Goal: Task Accomplishment & Management: Manage account settings

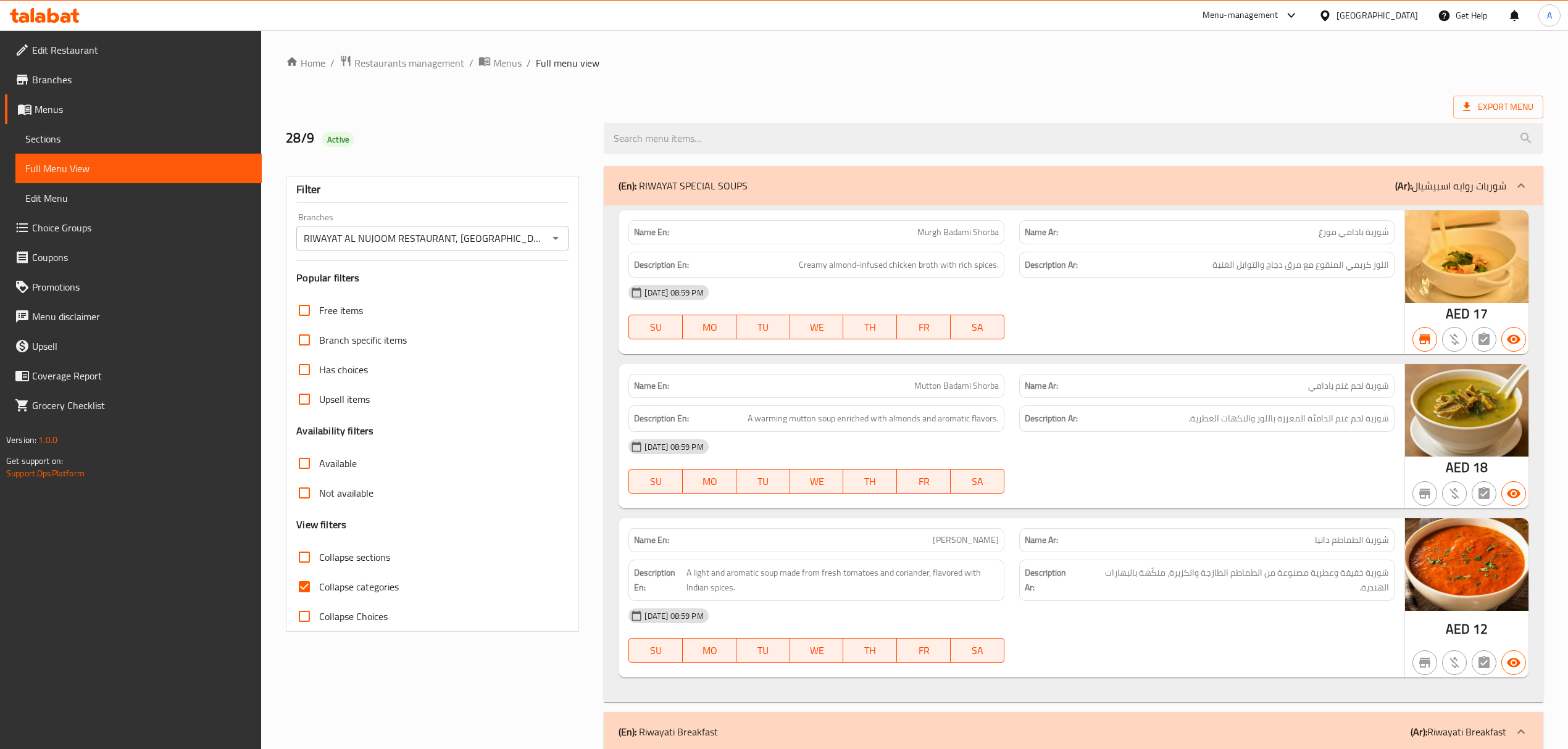
scroll to position [18978, 0]
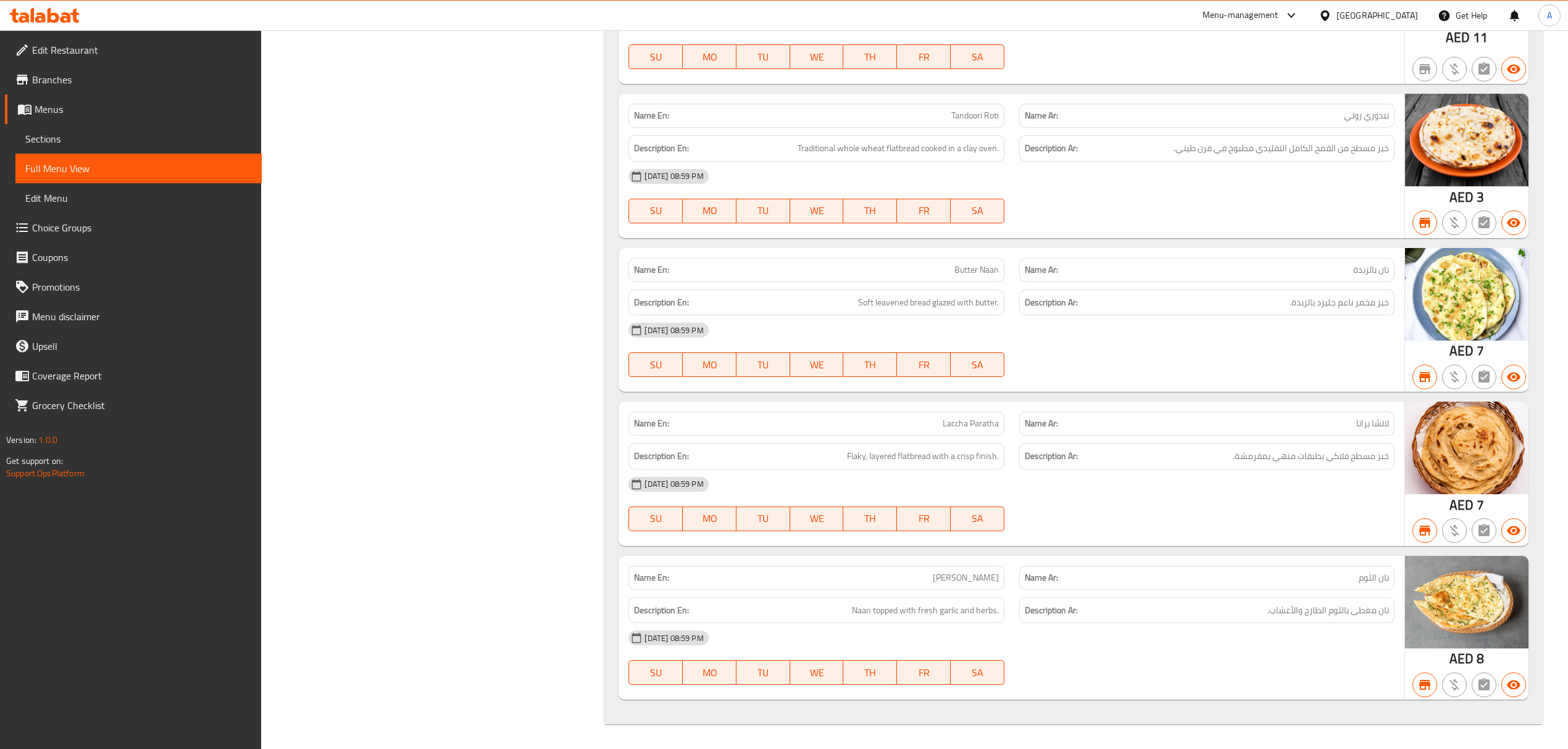
click at [1388, 17] on div "[GEOGRAPHIC_DATA]" at bounding box center [1377, 16] width 81 height 13
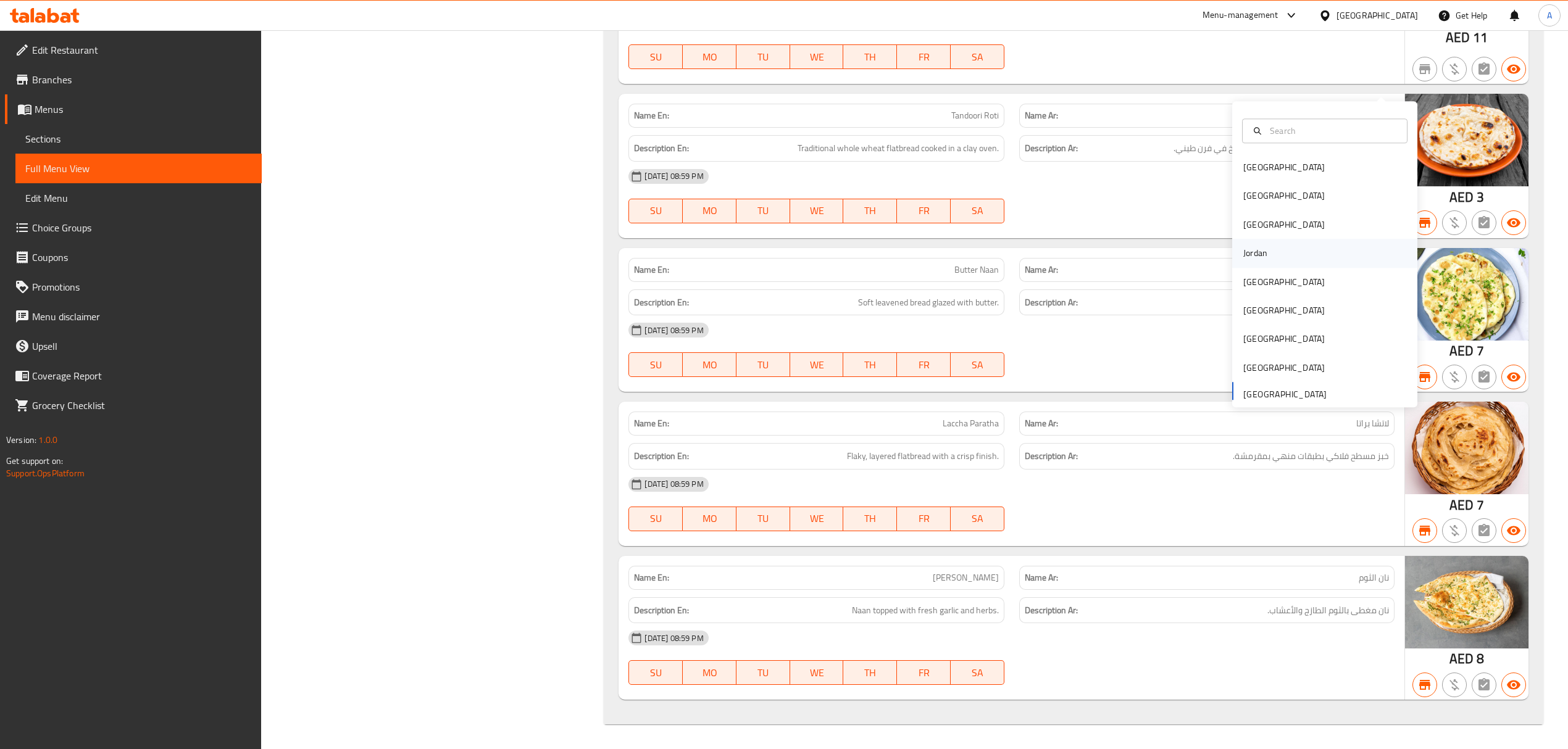
click at [1274, 239] on div "Jordan" at bounding box center [1324, 253] width 185 height 28
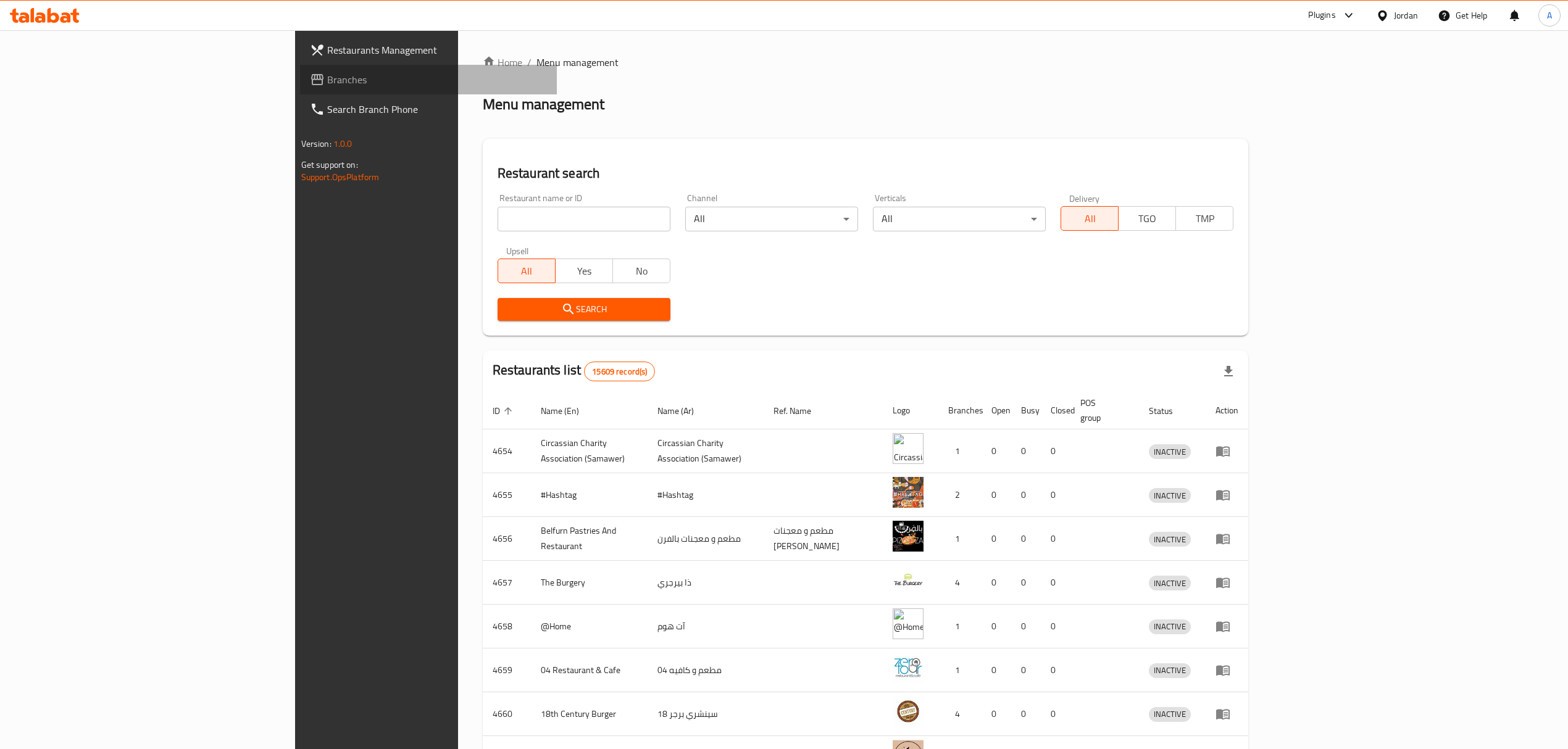
click at [327, 87] on span "Branches" at bounding box center [437, 80] width 219 height 15
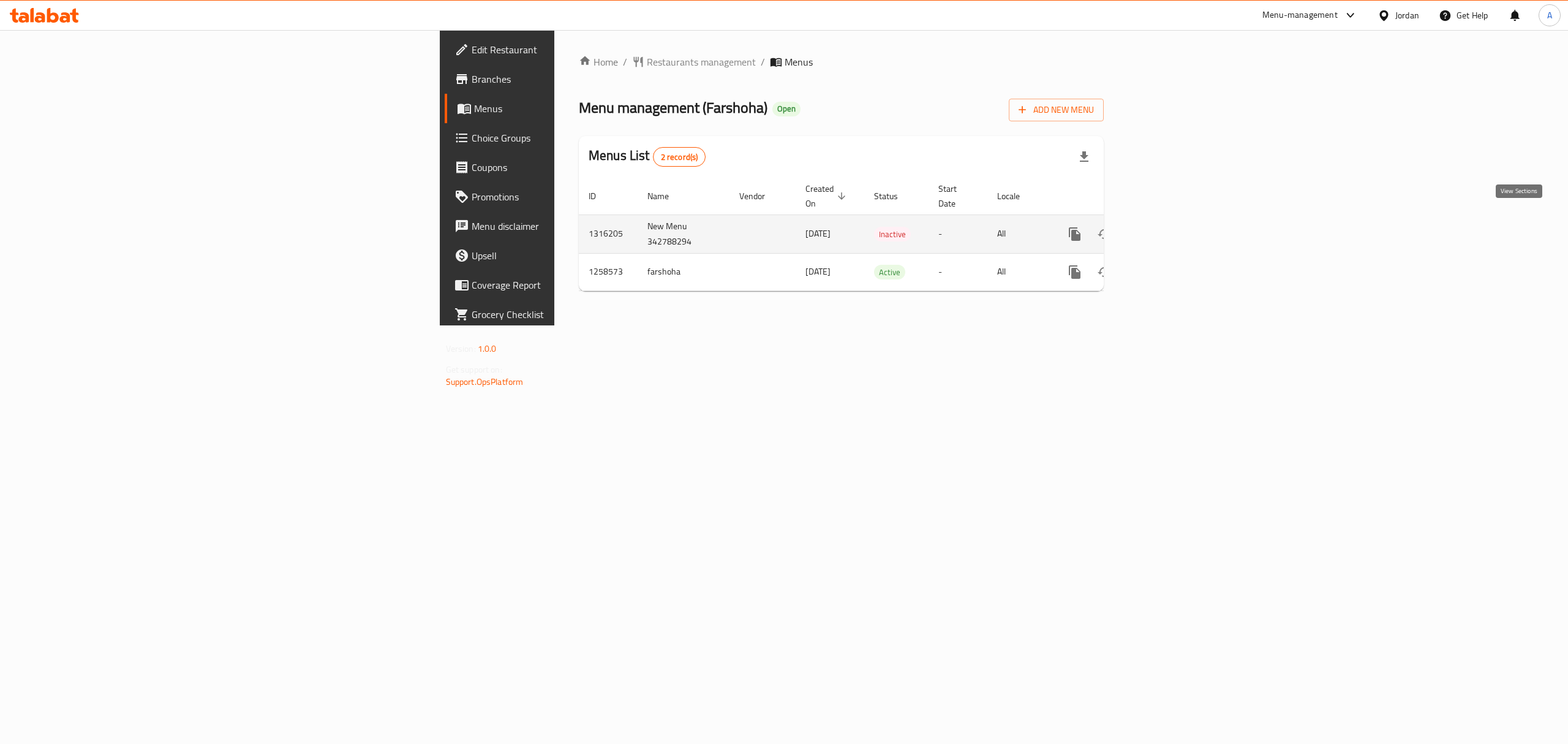
click at [1169, 229] on icon "enhanced table" at bounding box center [1163, 234] width 11 height 11
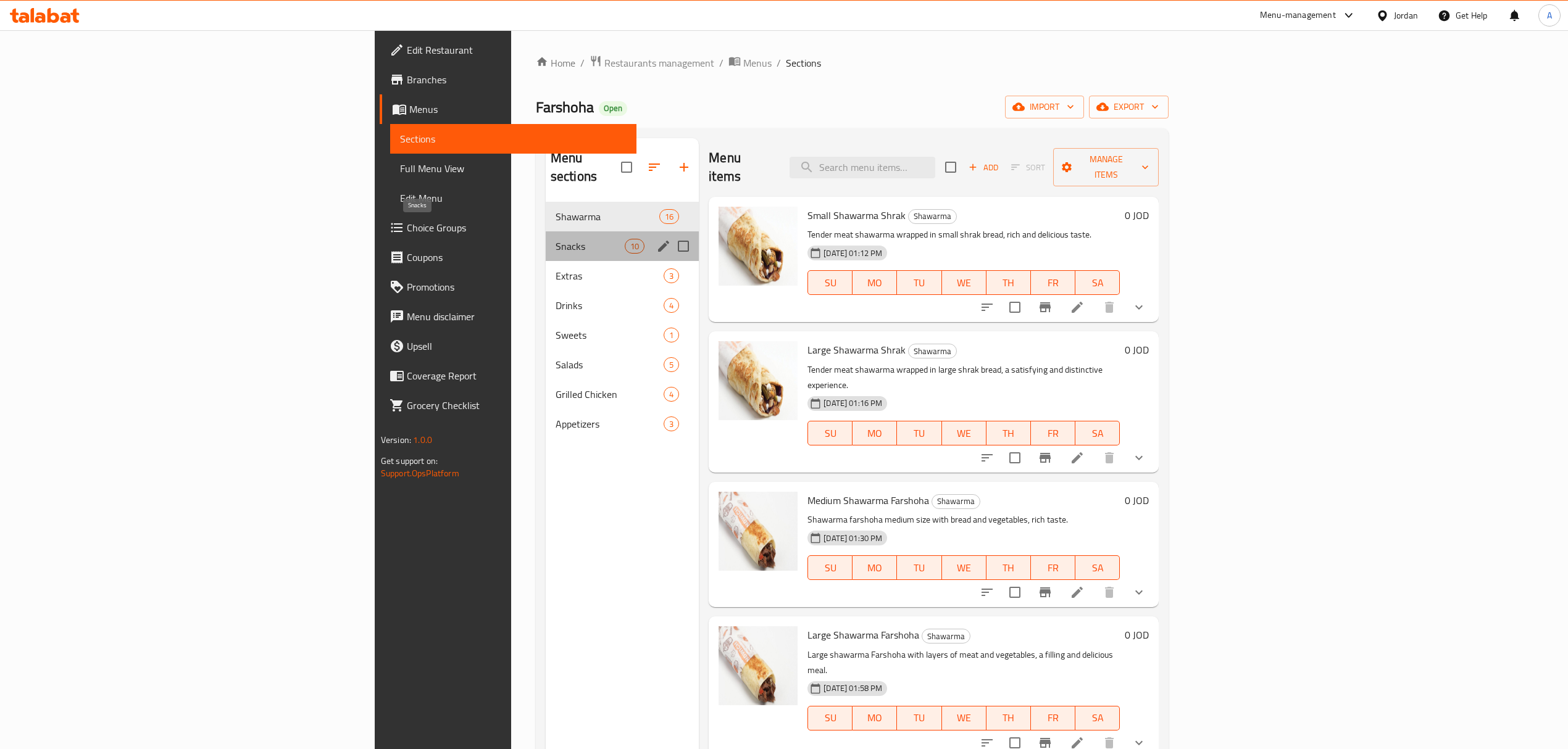
click at [556, 239] on span "Snacks" at bounding box center [590, 246] width 69 height 15
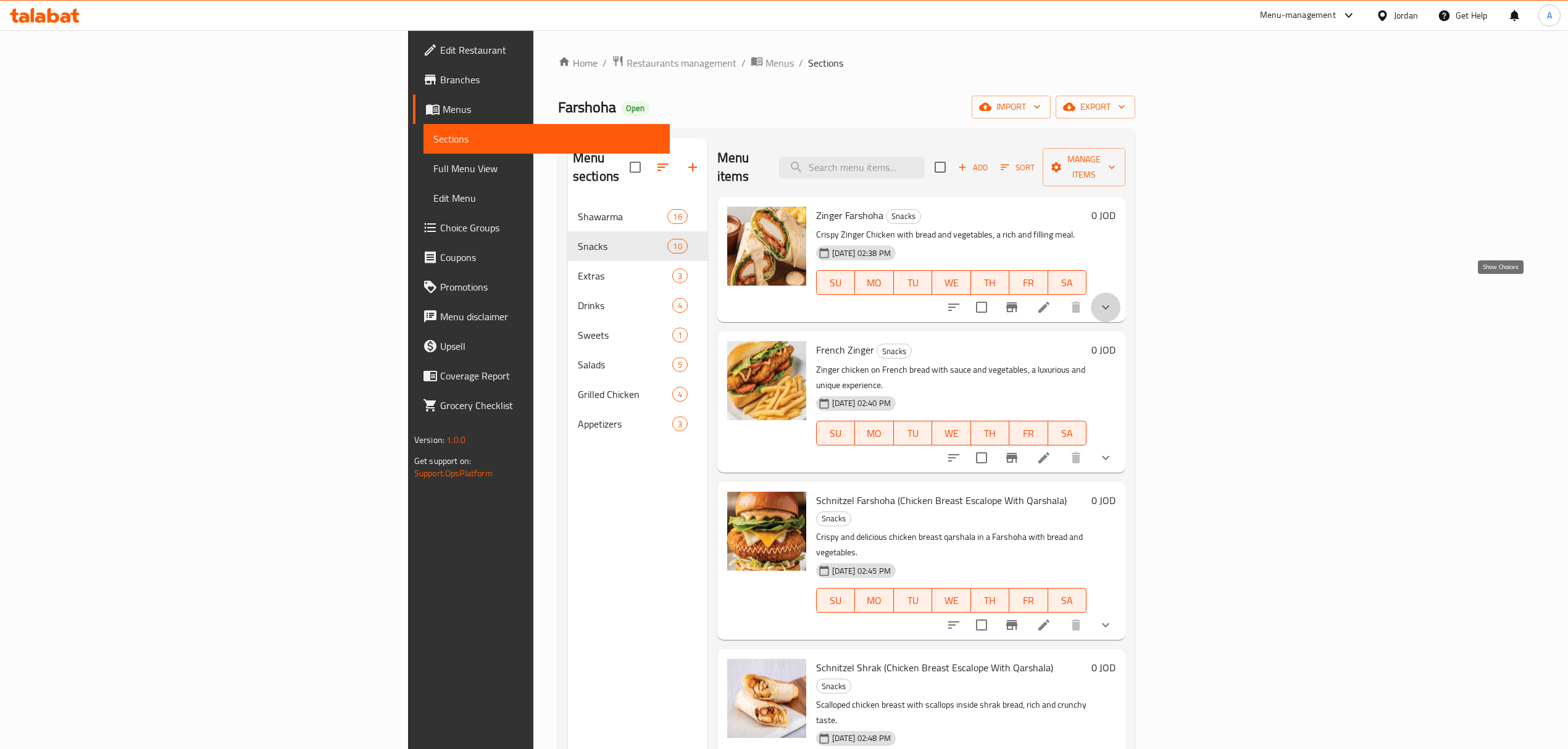
click at [1113, 300] on icon "show more" at bounding box center [1105, 307] width 15 height 15
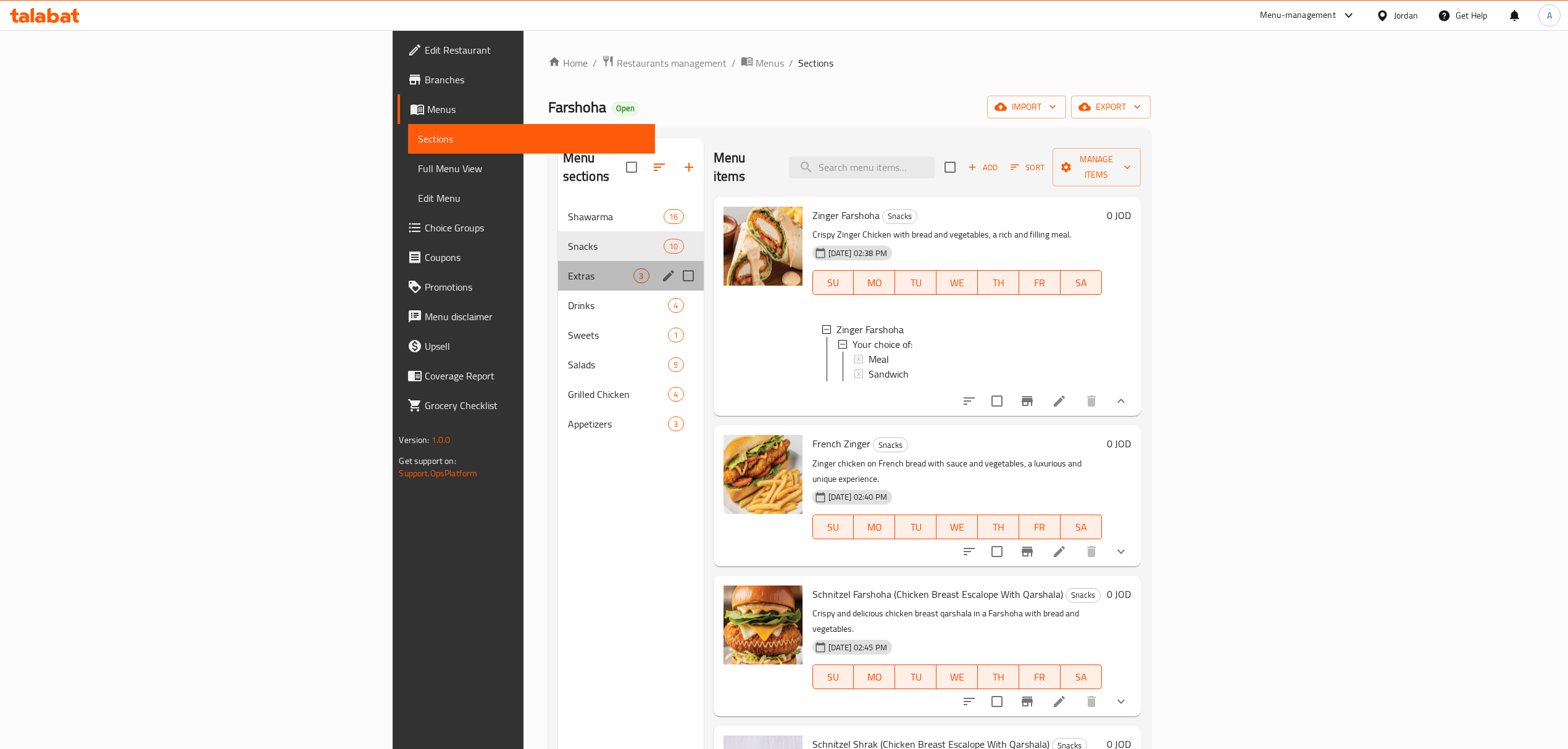
click at [558, 265] on div "Extras 3" at bounding box center [630, 276] width 146 height 30
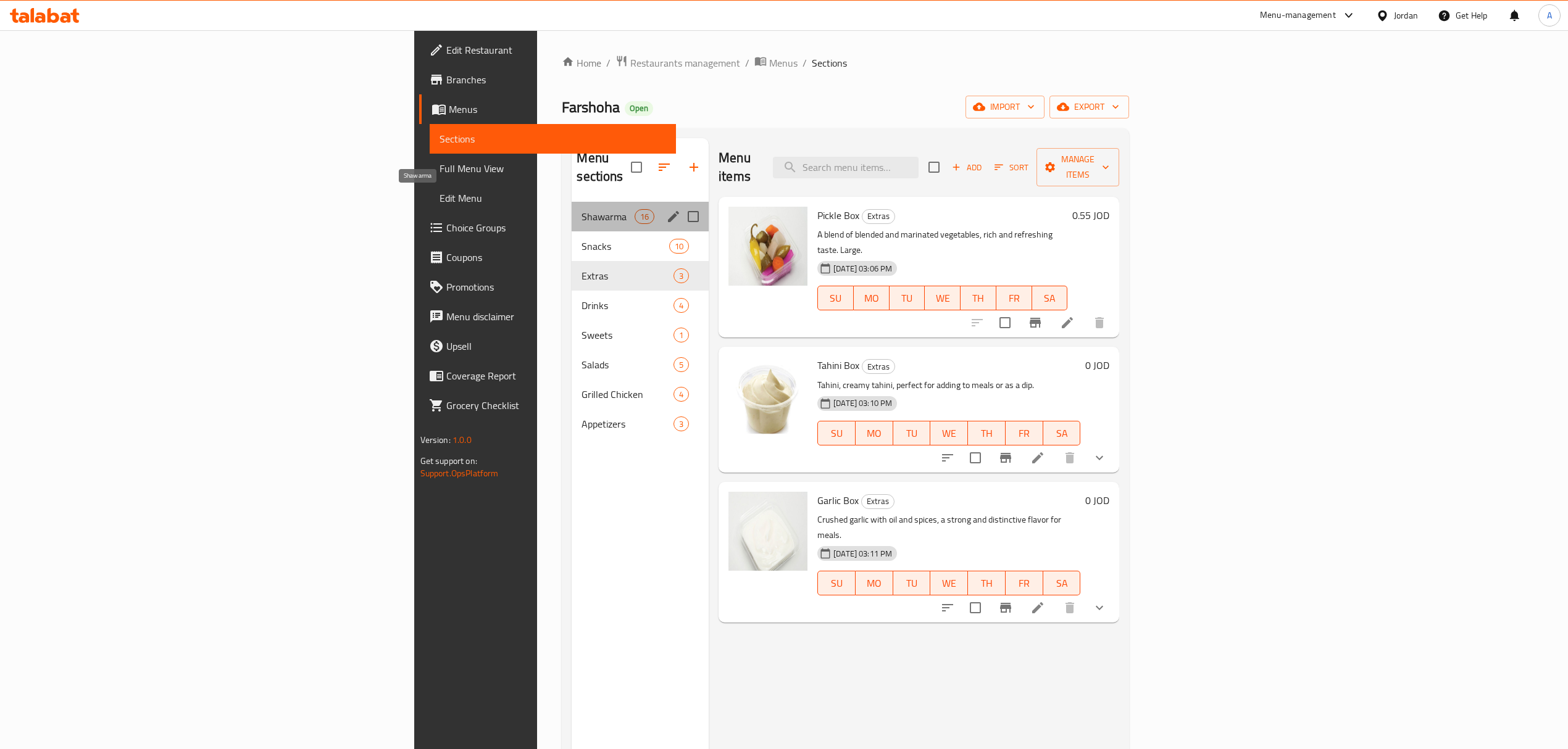
click at [582, 209] on span "Shawarma" at bounding box center [607, 216] width 52 height 15
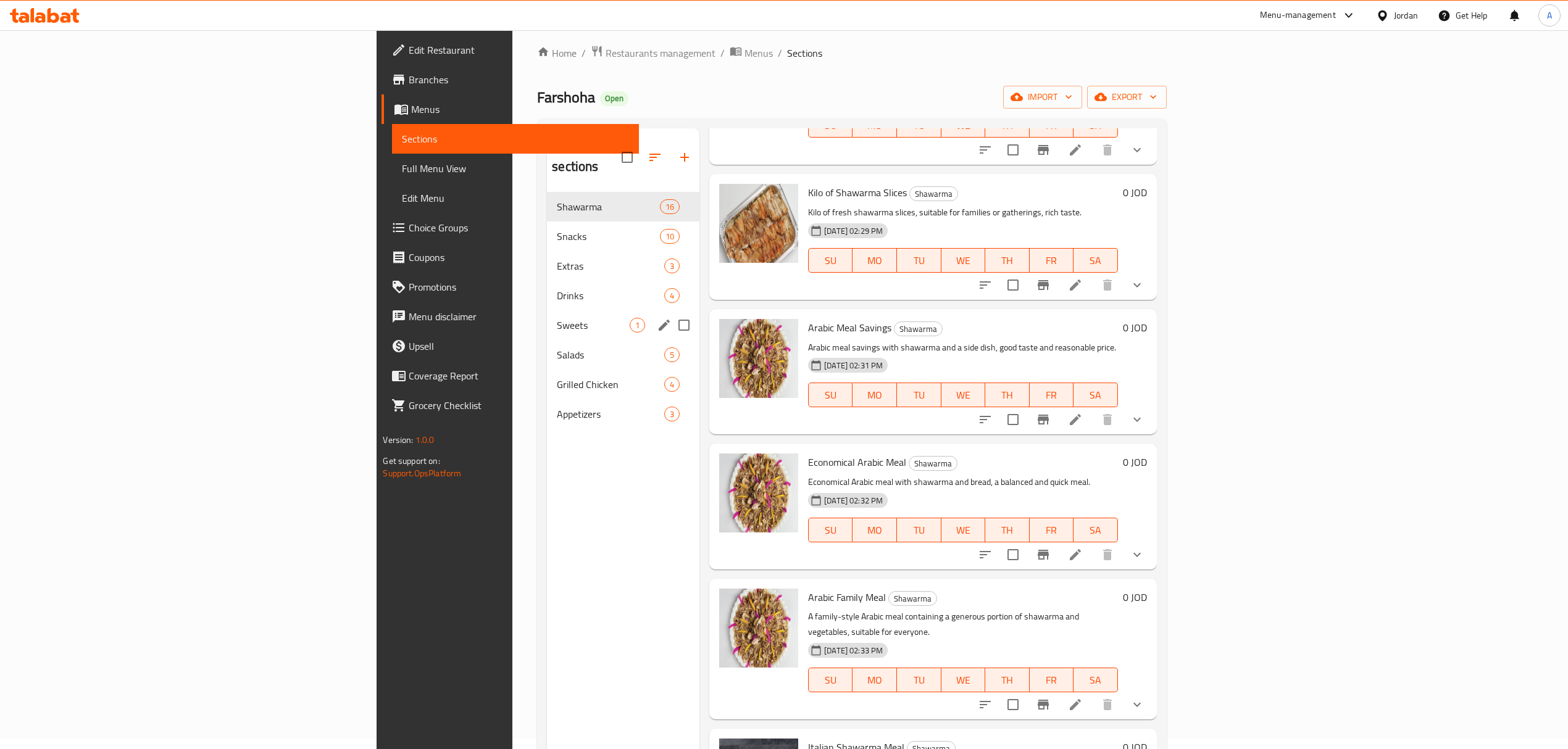
scroll to position [9, 0]
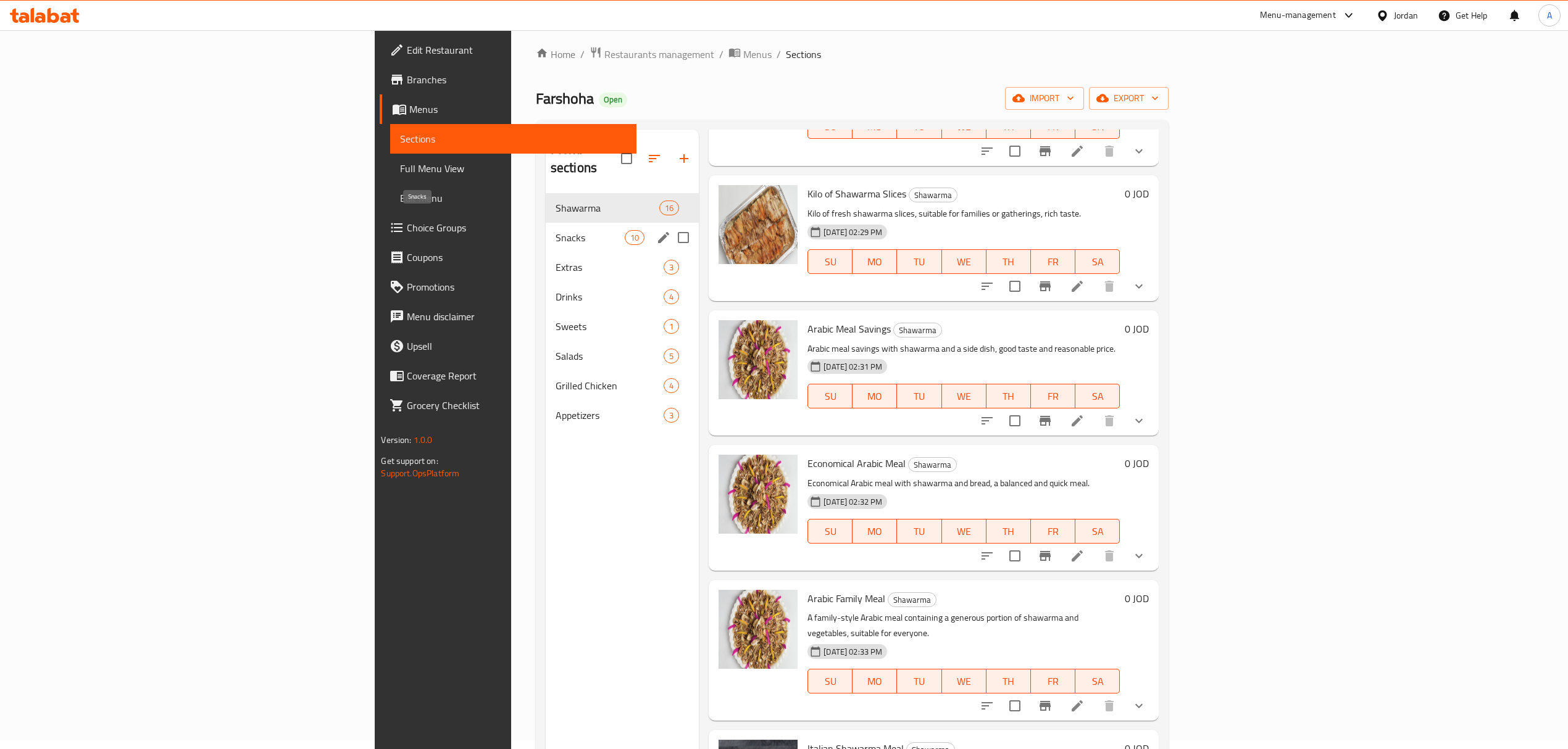
click at [556, 230] on span "Snacks" at bounding box center [590, 238] width 69 height 15
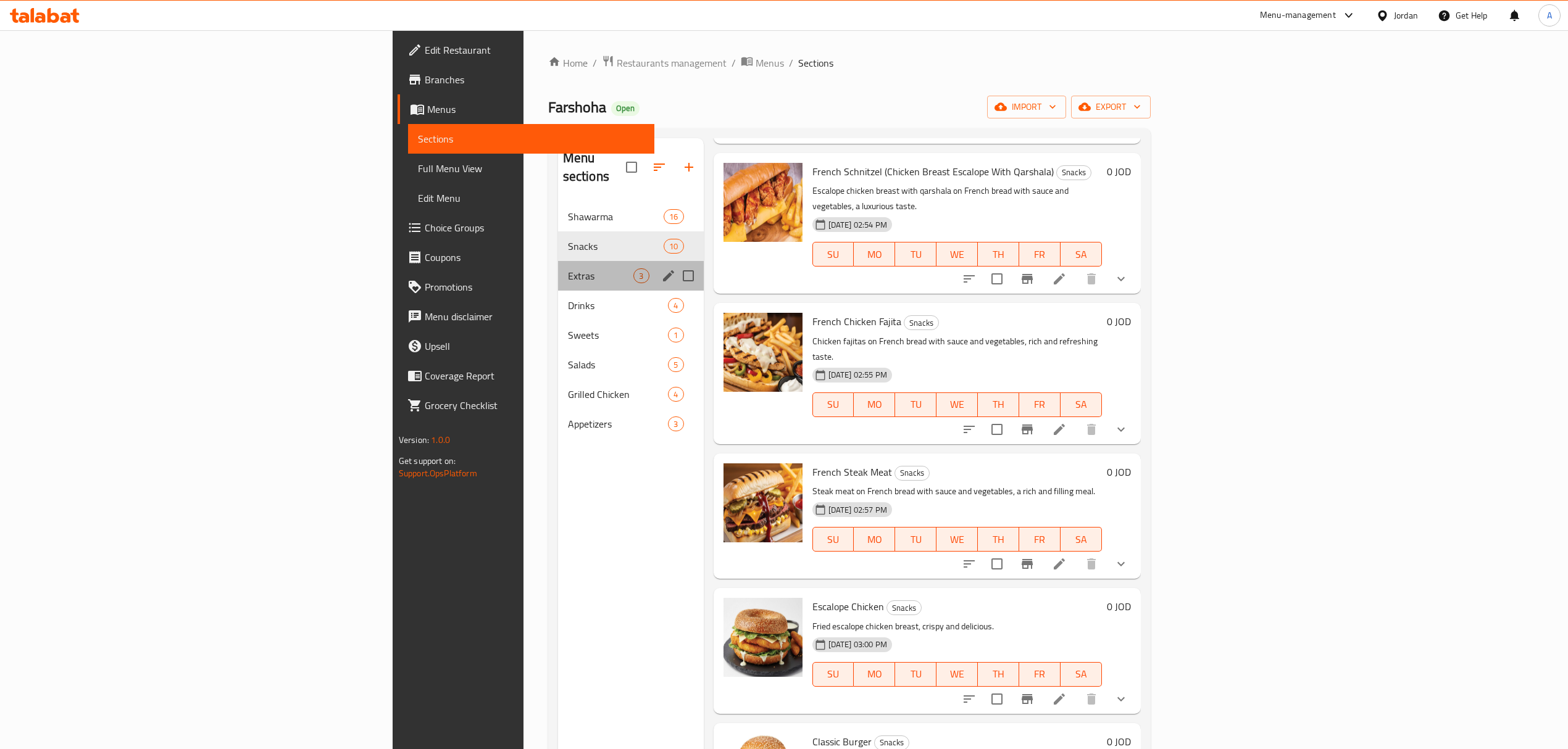
click at [558, 261] on div "Extras 3" at bounding box center [630, 276] width 146 height 30
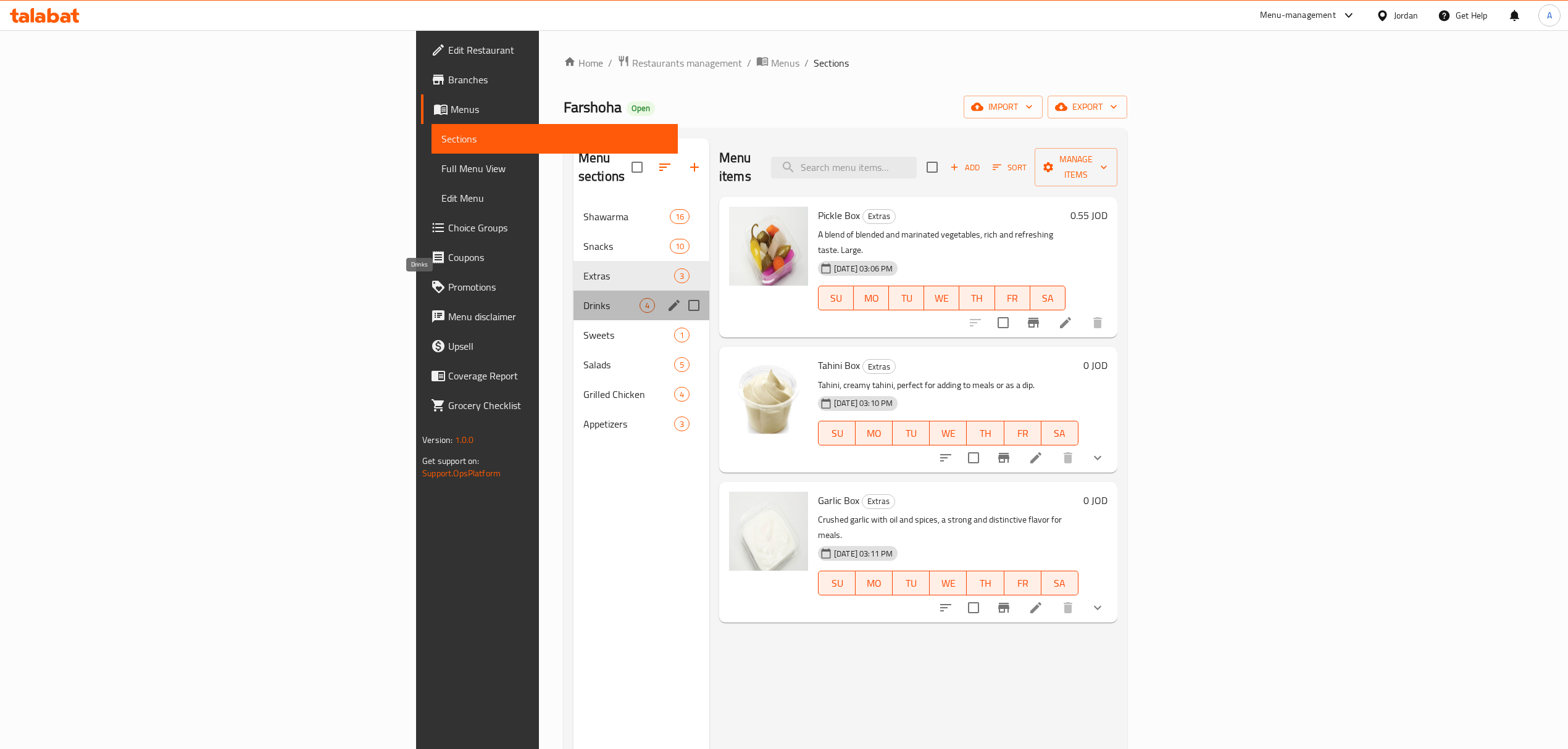
click at [583, 298] on span "Drinks" at bounding box center [611, 305] width 56 height 15
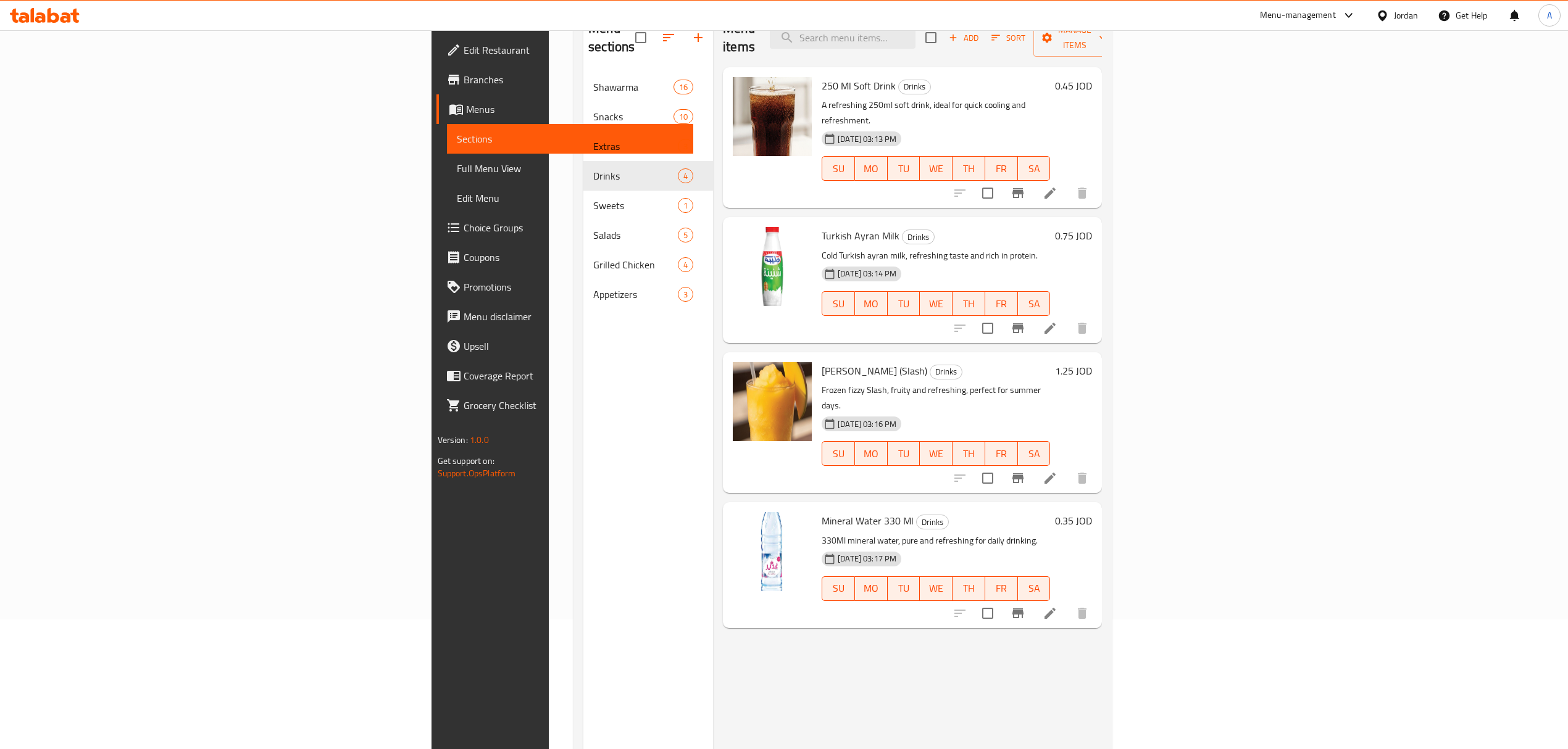
scroll to position [92, 0]
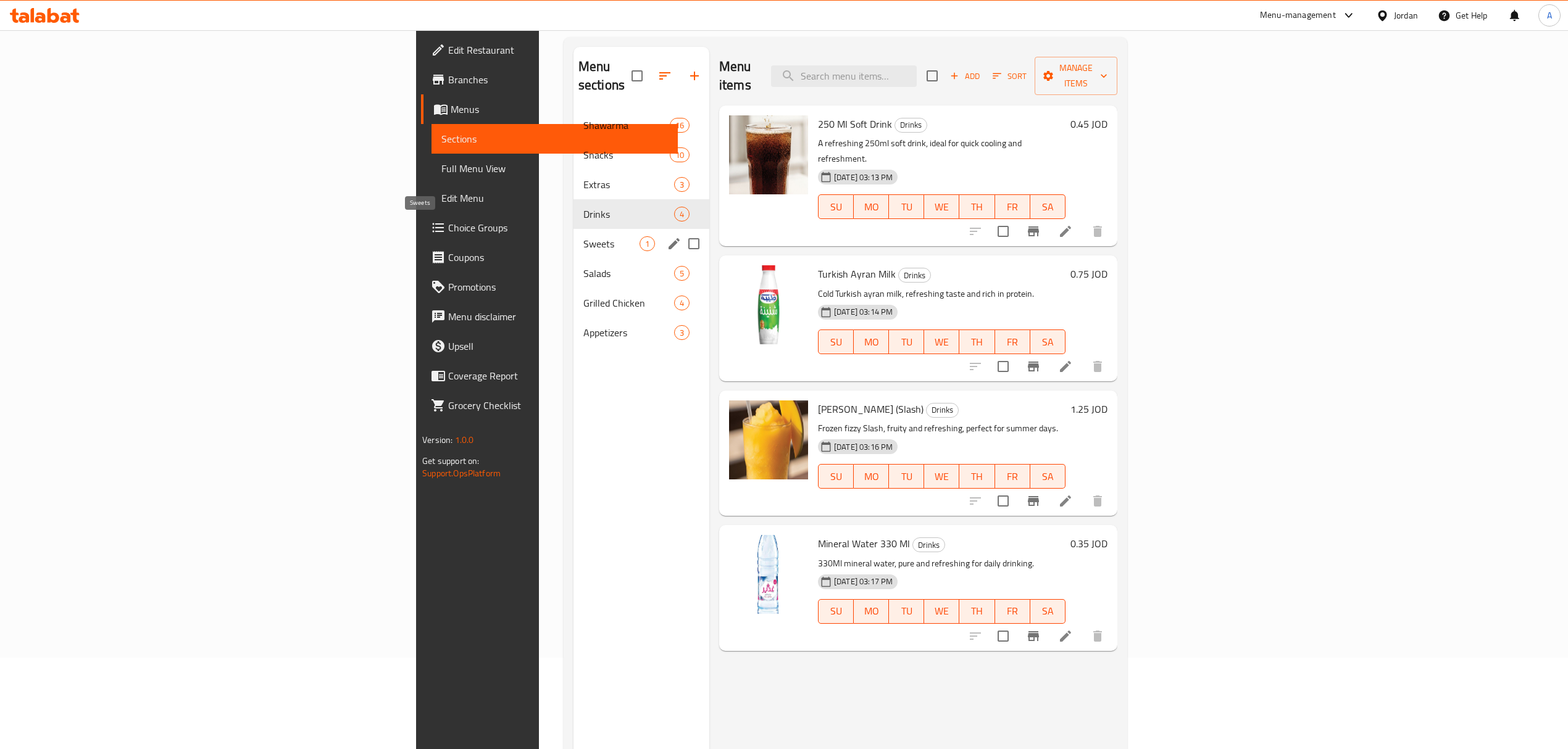
click at [583, 236] on span "Sweets" at bounding box center [611, 244] width 56 height 15
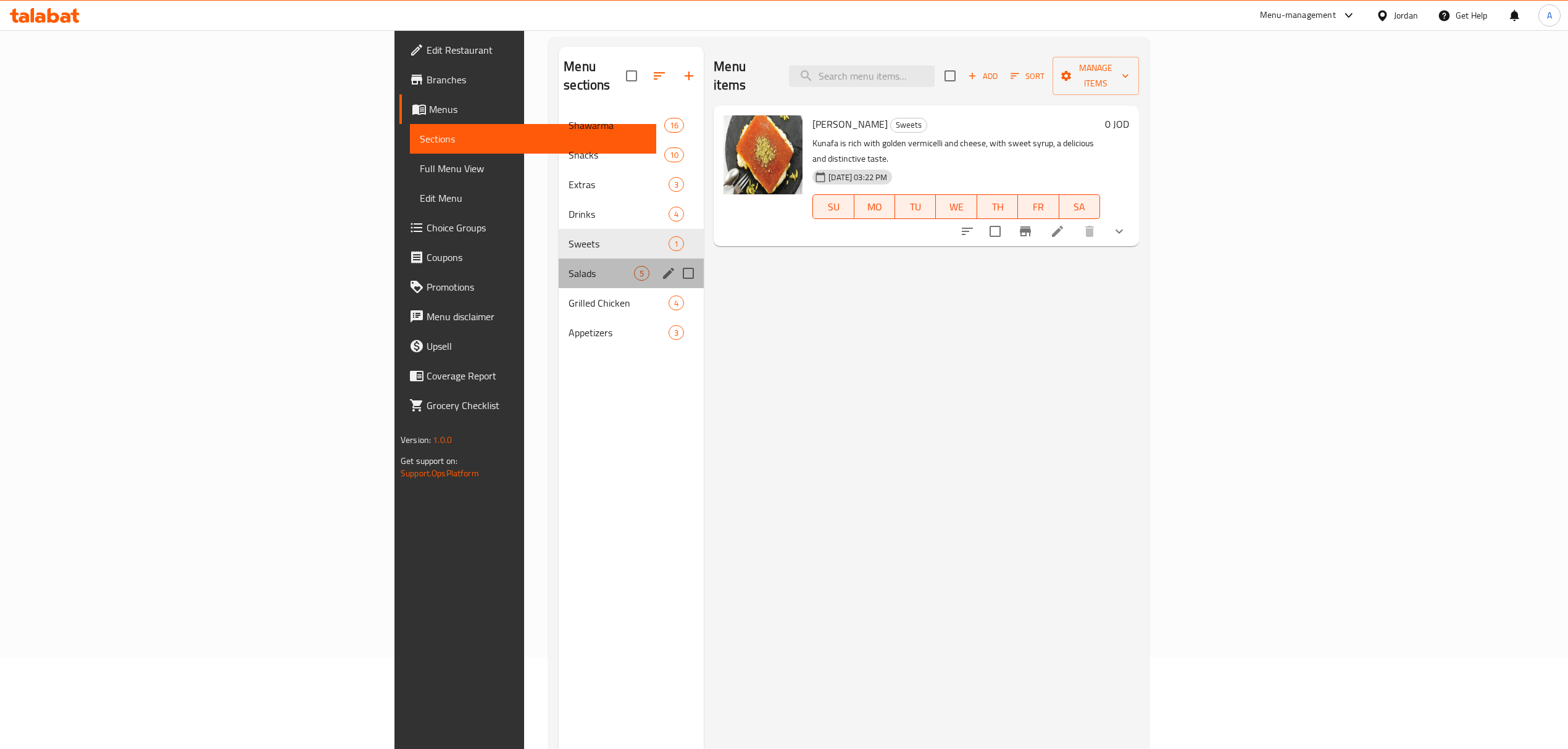
click at [559, 265] on div "Salads 5" at bounding box center [631, 273] width 145 height 30
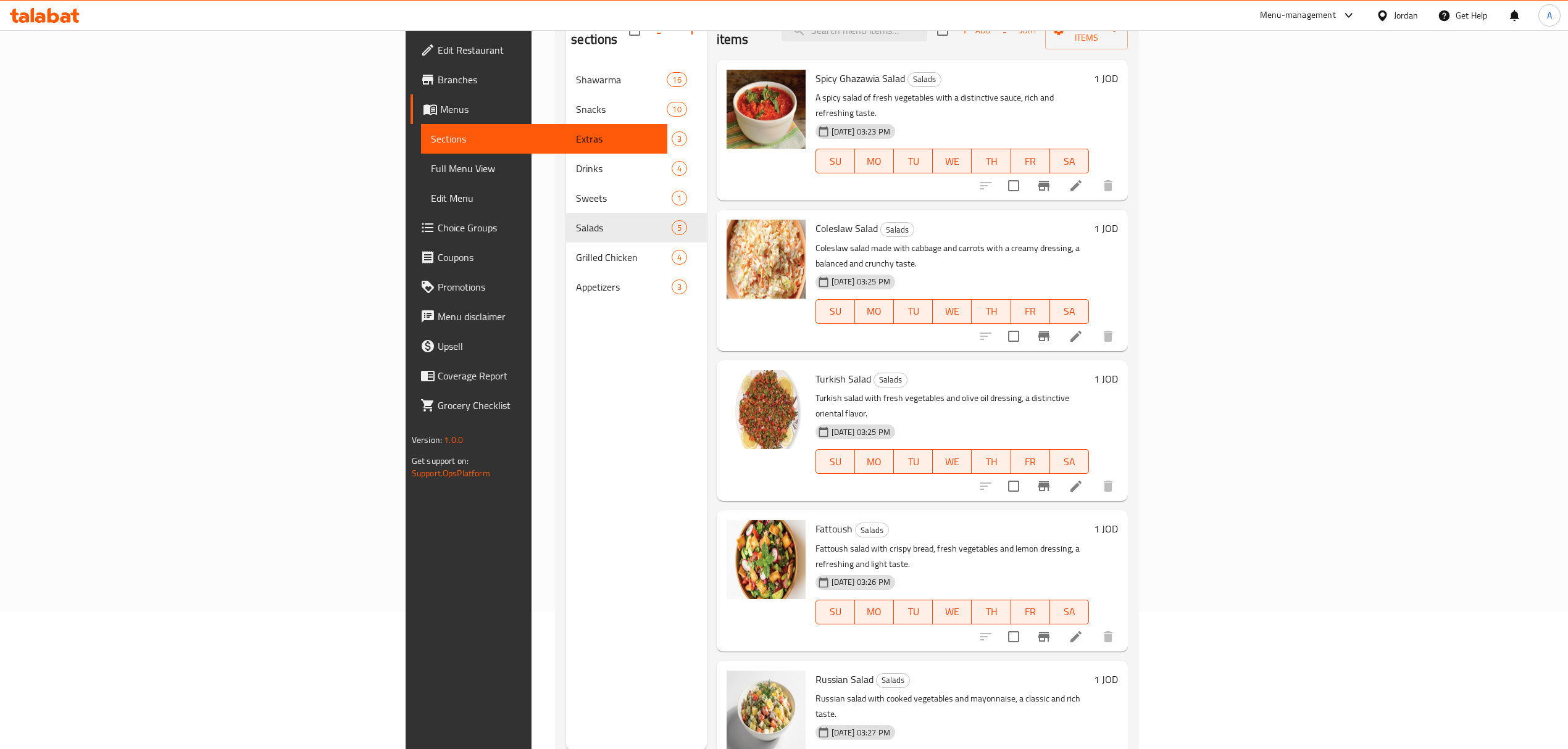
scroll to position [174, 0]
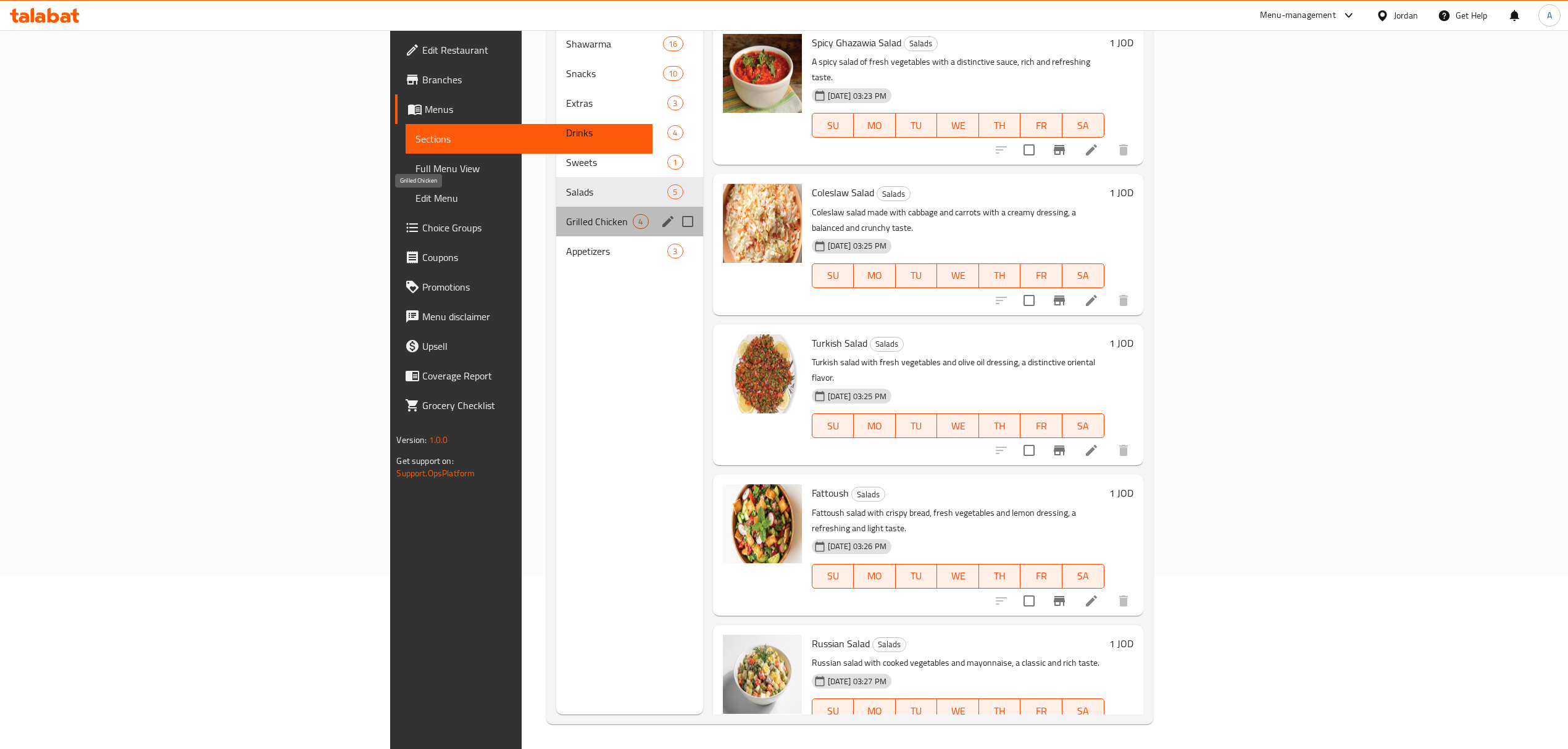
click at [566, 214] on span "Grilled Chicken" at bounding box center [599, 222] width 67 height 15
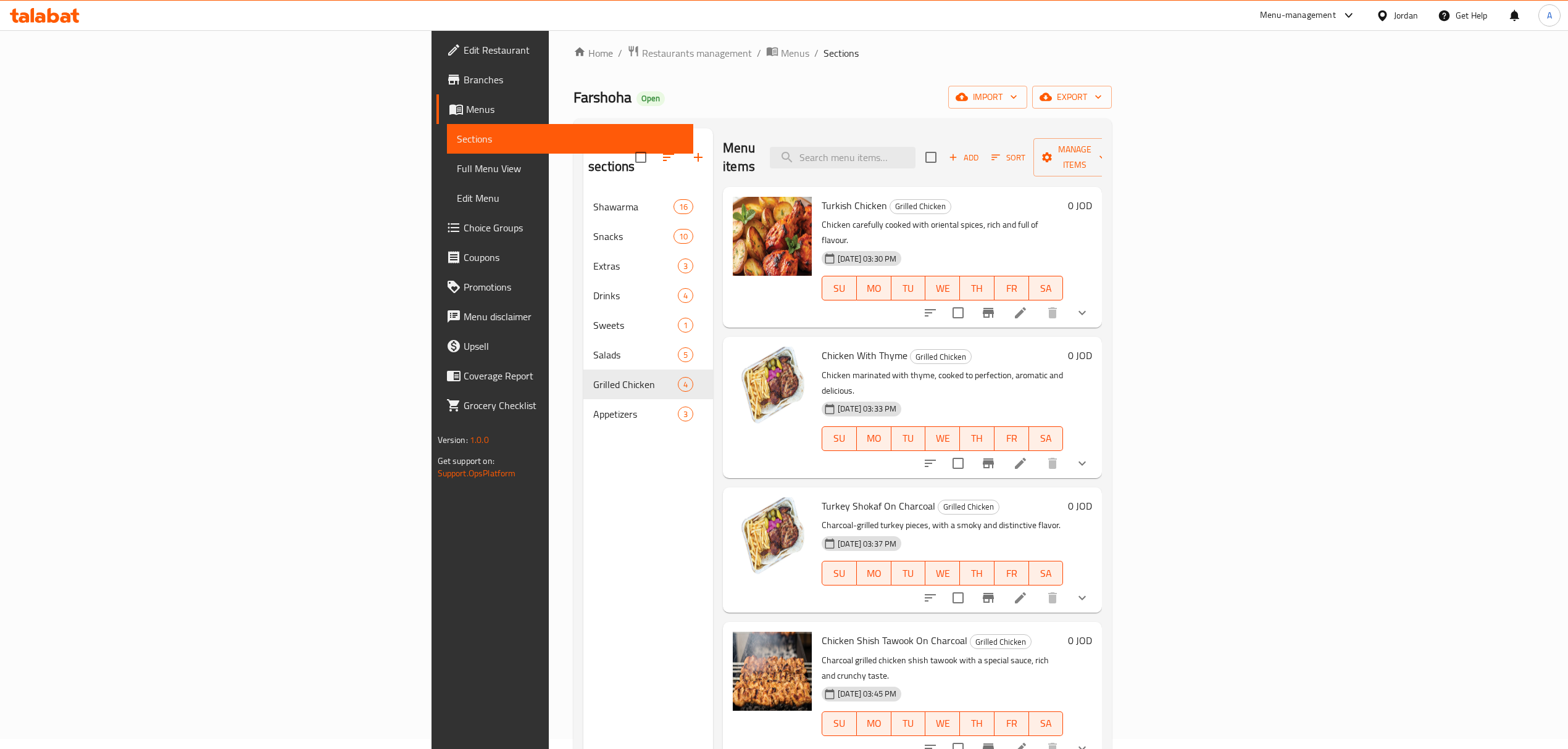
scroll to position [9, 0]
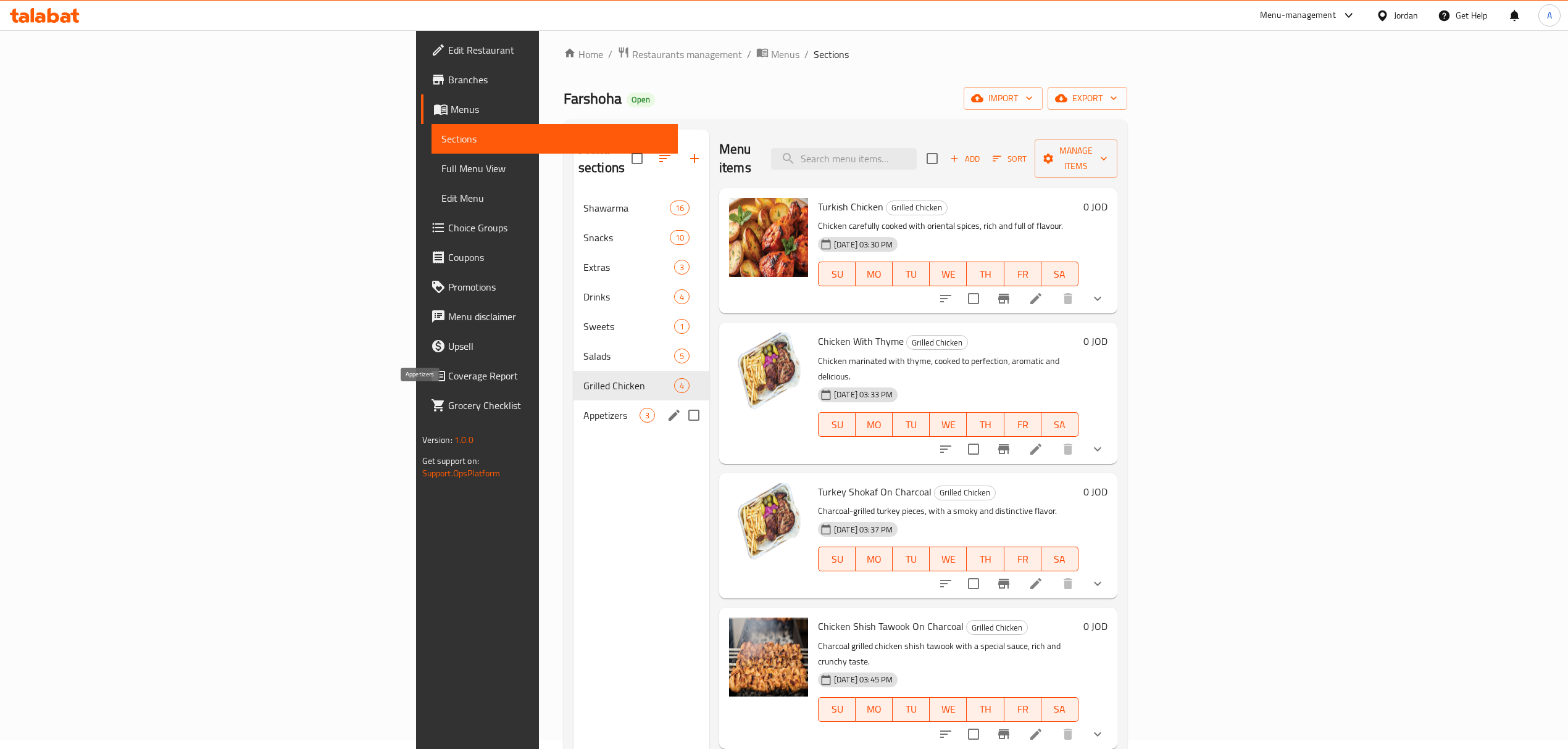
click at [583, 408] on span "Appetizers" at bounding box center [611, 415] width 56 height 15
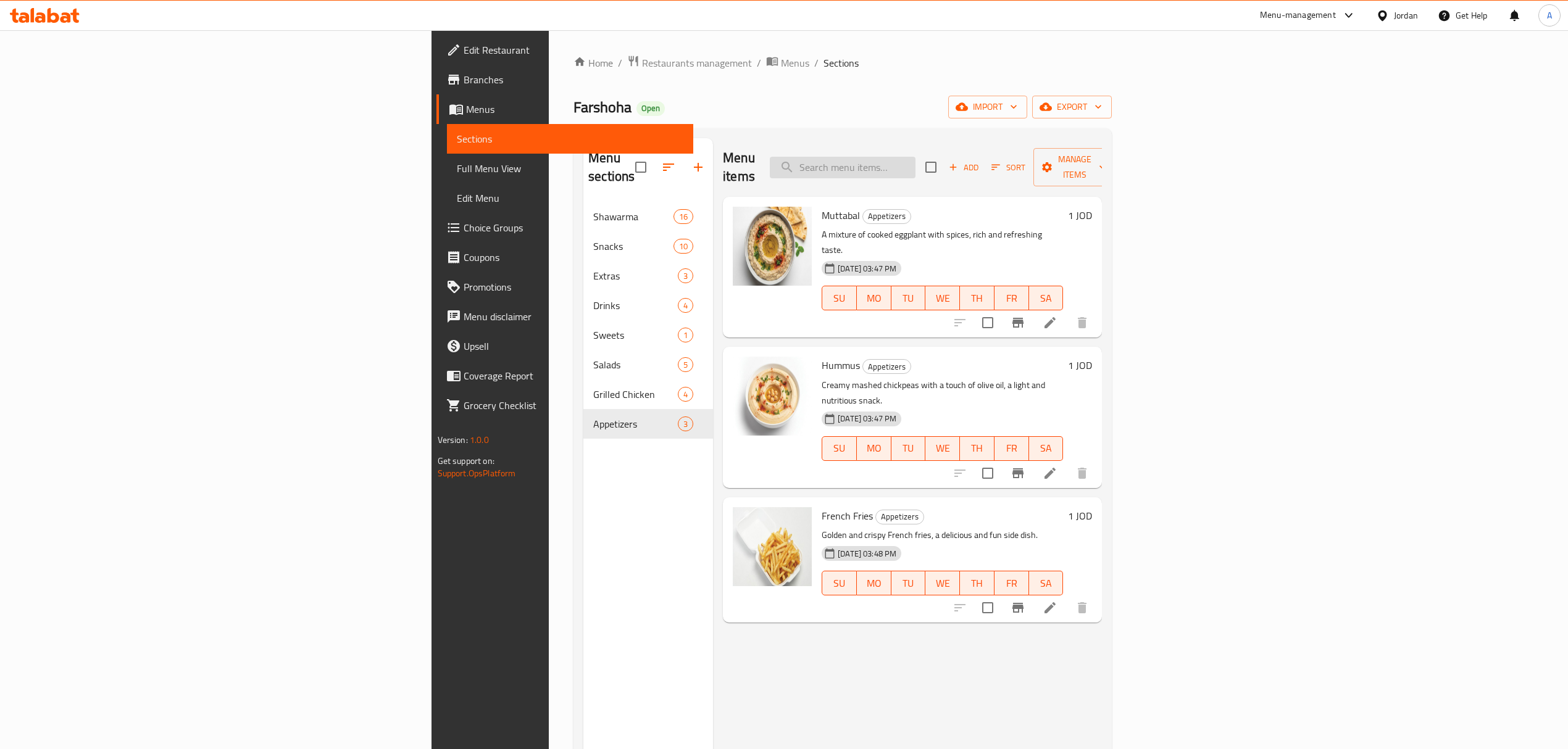
click at [916, 157] on input "search" at bounding box center [842, 167] width 146 height 21
paste input "شنيتسل حبش"
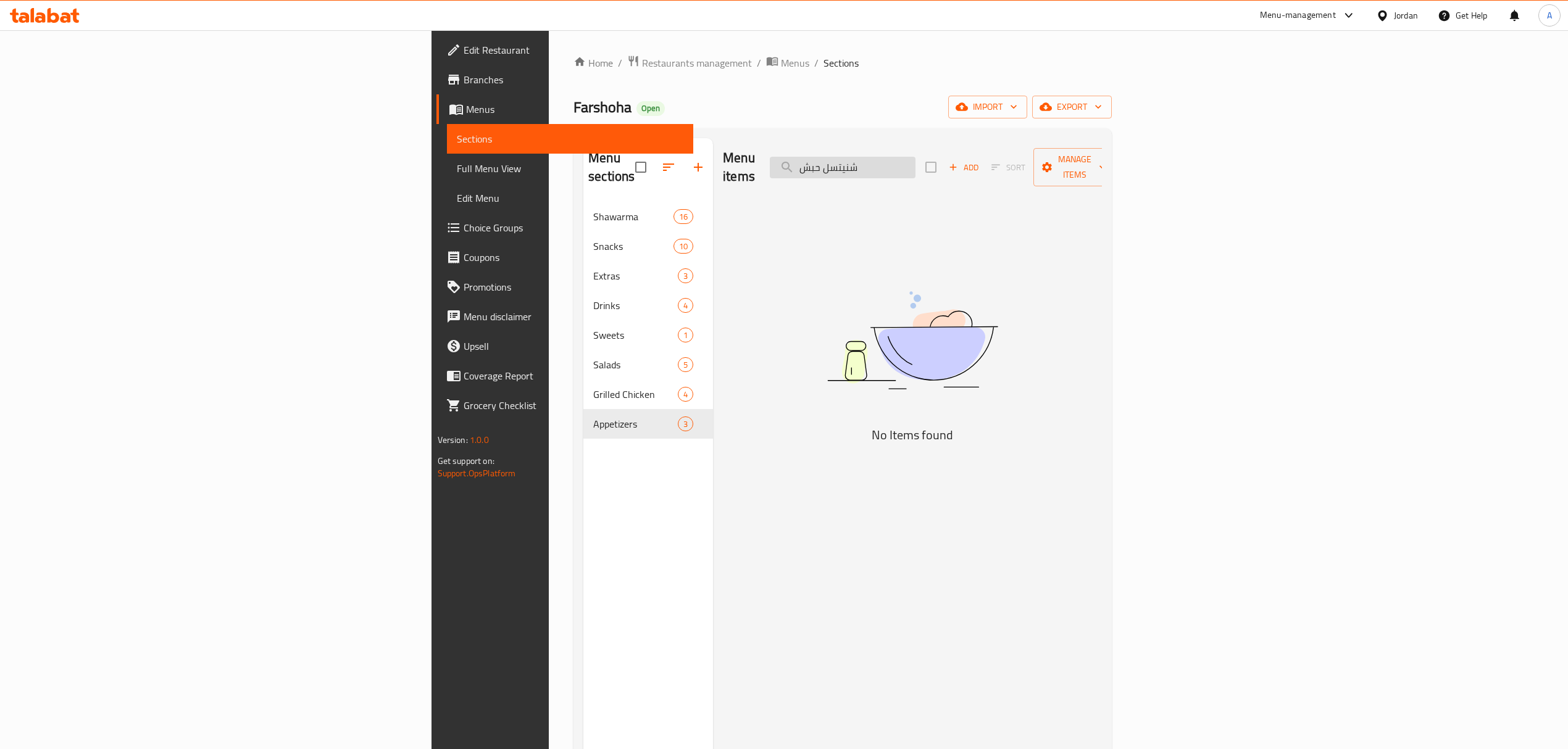
click at [916, 157] on input "شنيتسل حبش" at bounding box center [842, 167] width 146 height 21
click at [916, 160] on input "حبش" at bounding box center [842, 167] width 146 height 21
type input "ح"
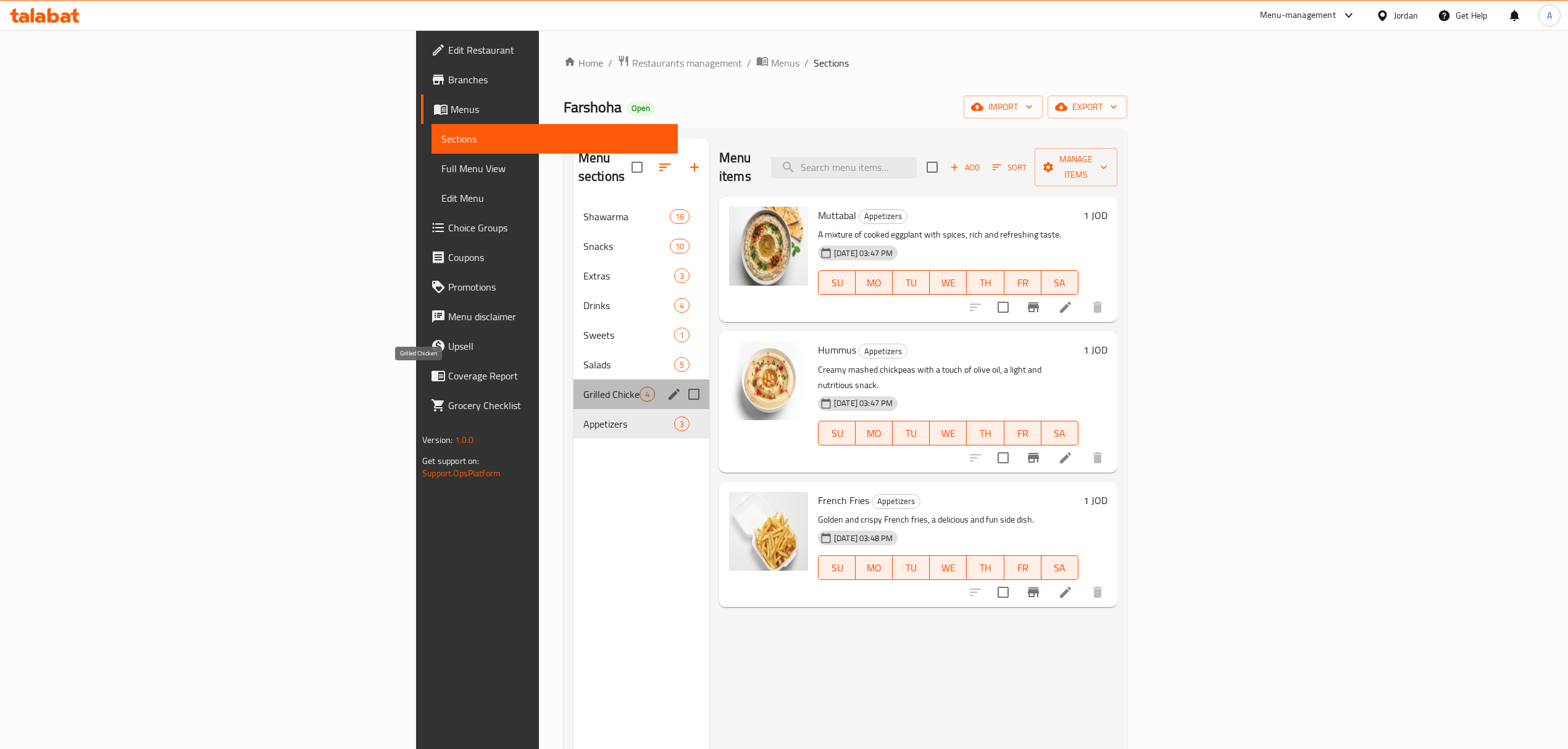
click at [583, 387] on span "Grilled Chicken" at bounding box center [611, 394] width 56 height 15
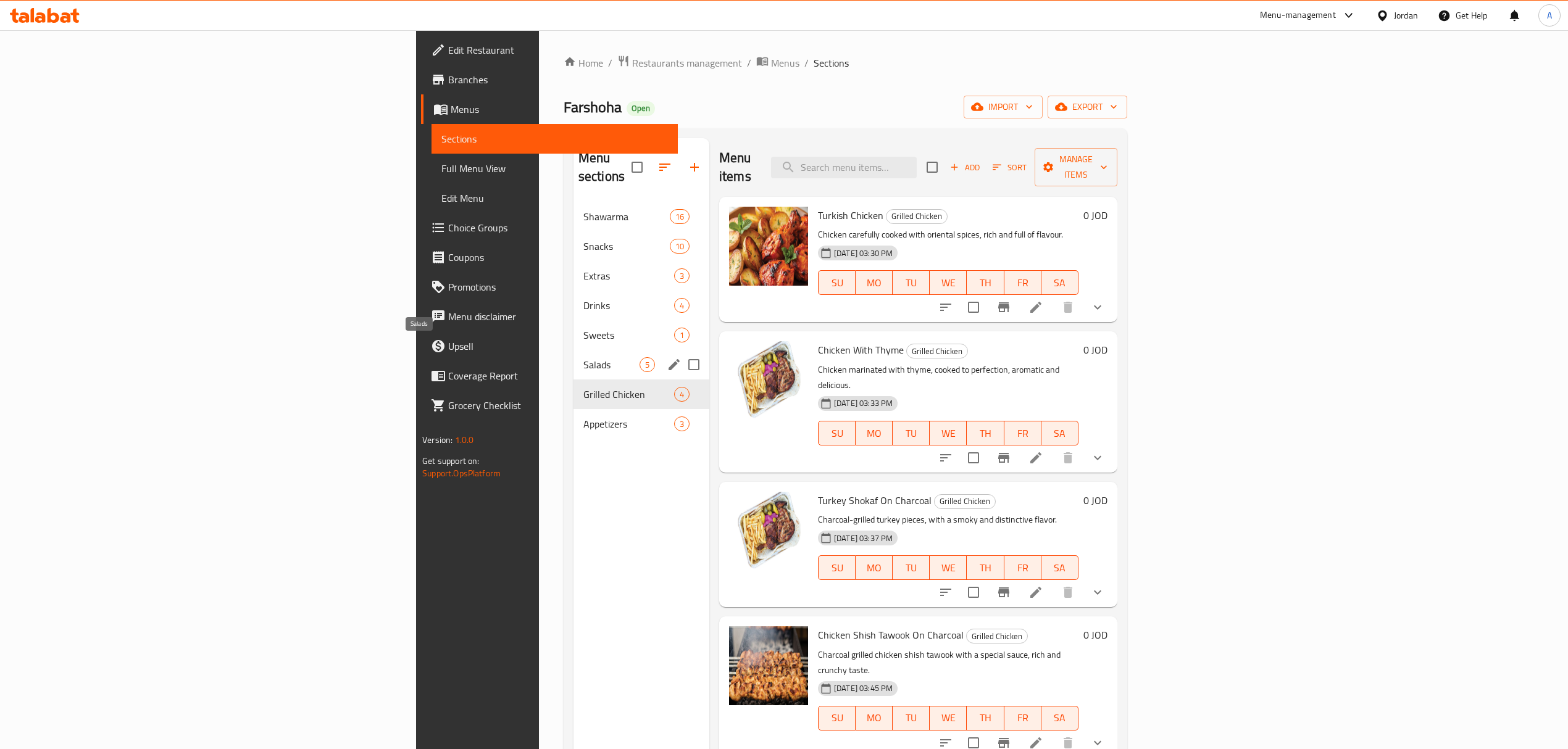
click at [583, 358] on span "Salads" at bounding box center [611, 365] width 56 height 15
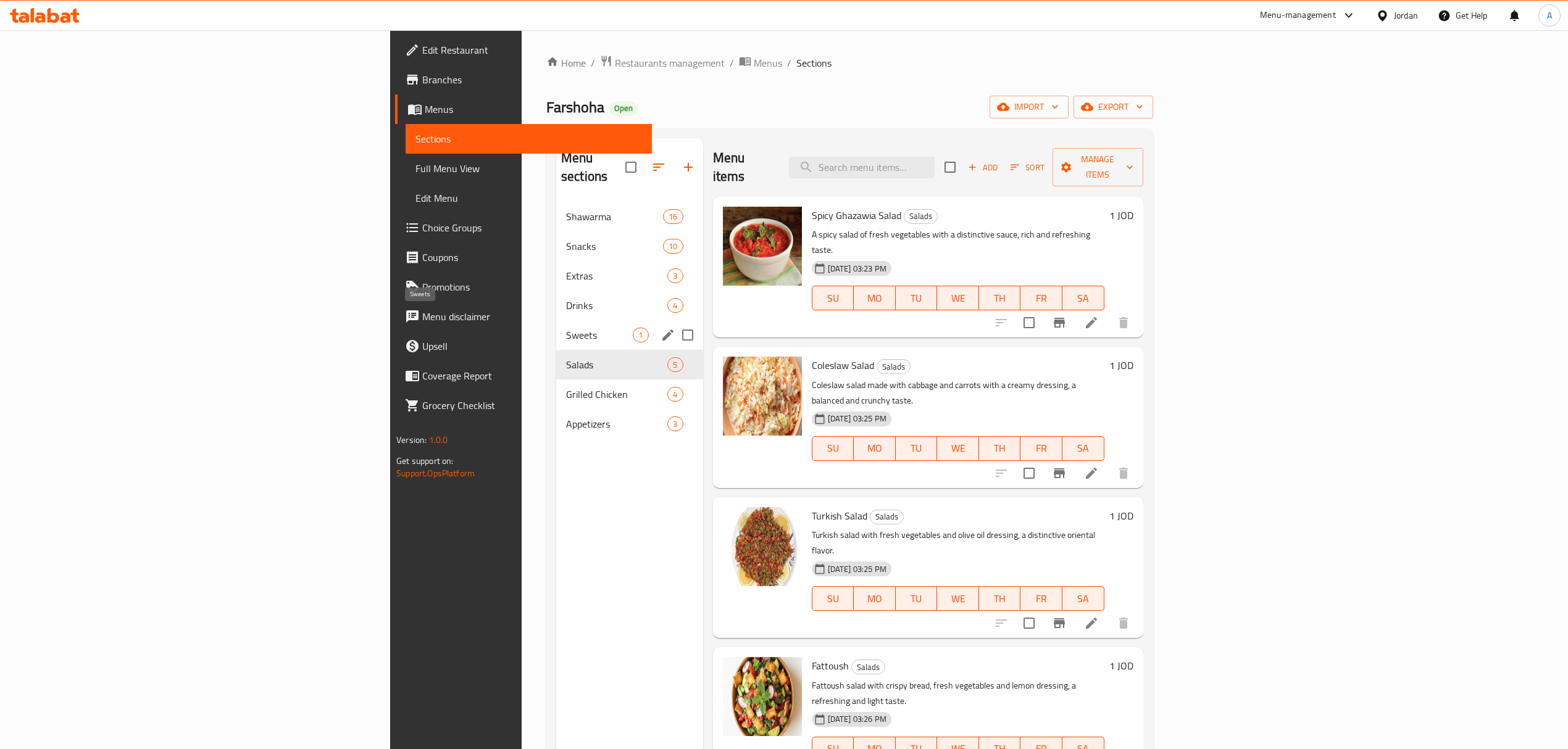
click at [566, 328] on span "Sweets" at bounding box center [599, 335] width 67 height 15
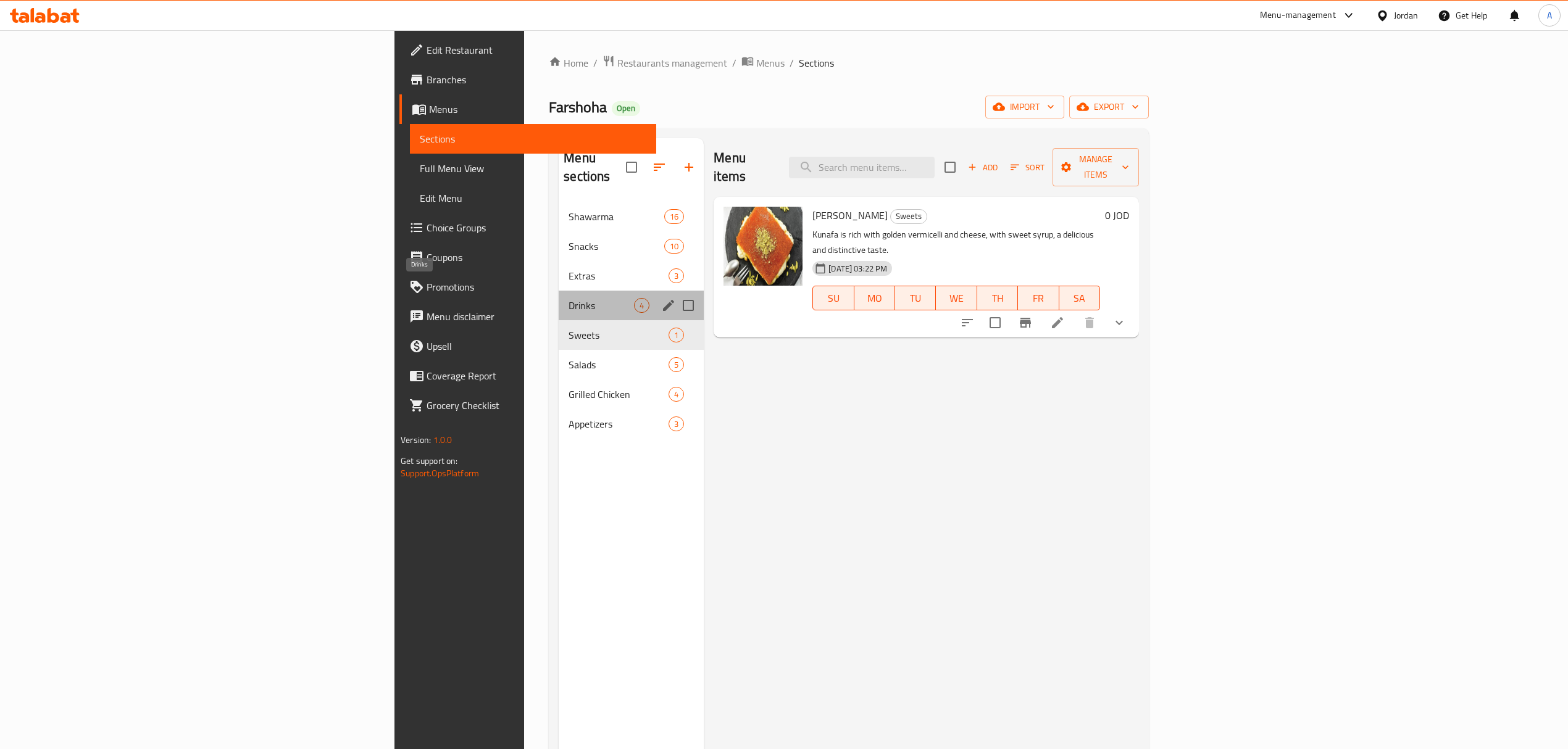
click at [568, 298] on span "Drinks" at bounding box center [601, 305] width 66 height 15
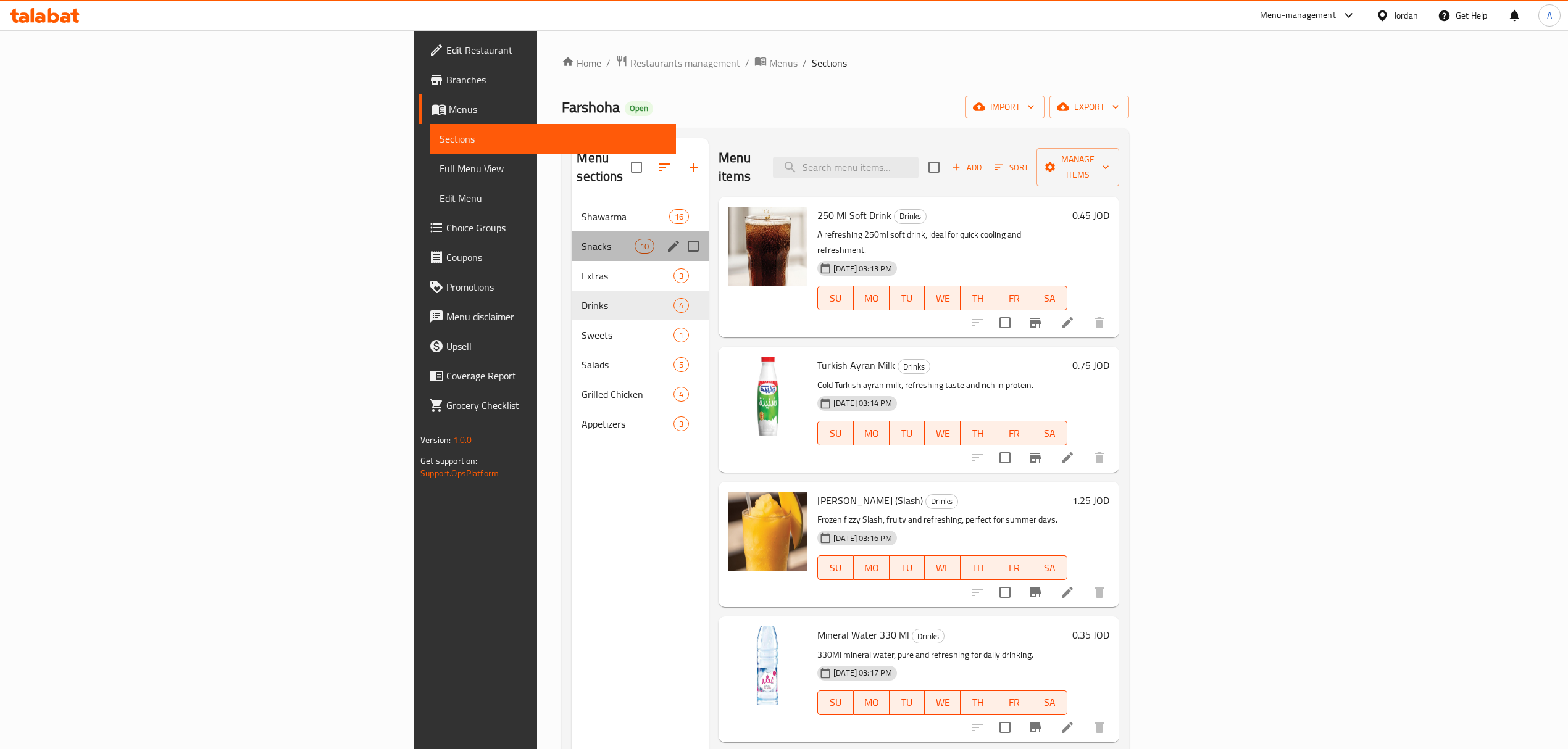
click at [572, 241] on div "Snacks 10" at bounding box center [640, 246] width 137 height 30
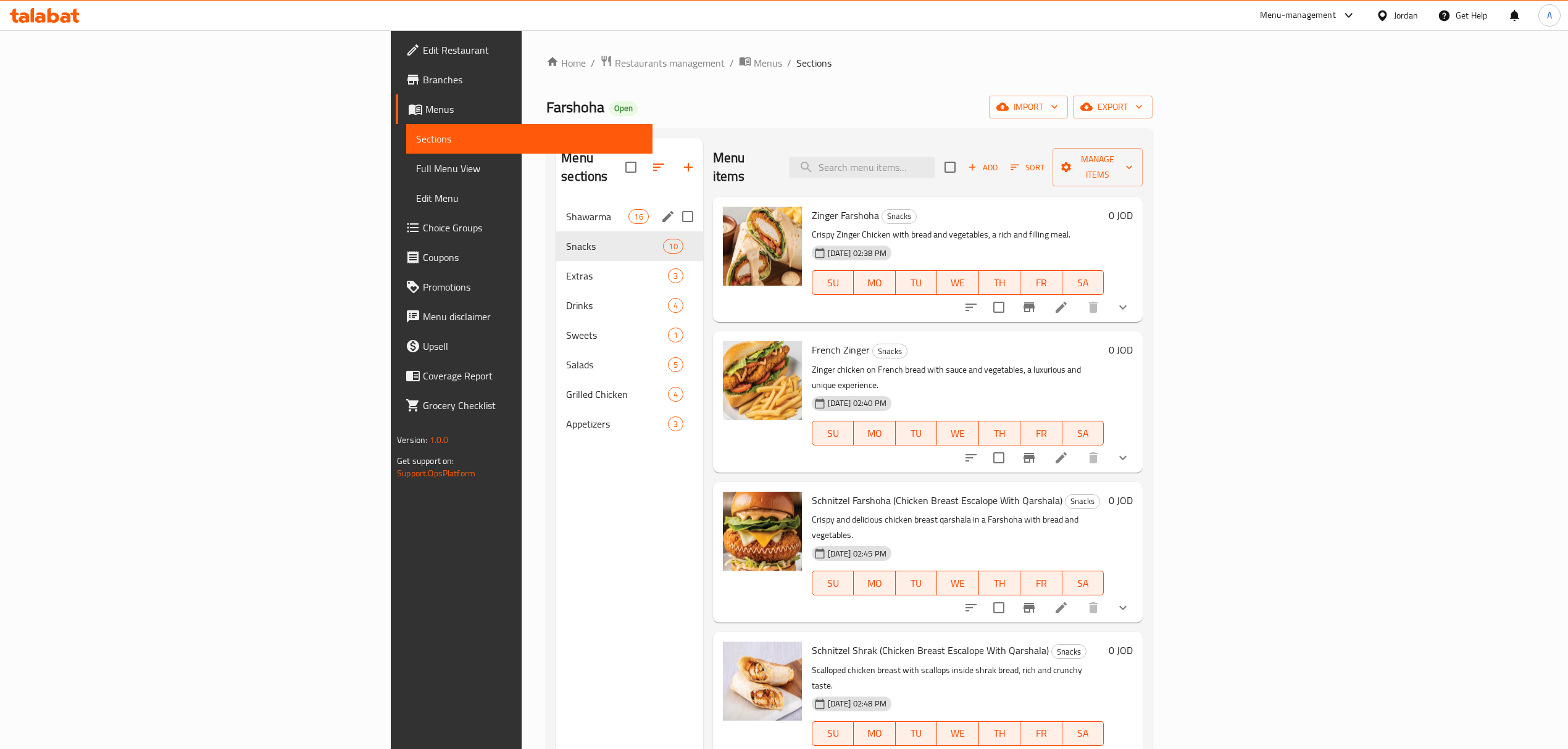
click at [566, 209] on span "Shawarma" at bounding box center [597, 216] width 62 height 15
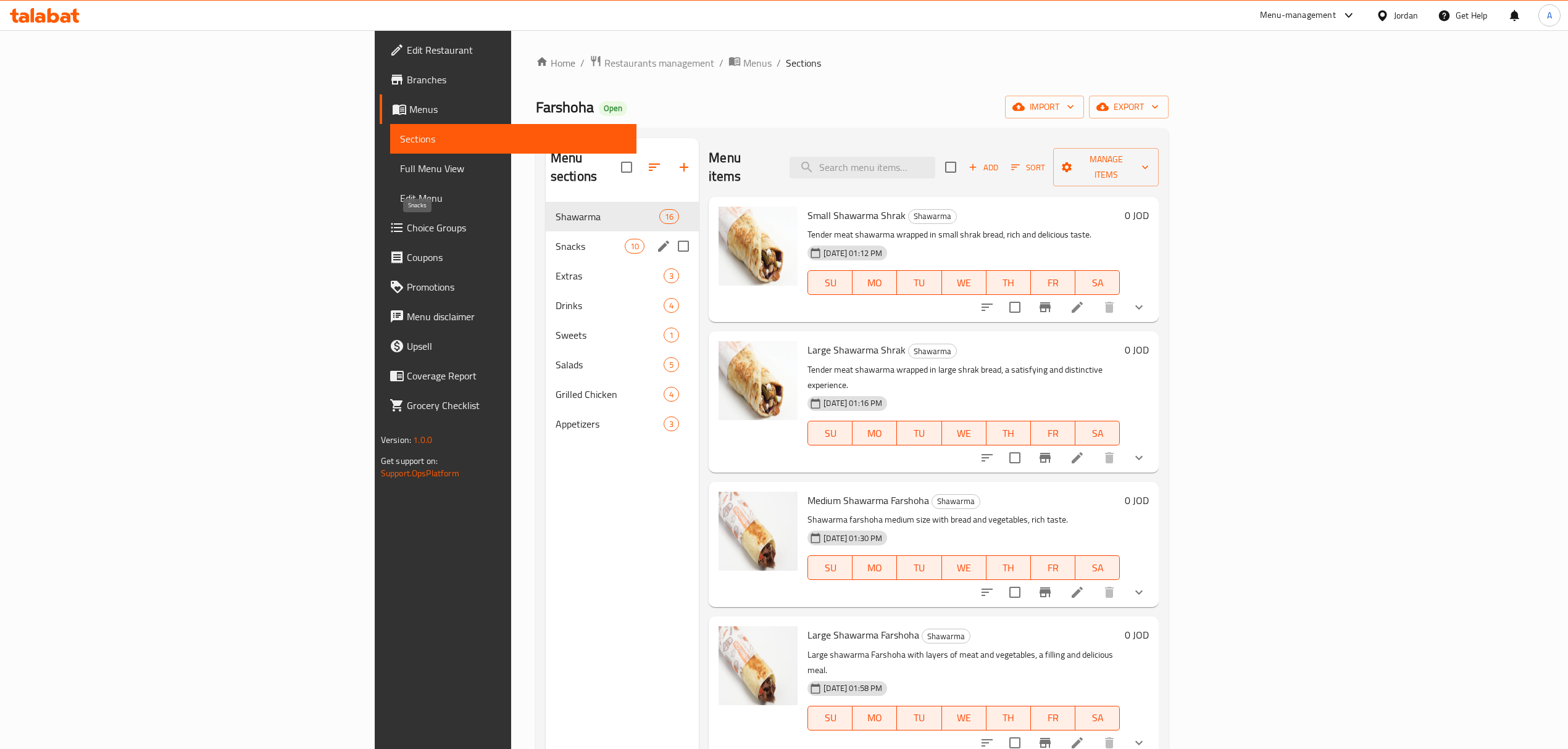
click at [556, 239] on span "Snacks" at bounding box center [590, 246] width 69 height 15
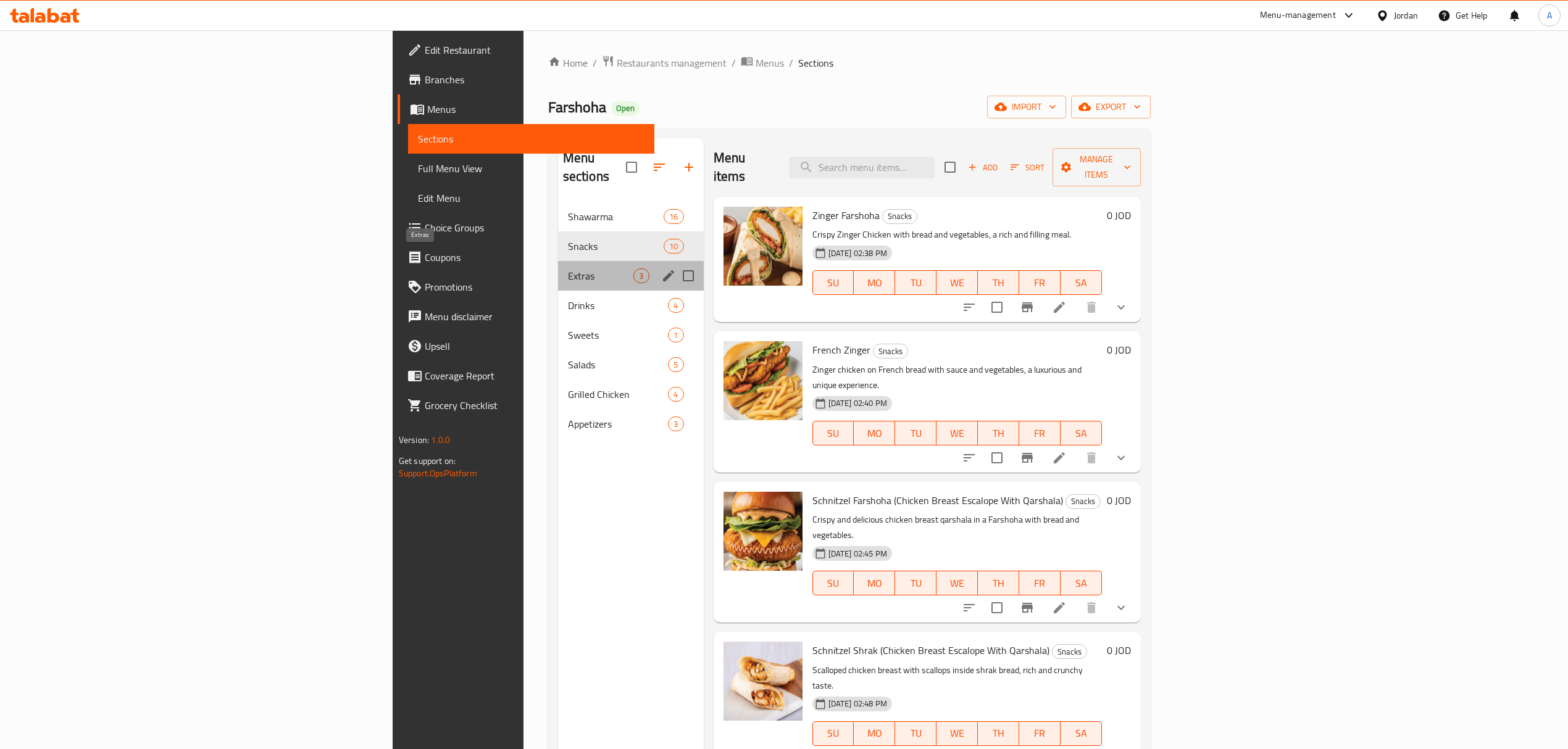
click at [568, 268] on span "Extras" at bounding box center [601, 276] width 66 height 15
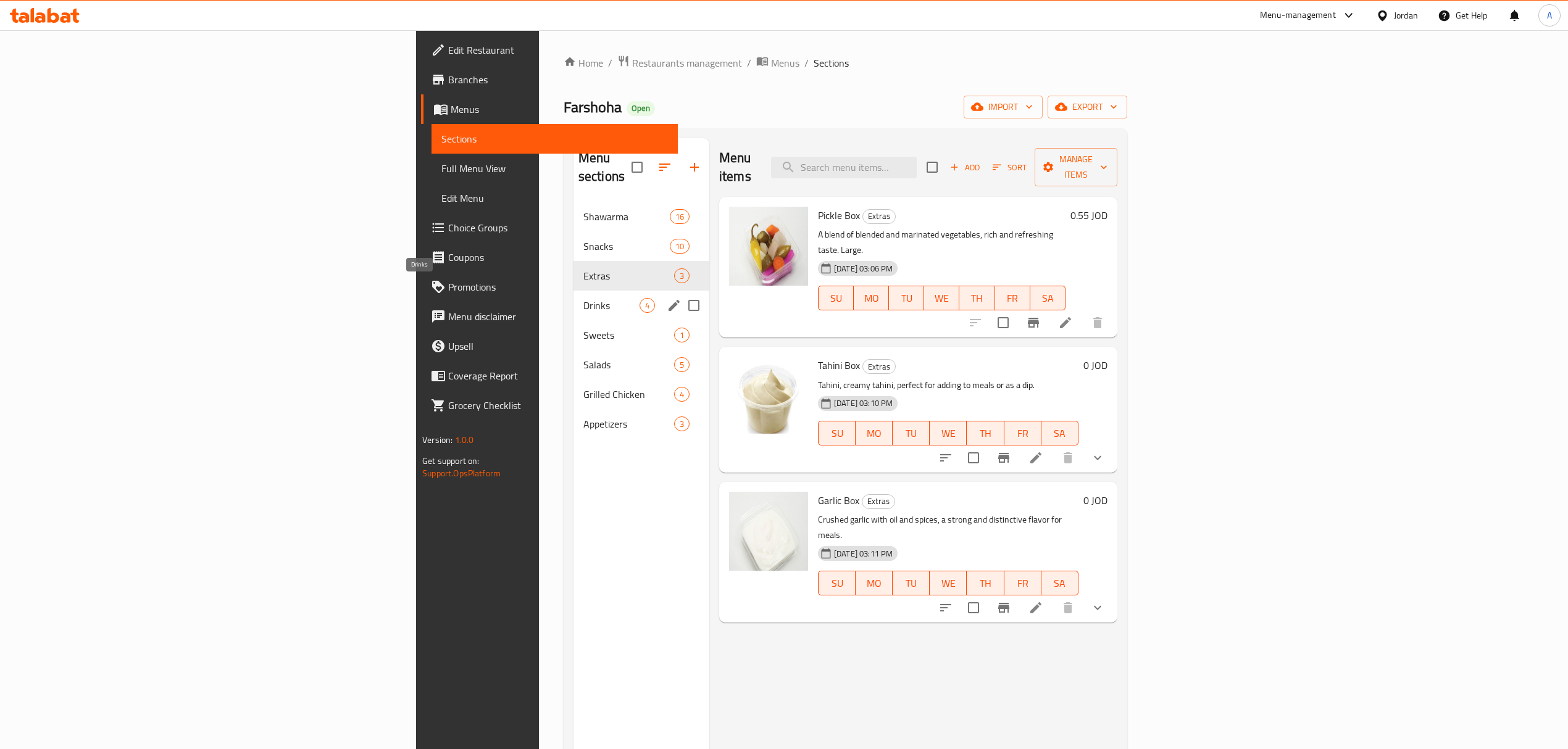
click at [583, 298] on span "Drinks" at bounding box center [611, 305] width 56 height 15
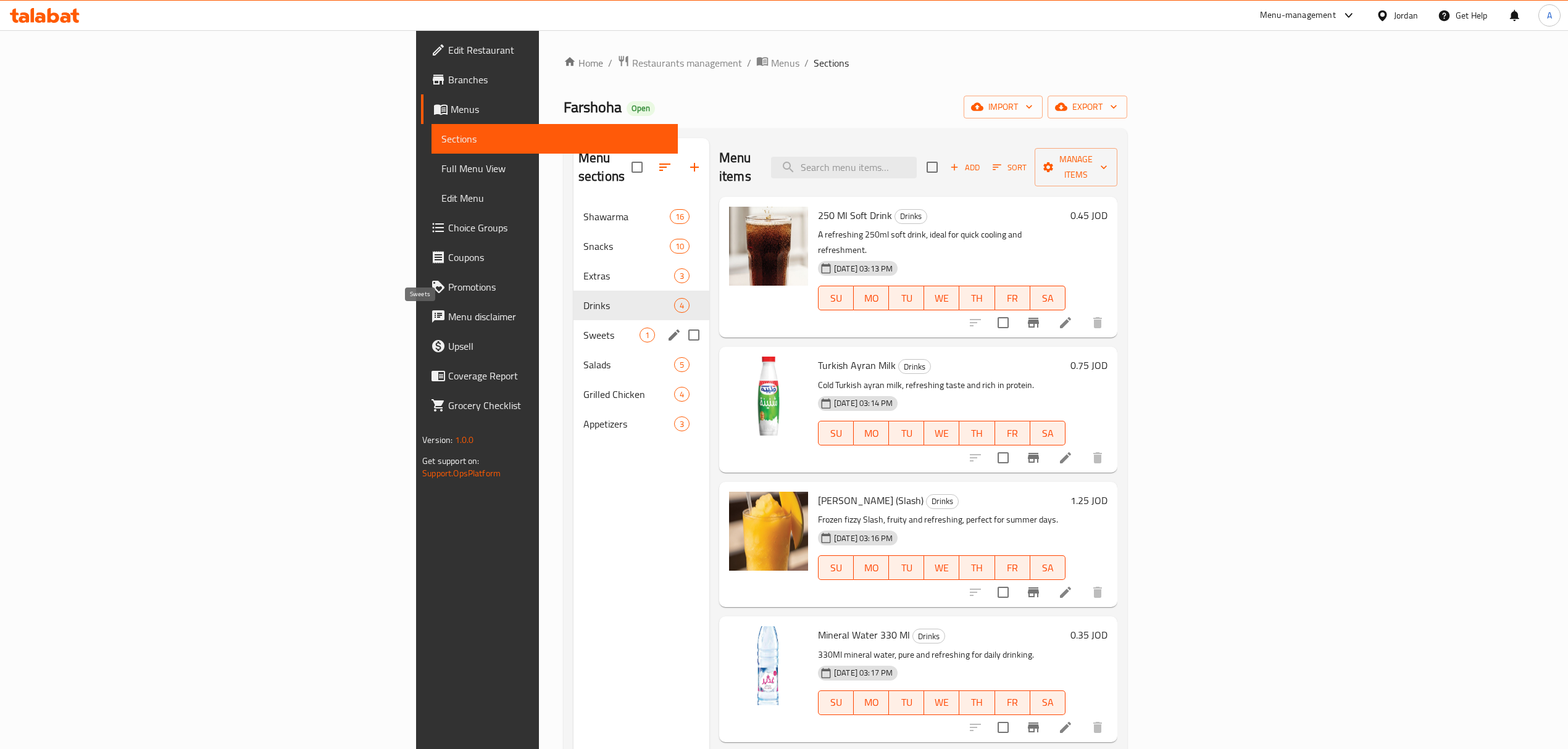
click at [583, 328] on span "Sweets" at bounding box center [611, 335] width 56 height 15
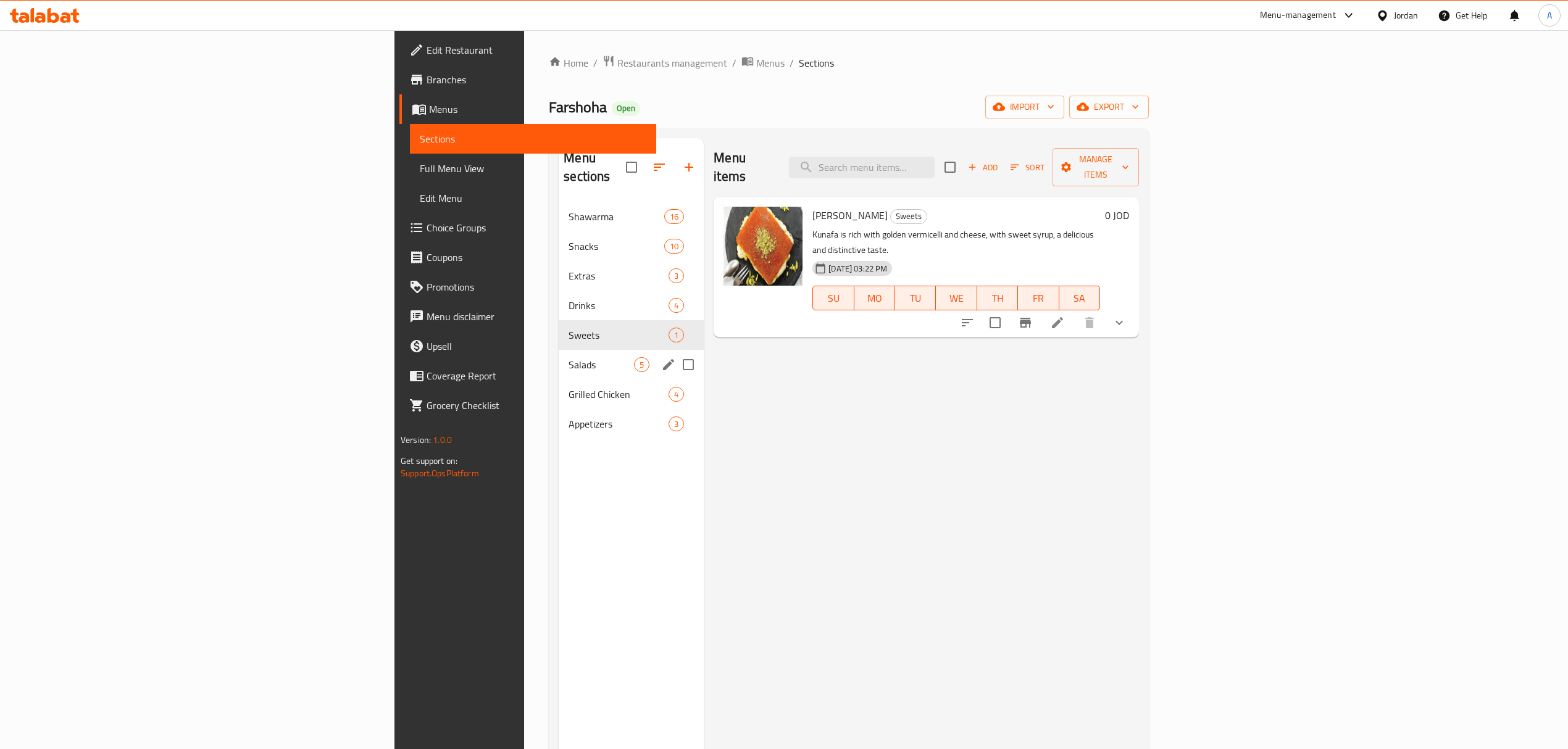
click at [568, 358] on span "Salads" at bounding box center [601, 365] width 66 height 15
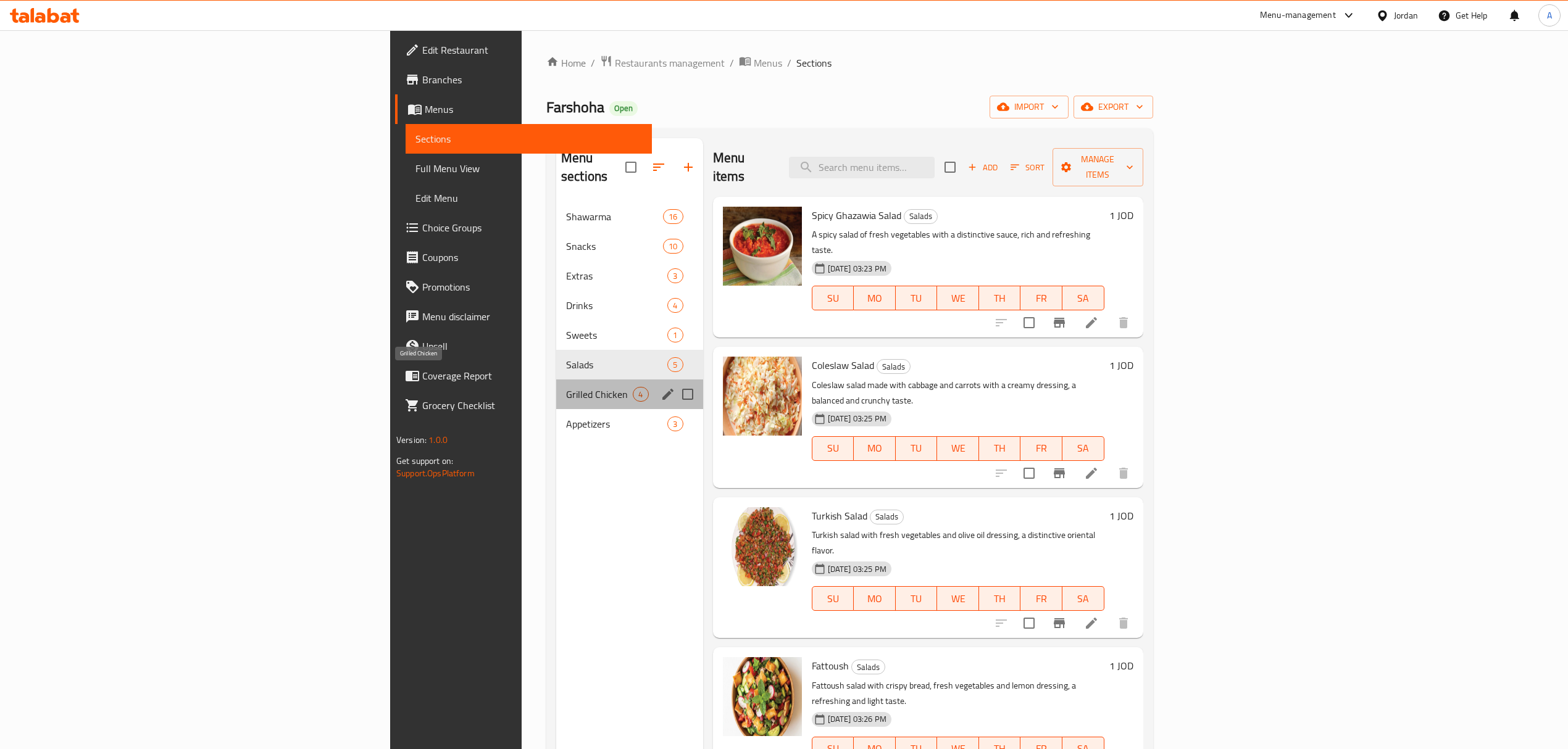
click at [566, 387] on span "Grilled Chicken" at bounding box center [599, 394] width 67 height 15
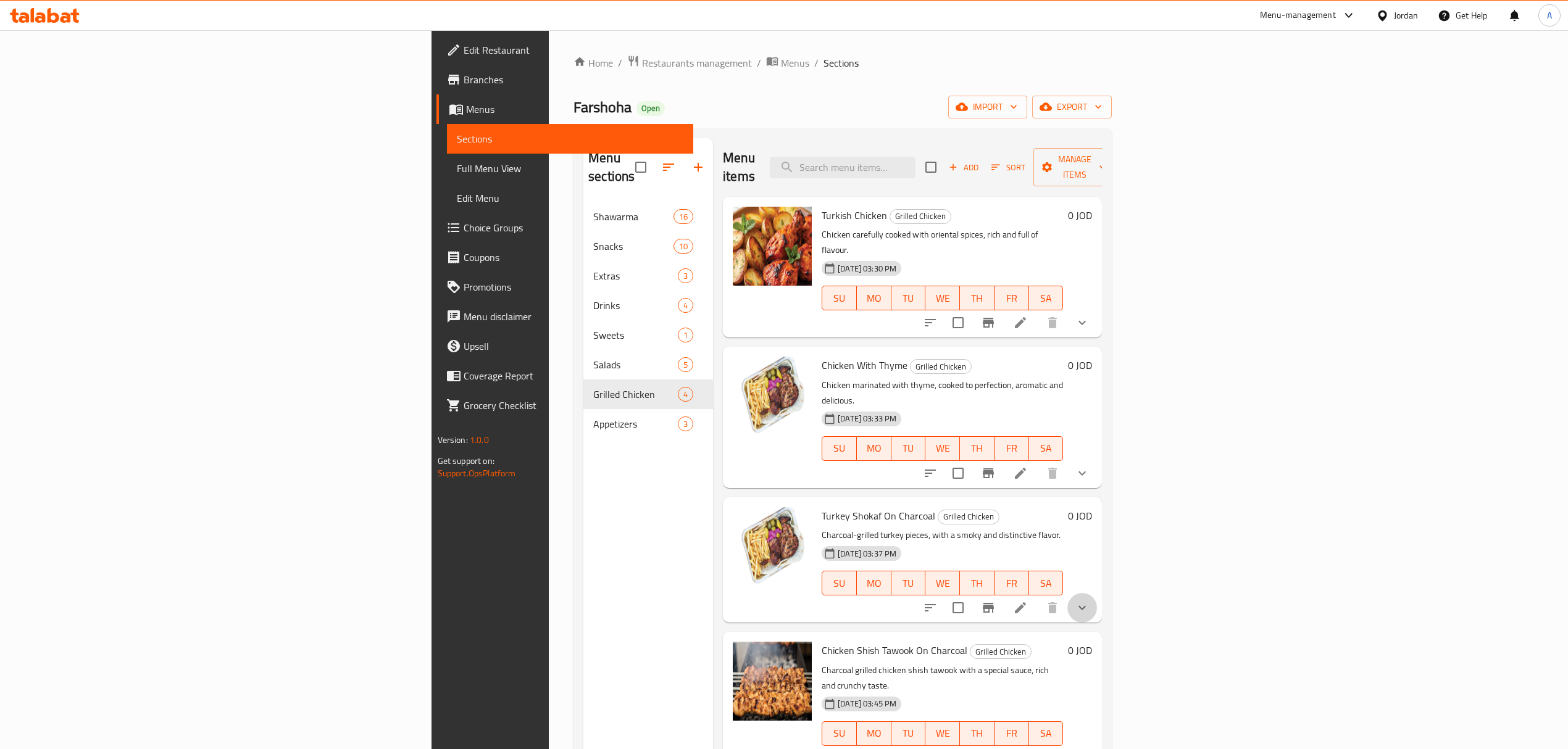
click at [1097, 593] on button "show more" at bounding box center [1082, 608] width 30 height 30
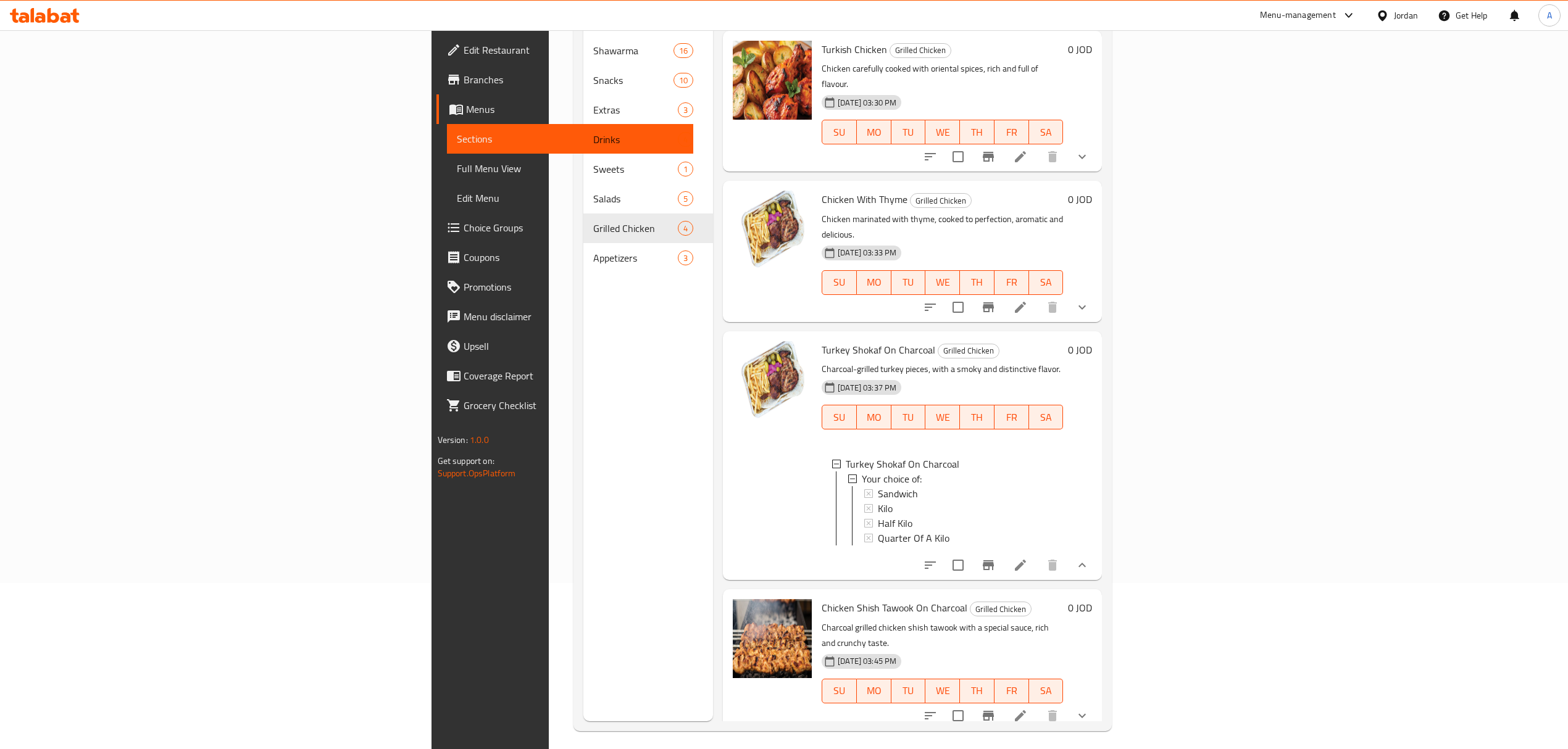
scroll to position [174, 0]
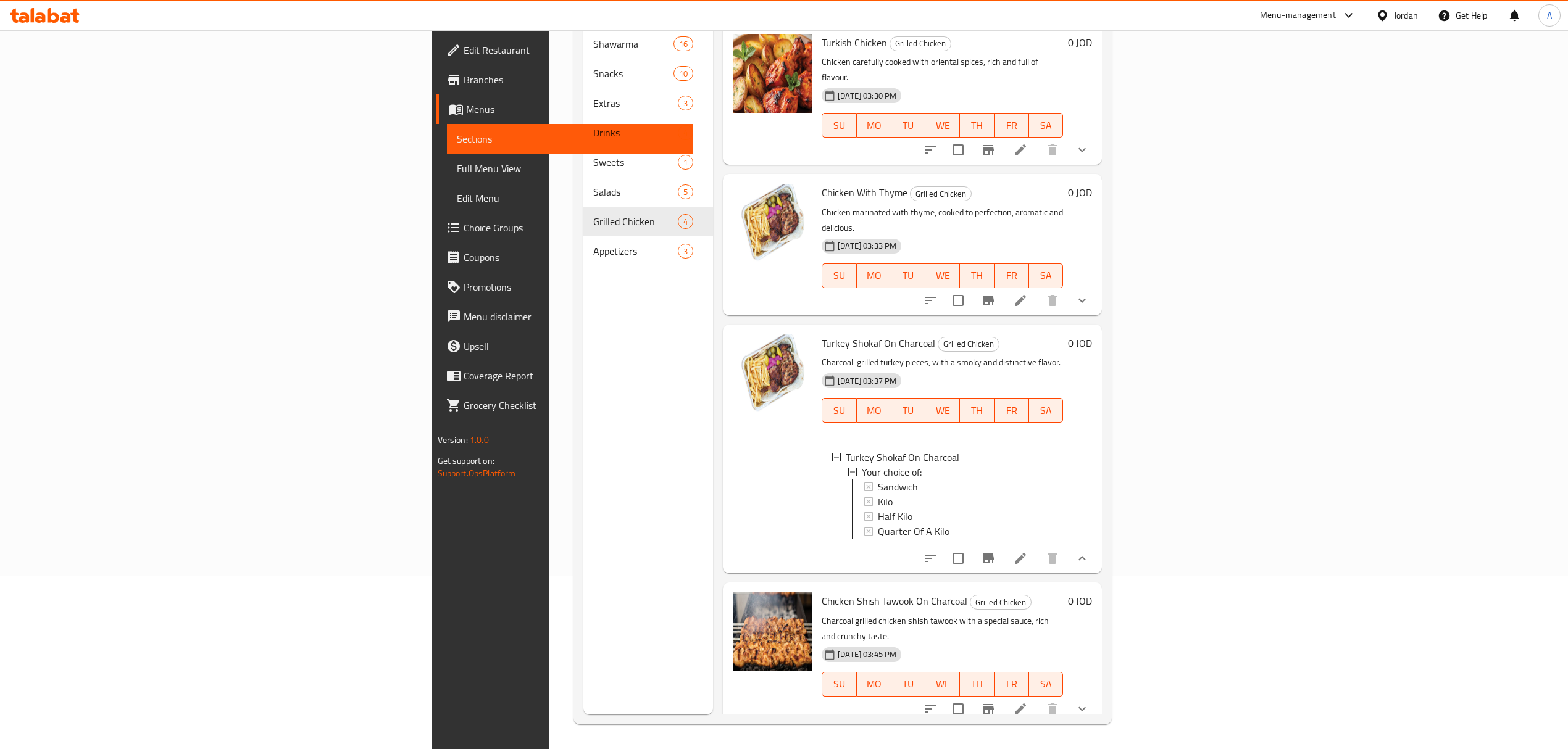
click at [1102, 668] on div "Chicken Shish Tawook On Charcoal Grilled Chicken Charcoal grilled chicken shish…" at bounding box center [912, 653] width 379 height 140
click at [1085, 706] on icon "show more" at bounding box center [1082, 708] width 7 height 4
click at [1089, 293] on icon "show more" at bounding box center [1082, 301] width 15 height 15
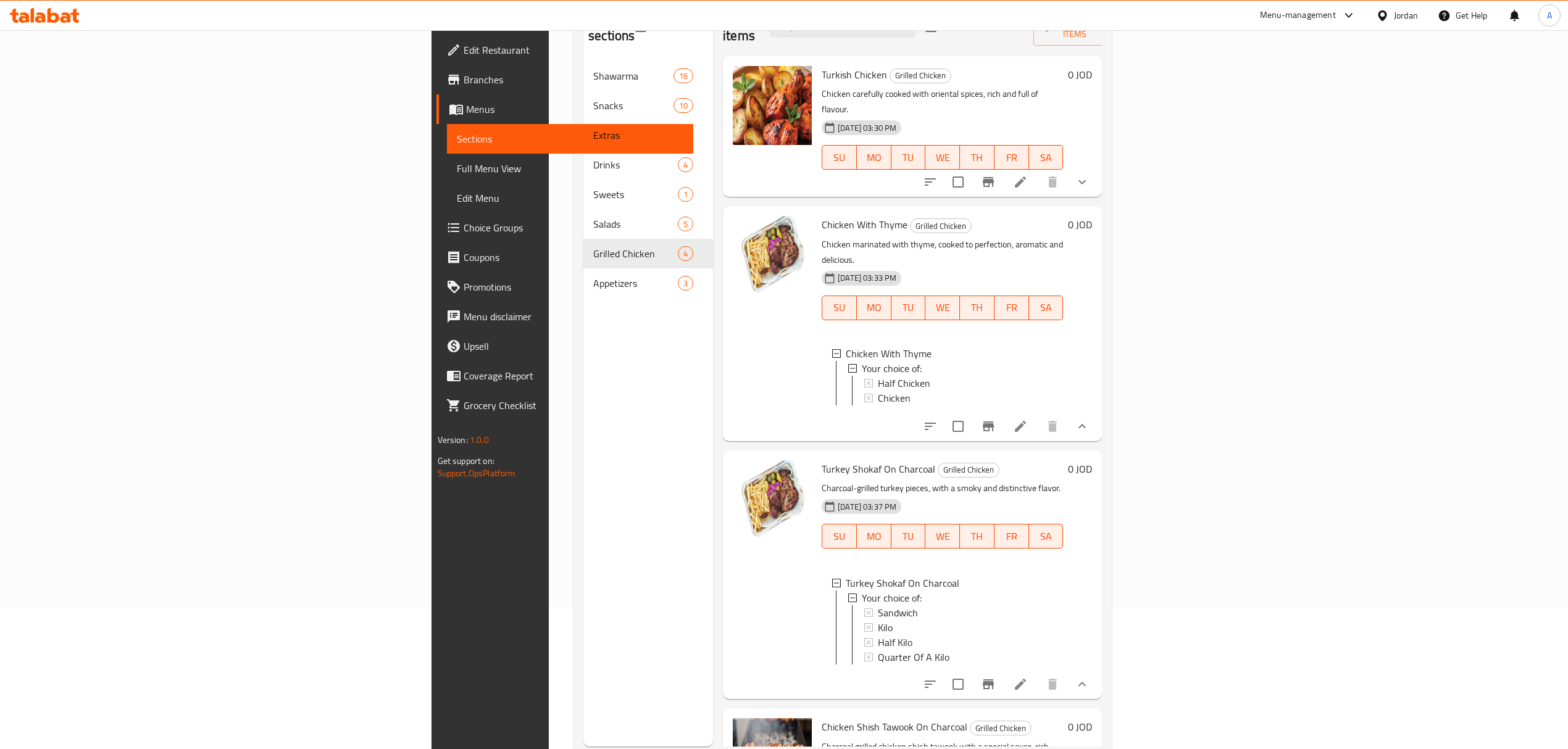
scroll to position [92, 0]
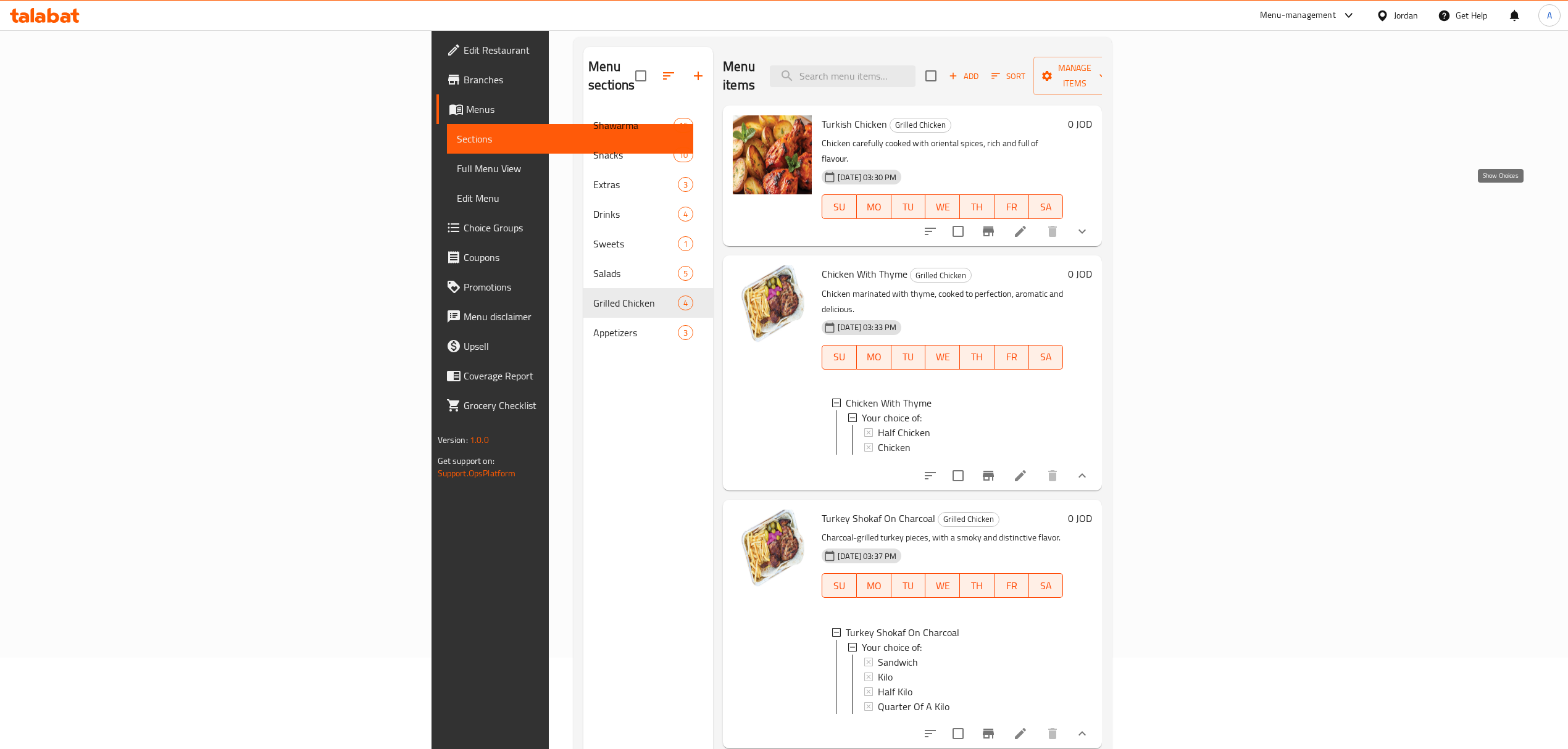
click at [1089, 224] on icon "show more" at bounding box center [1082, 231] width 15 height 15
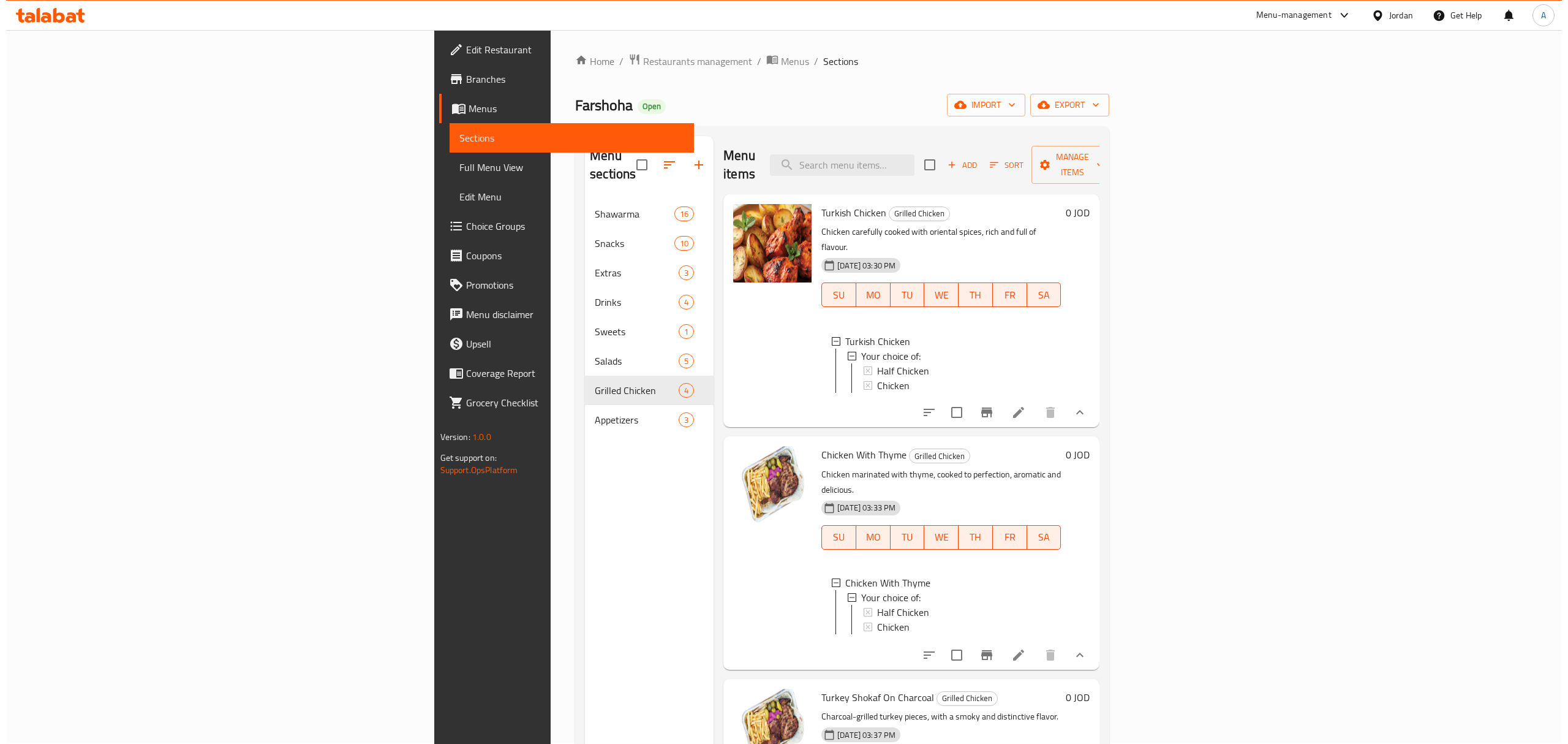
scroll to position [0, 0]
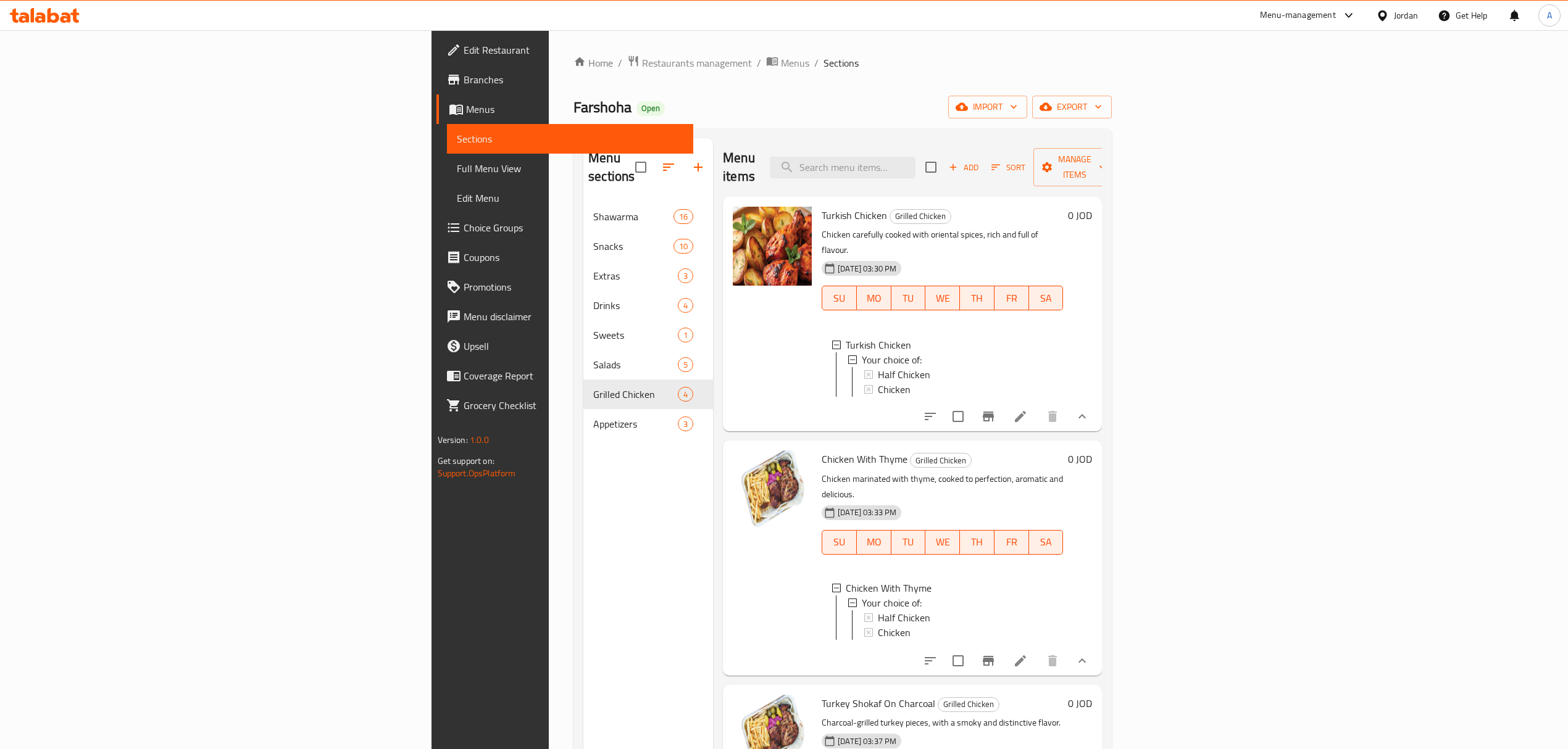
click at [466, 102] on span "Menus" at bounding box center [575, 109] width 217 height 15
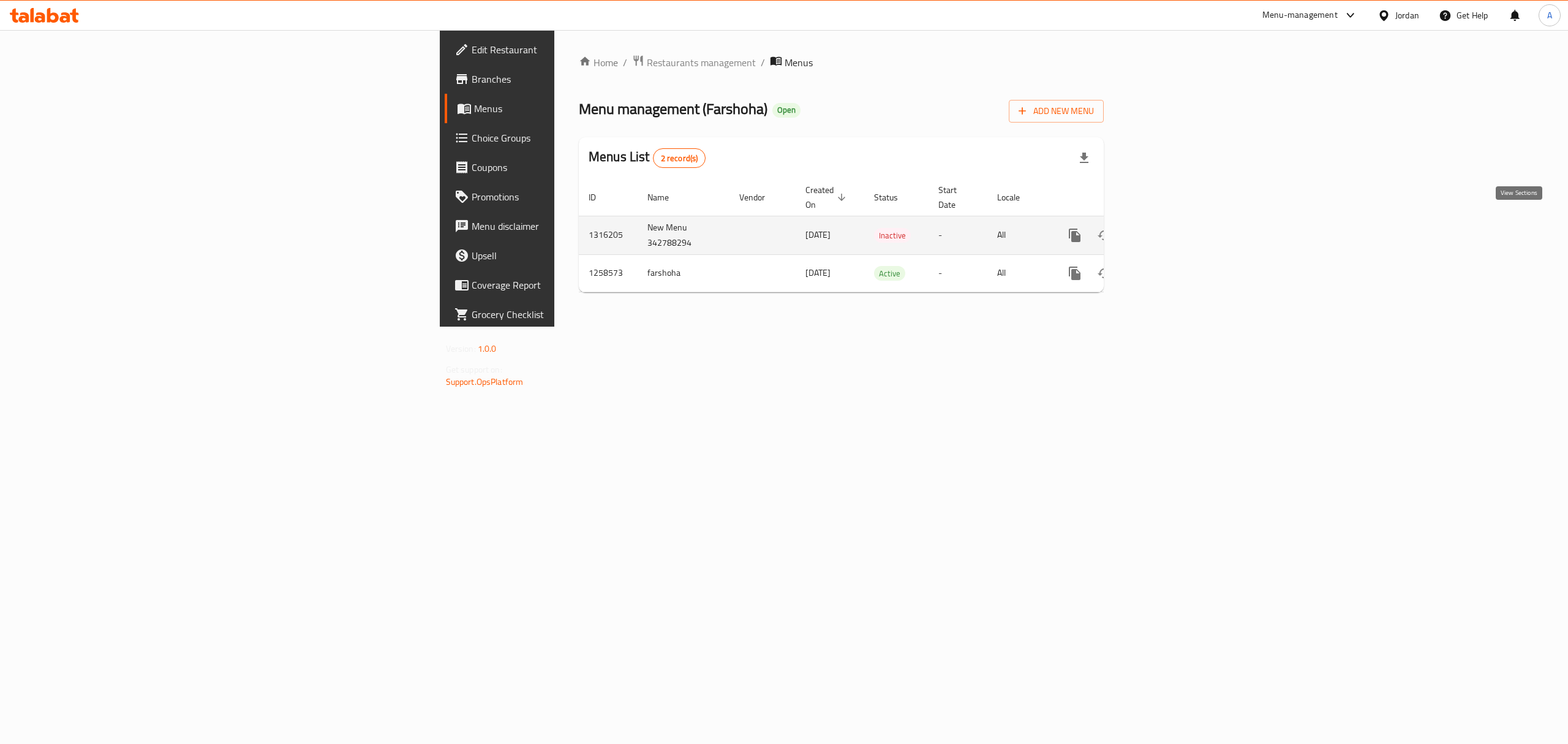
click at [1169, 230] on icon "enhanced table" at bounding box center [1163, 235] width 11 height 11
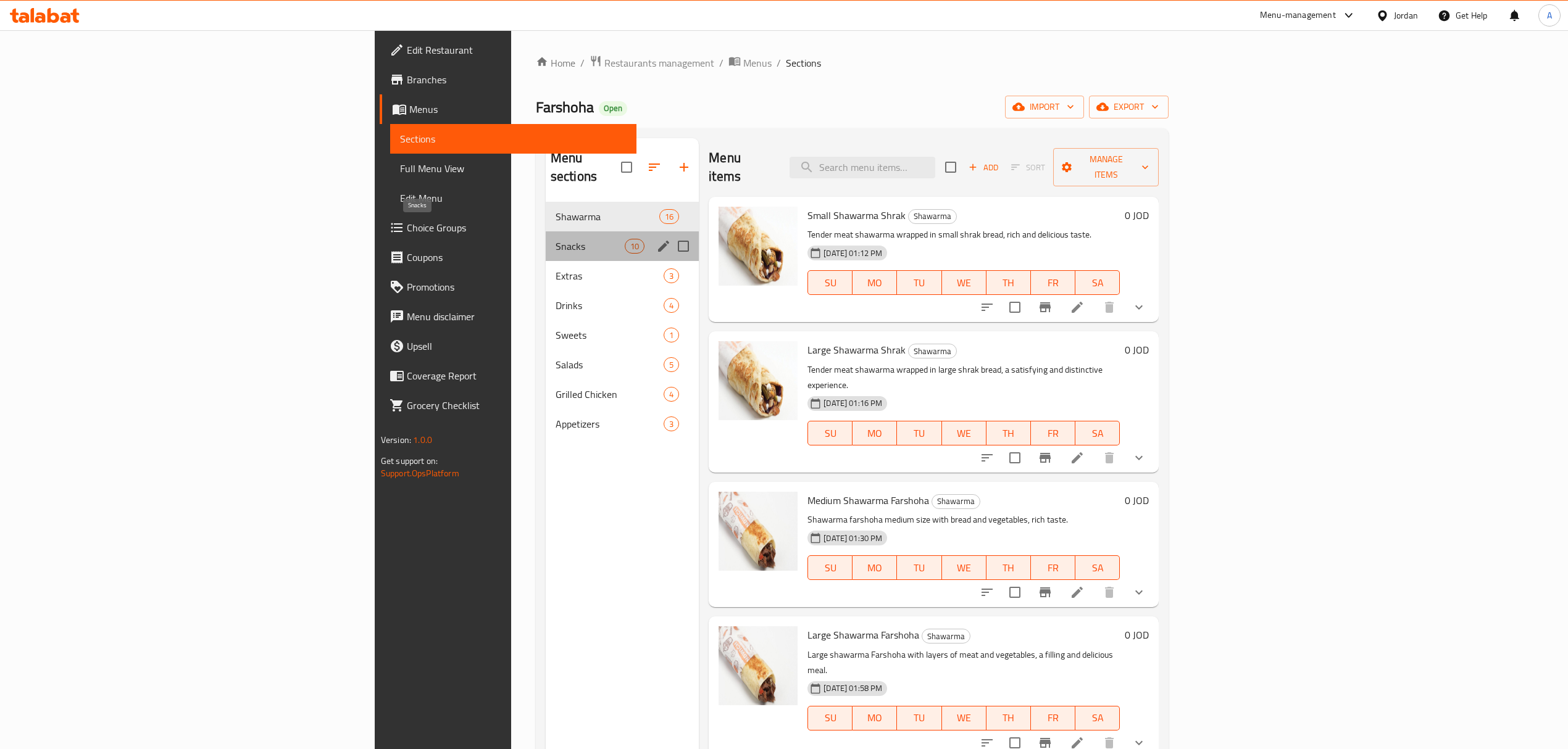
click at [556, 239] on span "Snacks" at bounding box center [590, 246] width 69 height 15
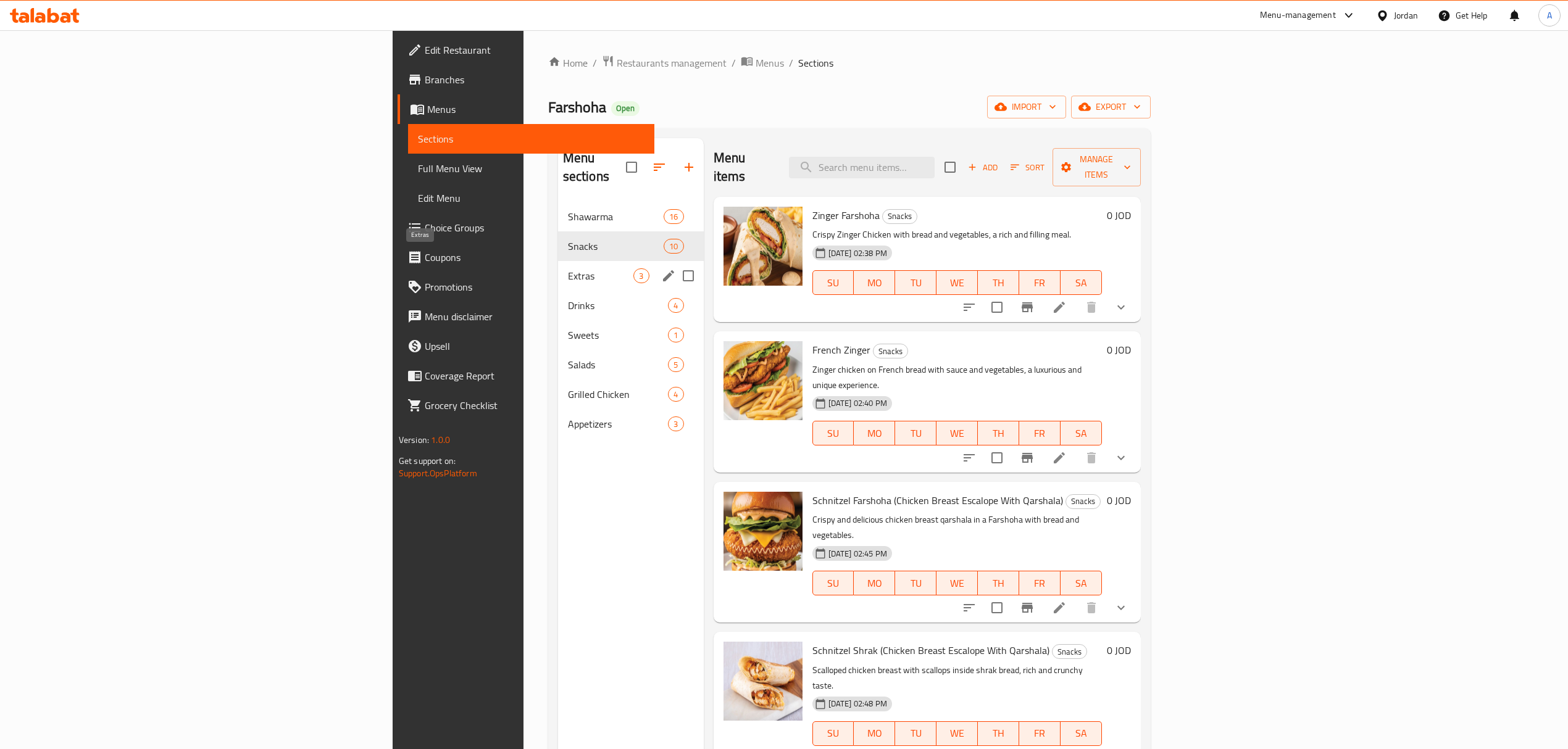
click at [568, 268] on span "Extras" at bounding box center [601, 276] width 66 height 15
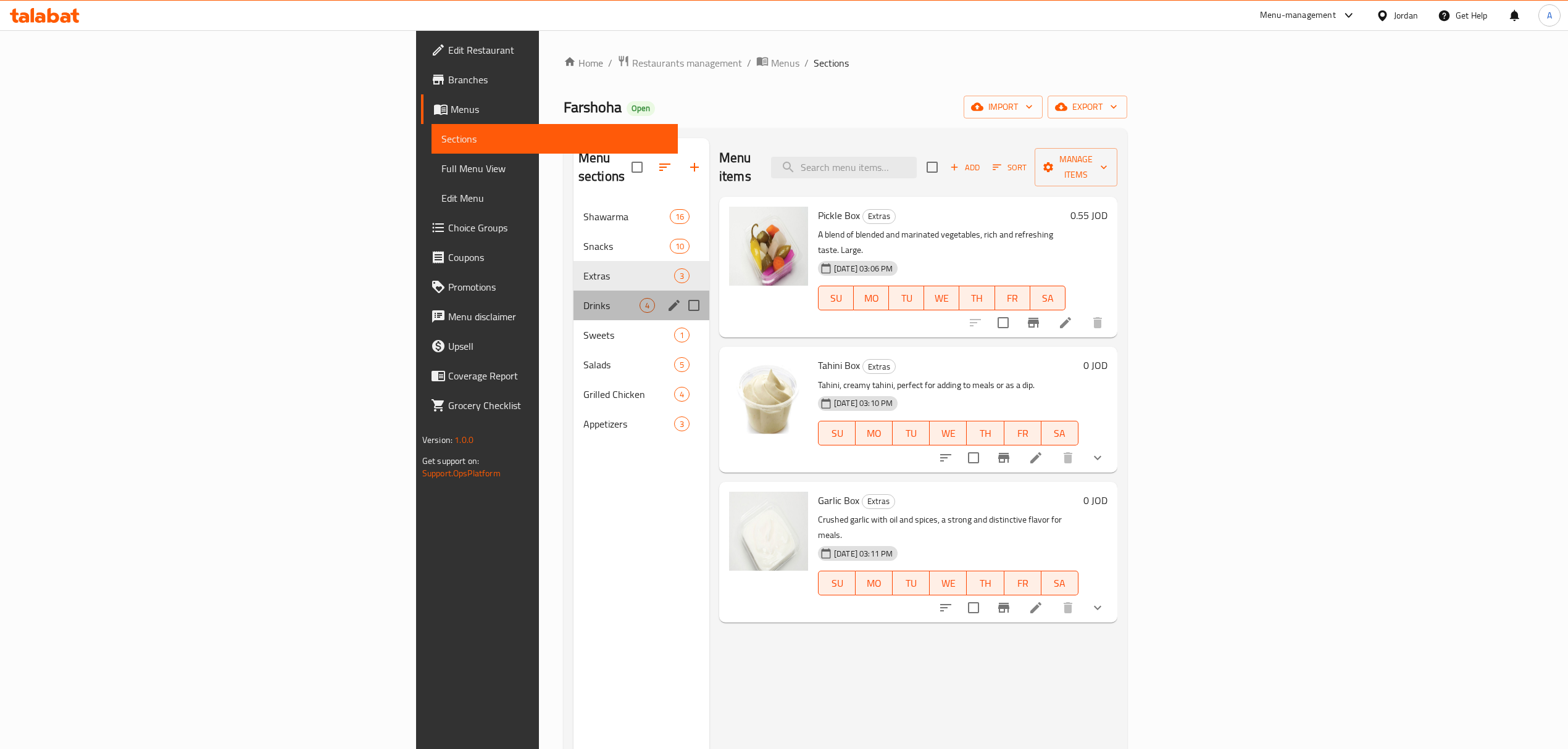
click at [573, 300] on div "Drinks 4" at bounding box center [641, 305] width 136 height 30
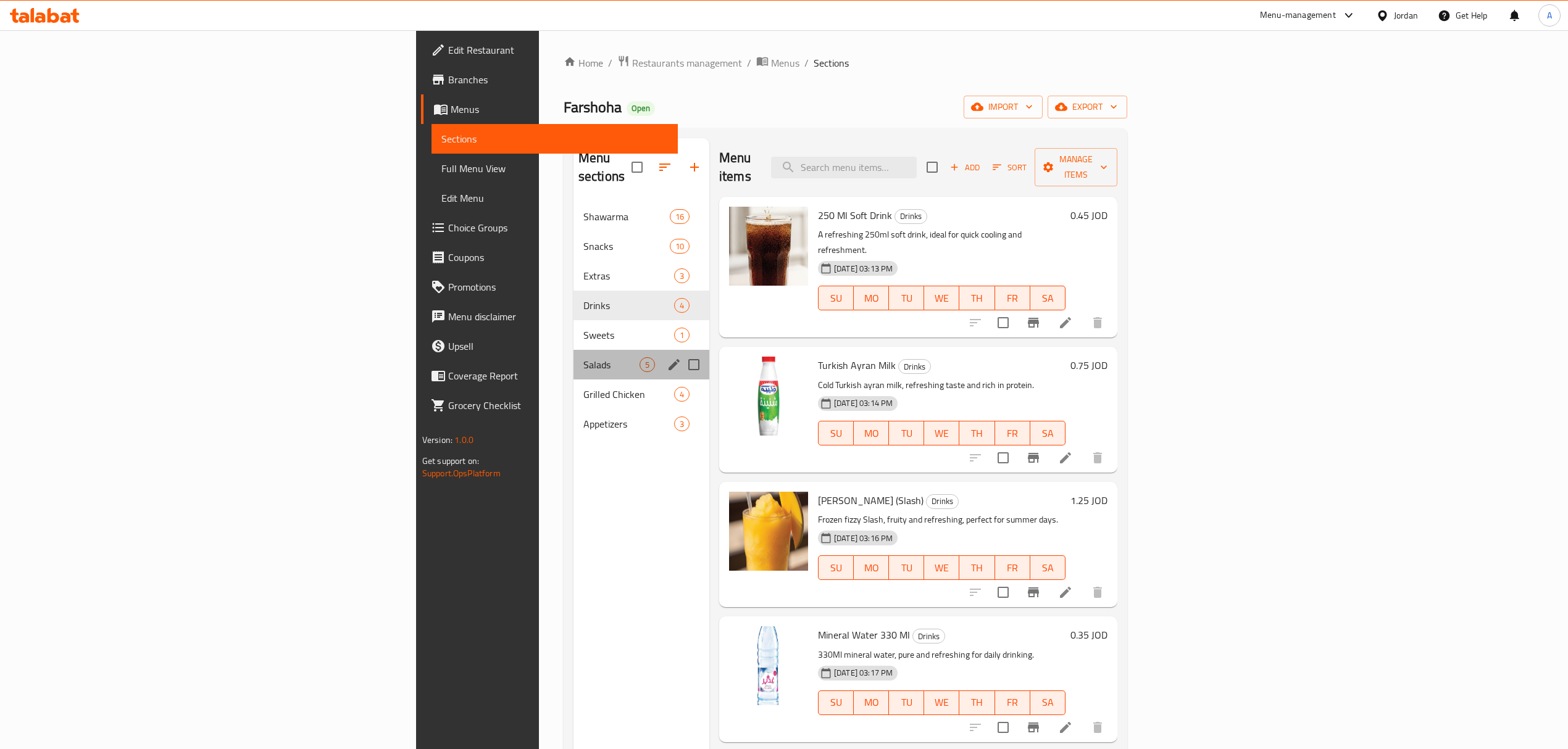
click at [573, 350] on div "Salads 5" at bounding box center [641, 365] width 136 height 30
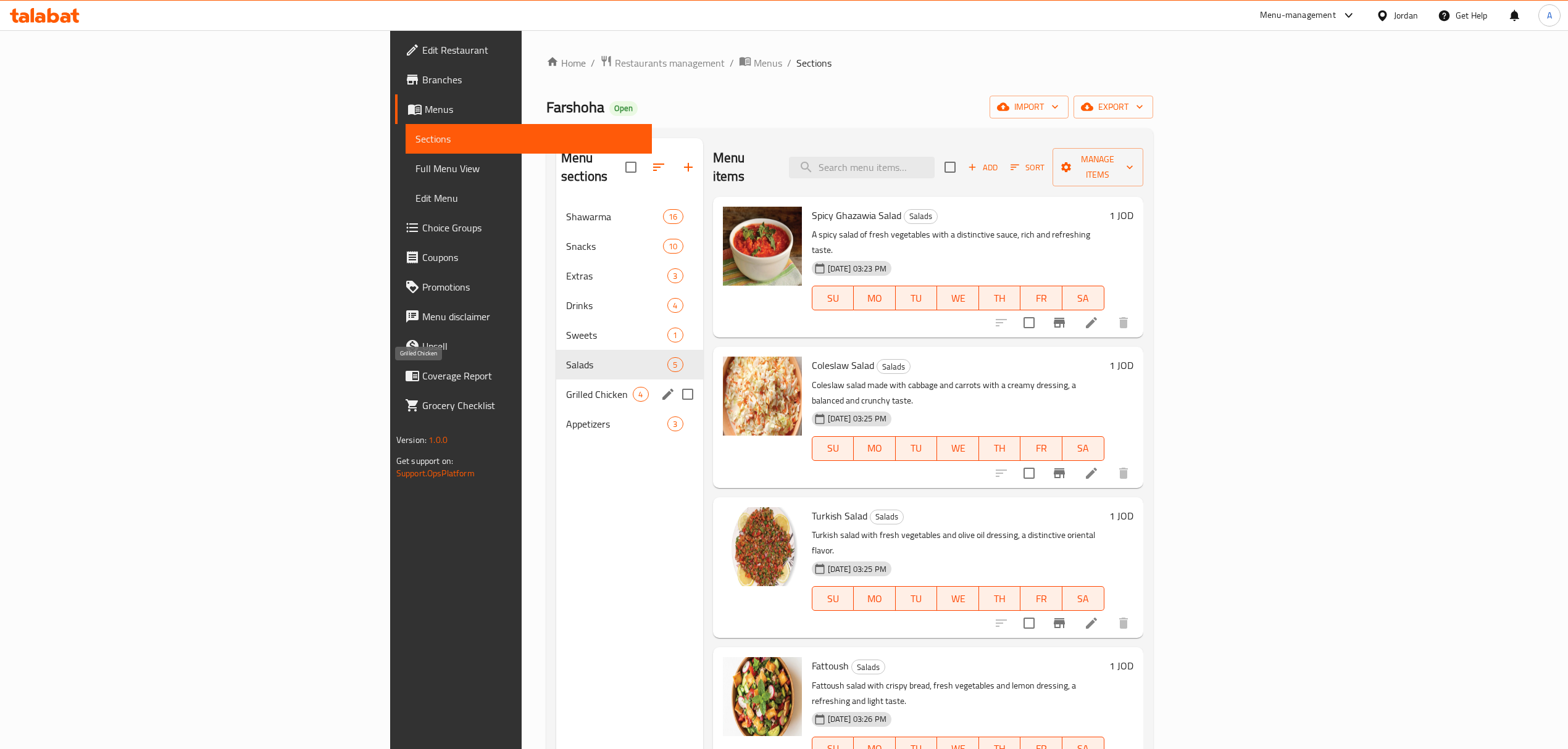
click at [566, 387] on span "Grilled Chicken" at bounding box center [599, 394] width 67 height 15
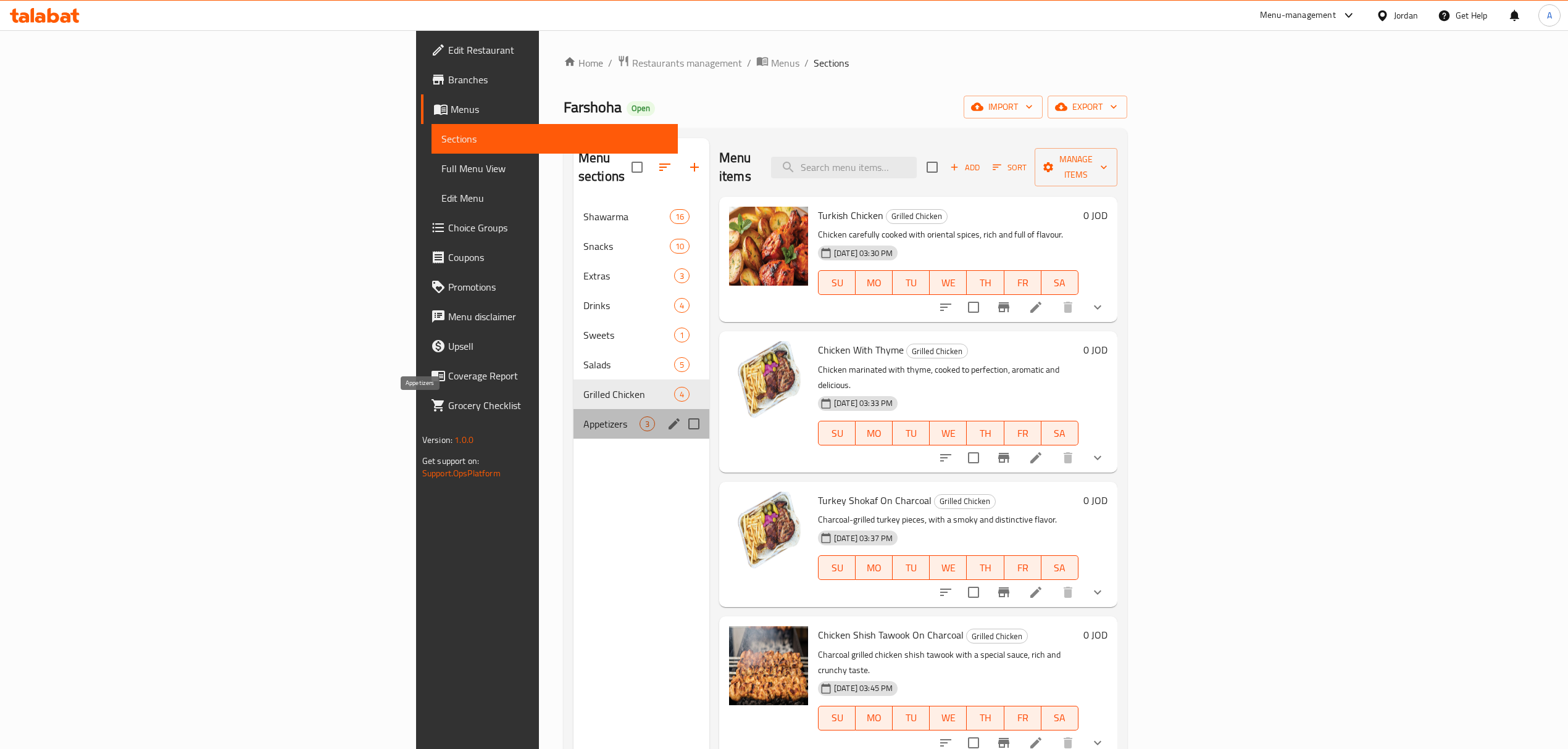
click at [583, 417] on span "Appetizers" at bounding box center [611, 424] width 56 height 15
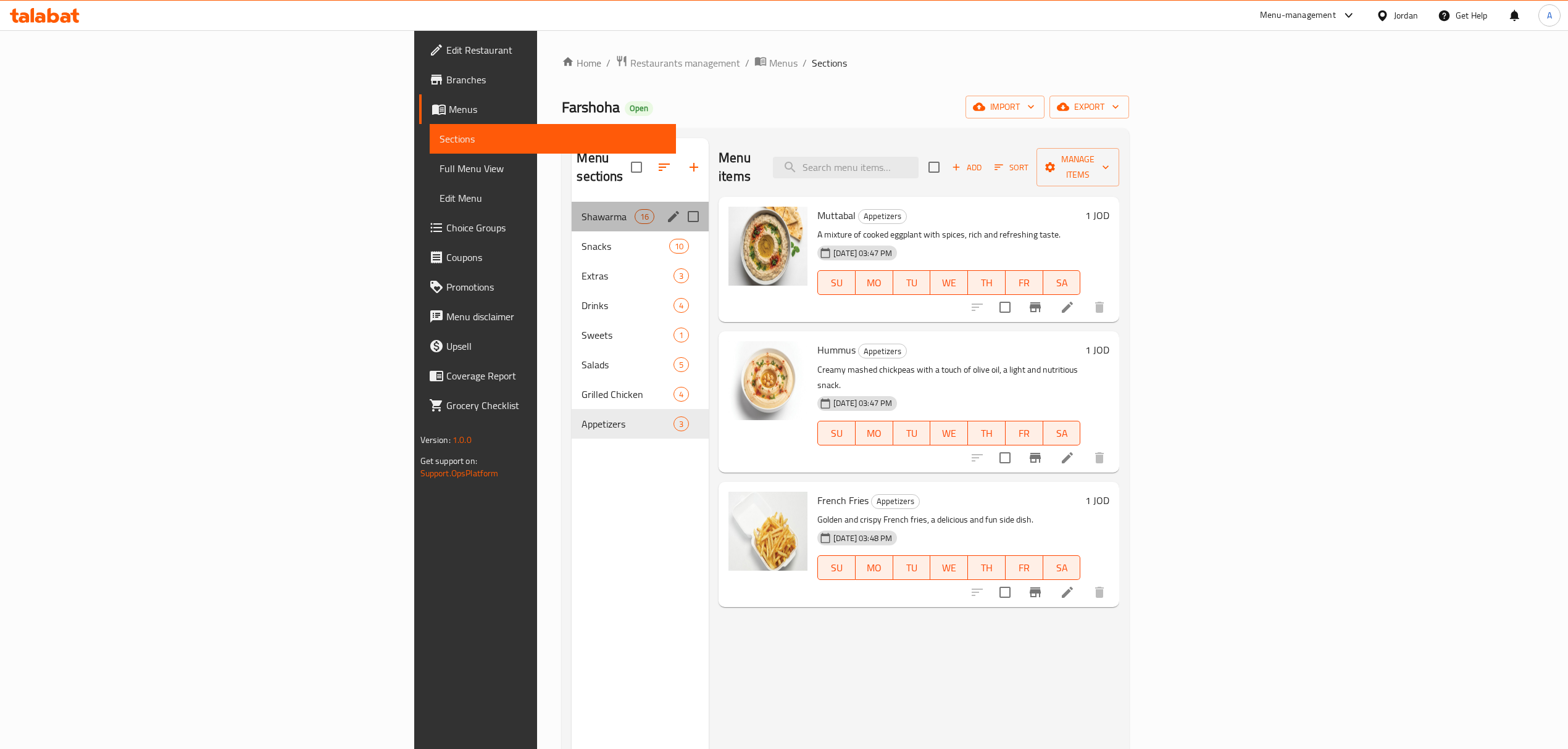
click at [582, 209] on span "Shawarma" at bounding box center [607, 216] width 52 height 15
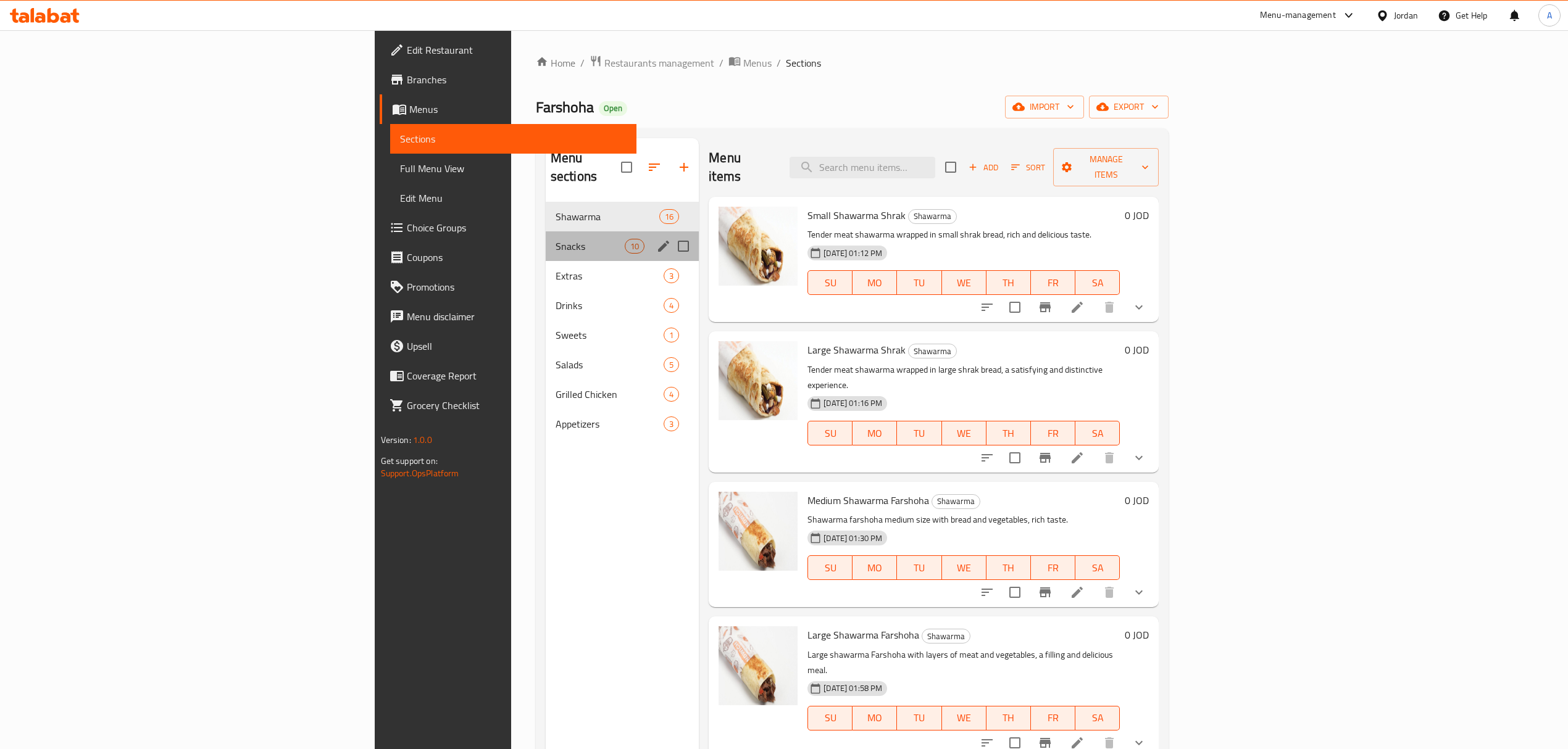
click at [545, 242] on div "Snacks 10" at bounding box center [621, 246] width 153 height 30
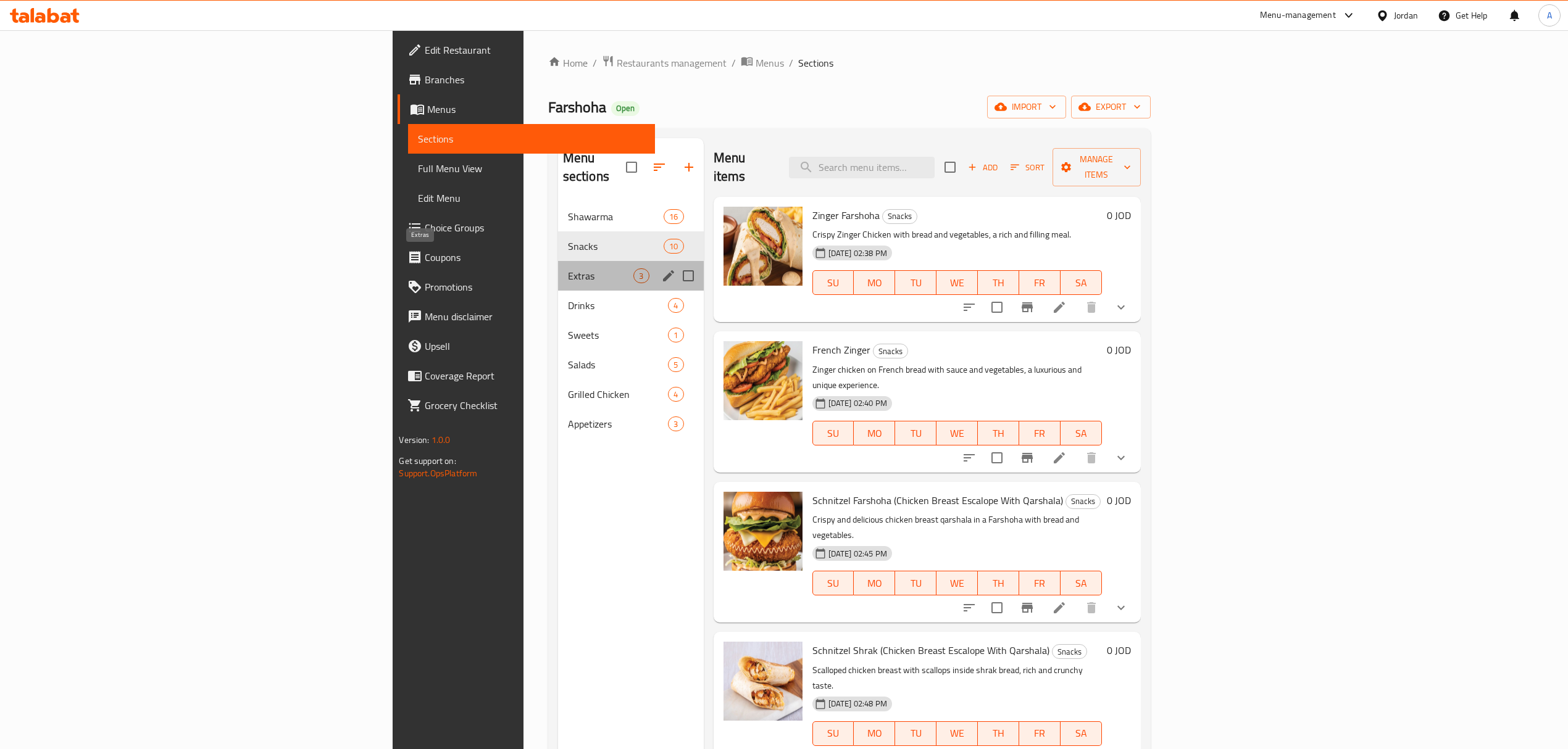
click at [568, 268] on span "Extras" at bounding box center [601, 276] width 66 height 15
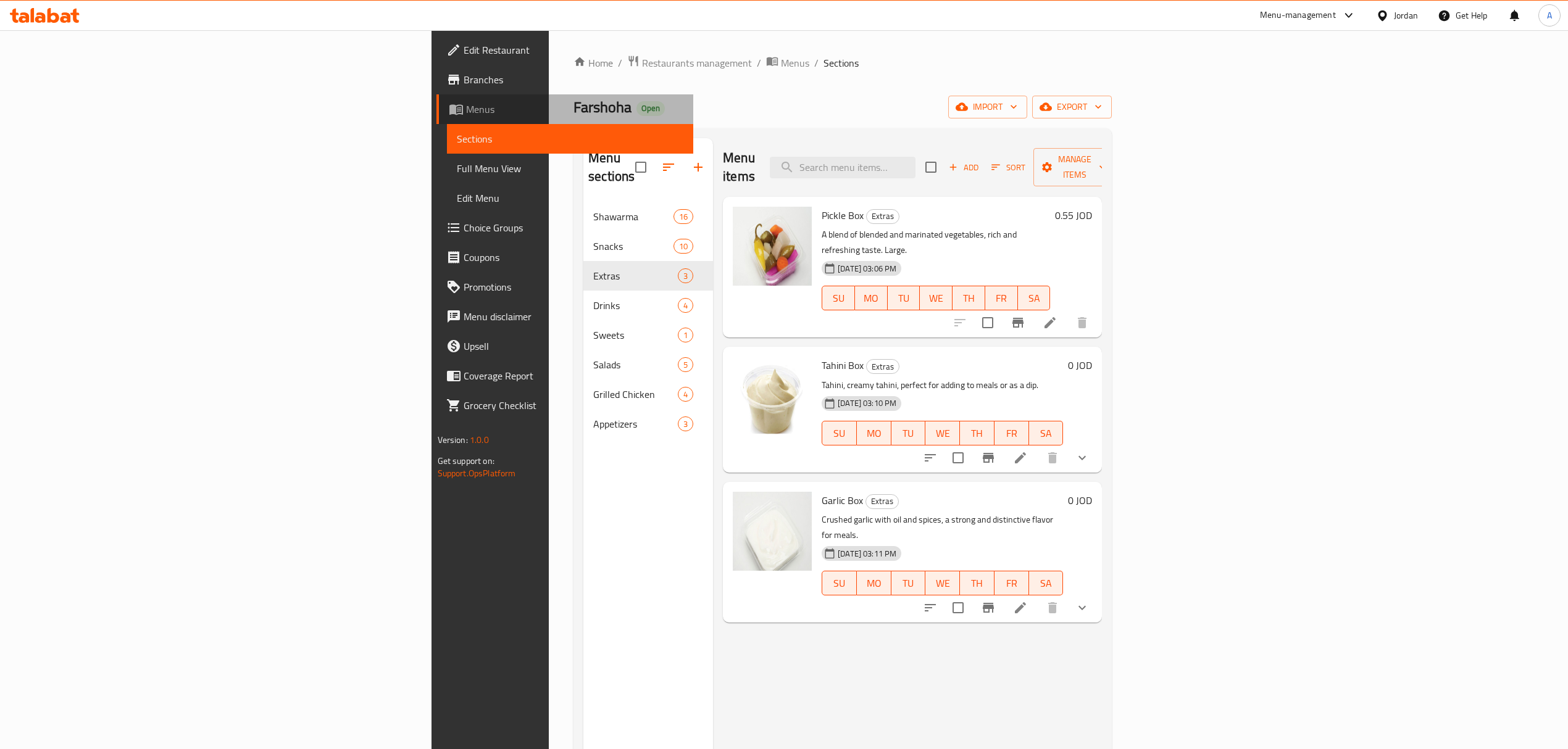
click at [466, 112] on span "Menus" at bounding box center [575, 109] width 217 height 15
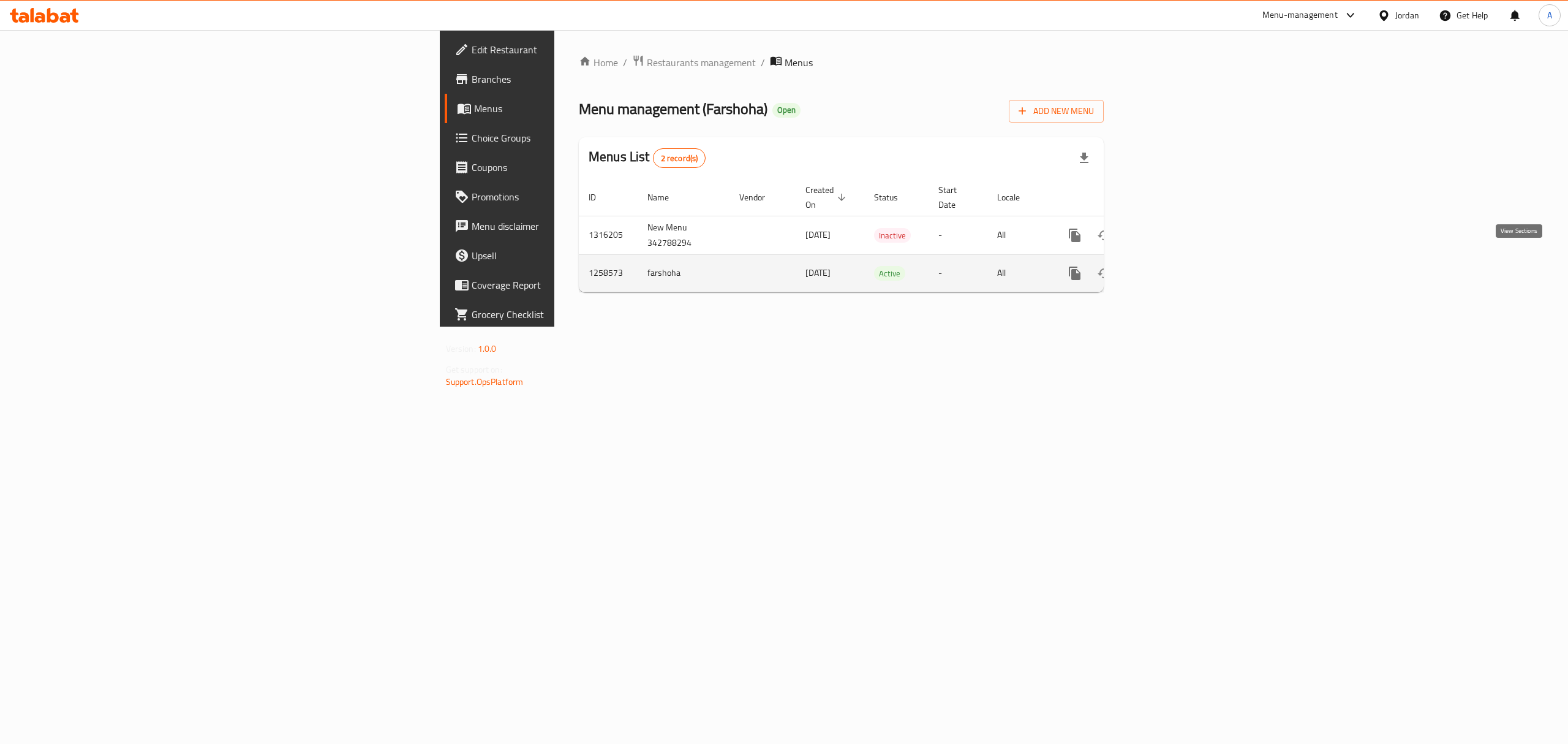
click at [1169, 268] on icon "enhanced table" at bounding box center [1163, 273] width 11 height 11
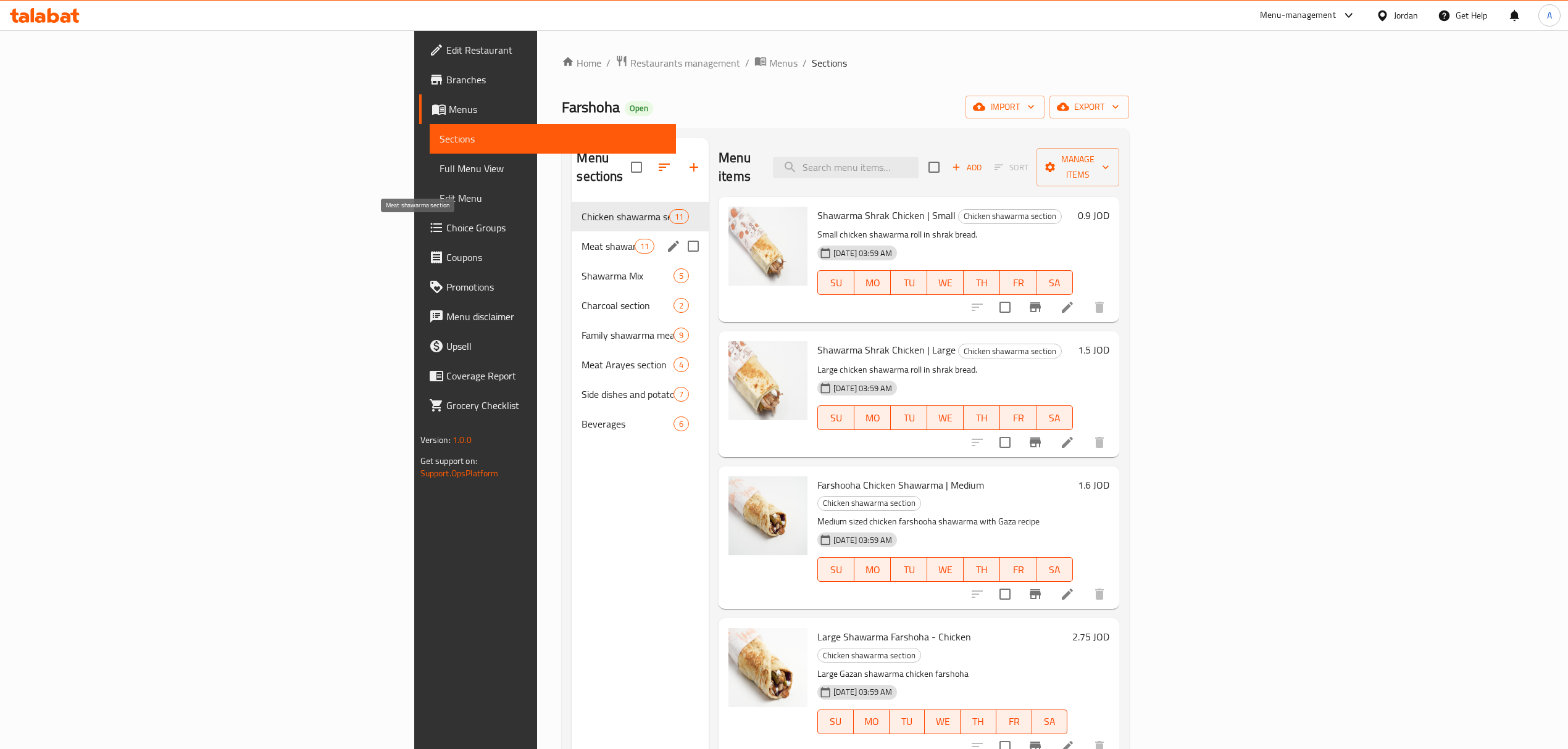
click at [582, 239] on span "Meat shawarma section" at bounding box center [607, 246] width 52 height 15
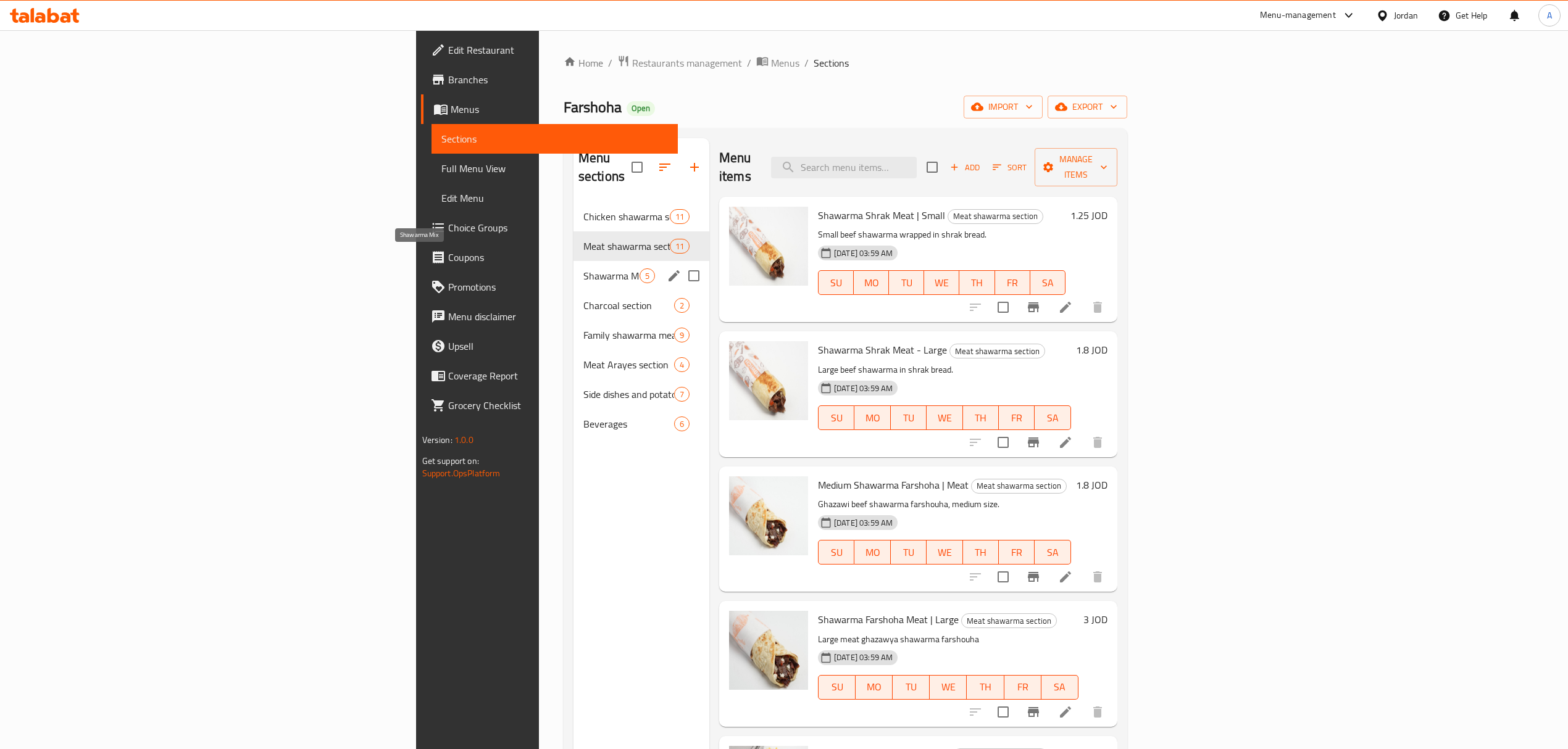
click at [583, 268] on span "Shawarma Mix" at bounding box center [611, 276] width 56 height 15
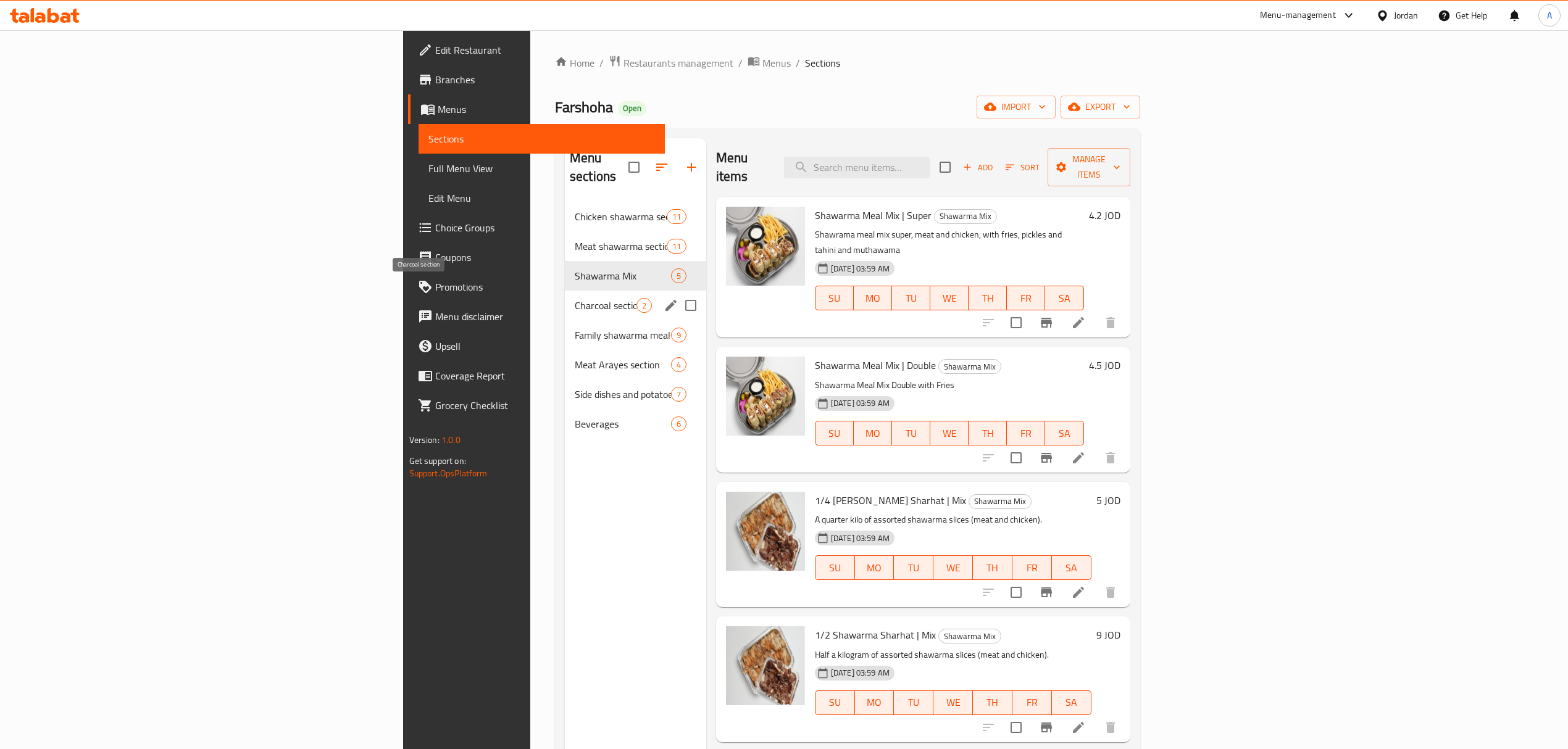
click at [575, 298] on span "Charcoal section" at bounding box center [606, 305] width 62 height 15
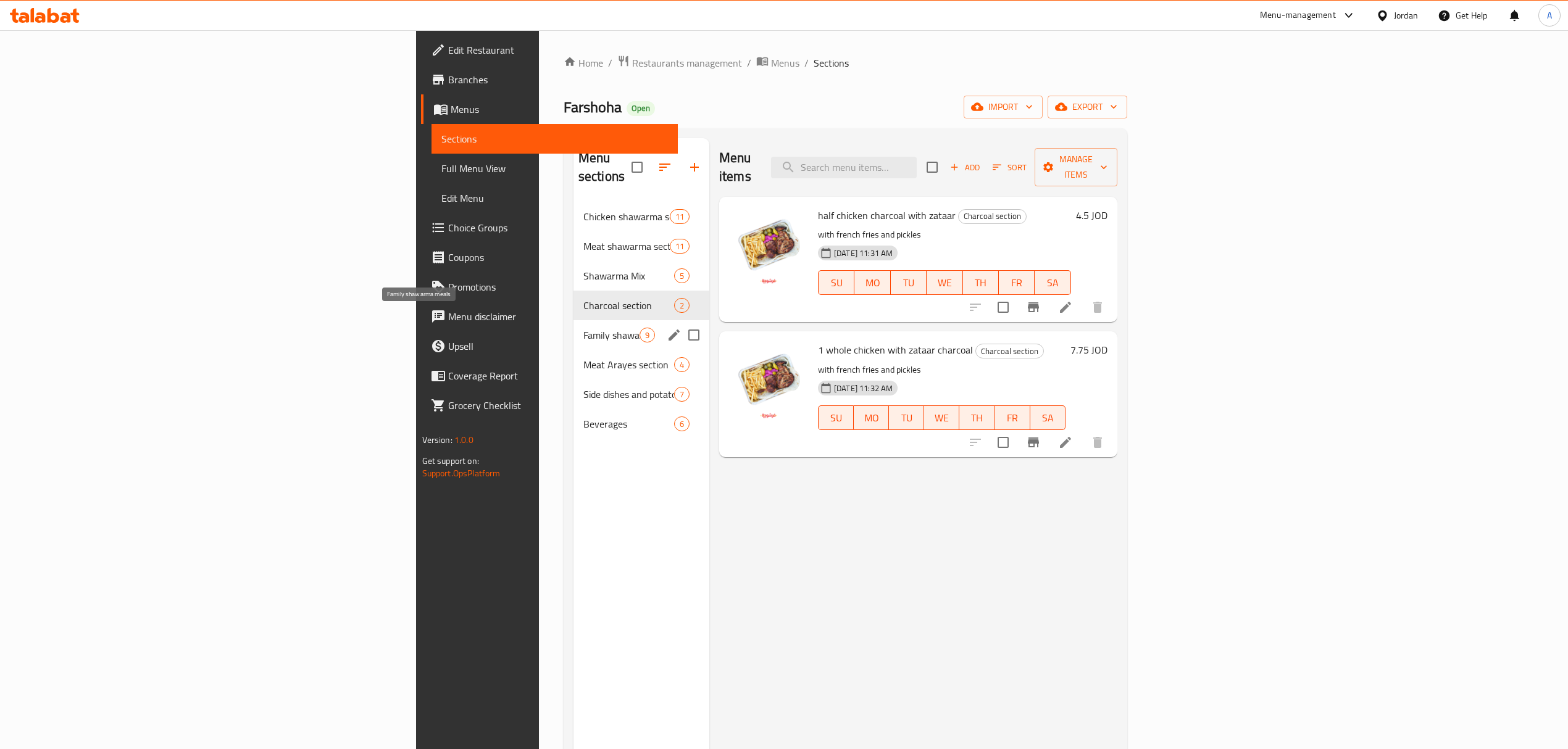
click at [583, 328] on span "Family shawarma meals" at bounding box center [611, 335] width 56 height 15
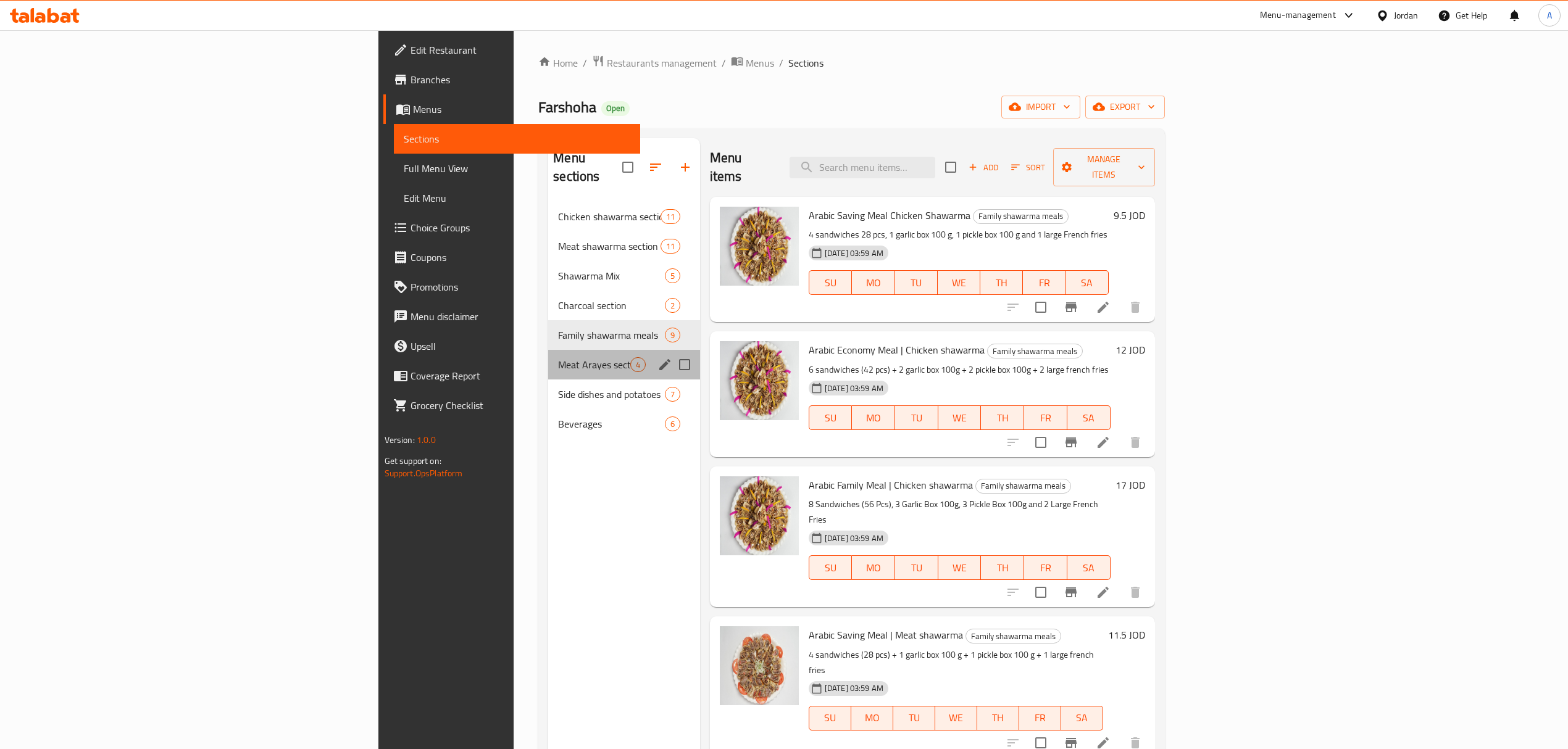
click at [548, 359] on div "Meat Arayes section 4" at bounding box center [624, 365] width 151 height 30
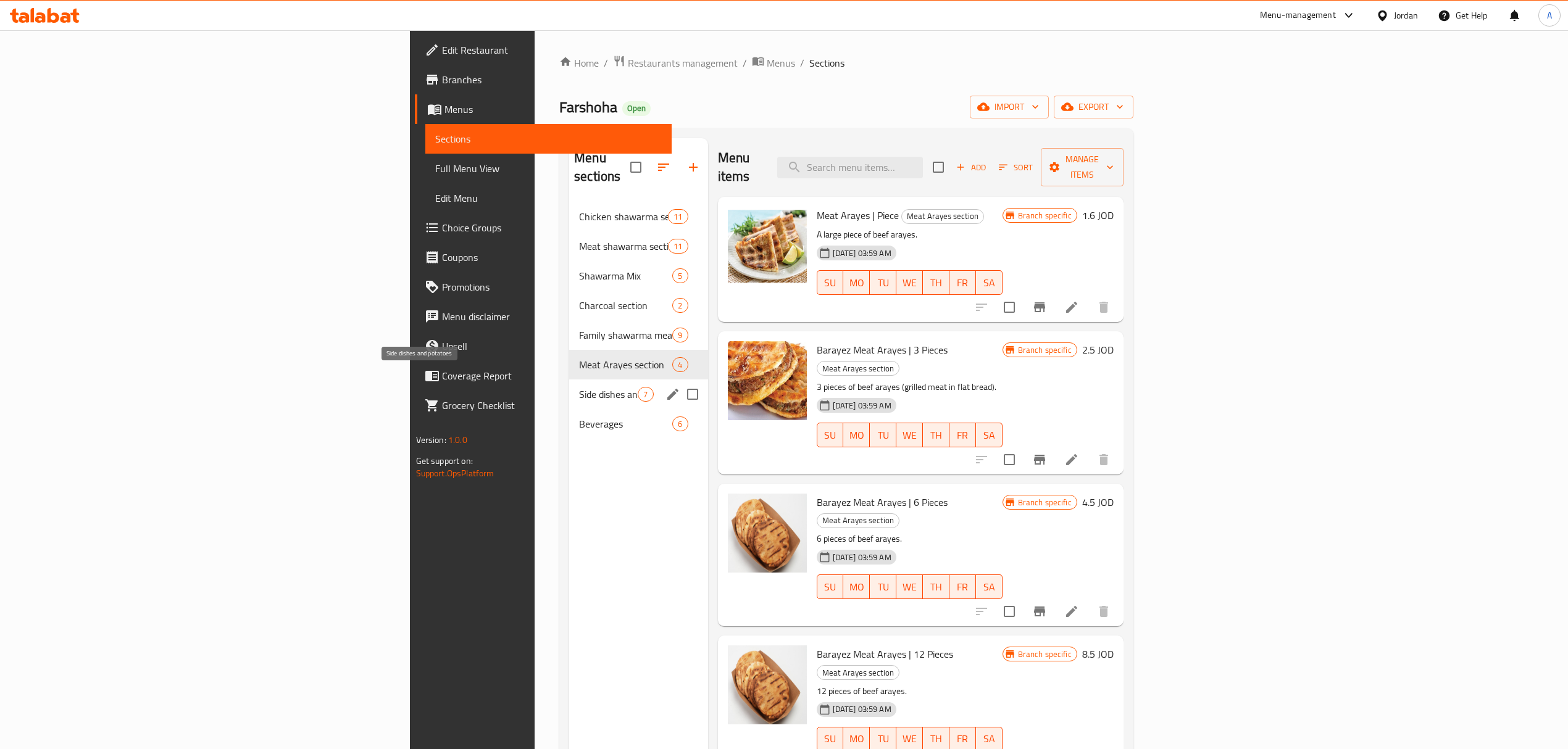
click at [579, 387] on span "Side dishes and potatoes" at bounding box center [608, 394] width 58 height 15
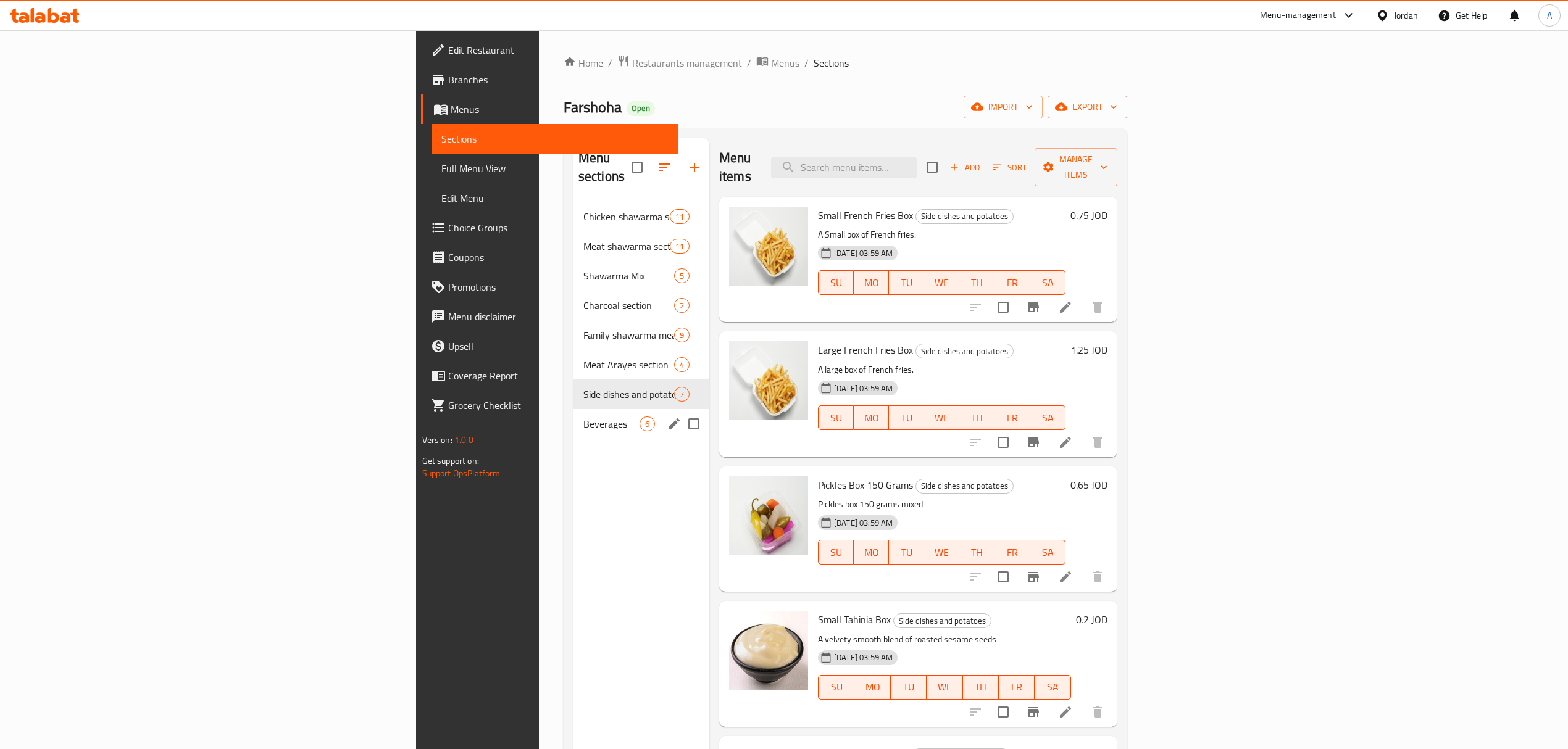
click at [573, 414] on div "Beverages 6" at bounding box center [641, 424] width 136 height 30
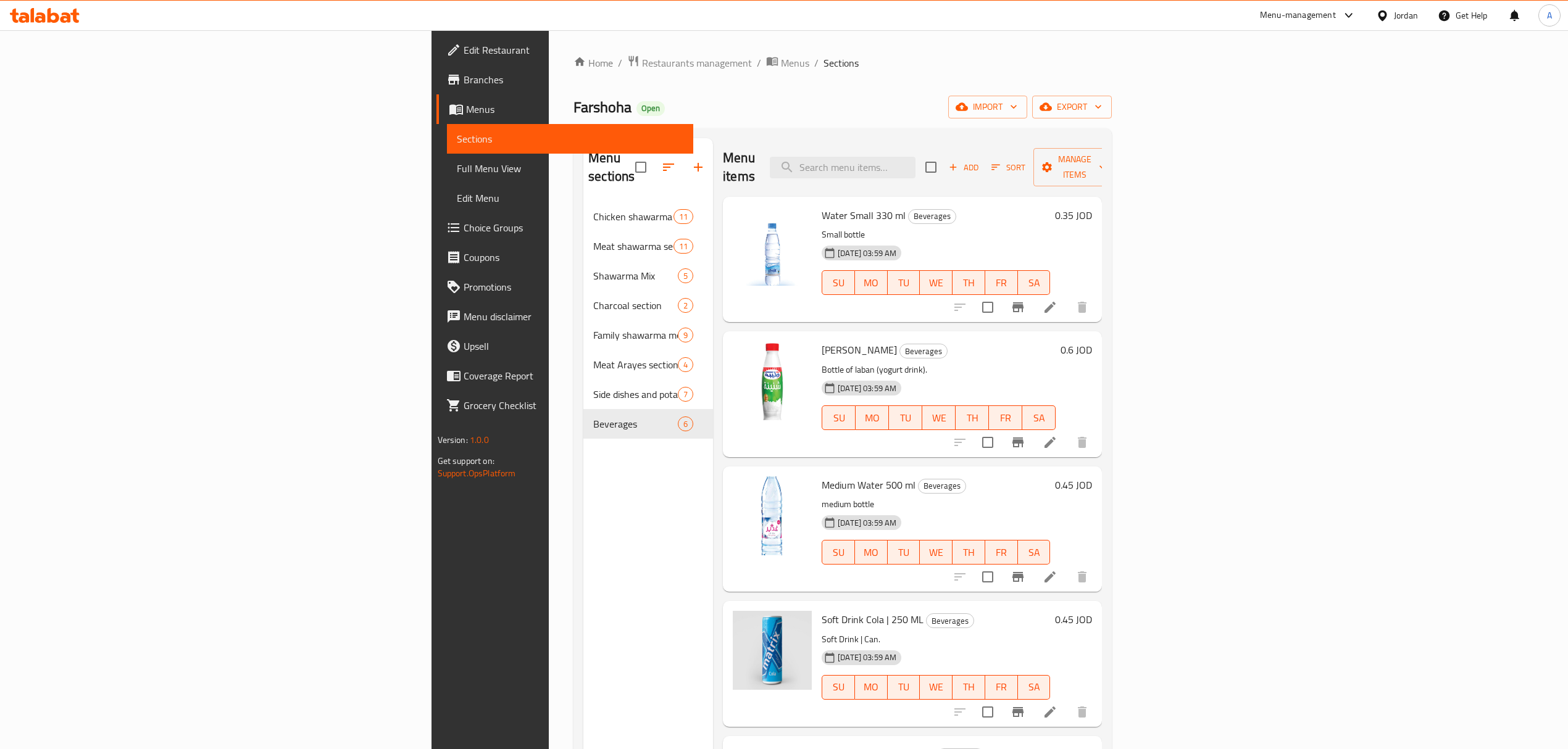
click at [466, 114] on span "Menus" at bounding box center [575, 109] width 217 height 15
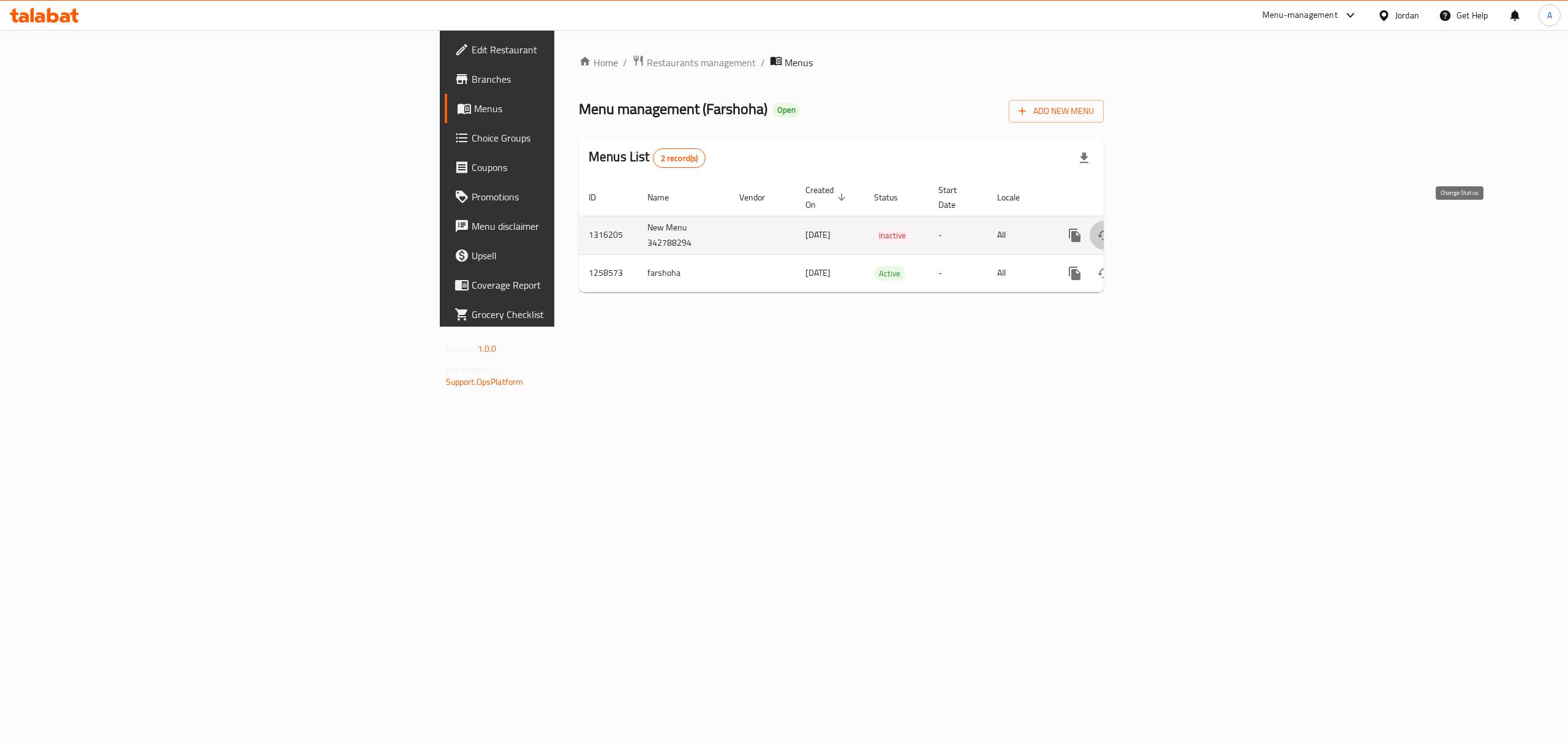
click at [1112, 228] on icon "enhanced table" at bounding box center [1104, 236] width 15 height 15
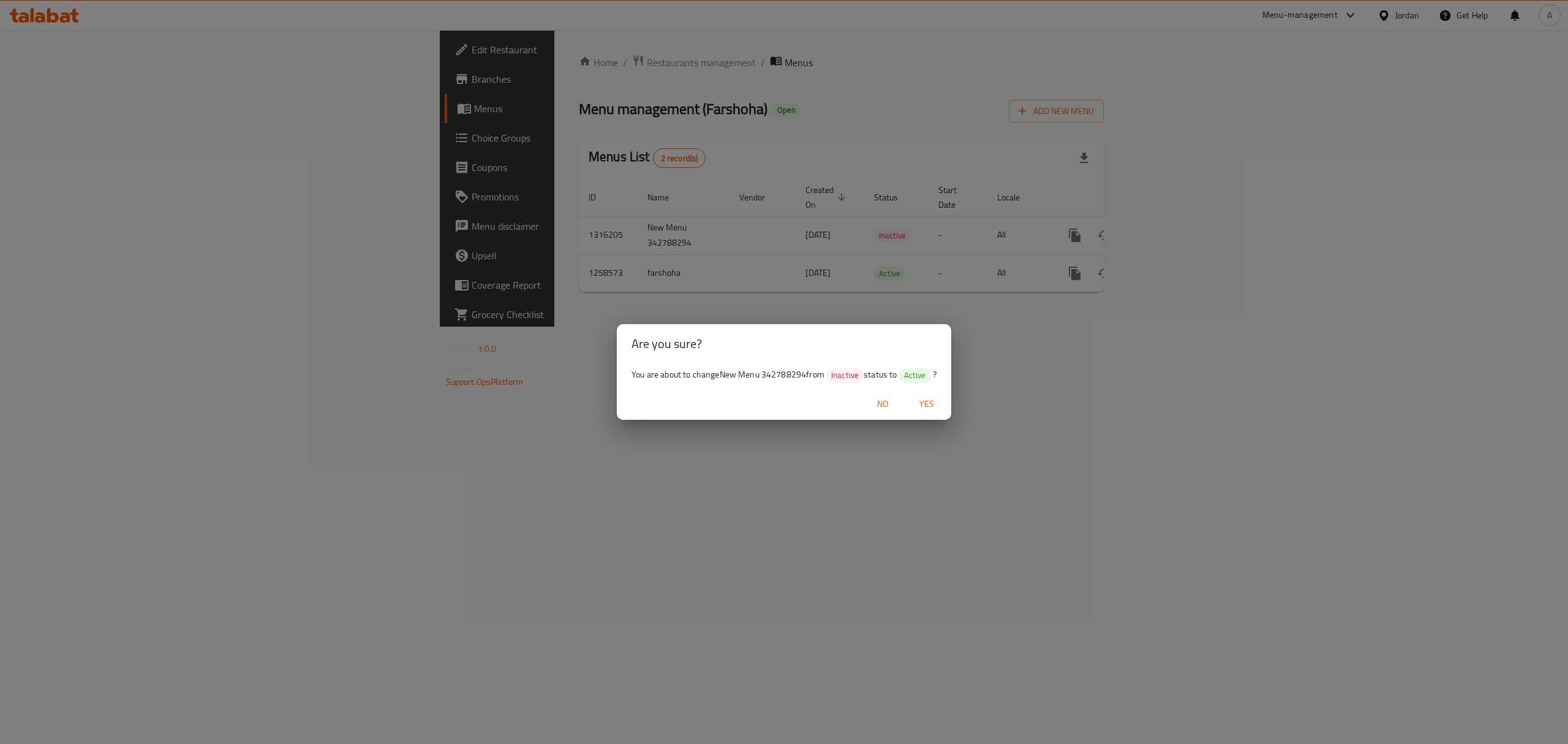
click at [939, 395] on button "Yes" at bounding box center [926, 404] width 39 height 23
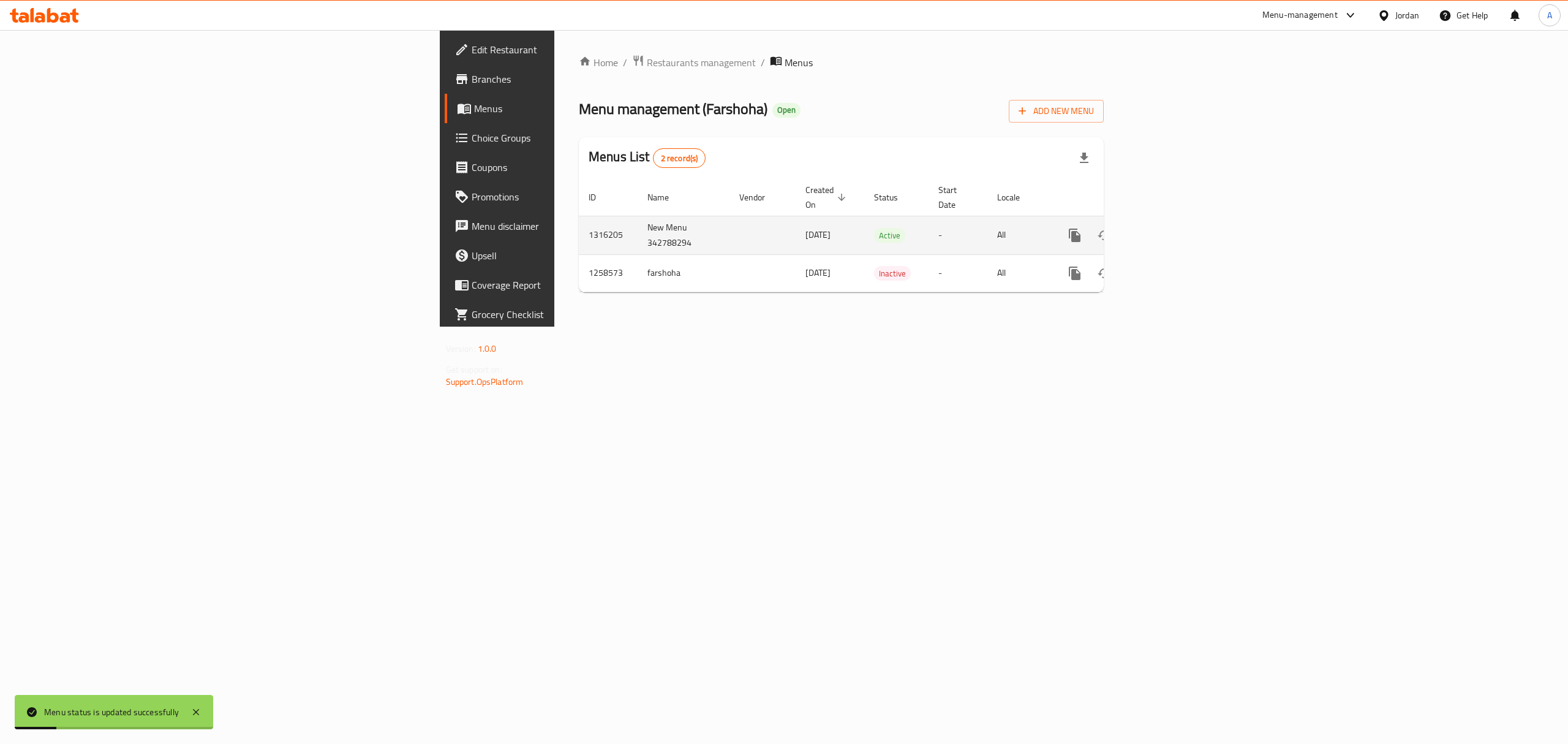
click at [1178, 230] on link "enhanced table" at bounding box center [1163, 236] width 29 height 29
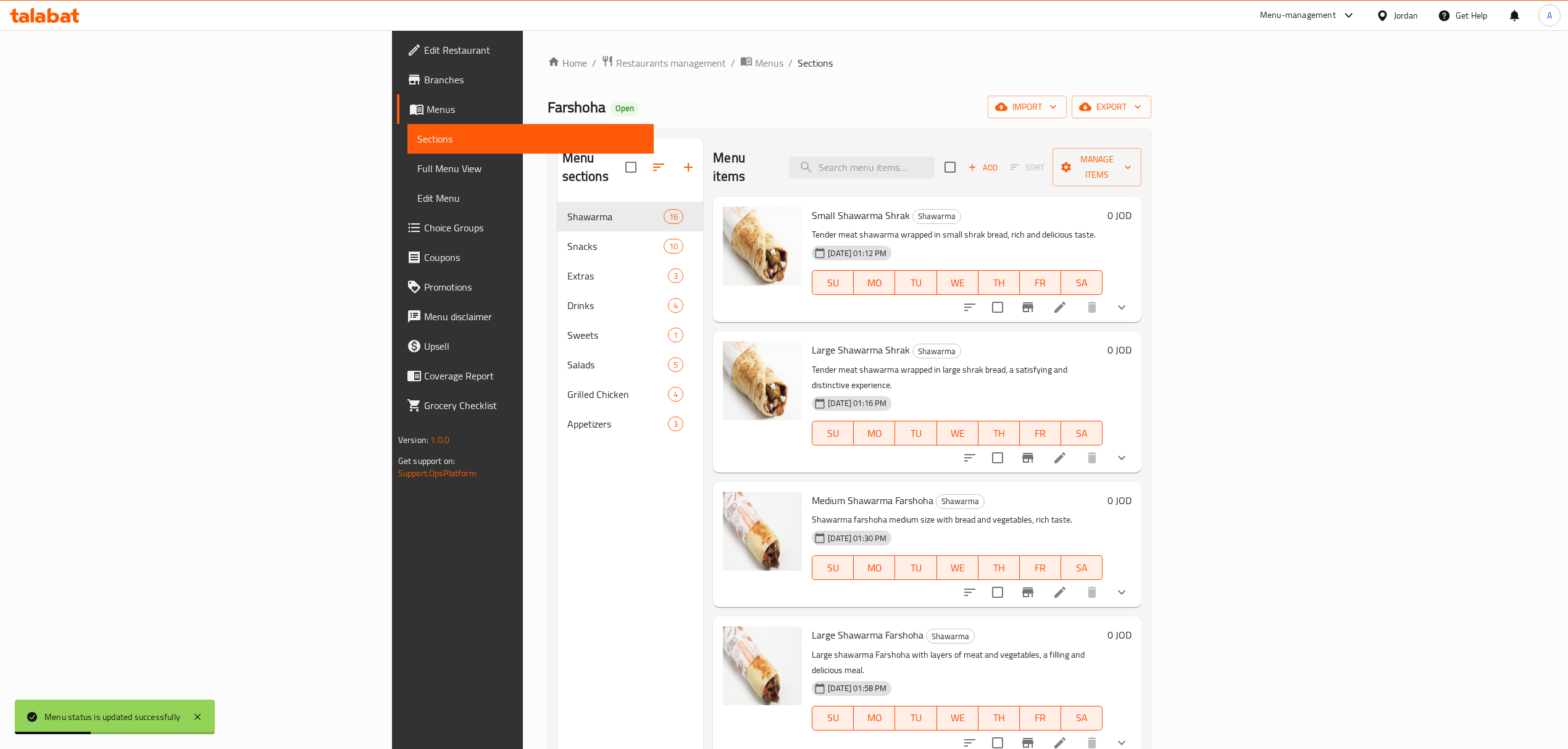
click at [417, 161] on span "Full Menu View" at bounding box center [531, 168] width 227 height 15
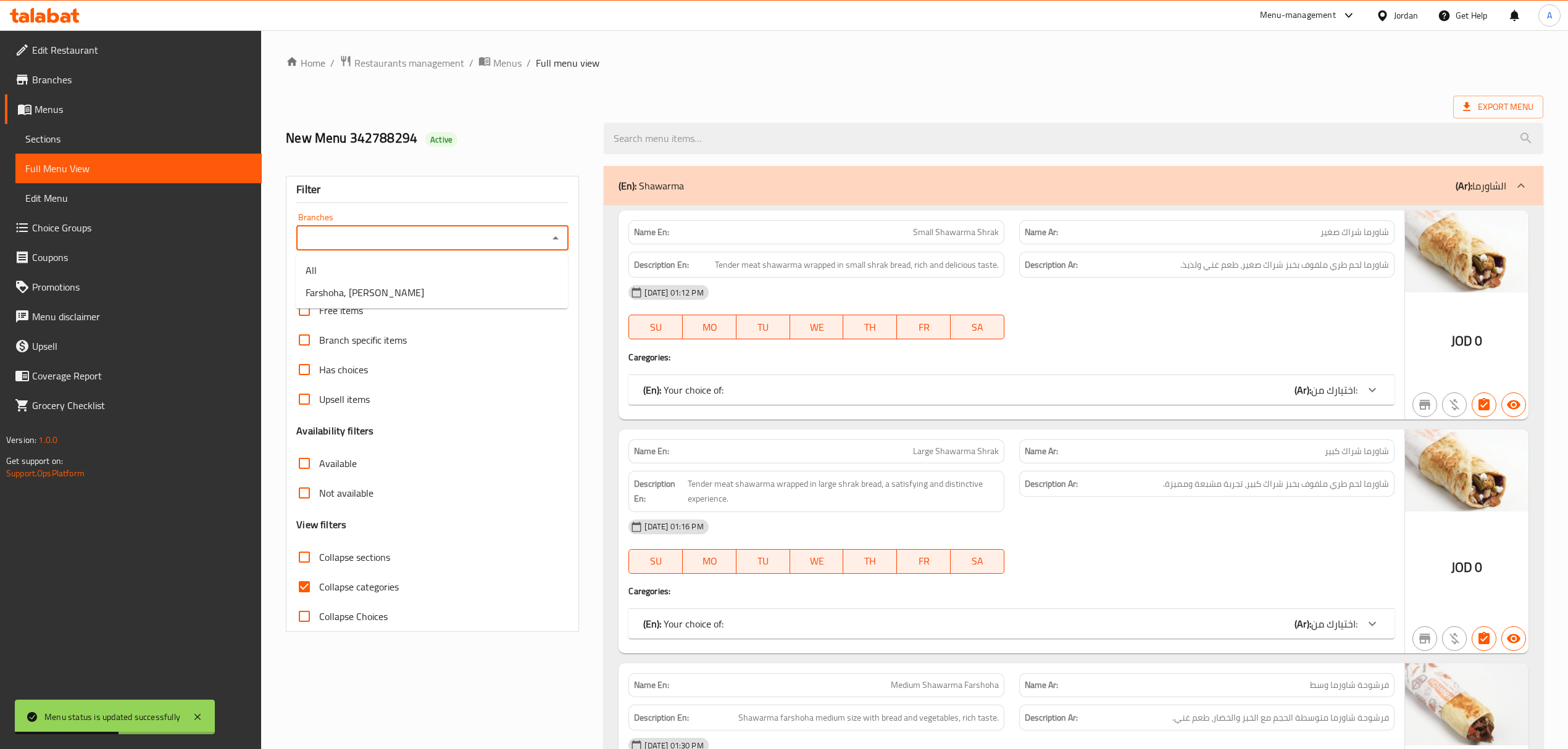
click at [392, 238] on input "Branches" at bounding box center [422, 238] width 245 height 17
click at [381, 285] on span "Farshoha, [PERSON_NAME]" at bounding box center [364, 293] width 118 height 15
type input "Farshoha, [PERSON_NAME]"
drag, startPoint x: 302, startPoint y: 591, endPoint x: 344, endPoint y: 568, distance: 47.9
click at [304, 591] on input "Collapse categories" at bounding box center [304, 586] width 30 height 30
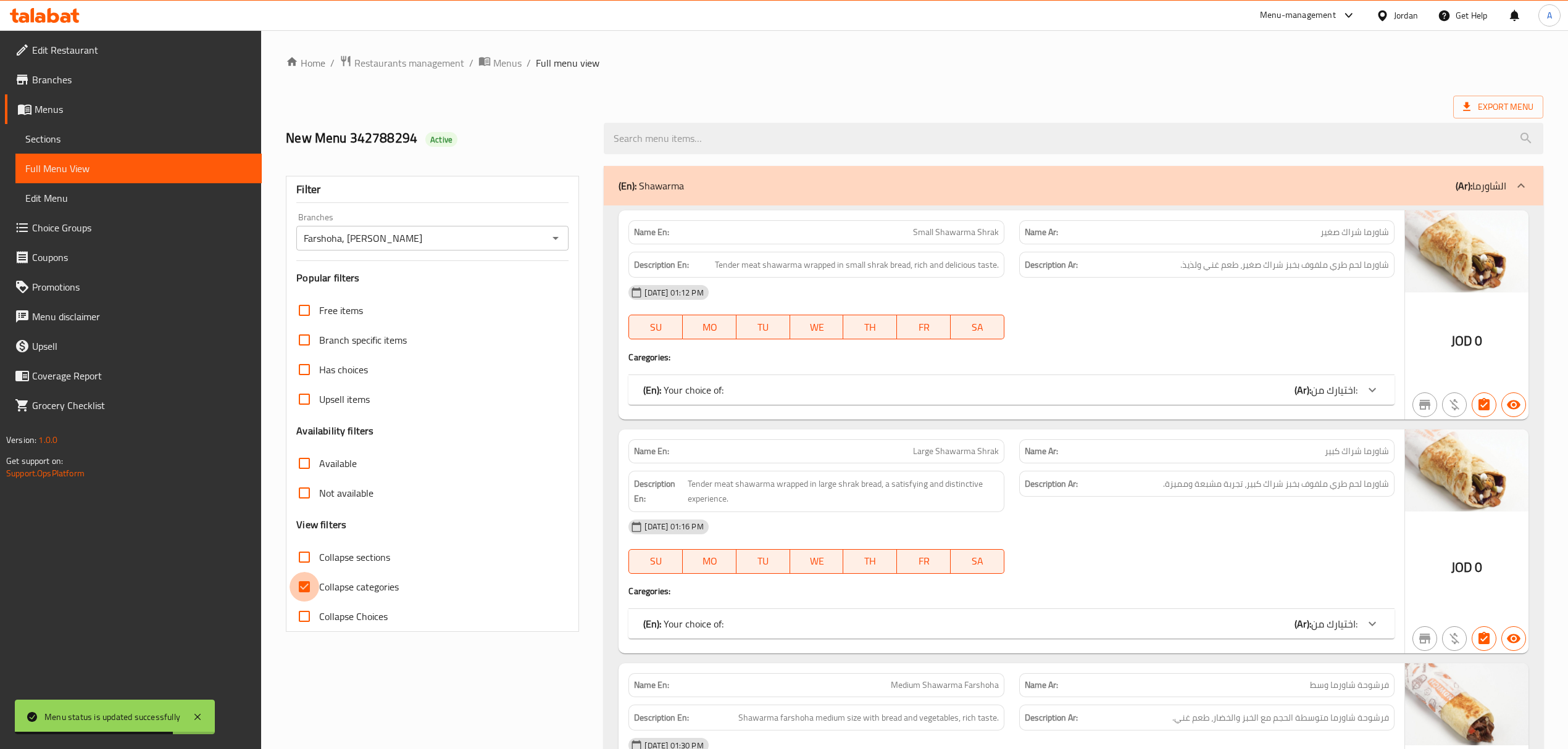
checkbox input "false"
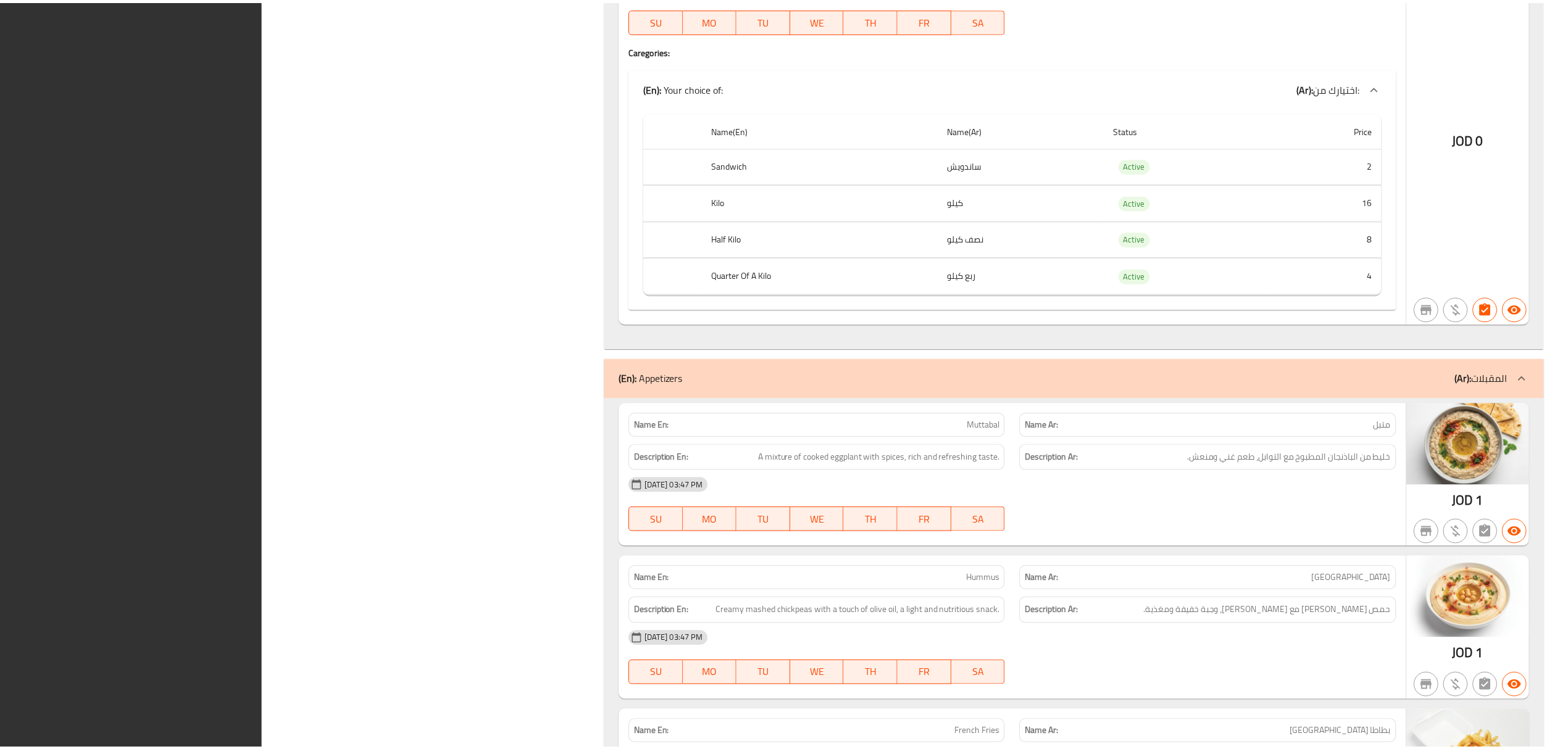
scroll to position [15231, 0]
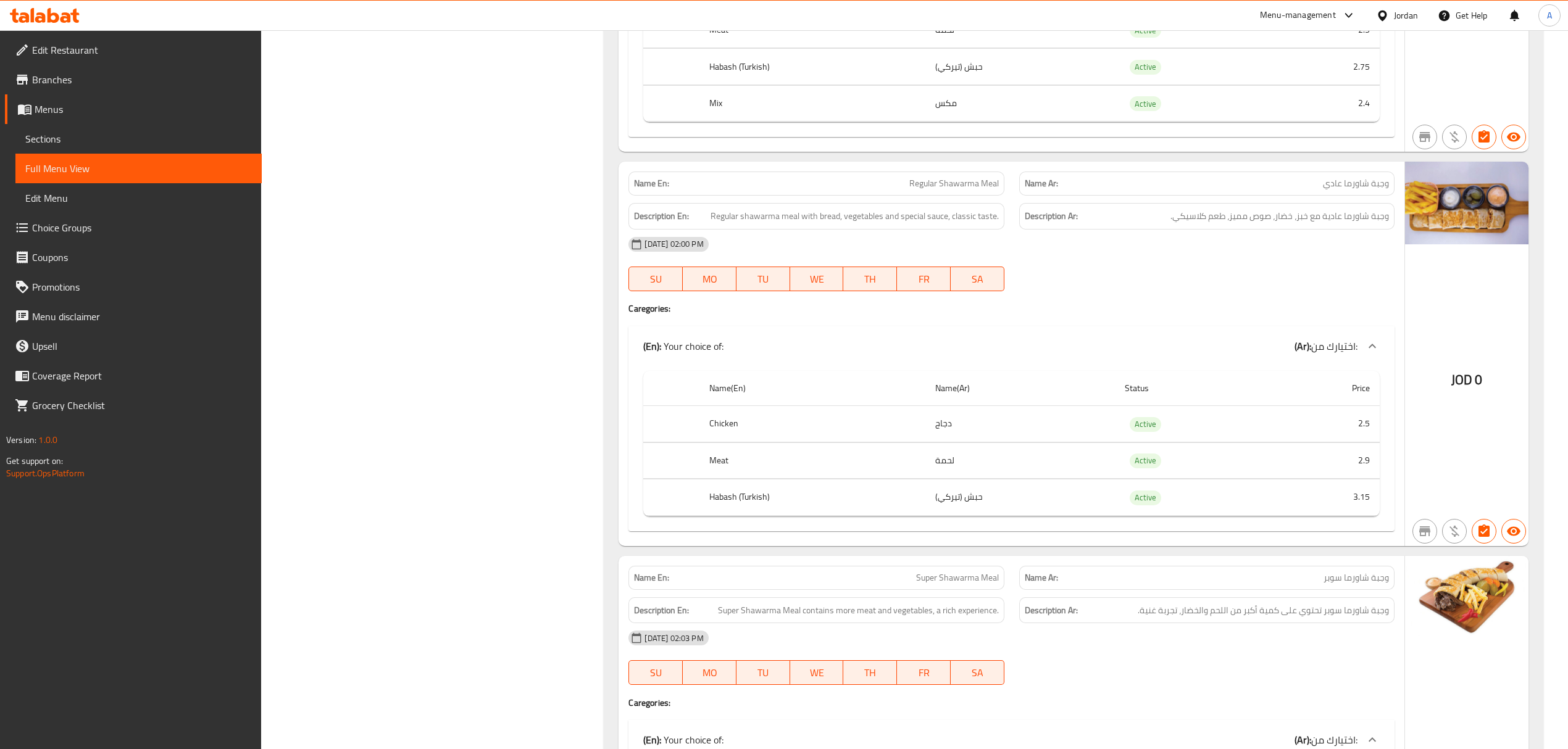
scroll to position [0, 0]
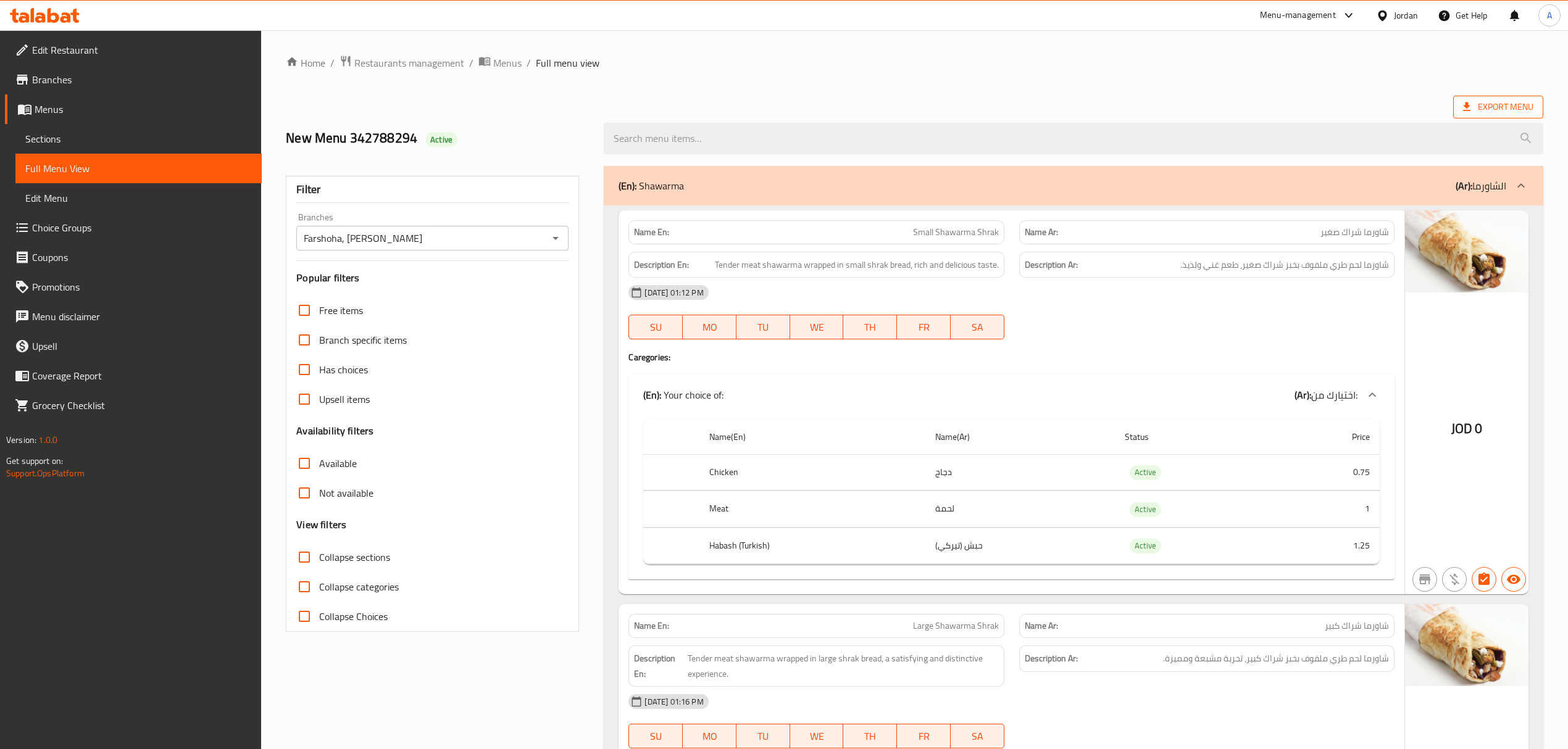
click at [1493, 118] on span "Export Menu" at bounding box center [1498, 106] width 90 height 23
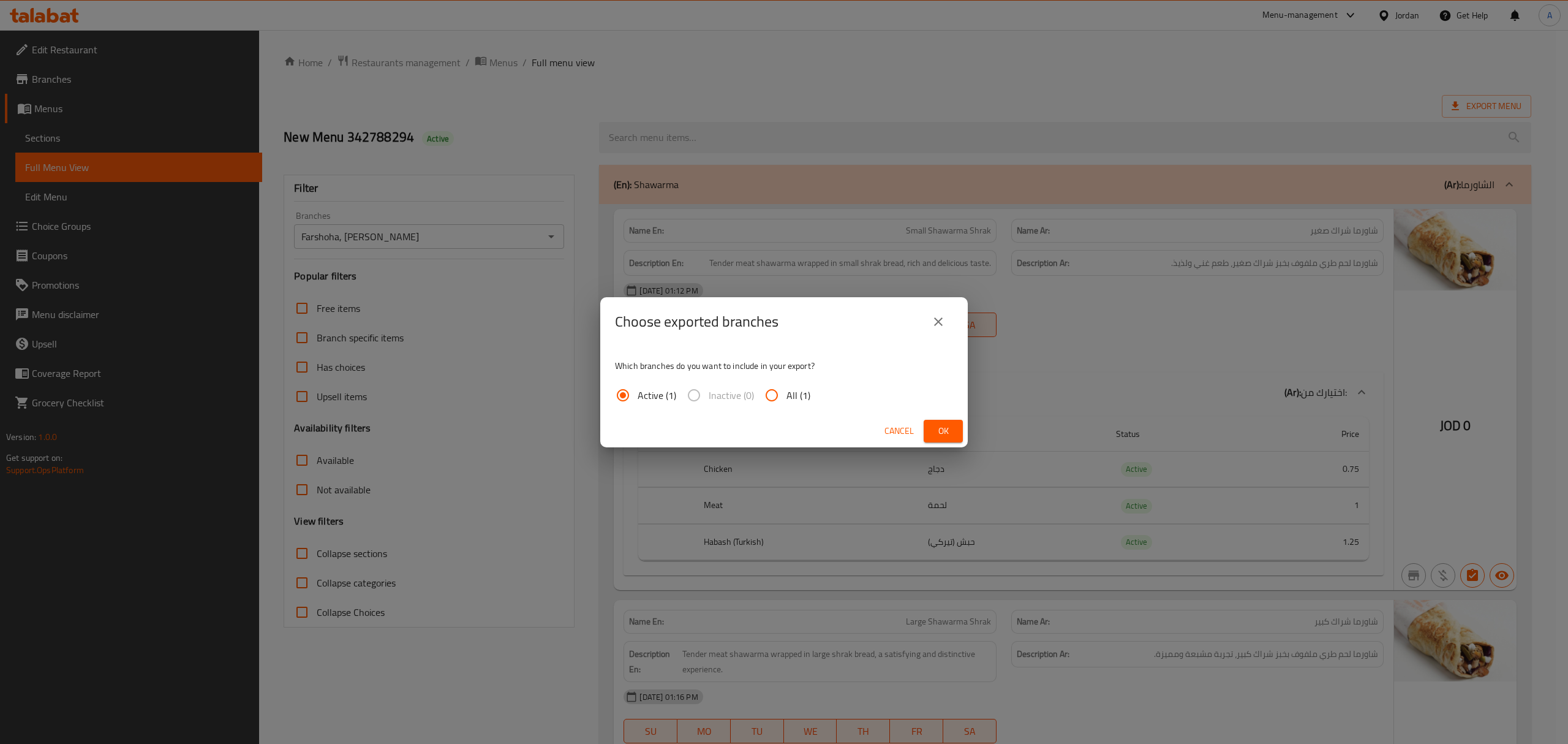
click at [778, 400] on input "All (1)" at bounding box center [772, 395] width 29 height 29
radio input "true"
click at [954, 433] on button "Ok" at bounding box center [943, 431] width 39 height 23
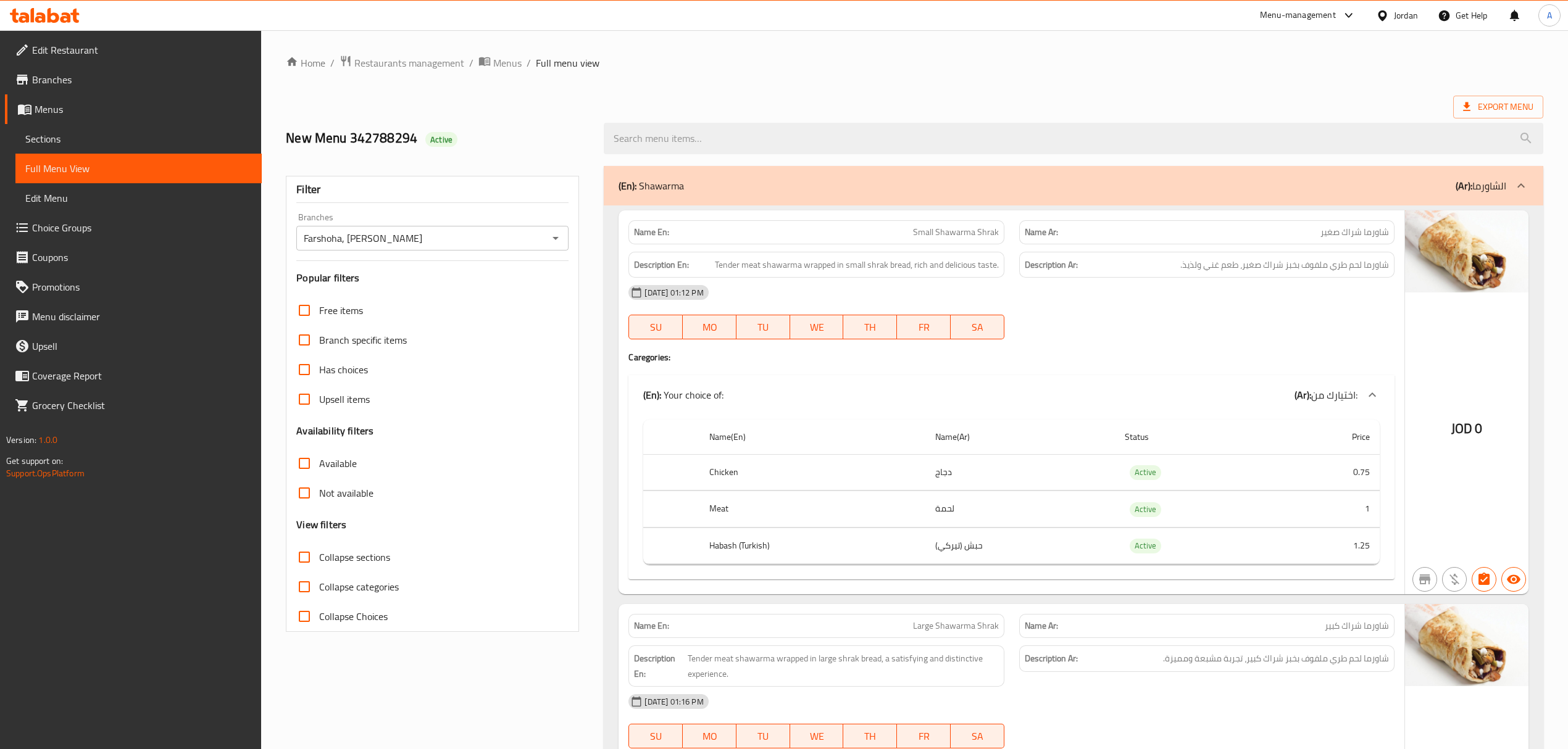
click at [99, 124] on link "Sections" at bounding box center [138, 139] width 246 height 30
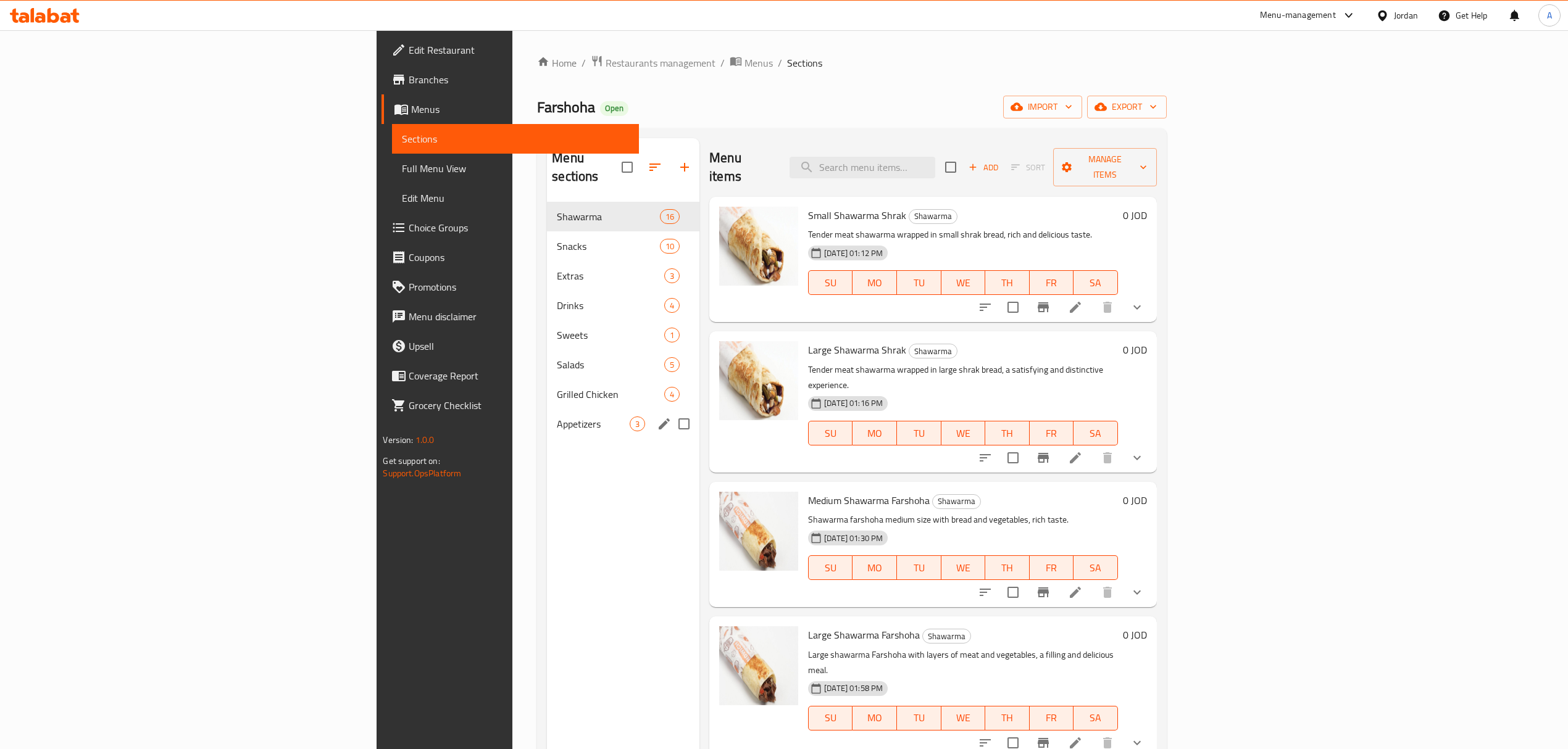
click at [556, 417] on span "Appetizers" at bounding box center [593, 424] width 73 height 15
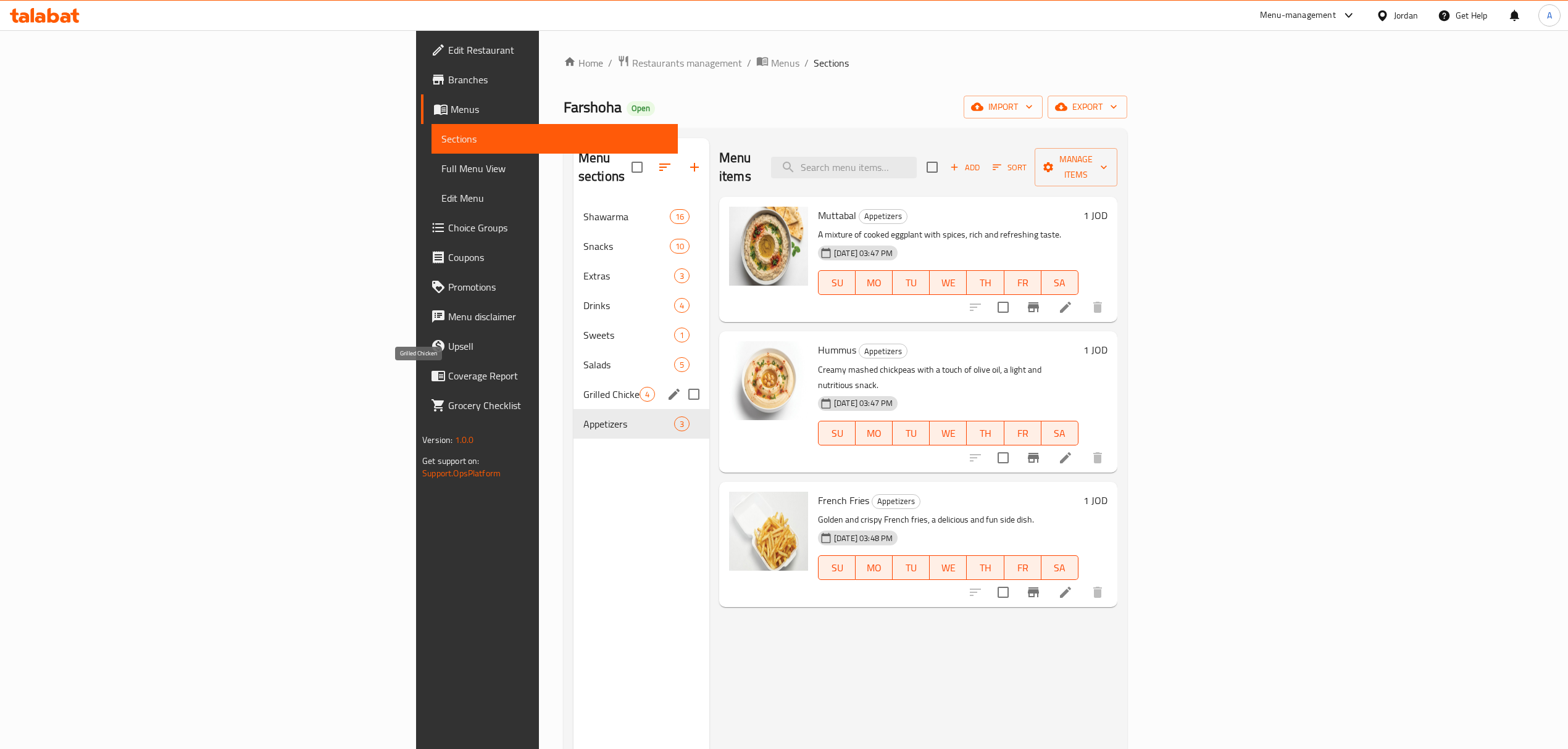
click at [583, 387] on span "Grilled Chicken" at bounding box center [611, 394] width 56 height 15
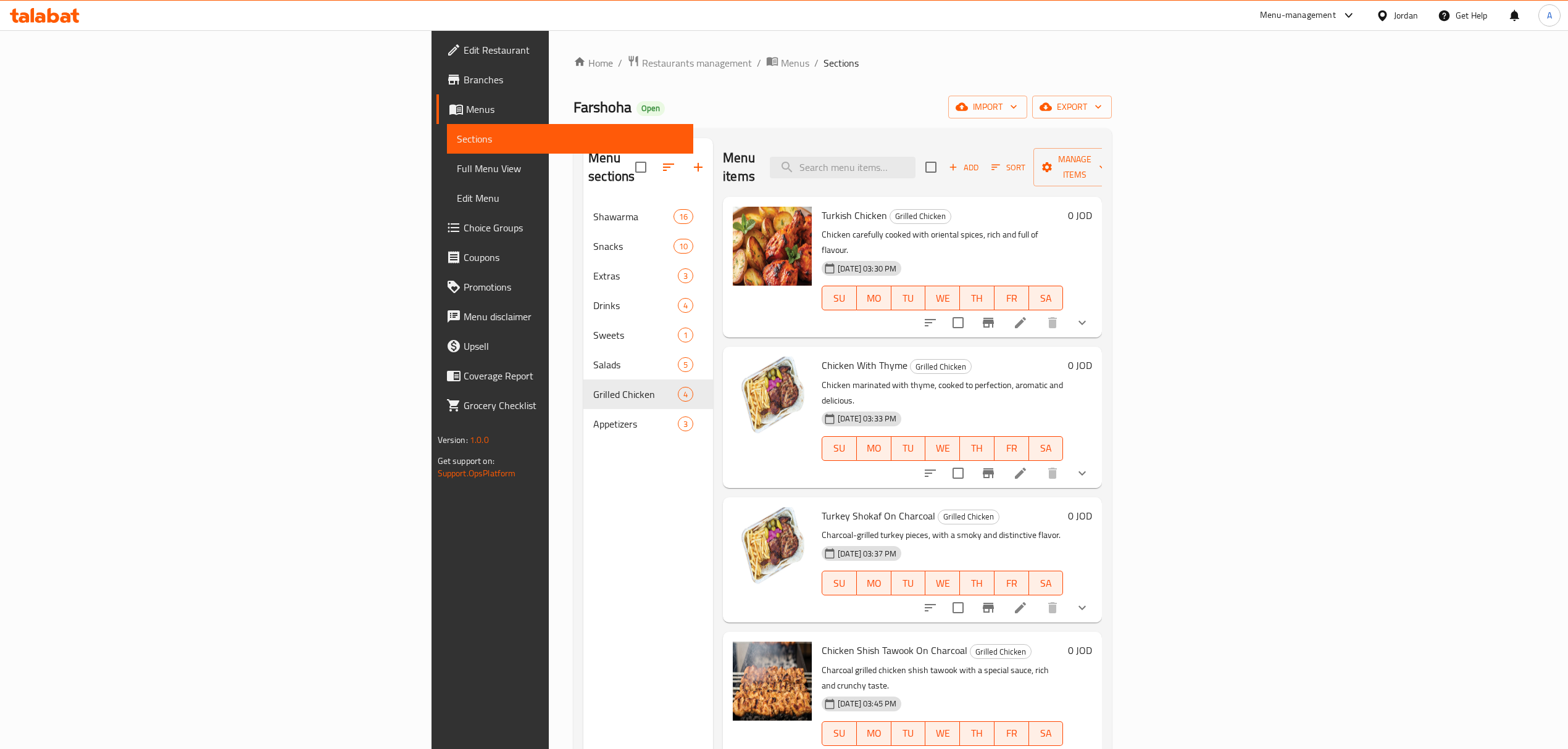
scroll to position [82, 0]
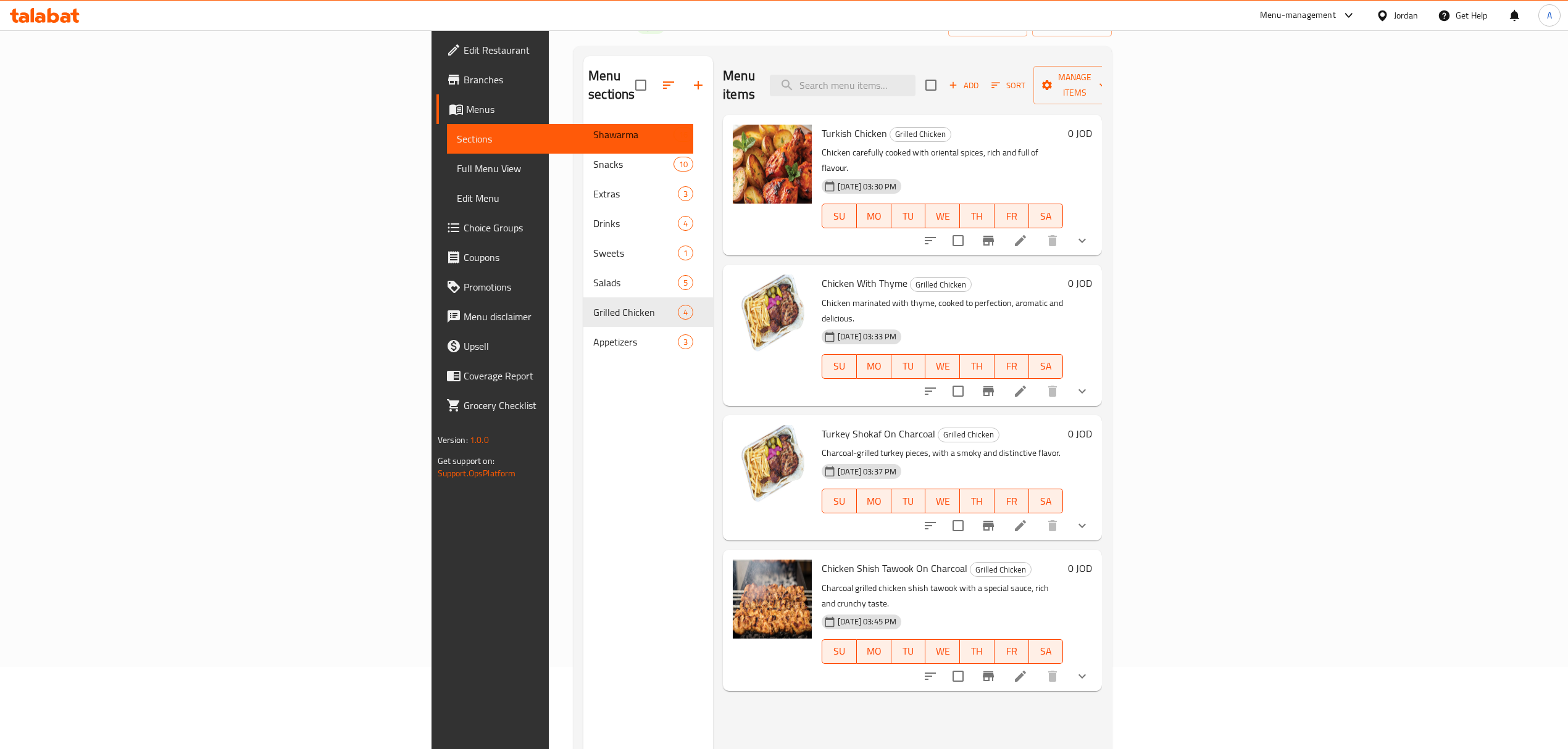
click at [1395, 18] on div "Jordan" at bounding box center [1405, 16] width 24 height 13
click at [1286, 274] on div "[GEOGRAPHIC_DATA]" at bounding box center [1324, 266] width 185 height 28
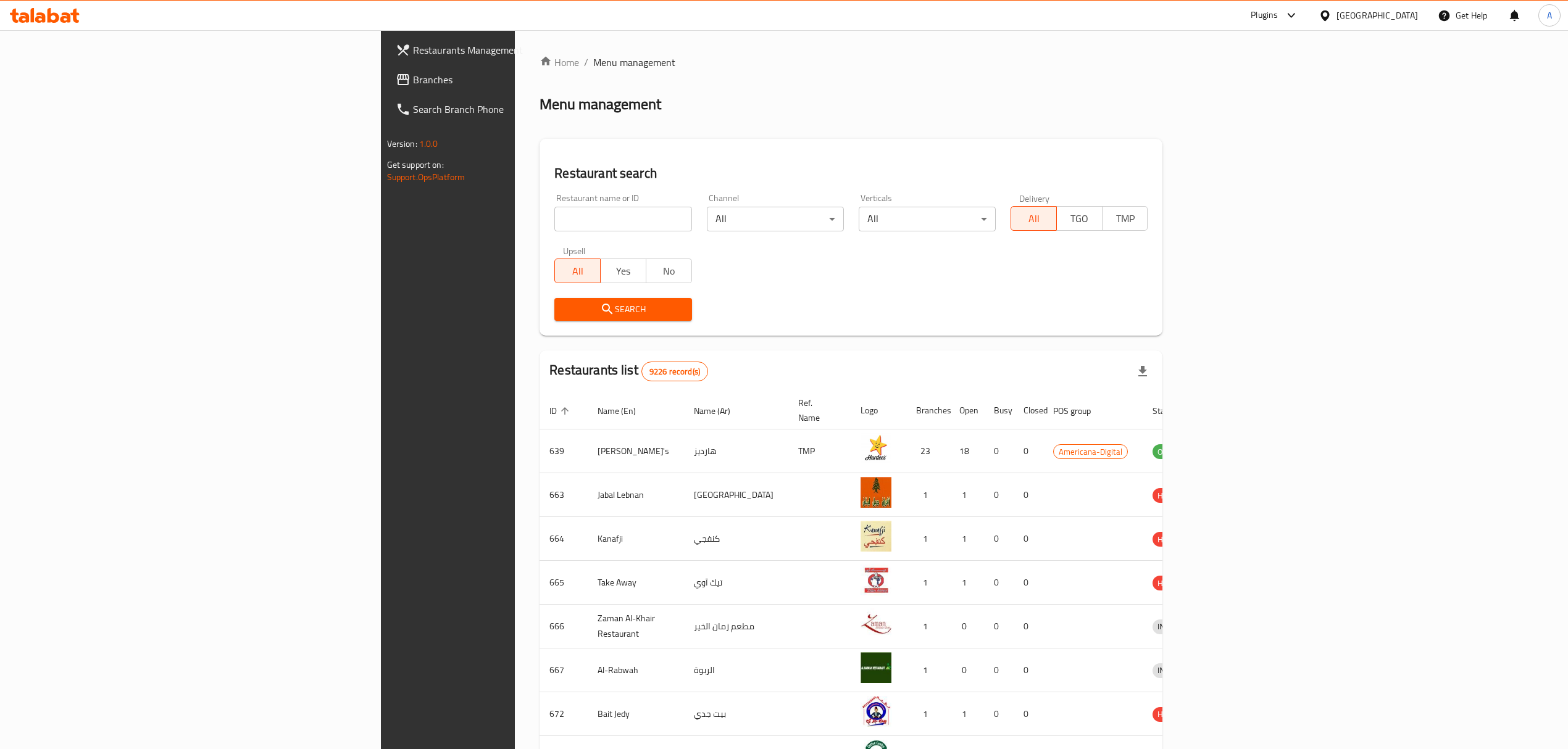
click at [413, 83] on span "Branches" at bounding box center [522, 80] width 219 height 15
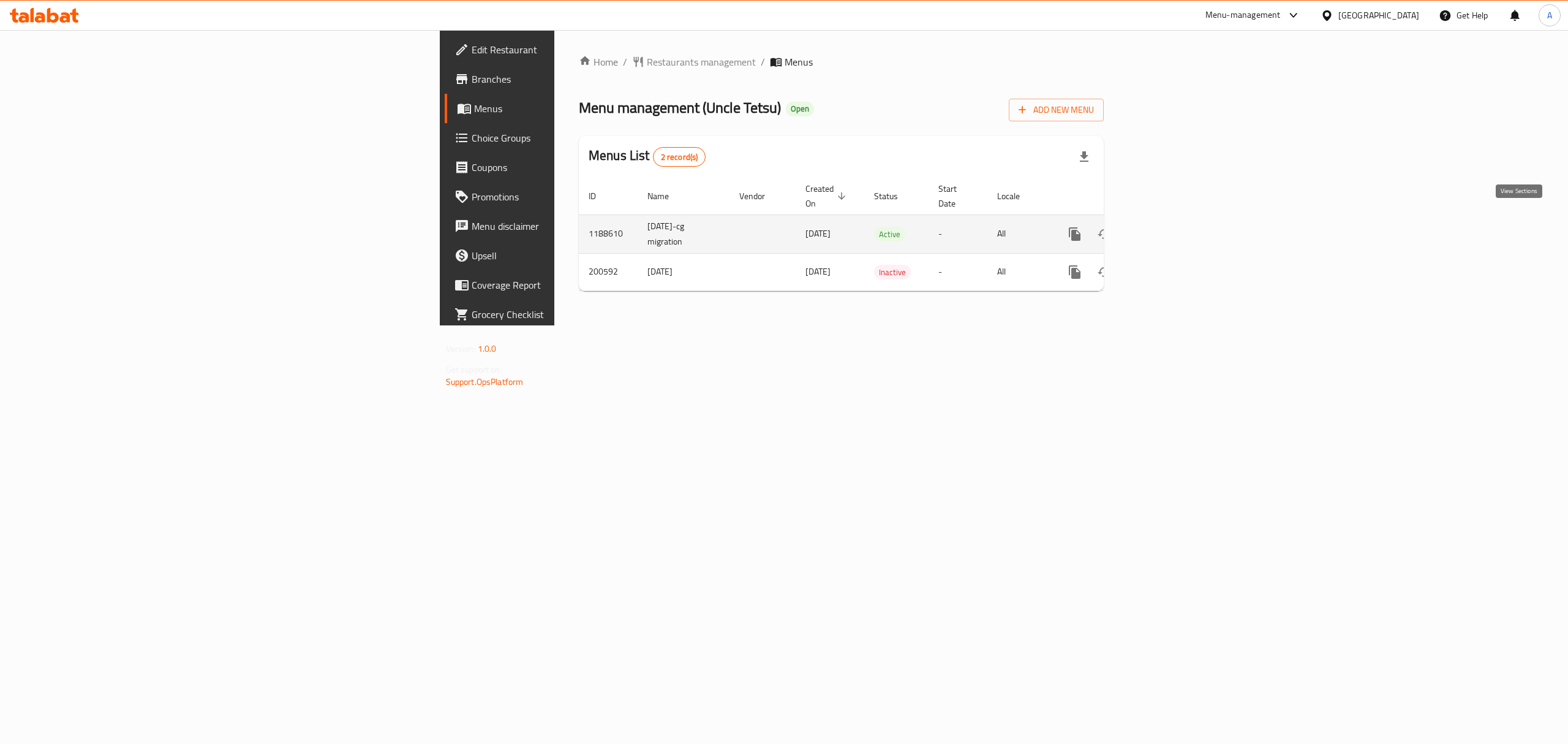
click at [1178, 225] on link "enhanced table" at bounding box center [1163, 234] width 29 height 29
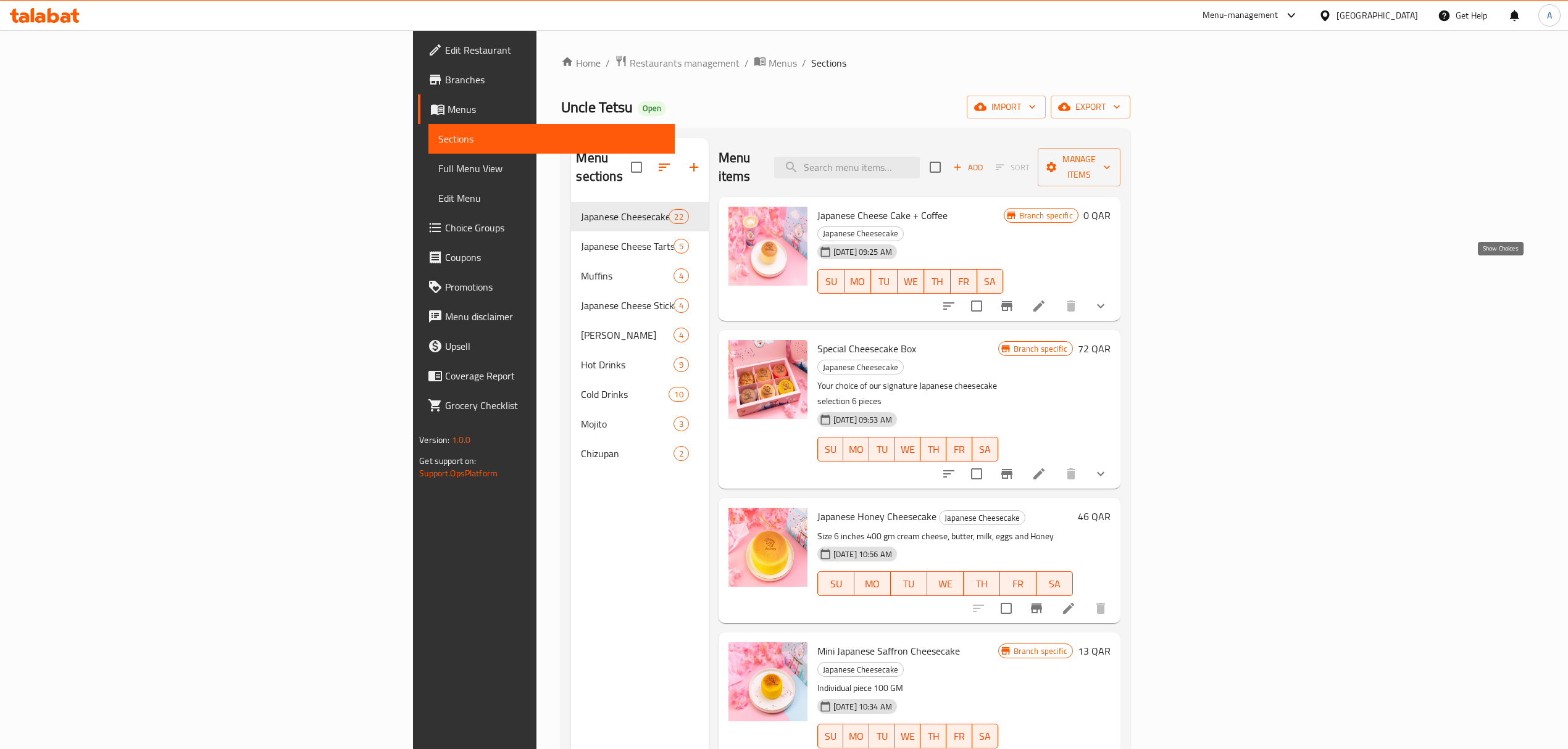
click at [1108, 298] on icon "show more" at bounding box center [1100, 306] width 15 height 15
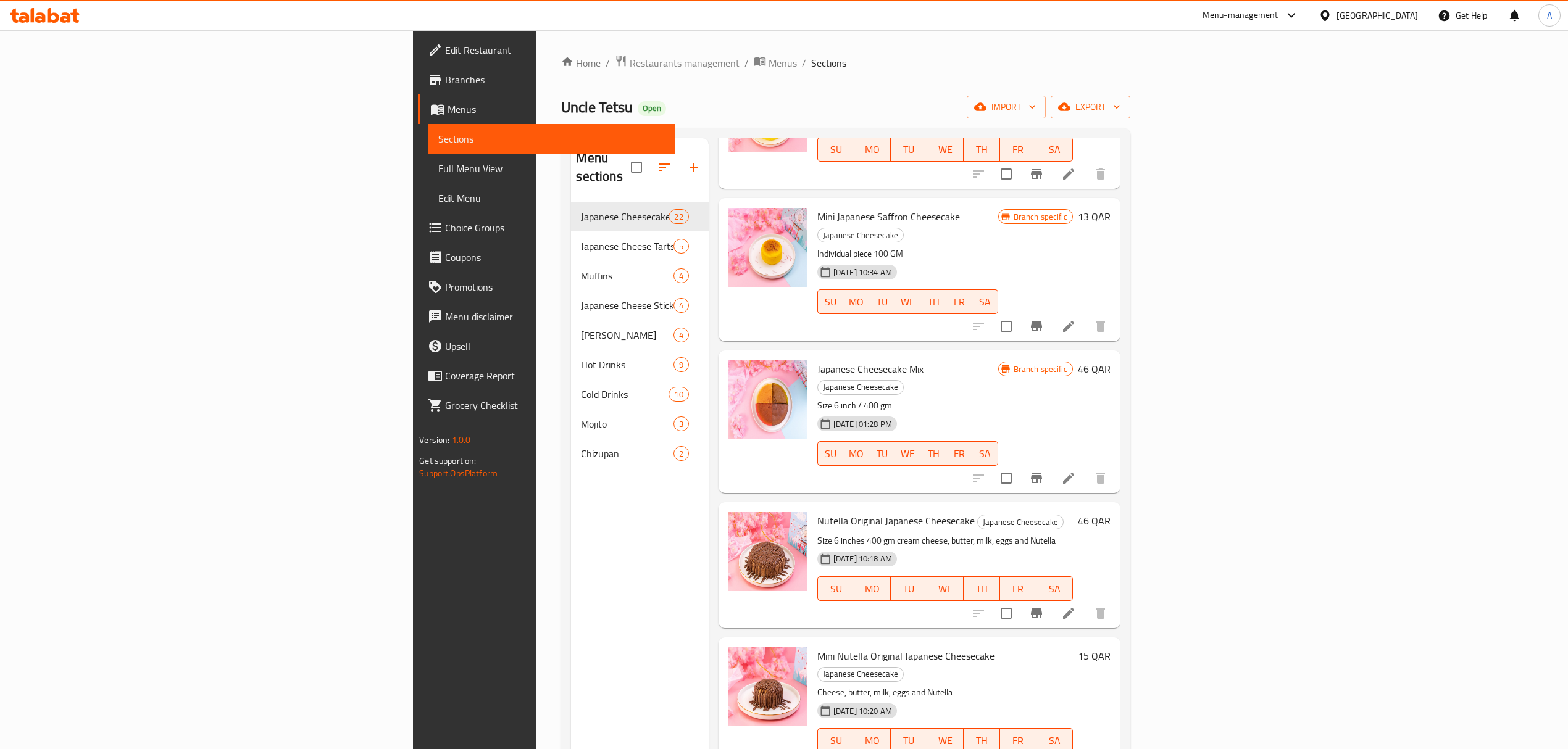
scroll to position [640, 0]
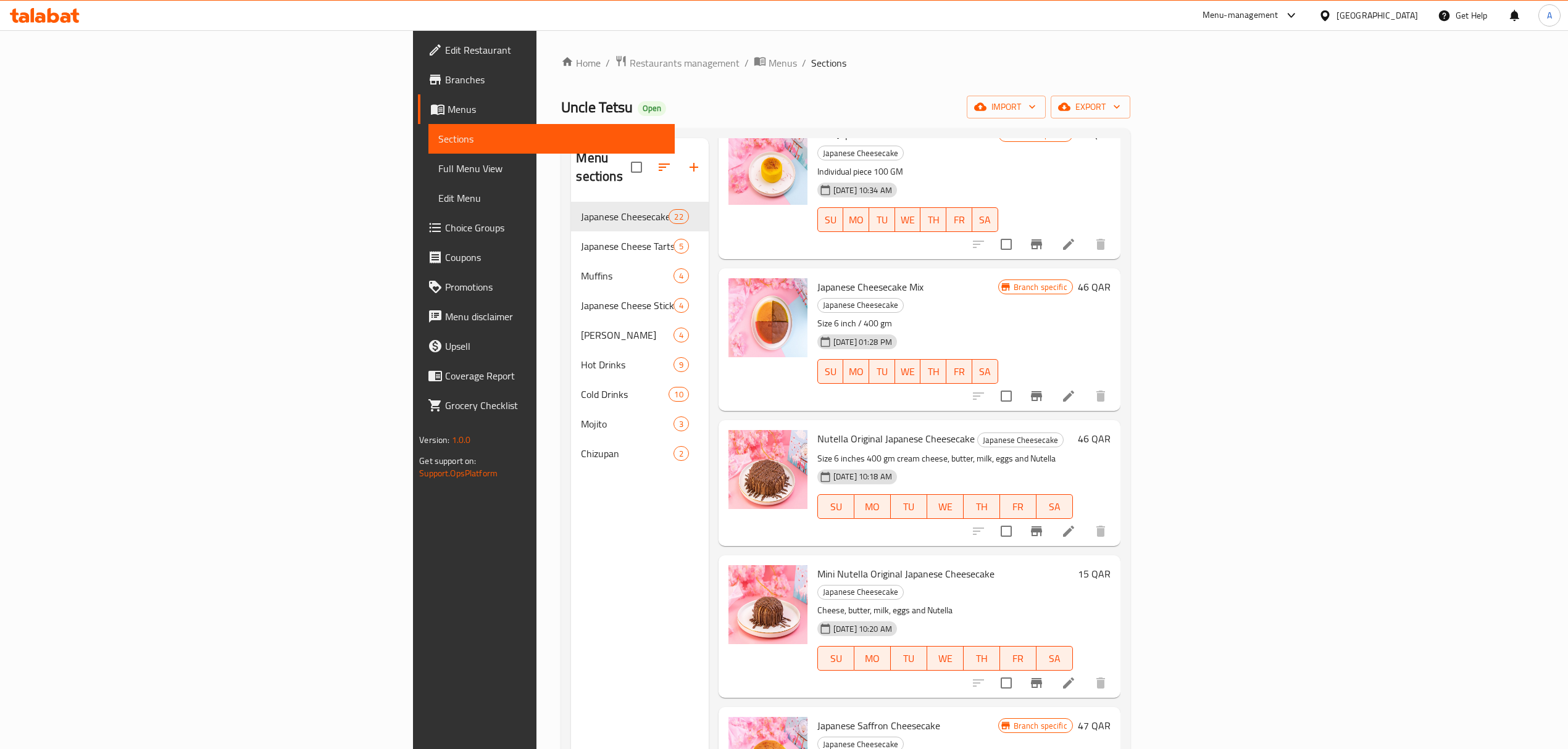
click at [1405, 13] on div "[GEOGRAPHIC_DATA]" at bounding box center [1377, 16] width 81 height 13
click at [1243, 211] on div "[GEOGRAPHIC_DATA]" at bounding box center [1284, 213] width 81 height 13
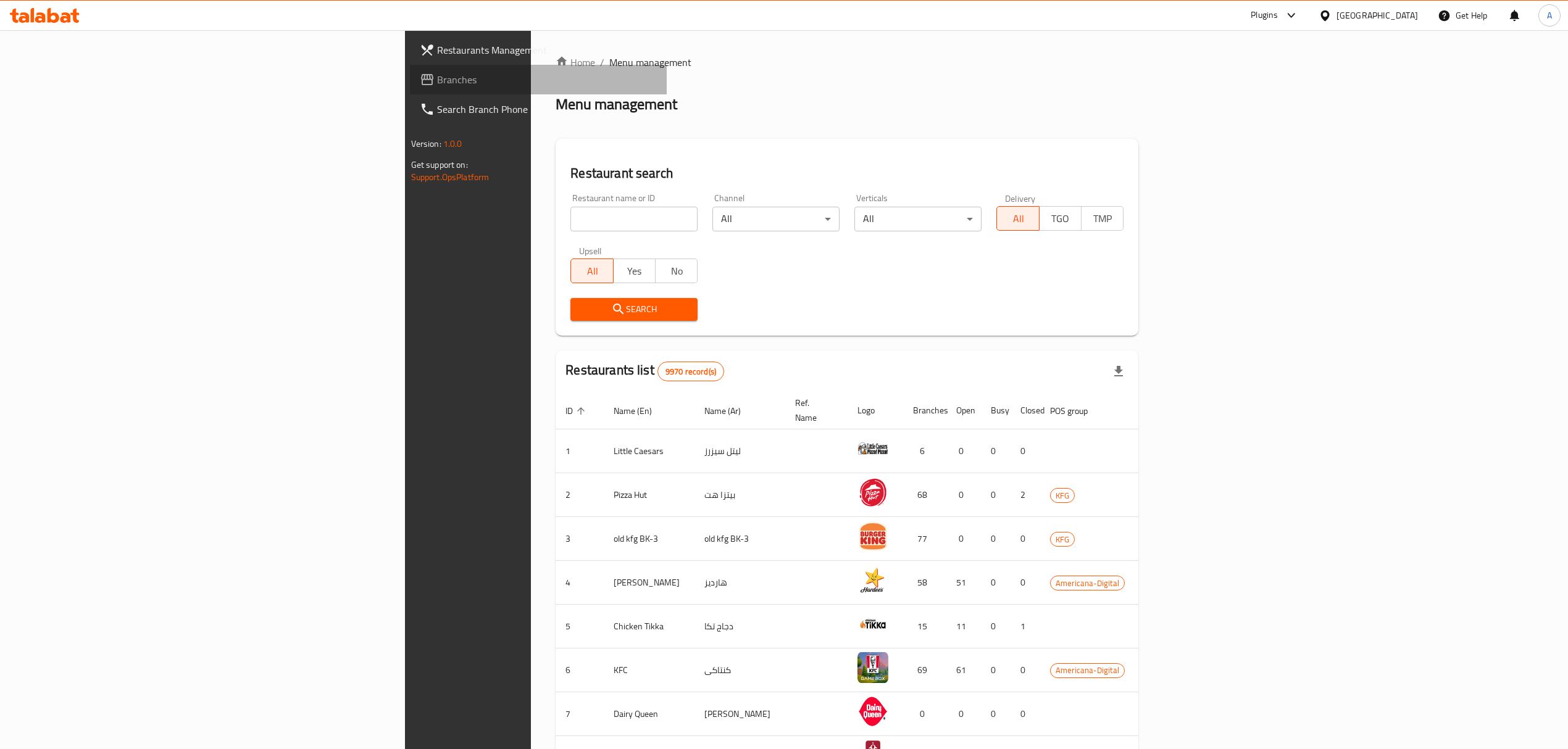
click at [437, 82] on span "Branches" at bounding box center [546, 80] width 219 height 15
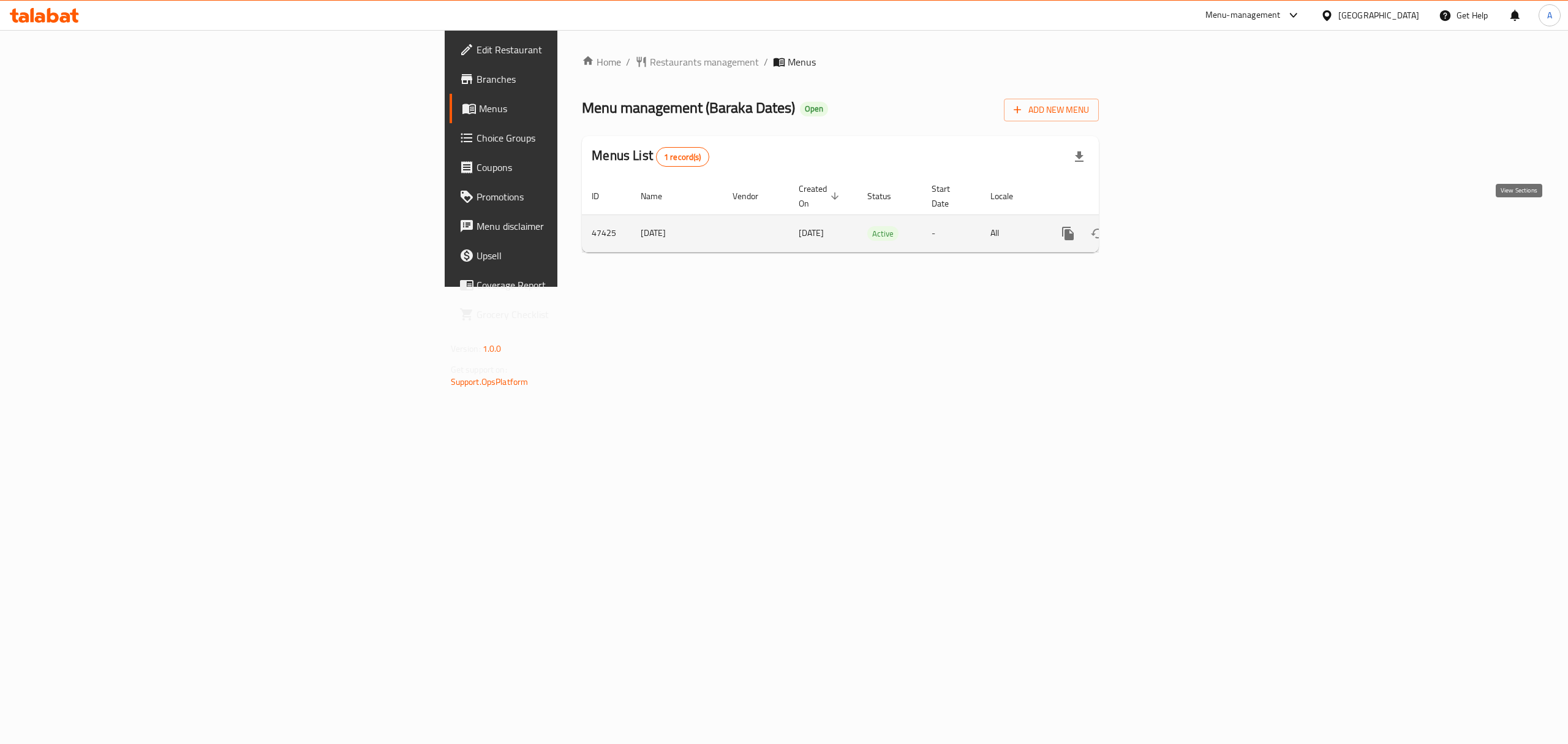
click at [1162, 228] on icon "enhanced table" at bounding box center [1157, 233] width 11 height 11
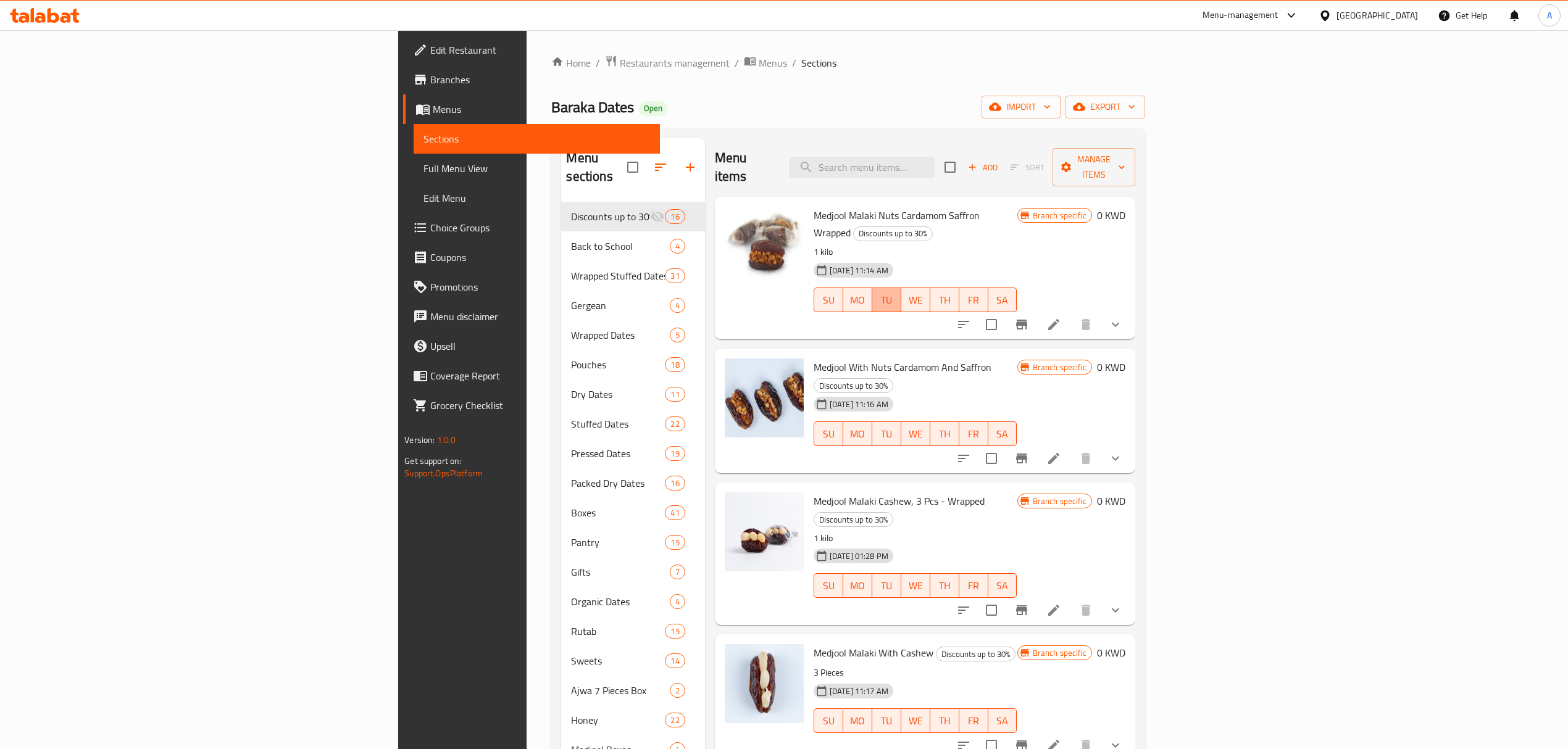
click at [896, 291] on span "TU" at bounding box center [887, 300] width 19 height 18
type button "2"
click at [935, 157] on input "search" at bounding box center [862, 167] width 146 height 21
paste input "Khudri Almond Dipped In Milk Chocolate Wrapped"
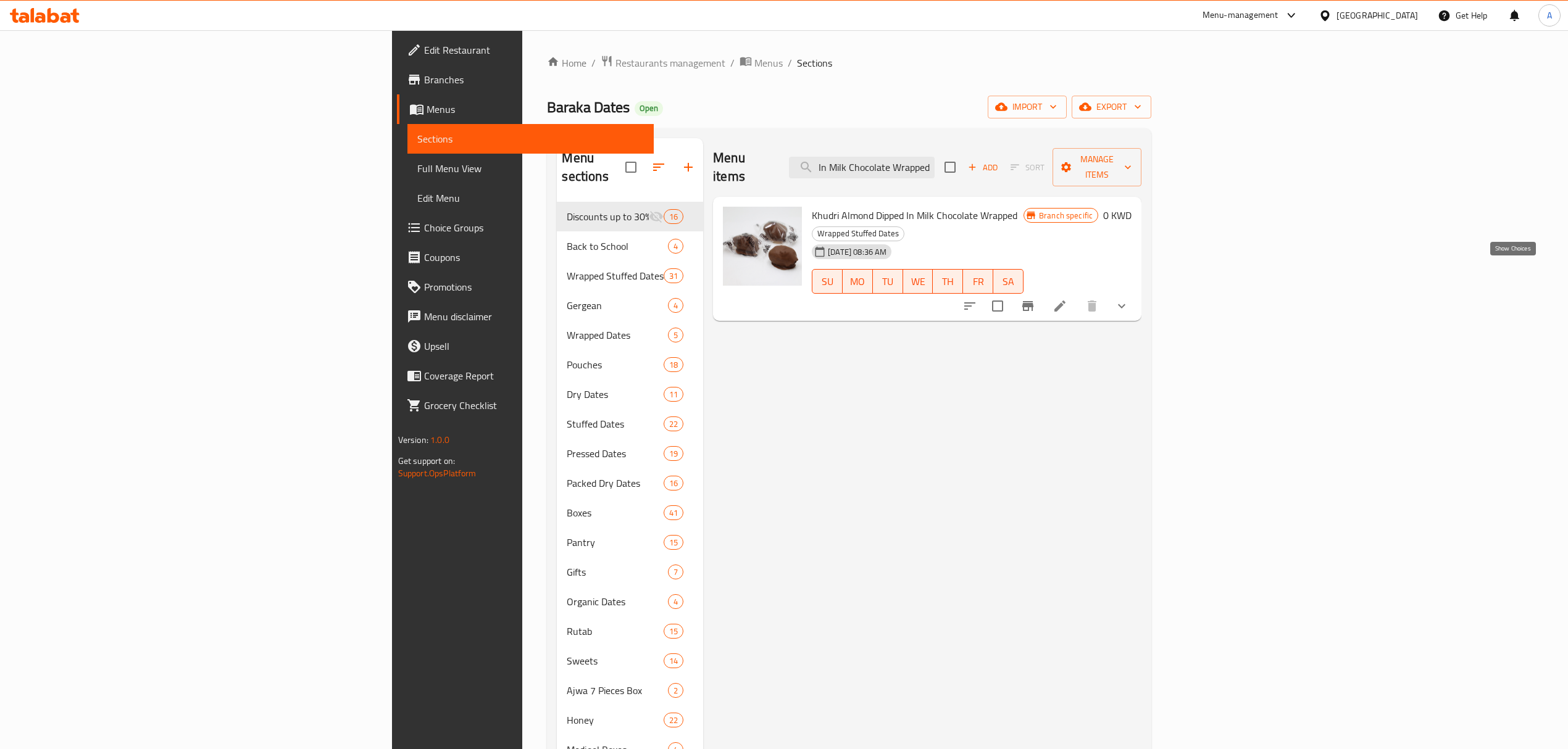
type input "Khudri Almond Dipped In Milk Chocolate Wrapped"
click at [1129, 298] on icon "show more" at bounding box center [1122, 306] width 15 height 15
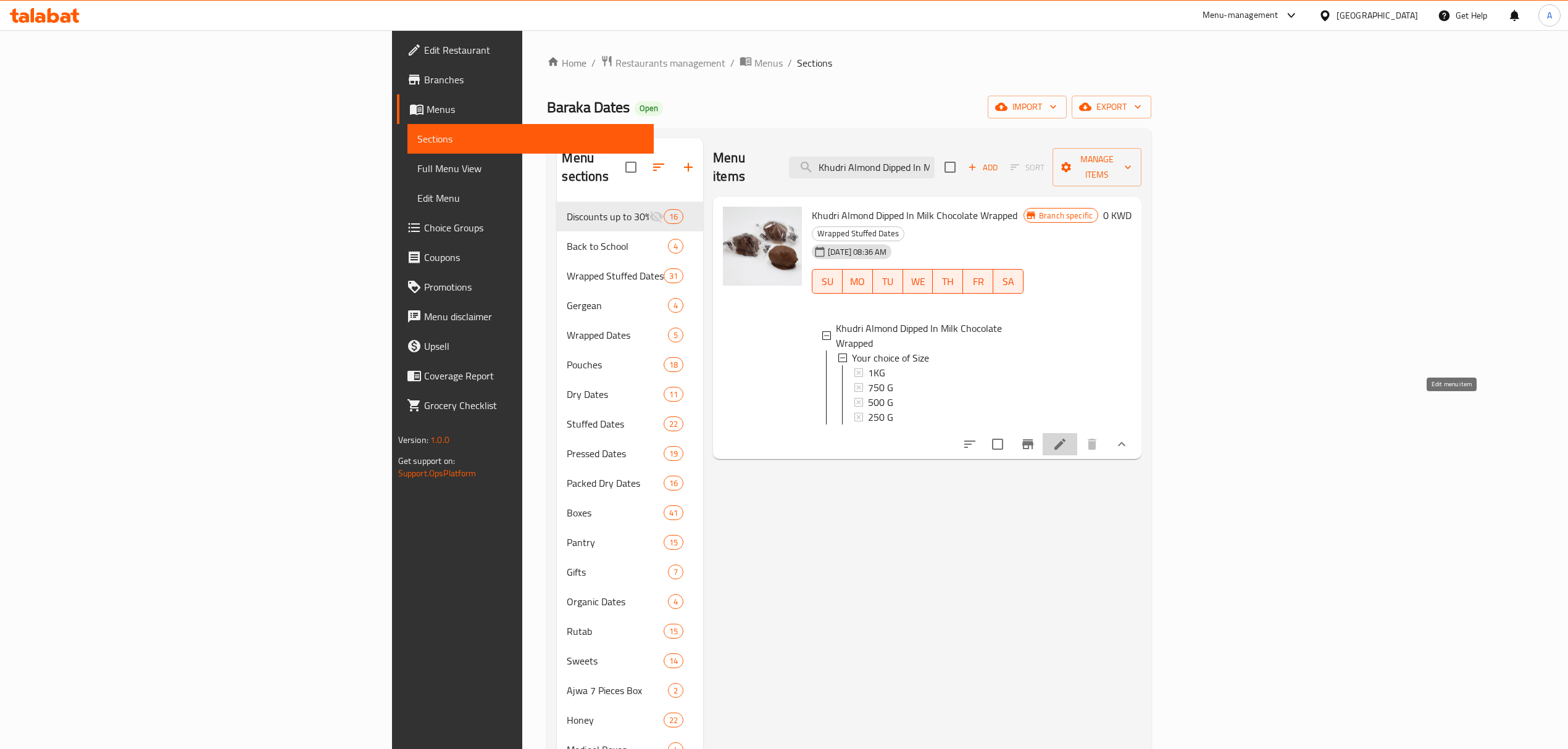
click at [1066, 439] on icon at bounding box center [1060, 444] width 11 height 11
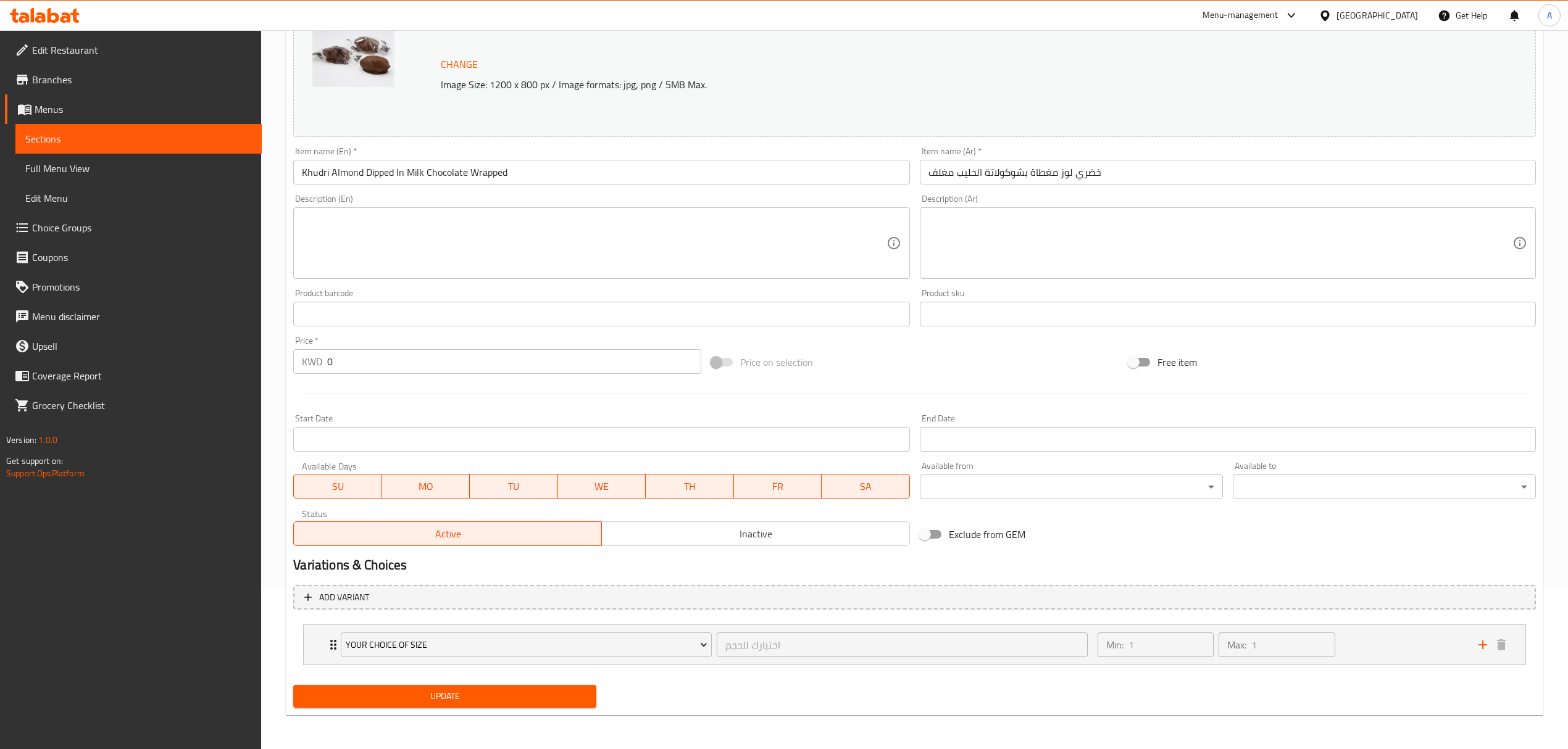
scroll to position [161, 0]
click at [79, 230] on span "Choice Groups" at bounding box center [141, 228] width 219 height 15
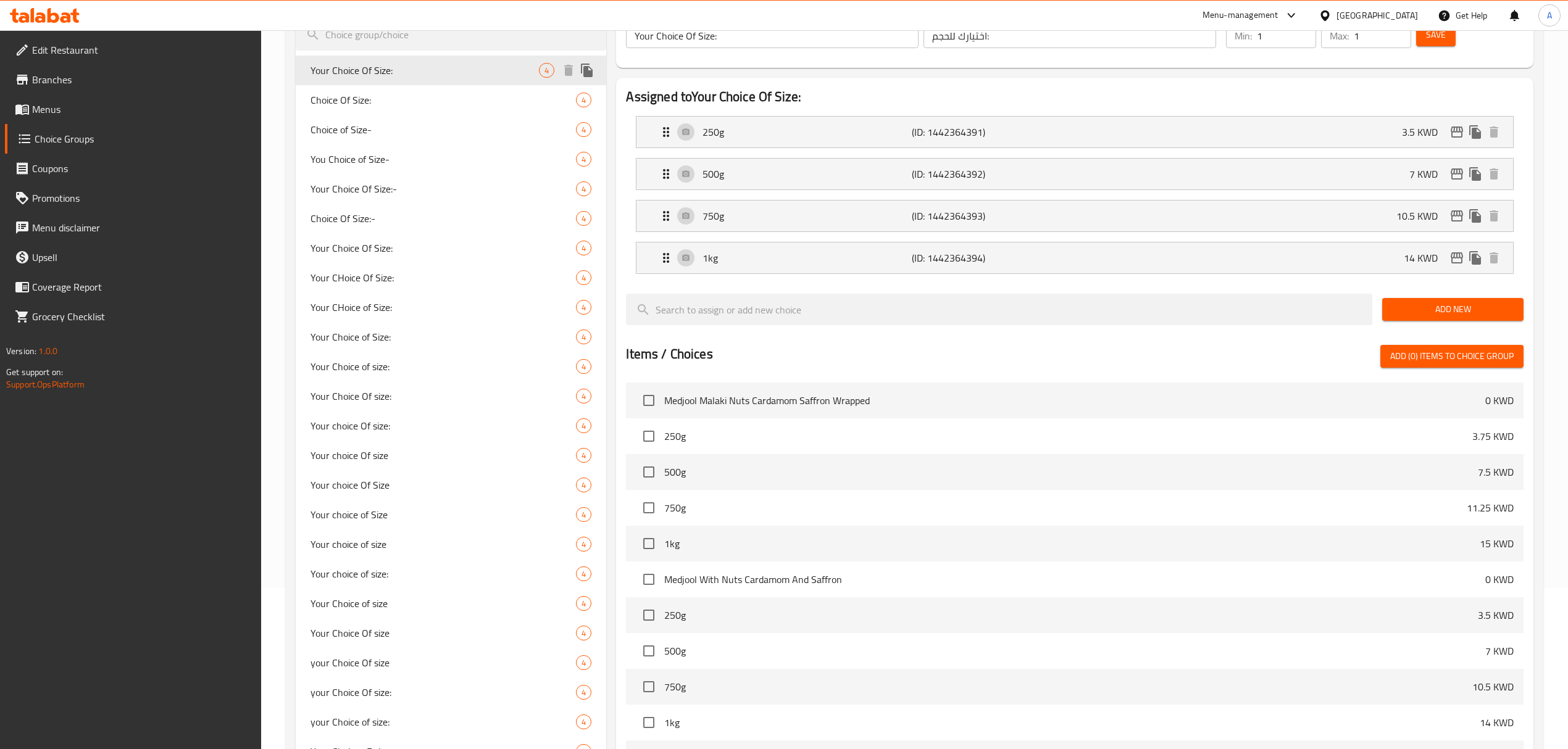
scroll to position [79, 0]
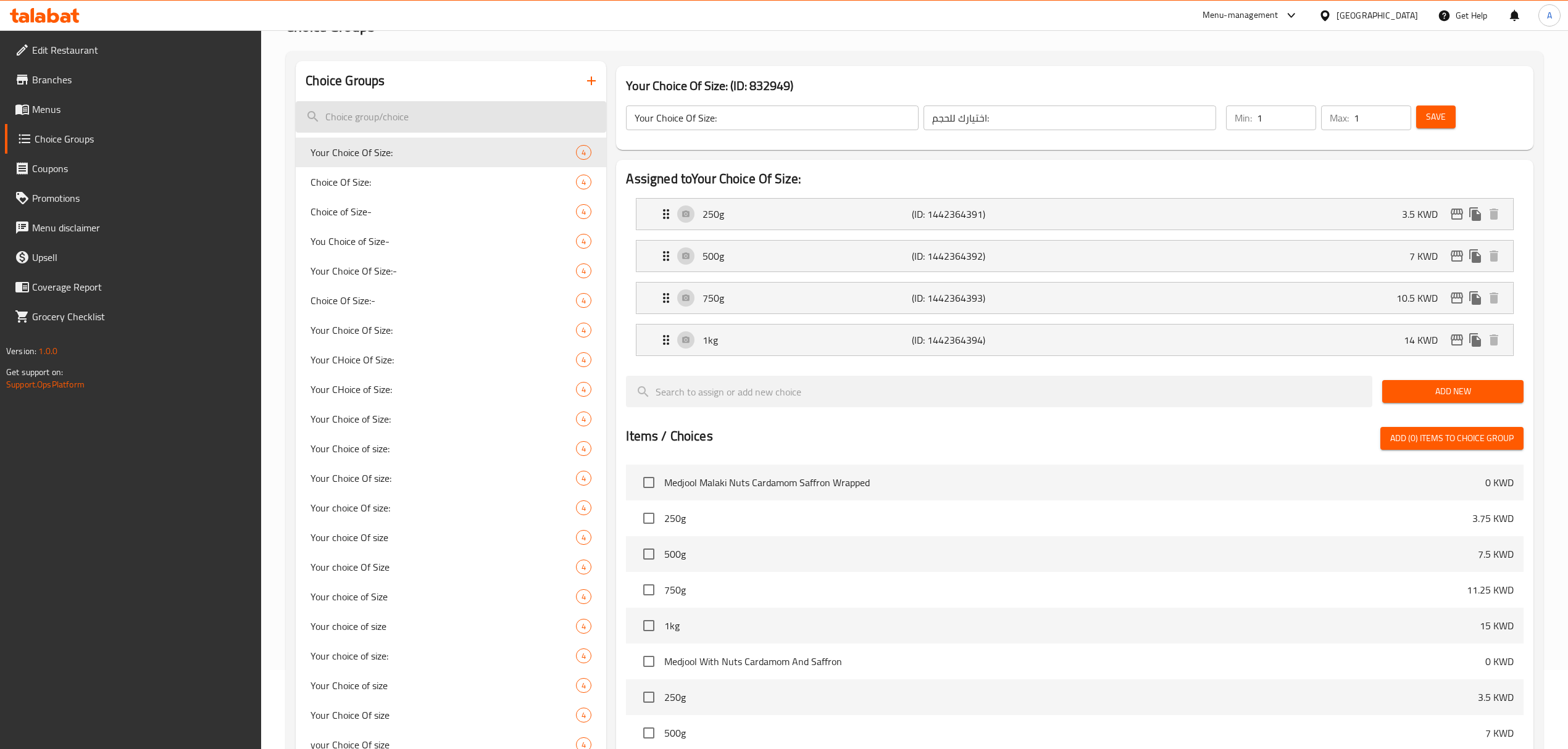
click at [447, 122] on input "search" at bounding box center [451, 117] width 310 height 32
paste input "Khudri Almond Dipped In Milk Chocolate Wrapped"
type input "Khudri Almond Dipped In Milk Chocolate Wrapped"
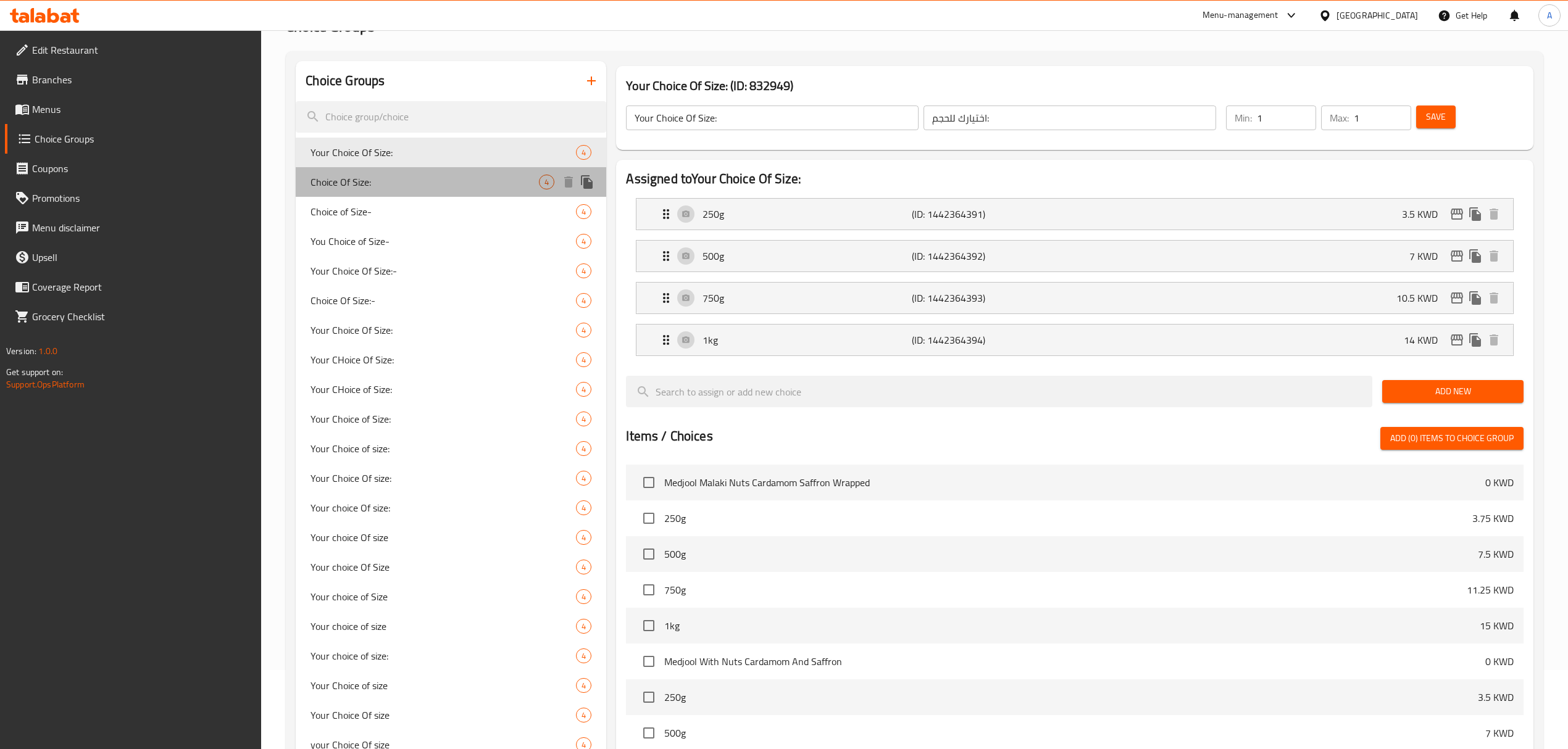
click at [477, 169] on div "Choice Of Size: 4" at bounding box center [451, 182] width 310 height 30
type input "Choice Of Size:"
type input "اختيار الحجم"
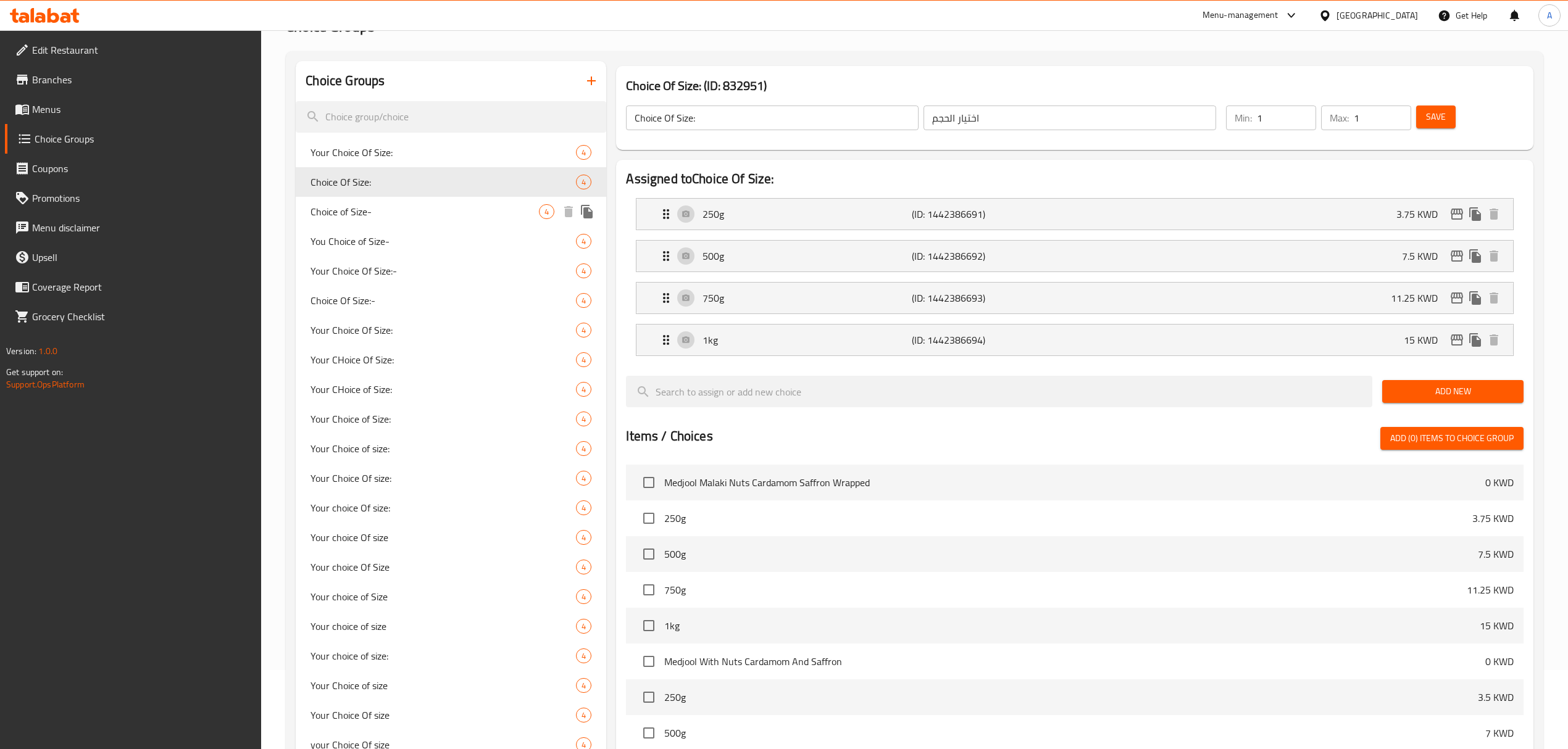
click at [471, 205] on span "Choice of Size-" at bounding box center [424, 211] width 228 height 15
type input "Choice of Size-"
type input "اختيار الحجم-"
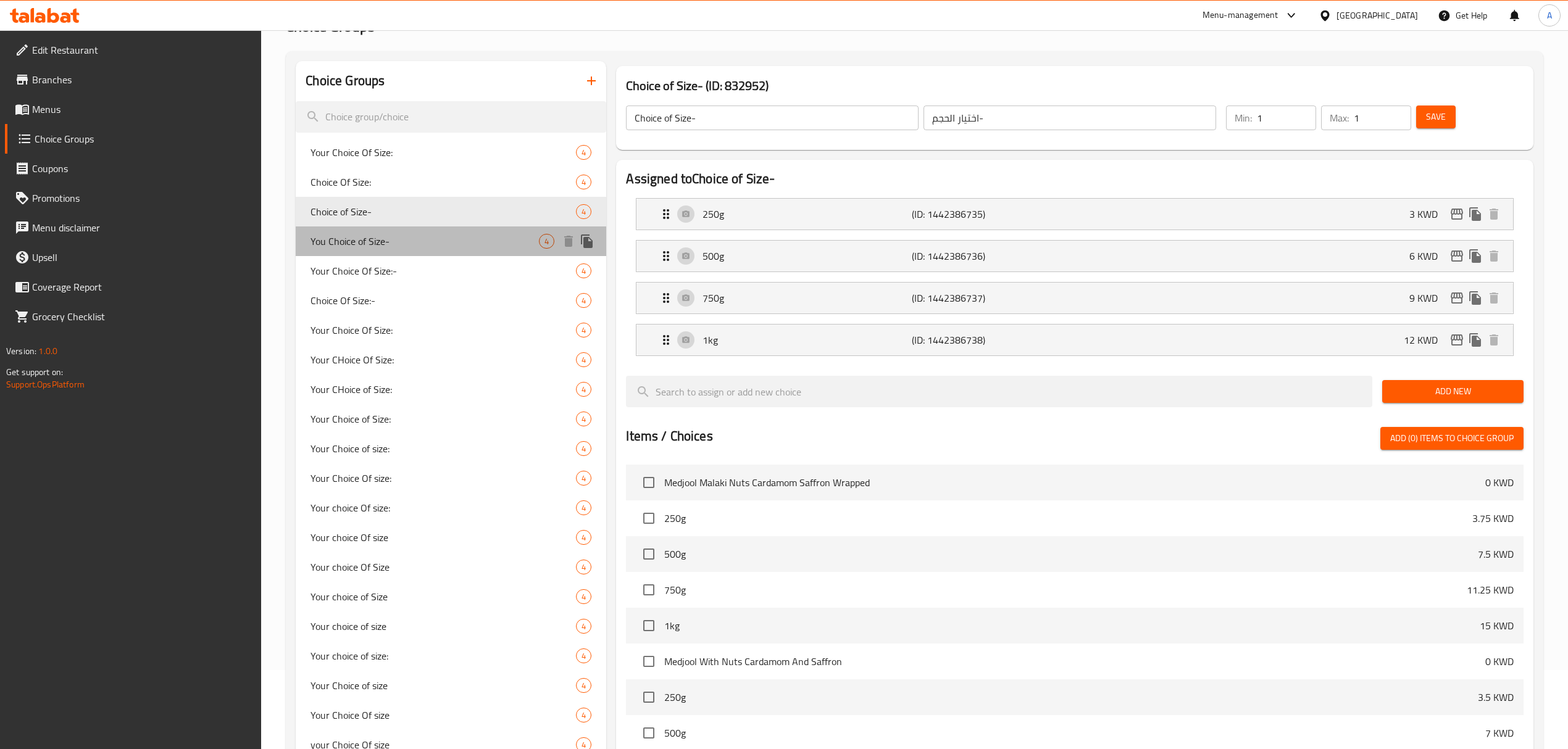
click at [475, 235] on span "You Choice of Size-" at bounding box center [424, 242] width 228 height 15
type input "You Choice of Size-"
type input "اختيارك للحجم -"
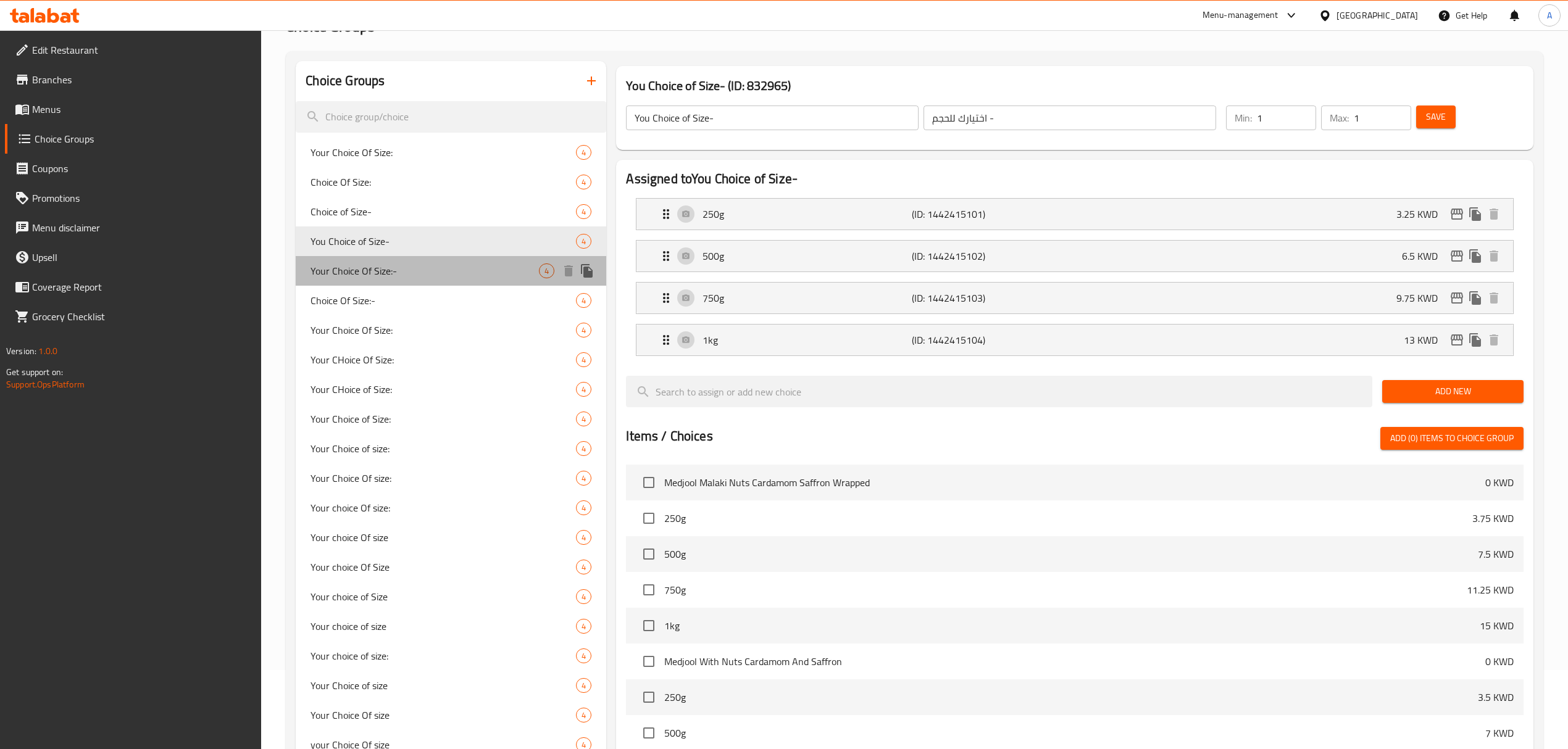
click at [470, 258] on div "Your Choice Of Size:- 4" at bounding box center [451, 271] width 310 height 30
type input "Your Choice Of Size:-"
type input "اختيارك للحجم:-"
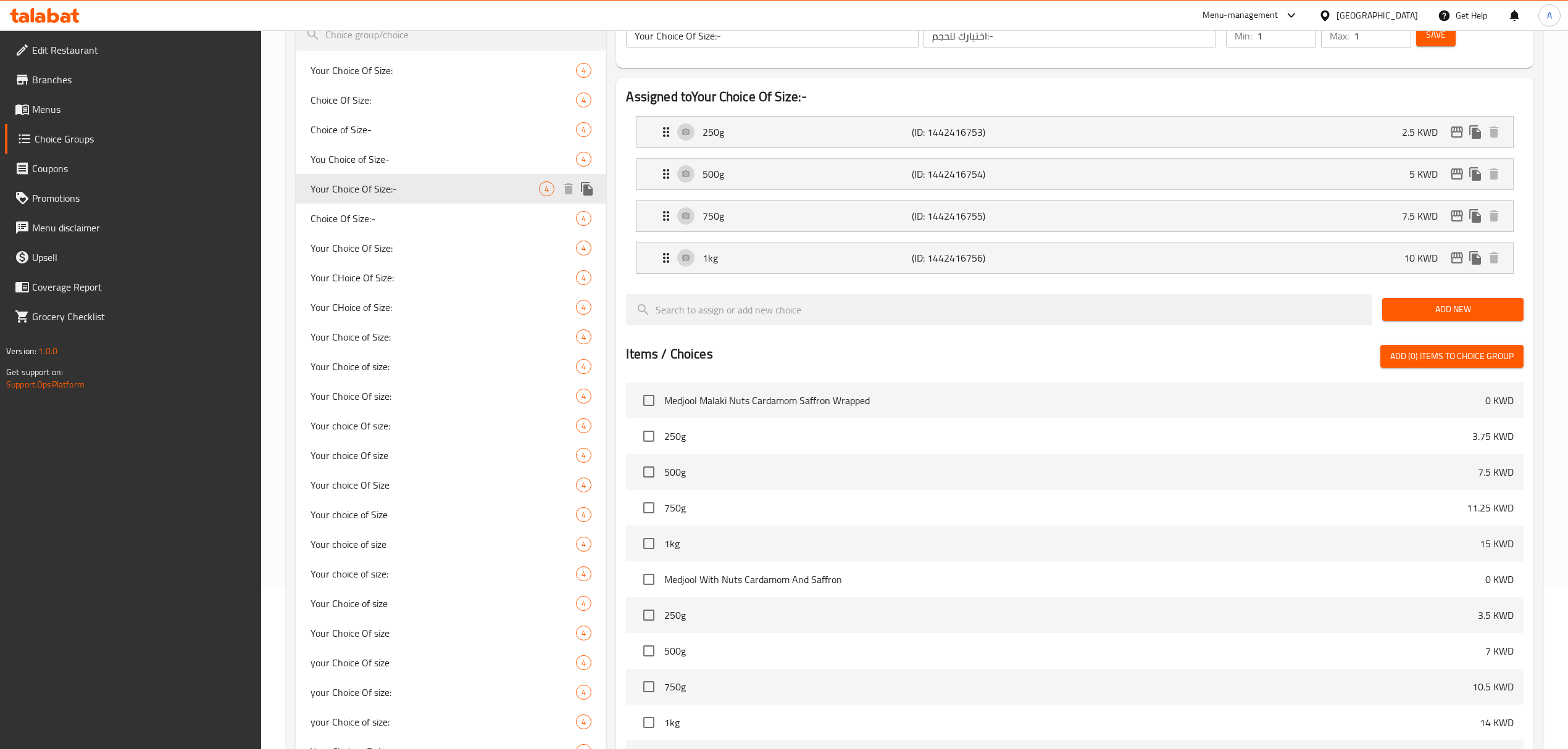
click at [469, 268] on div "Your CHoice Of Size: 4" at bounding box center [451, 278] width 310 height 30
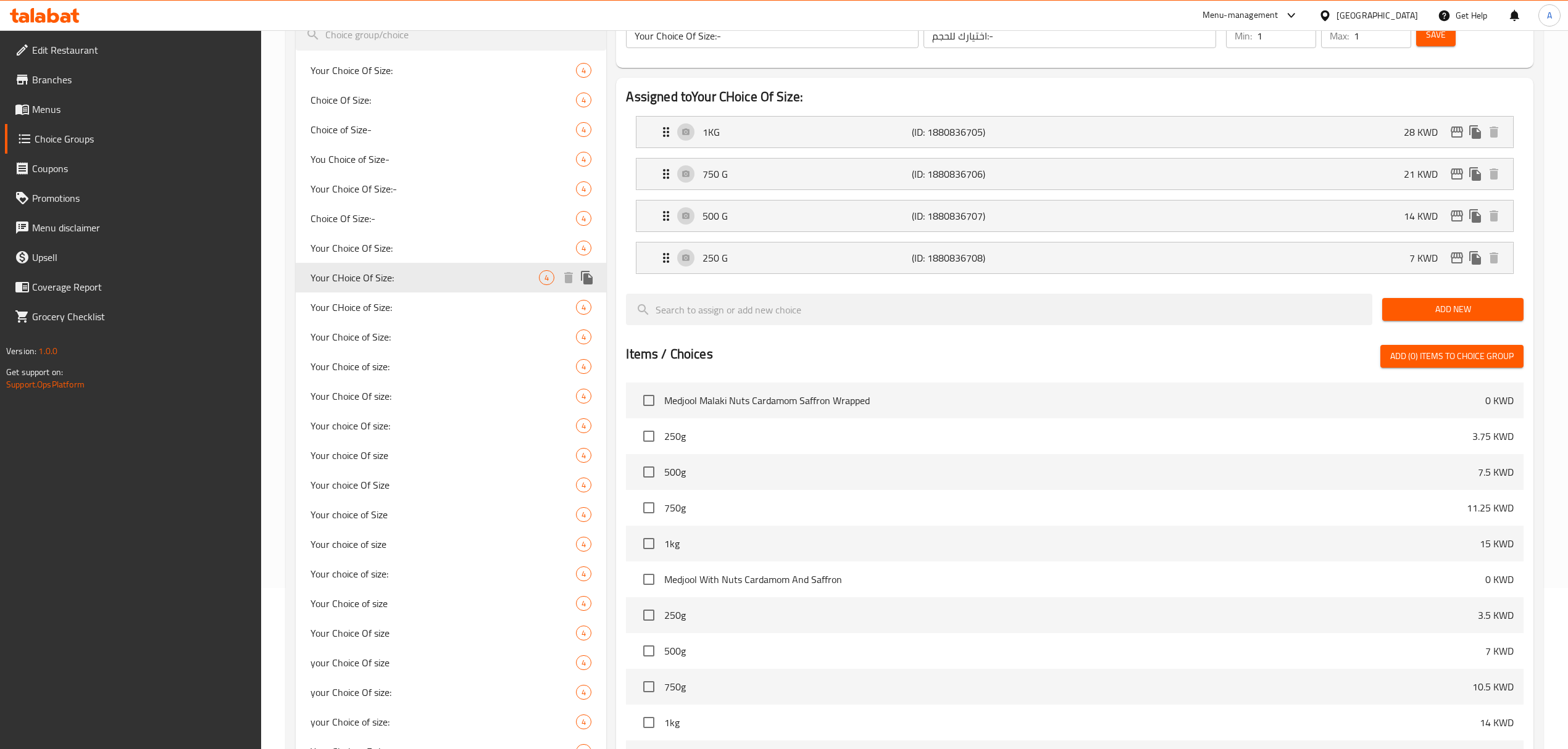
type input "Your CHoice Of Size:"
type input "اختيارك للحجم:"
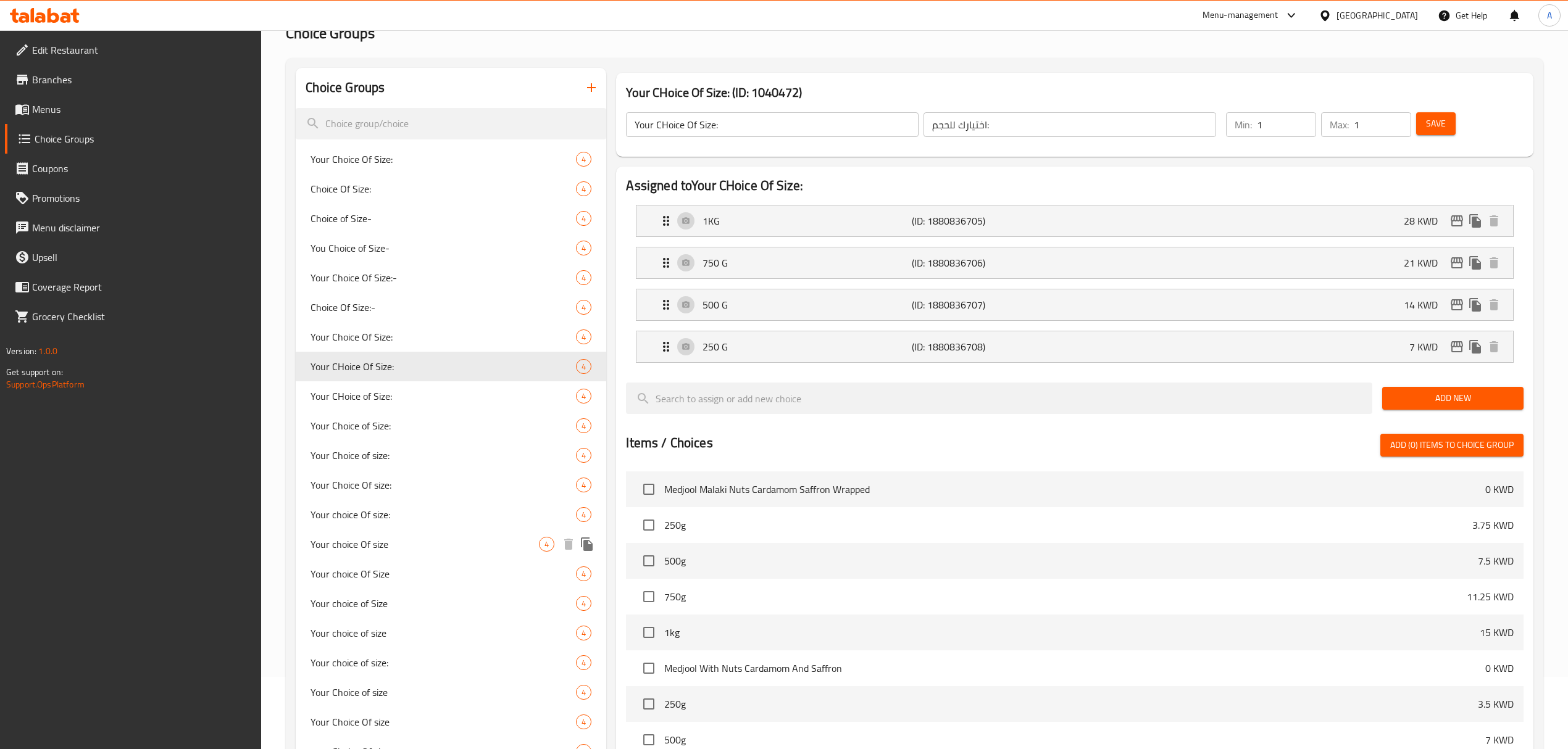
scroll to position [47, 0]
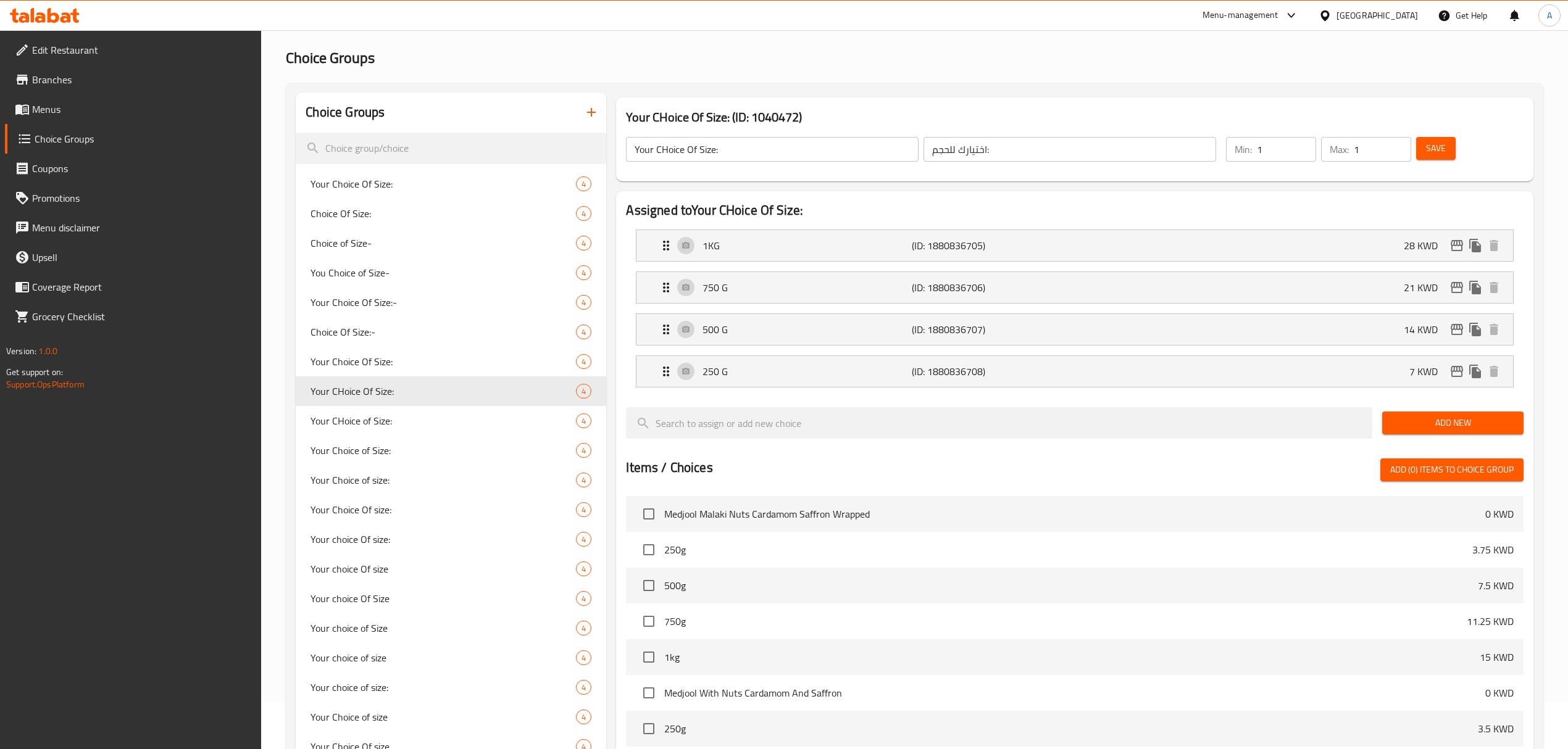
click at [107, 110] on span "Menus" at bounding box center [141, 109] width 219 height 15
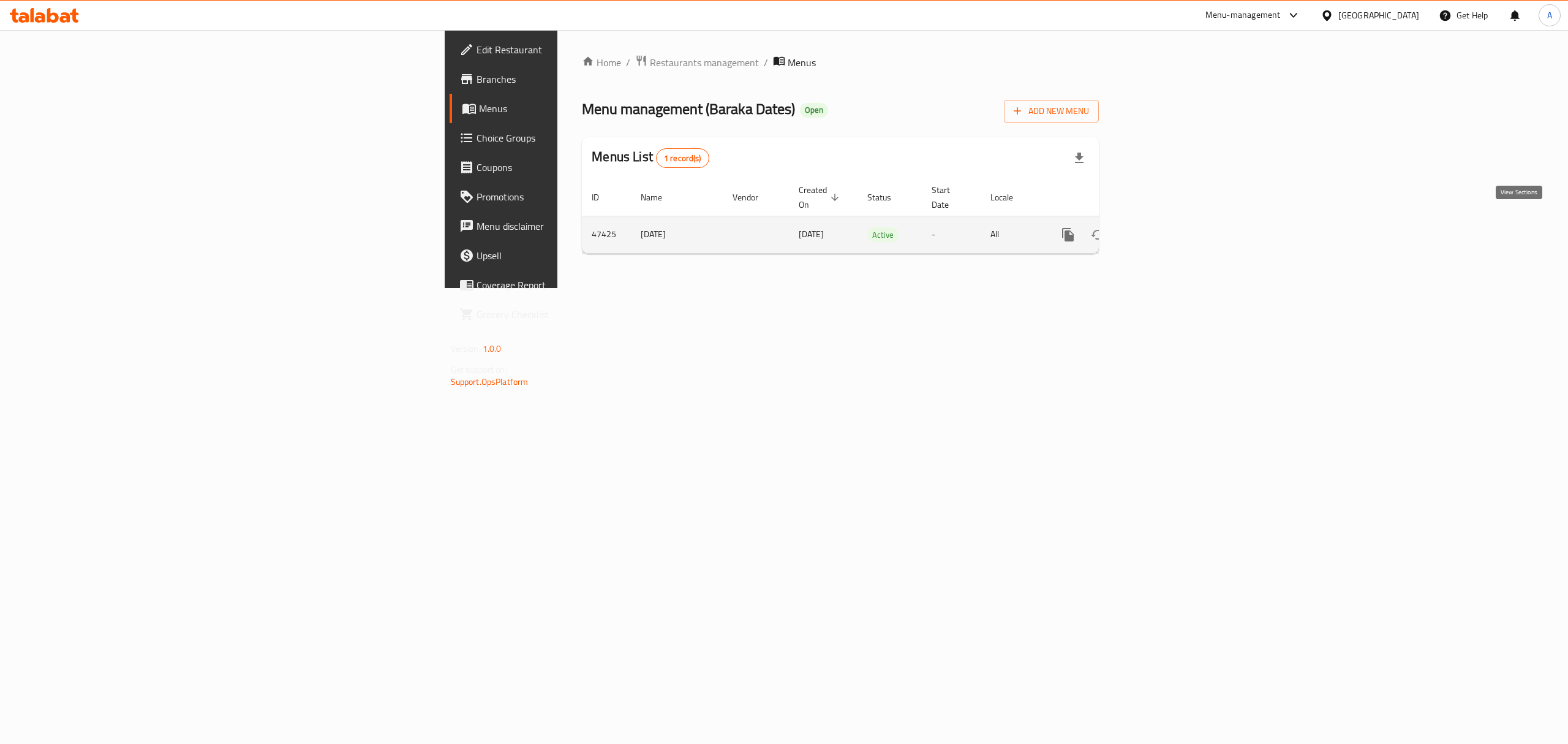
click at [1164, 227] on icon "enhanced table" at bounding box center [1157, 235] width 15 height 15
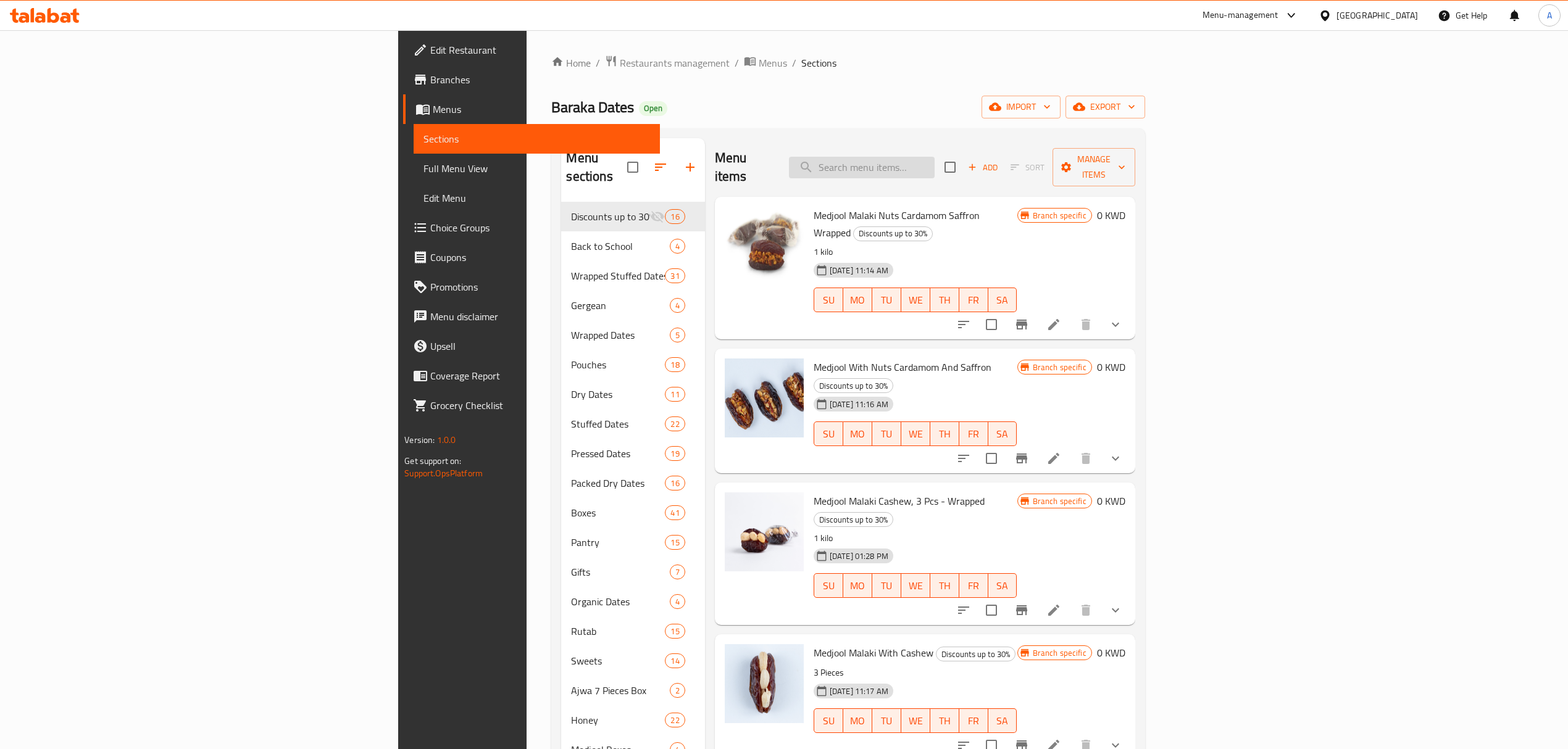
click at [935, 157] on input "search" at bounding box center [862, 167] width 146 height 21
paste input "Khudri Almond Dipped In Milk Chocolate Wrapped"
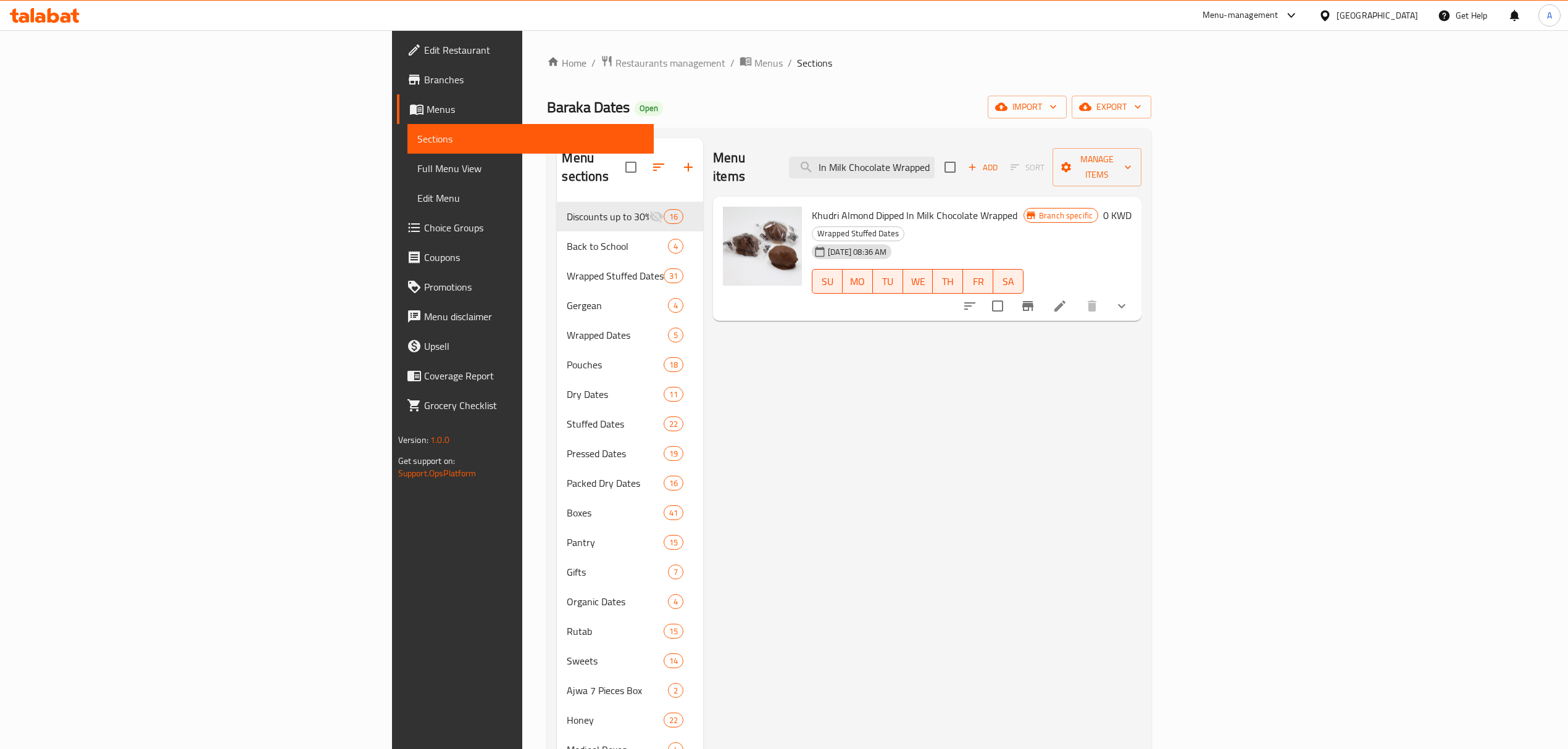
type input "Khudri Almond Dipped In Milk Chocolate Wrapped"
click at [1129, 298] on icon "show more" at bounding box center [1122, 306] width 15 height 15
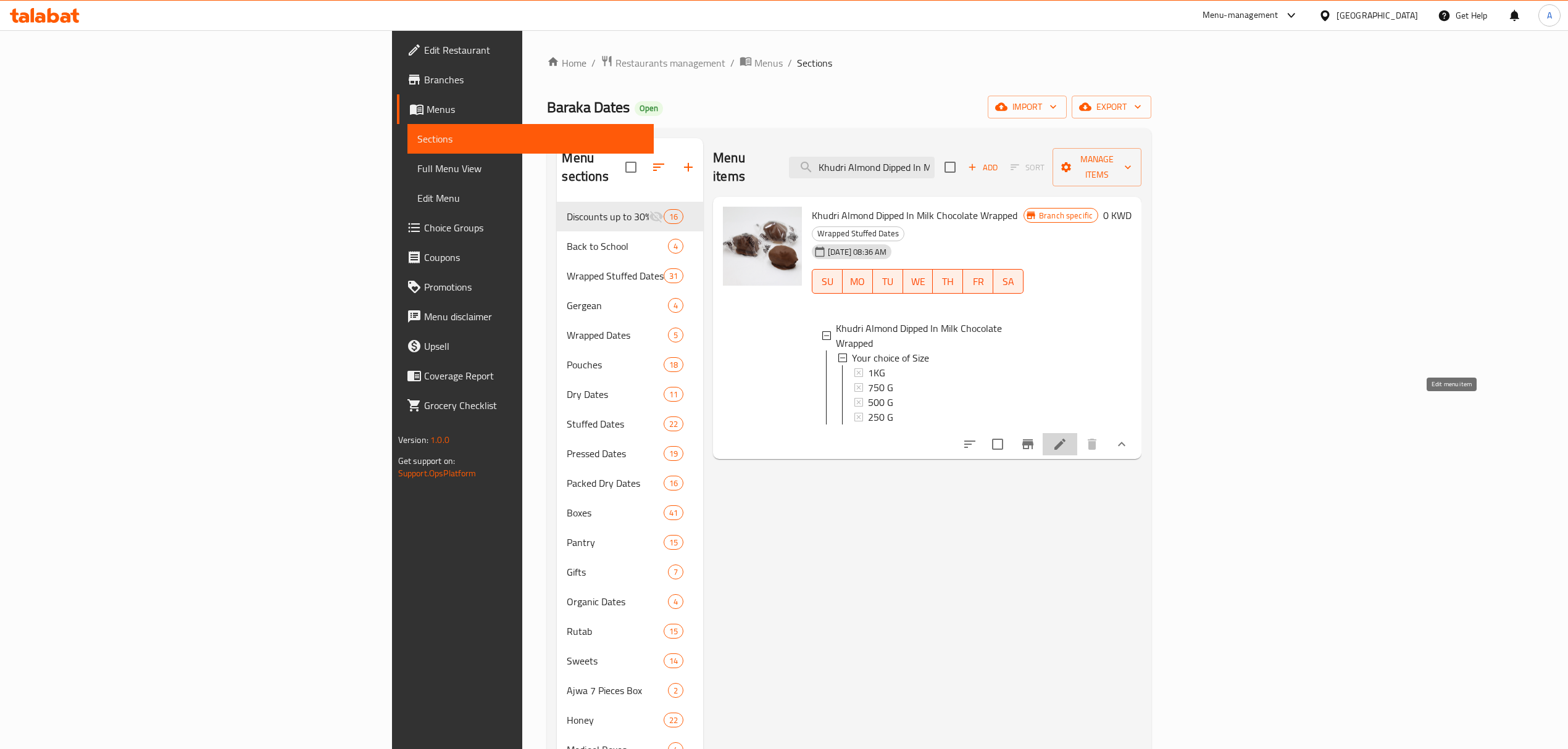
click at [1066, 439] on icon at bounding box center [1060, 444] width 11 height 11
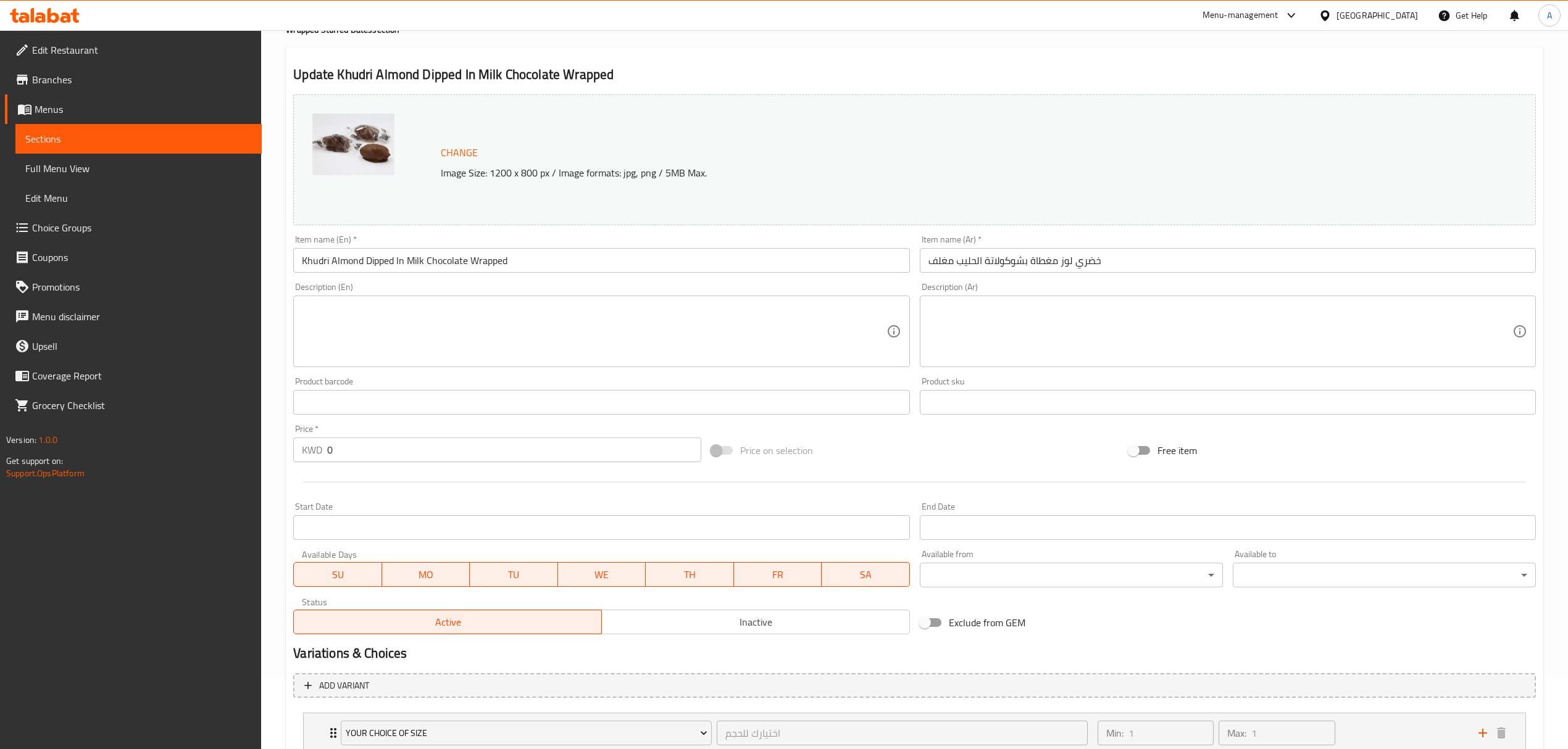
scroll to position [161, 0]
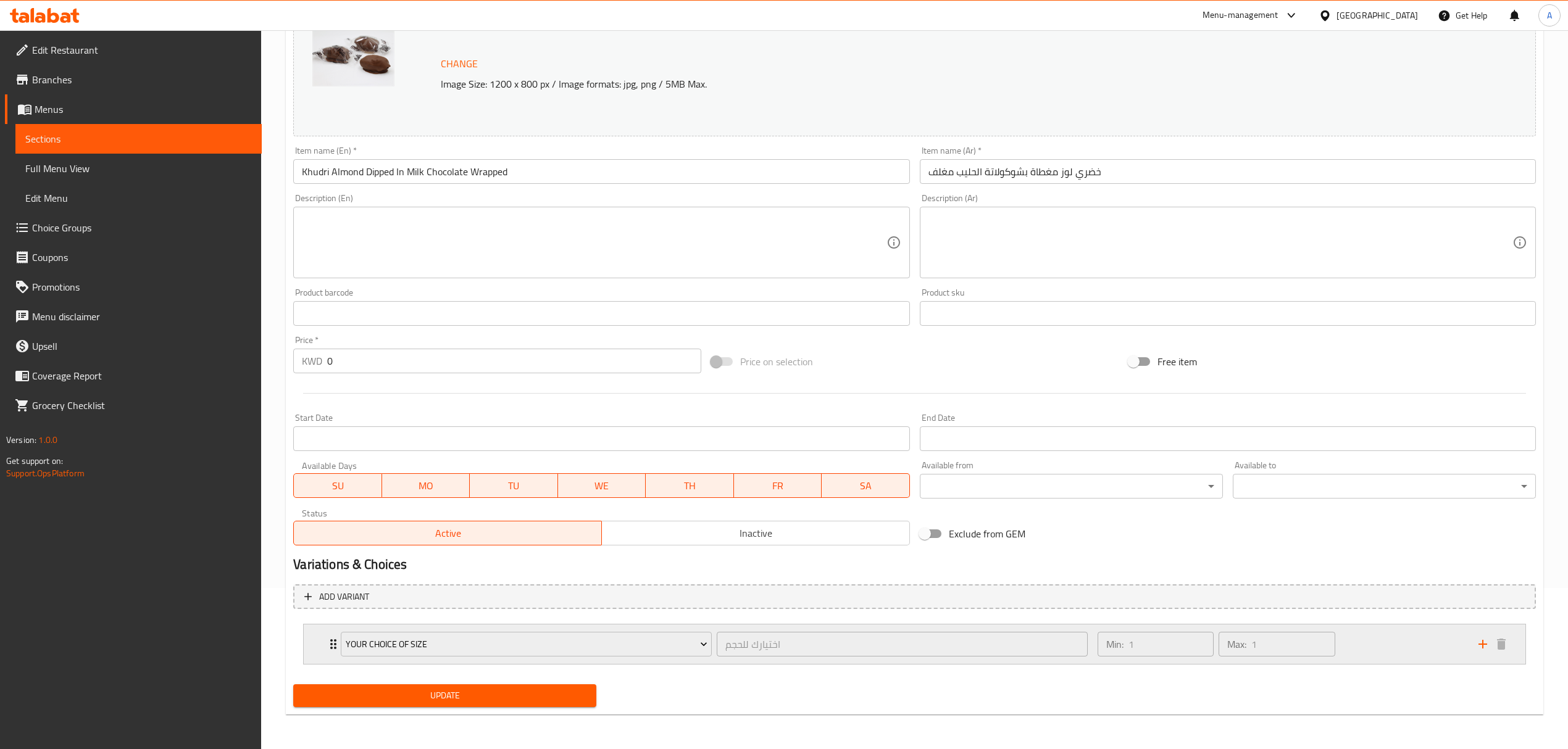
click at [1406, 640] on div "Min: 1 ​ Max: 1 ​" at bounding box center [1280, 643] width 381 height 39
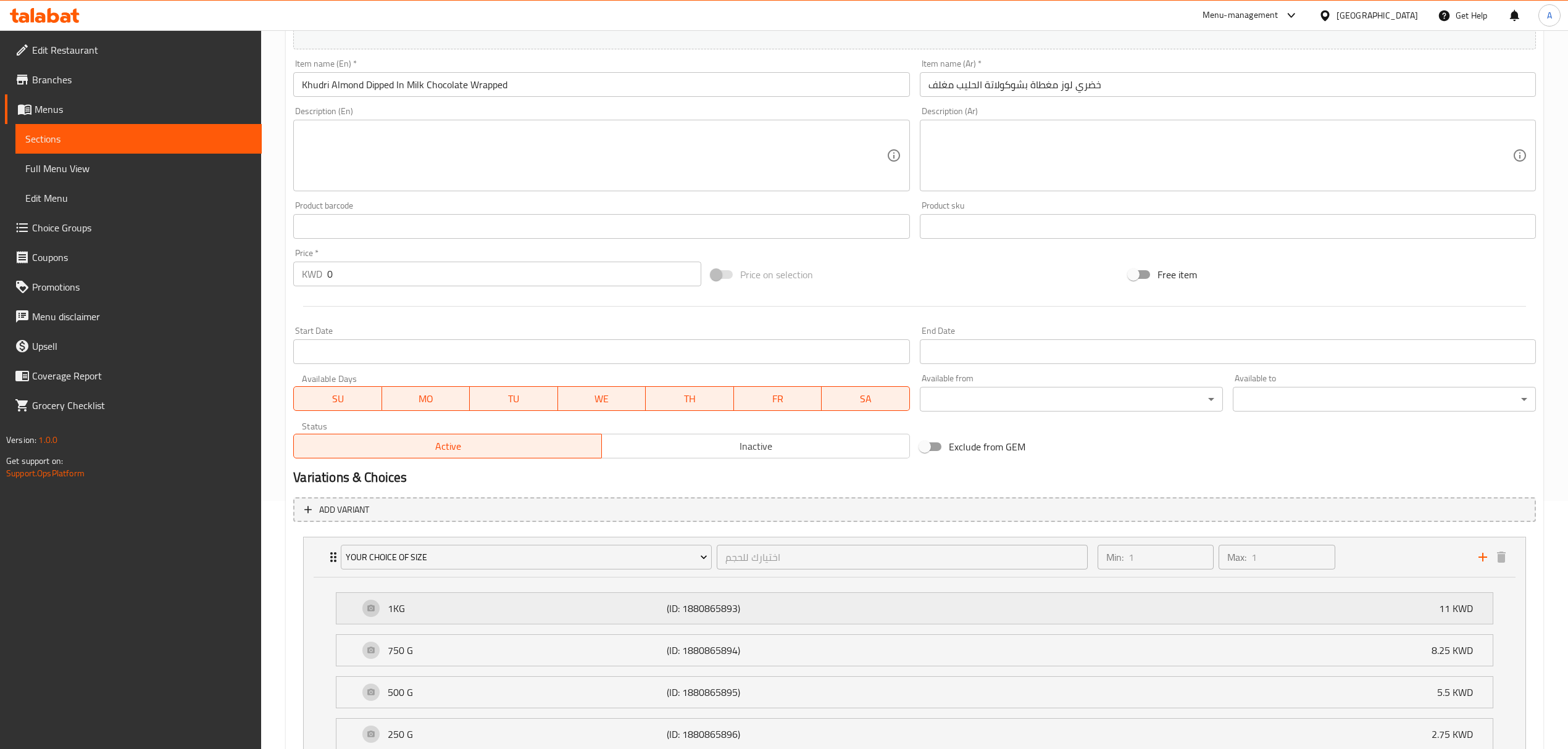
scroll to position [356, 0]
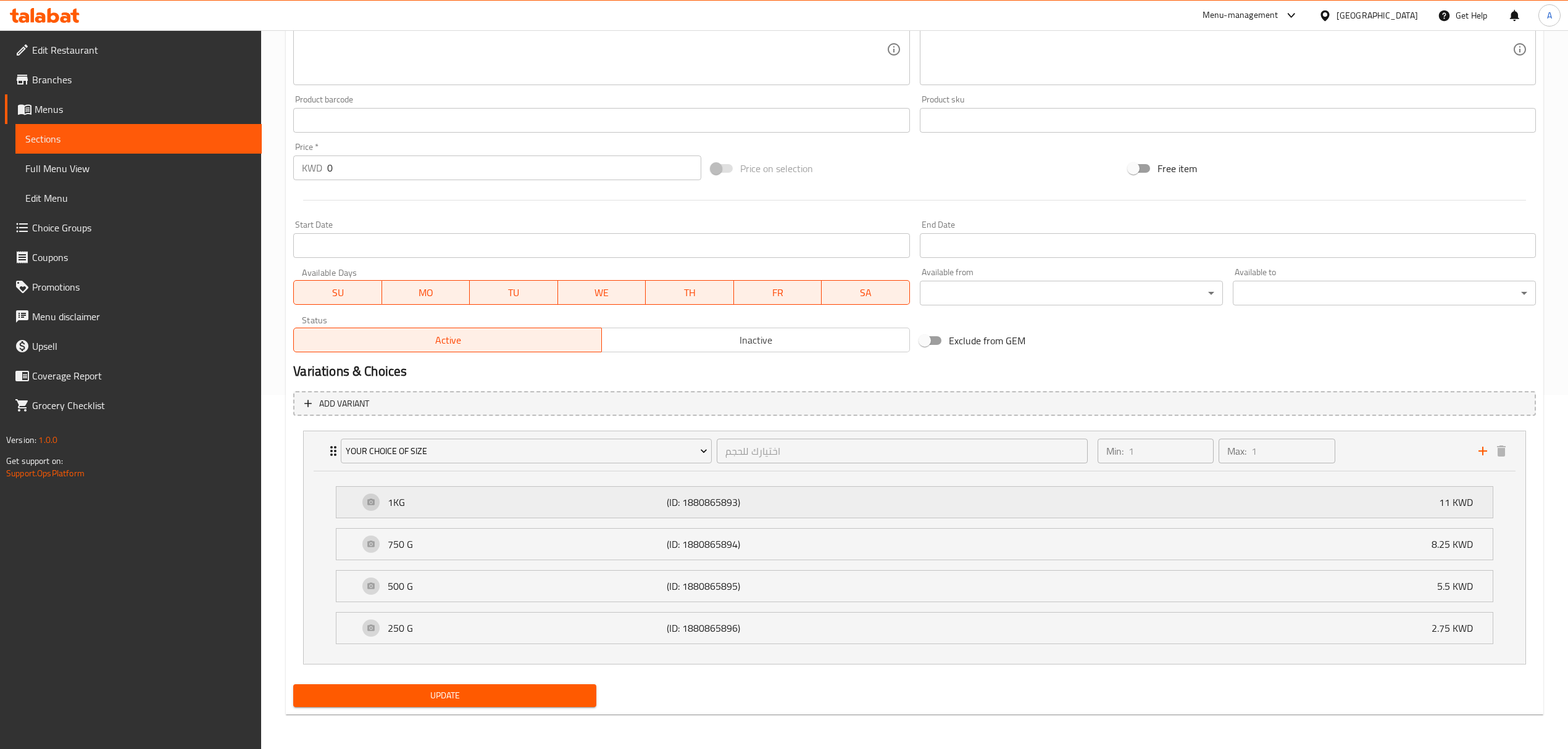
click at [706, 495] on p "(ID: 1880865893)" at bounding box center [759, 502] width 185 height 15
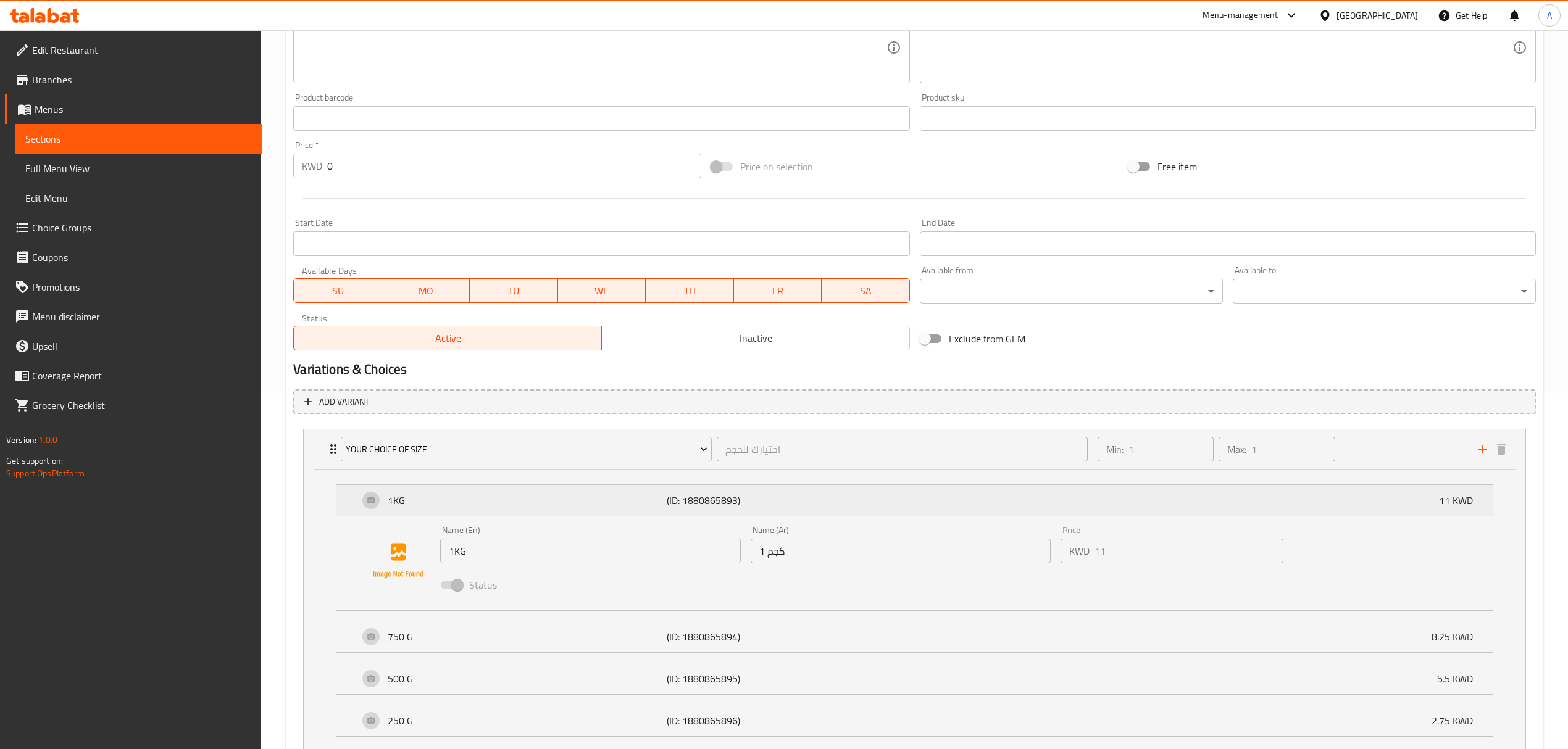
click at [706, 495] on p "(ID: 1880865893)" at bounding box center [759, 500] width 185 height 15
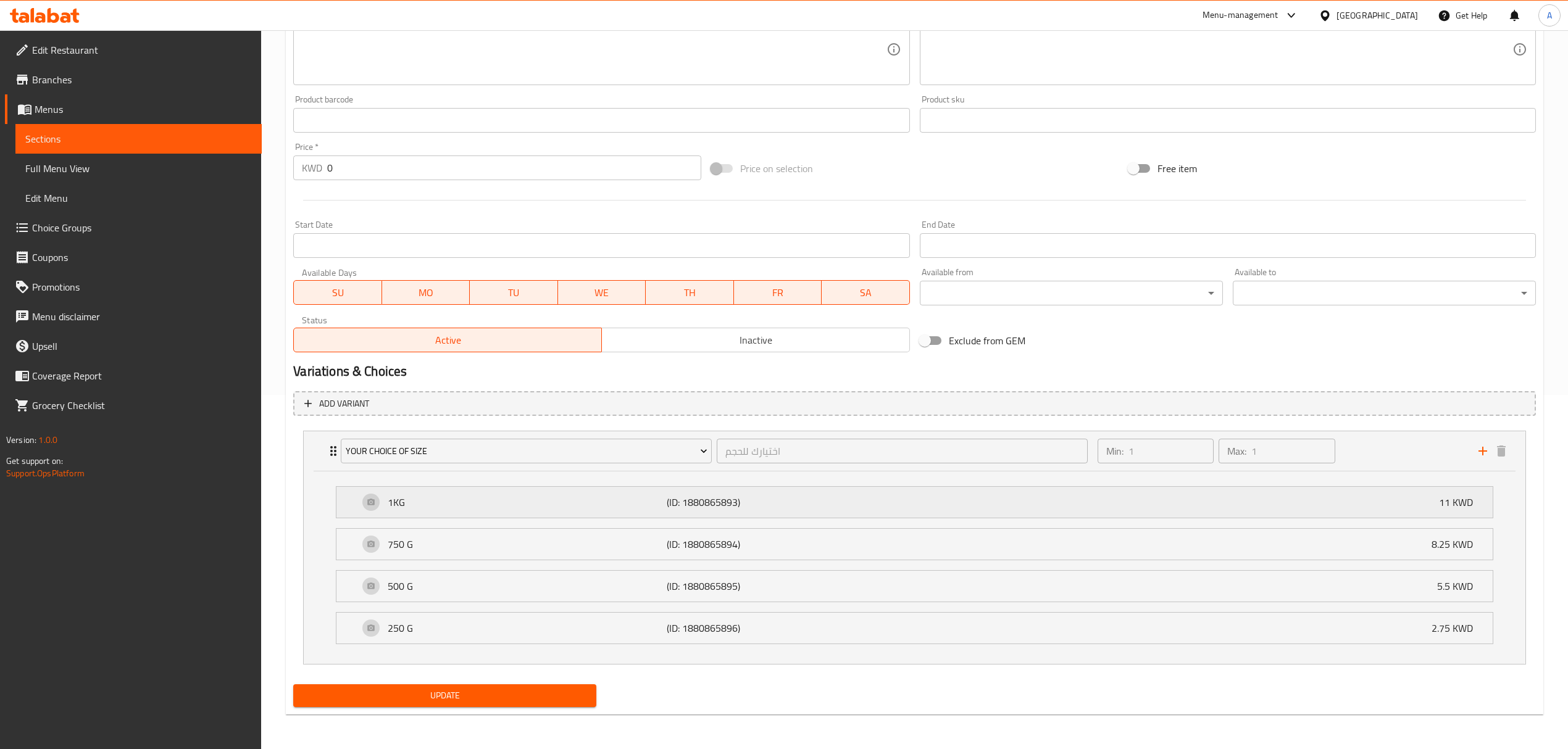
click at [700, 495] on p "(ID: 1880865893)" at bounding box center [759, 502] width 185 height 15
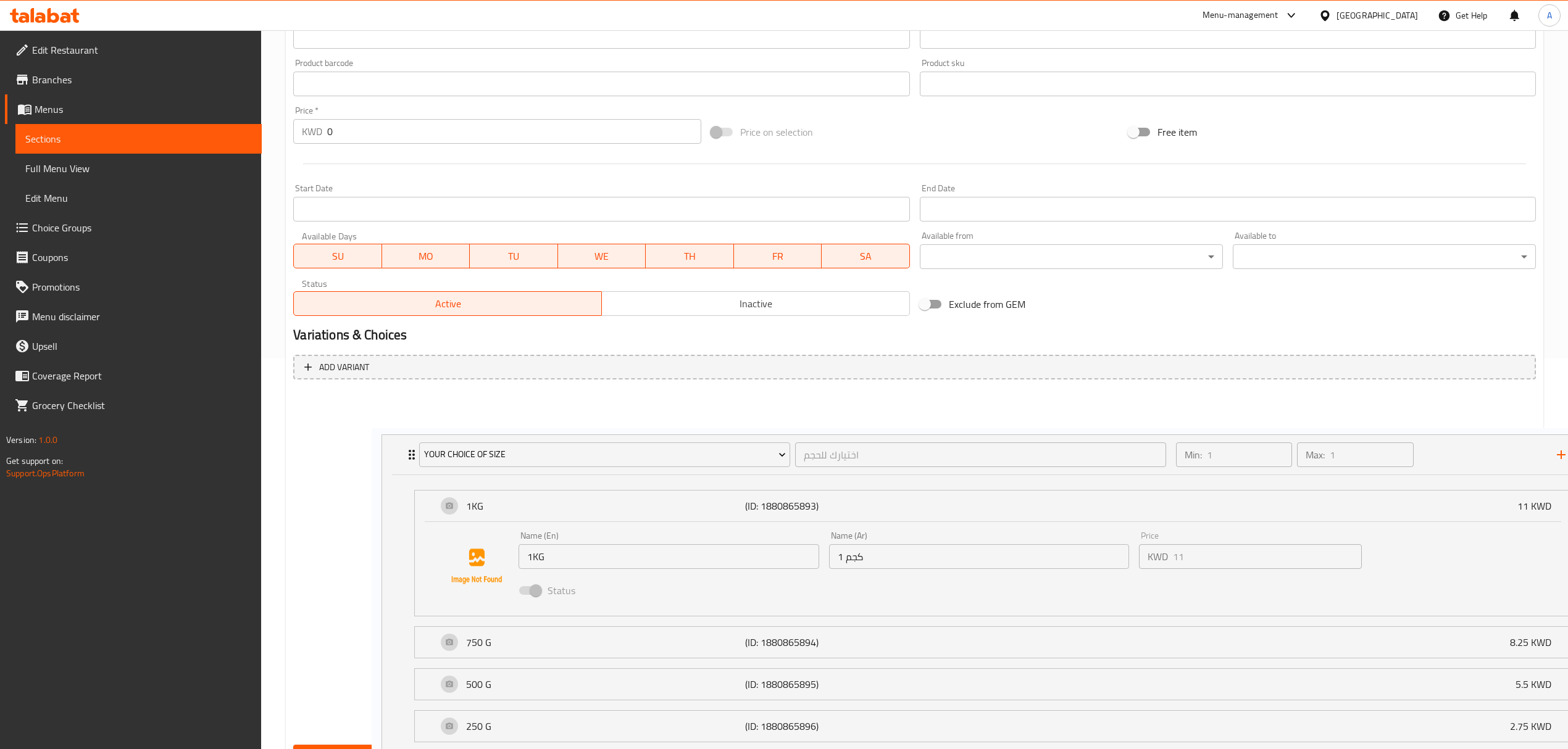
drag, startPoint x: 662, startPoint y: 496, endPoint x: 746, endPoint y: 502, distance: 84.2
click at [746, 502] on div "Your choice of Size اختيارك للحجم ​ Min: 1 ​ Max: 1 ​ 1KG (ID: 1880865893) 11 K…" at bounding box center [915, 559] width 1243 height 341
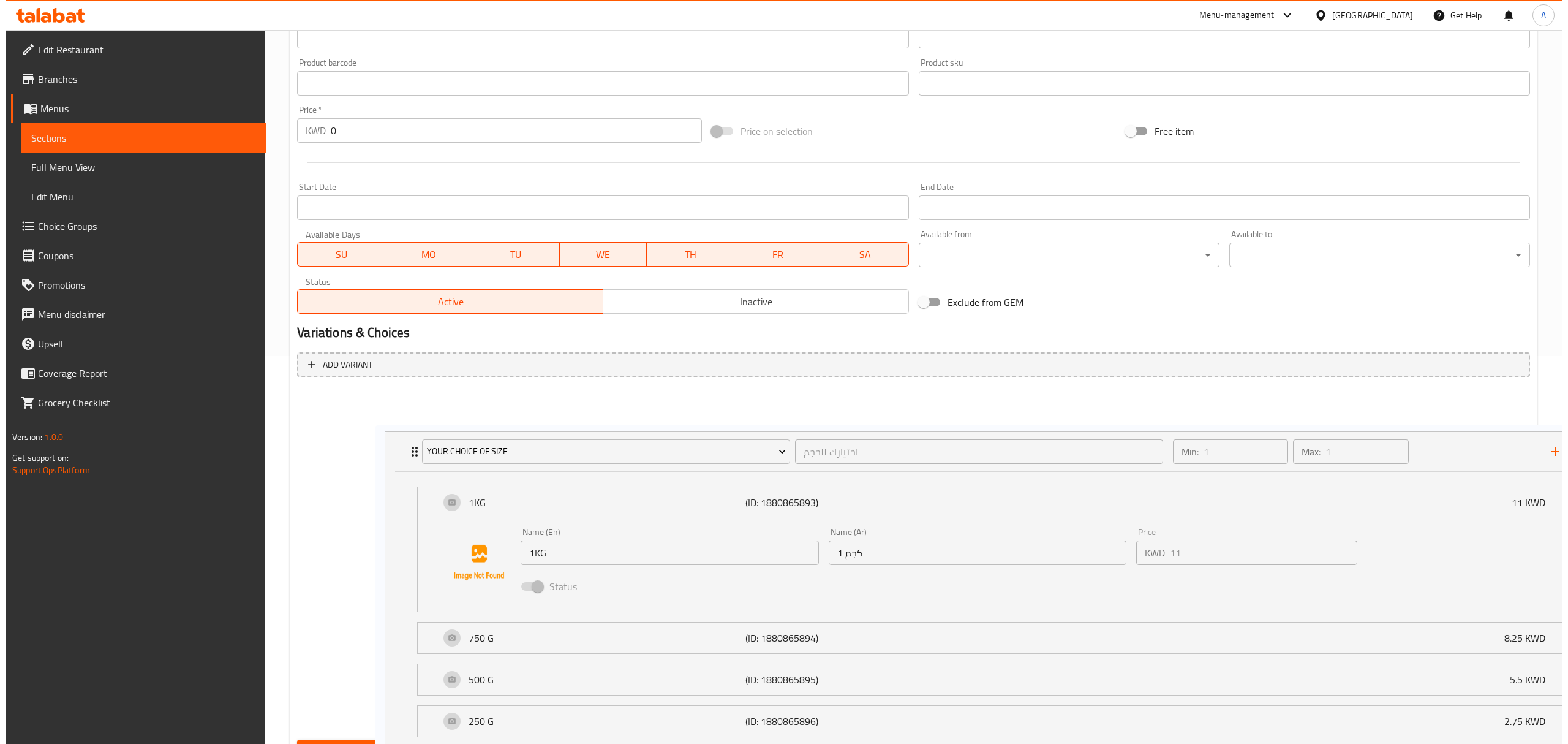
scroll to position [398, 0]
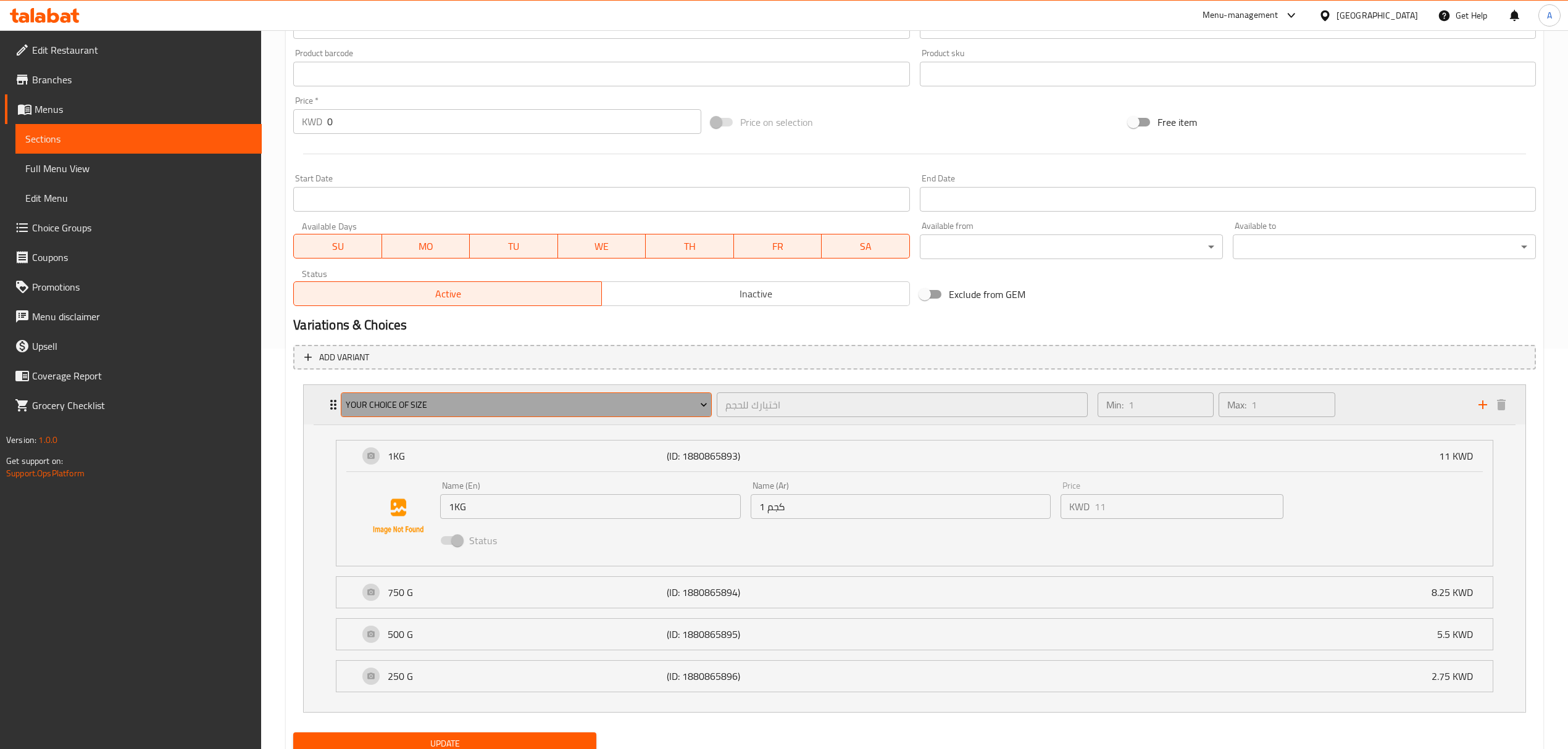
click at [659, 396] on button "Your choice of Size" at bounding box center [526, 404] width 371 height 24
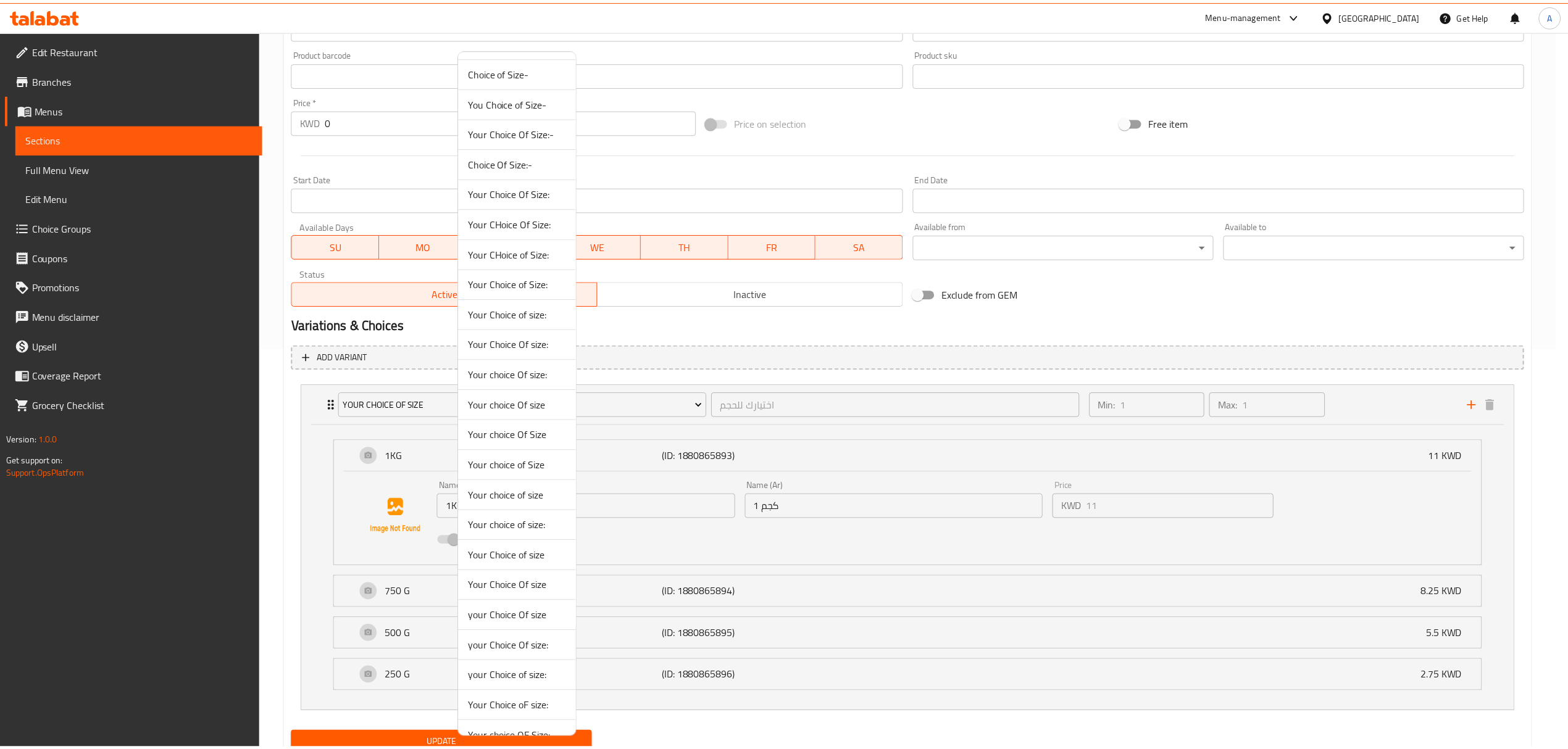
scroll to position [81, 0]
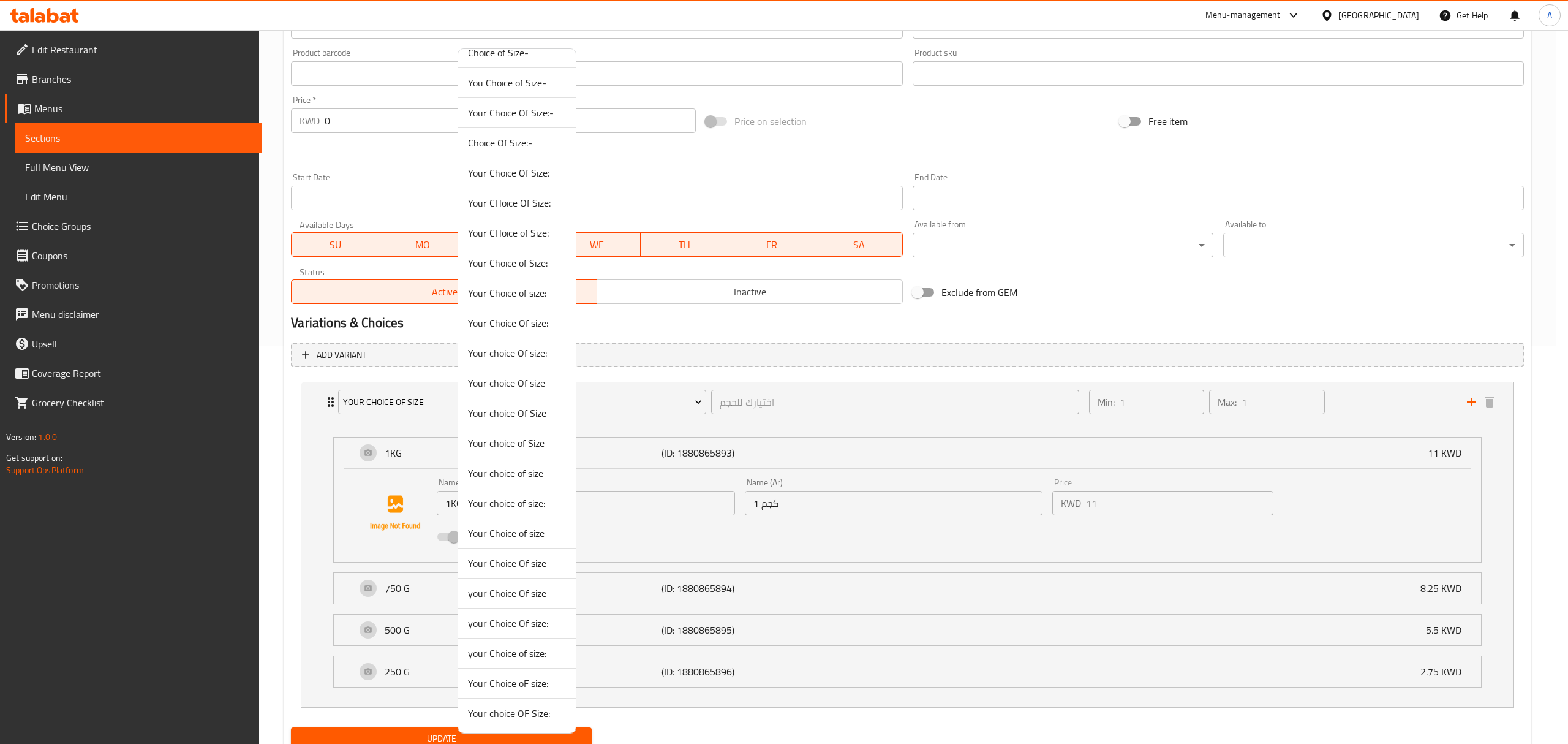
click at [645, 346] on div at bounding box center [784, 372] width 1568 height 744
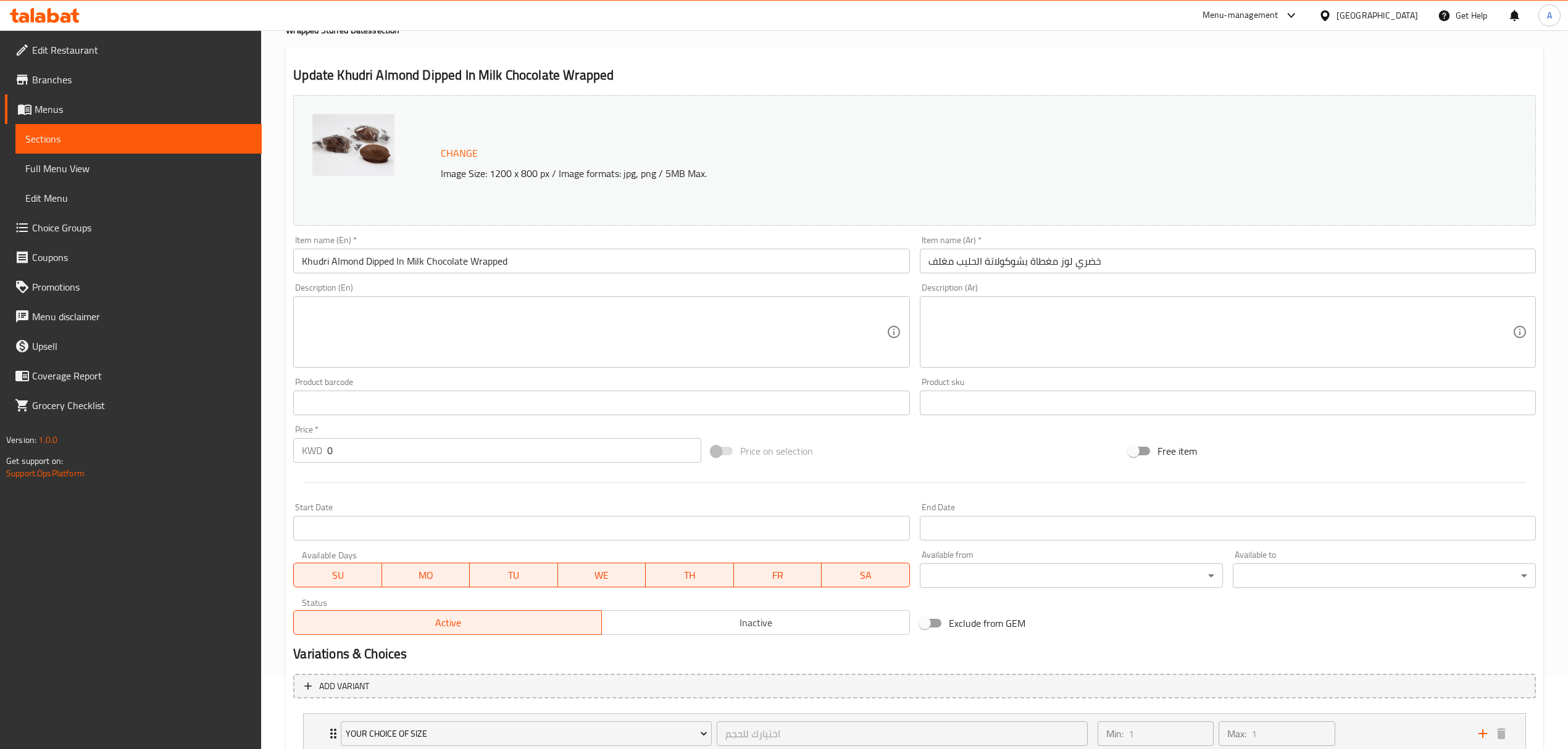
scroll to position [0, 0]
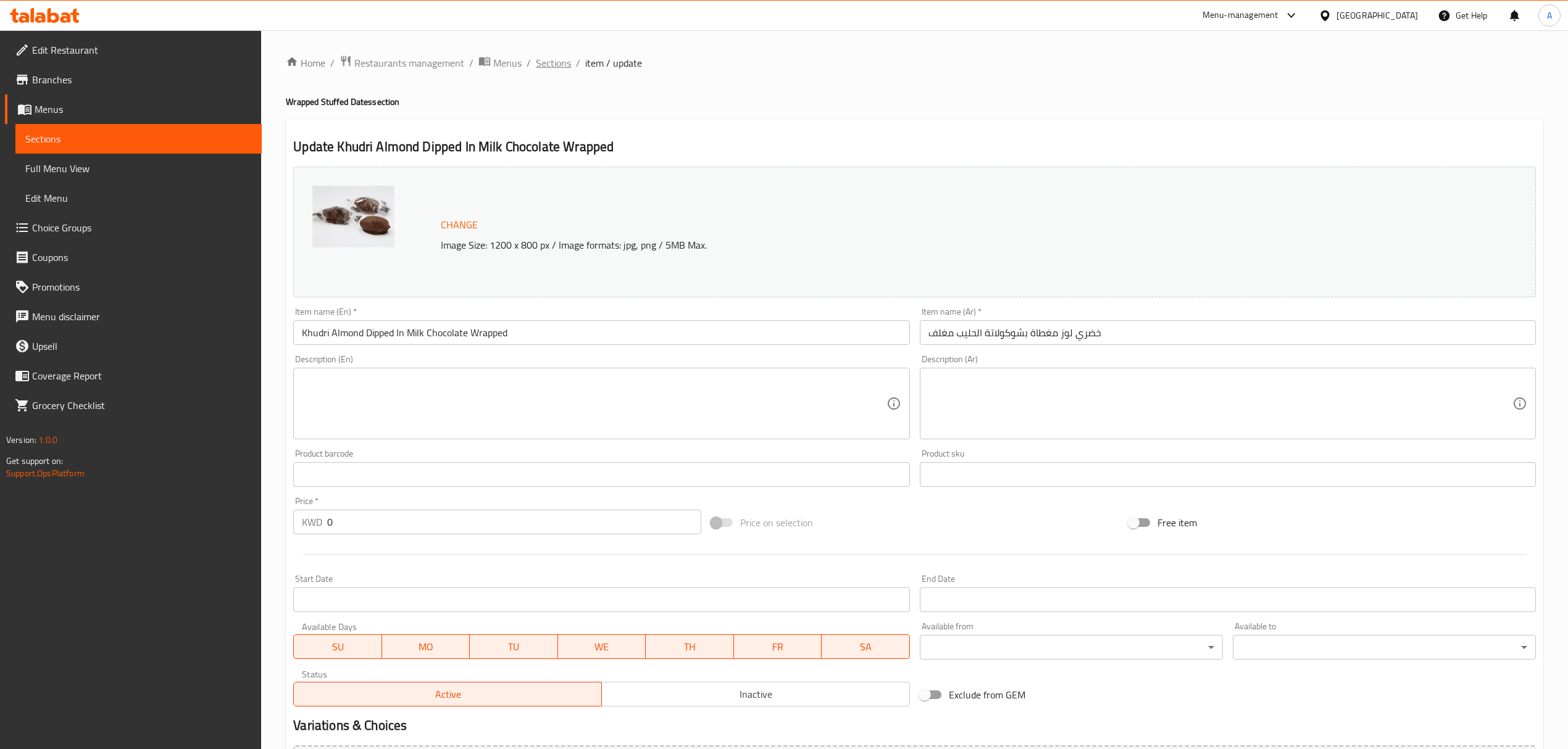
click at [562, 70] on span "Sections" at bounding box center [553, 63] width 35 height 15
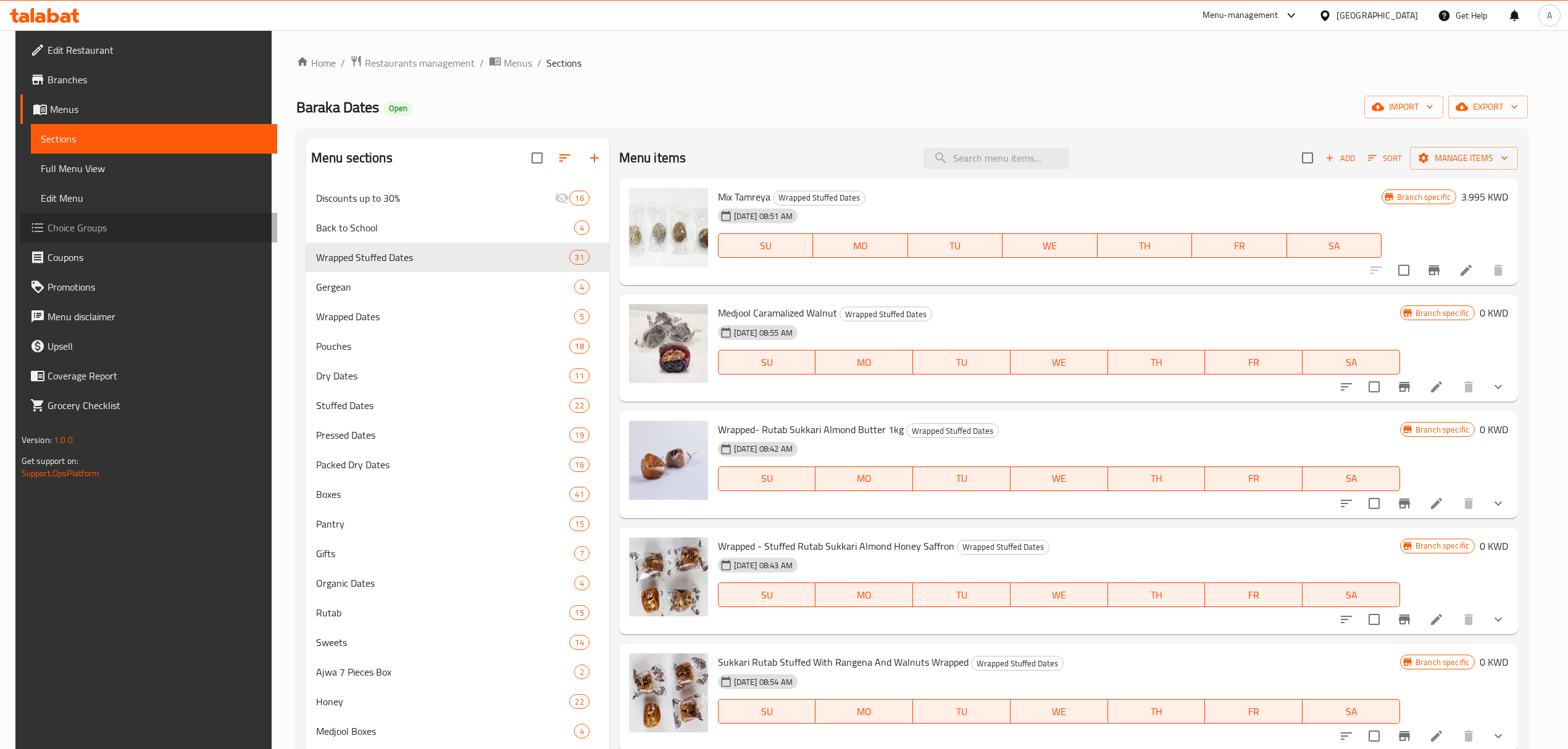
click at [125, 230] on span "Choice Groups" at bounding box center [157, 228] width 219 height 15
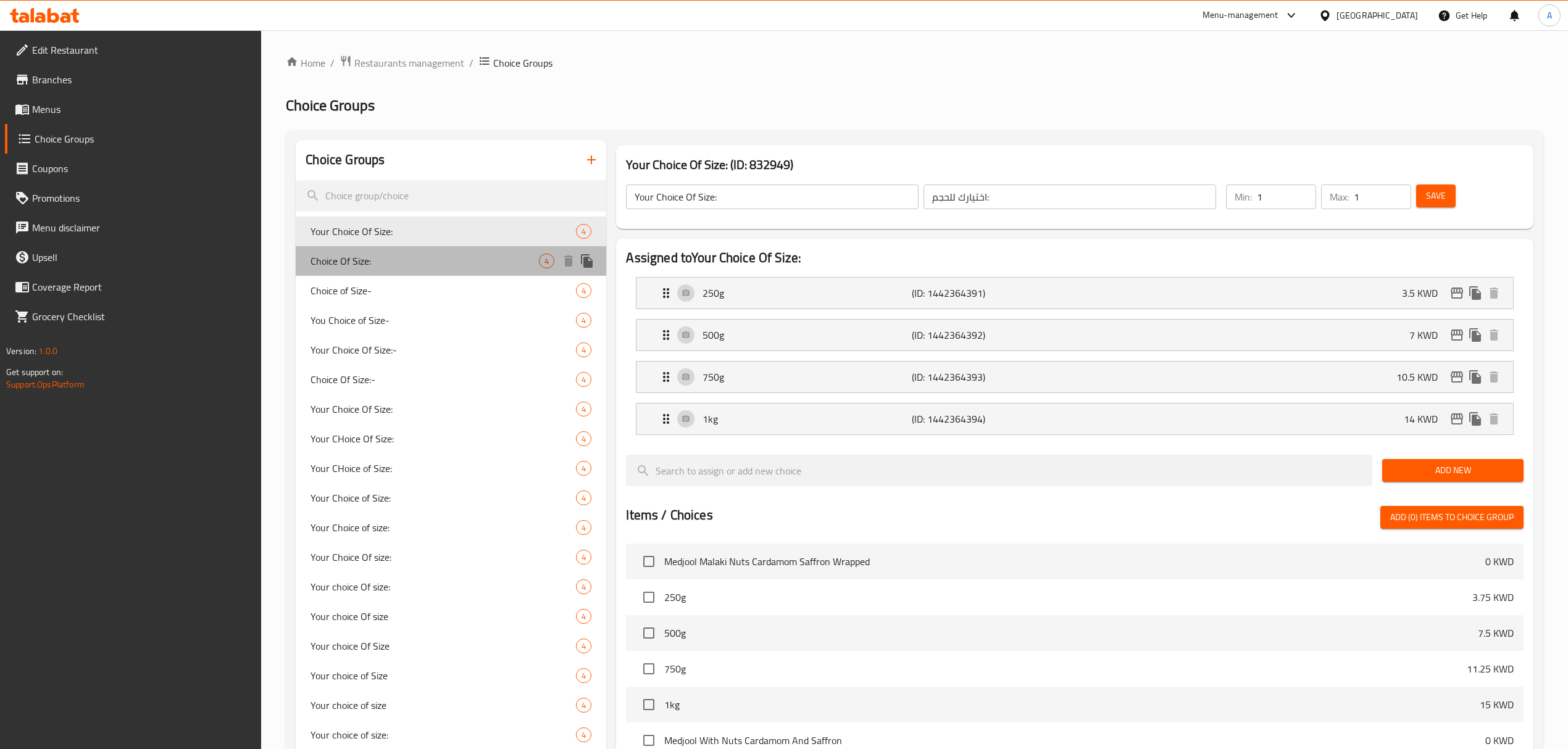
click at [452, 263] on span "Choice Of Size:" at bounding box center [424, 261] width 228 height 15
type input "Choice Of Size:"
type input "اختيار الحجم"
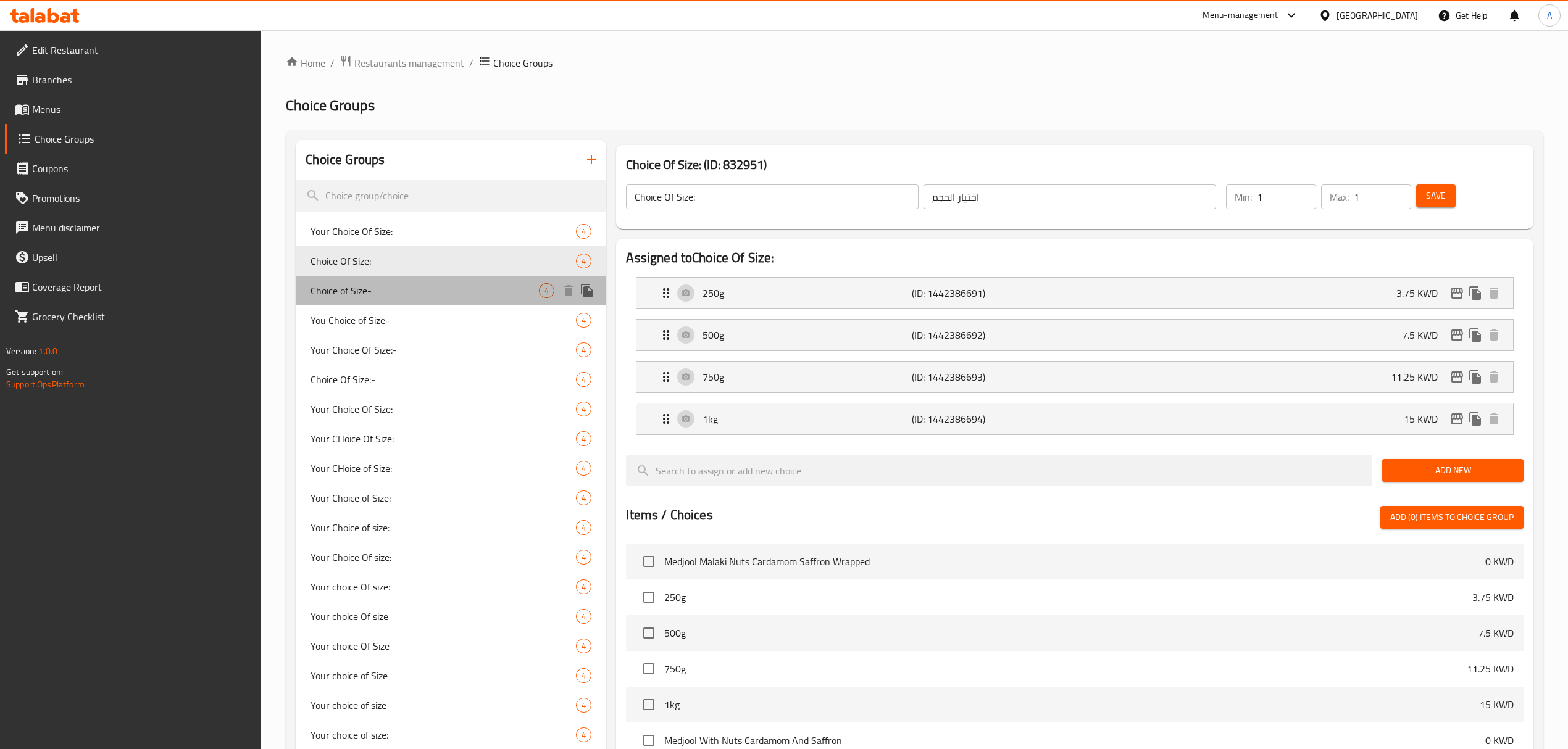
click at [460, 294] on span "Choice of Size-" at bounding box center [424, 290] width 228 height 15
type input "Choice of Size-"
type input "اختيار الحجم-"
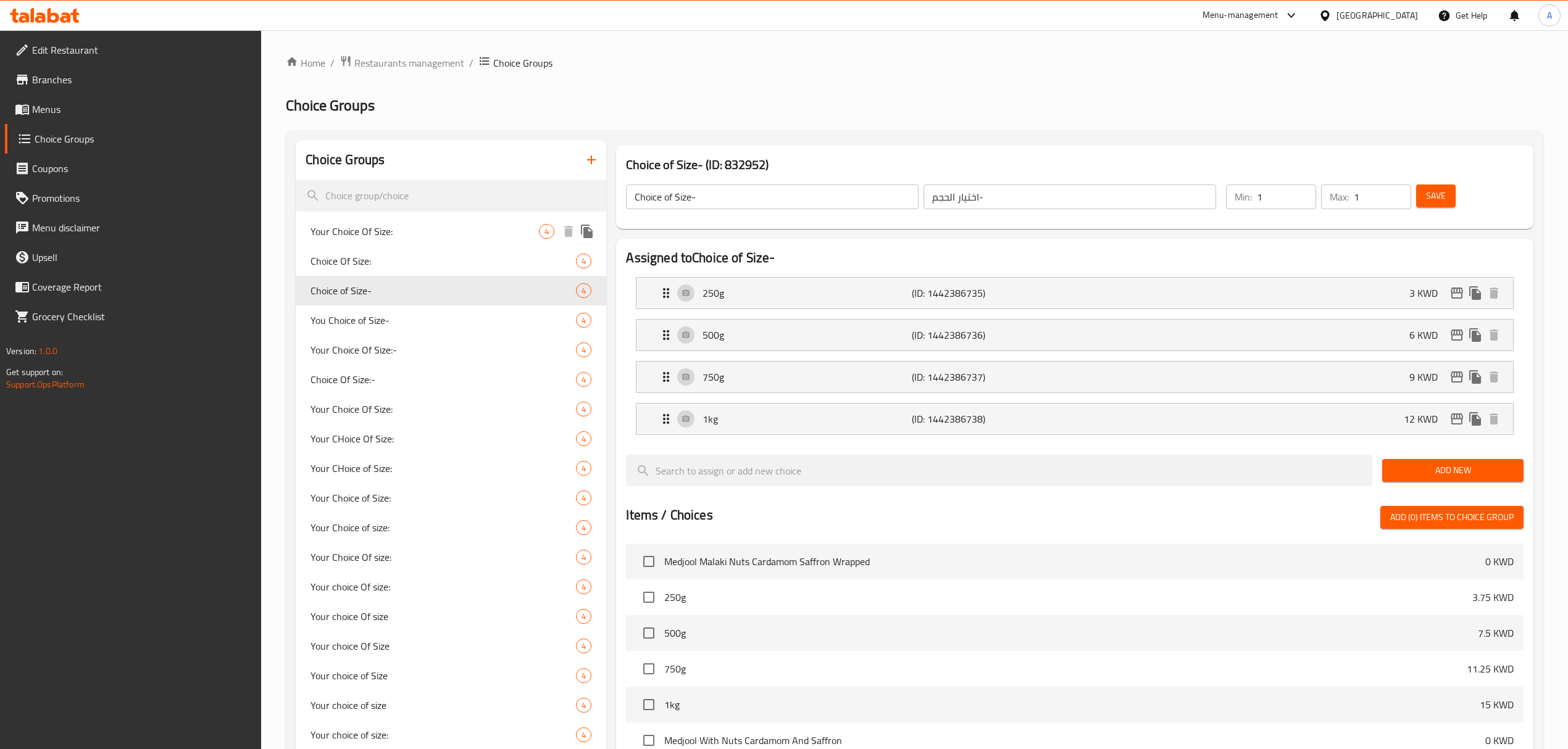
click at [393, 241] on div "Your Choice Of Size: 4" at bounding box center [451, 231] width 310 height 30
type input "Your Choice Of Size:"
type input "اختيارك للحجم:"
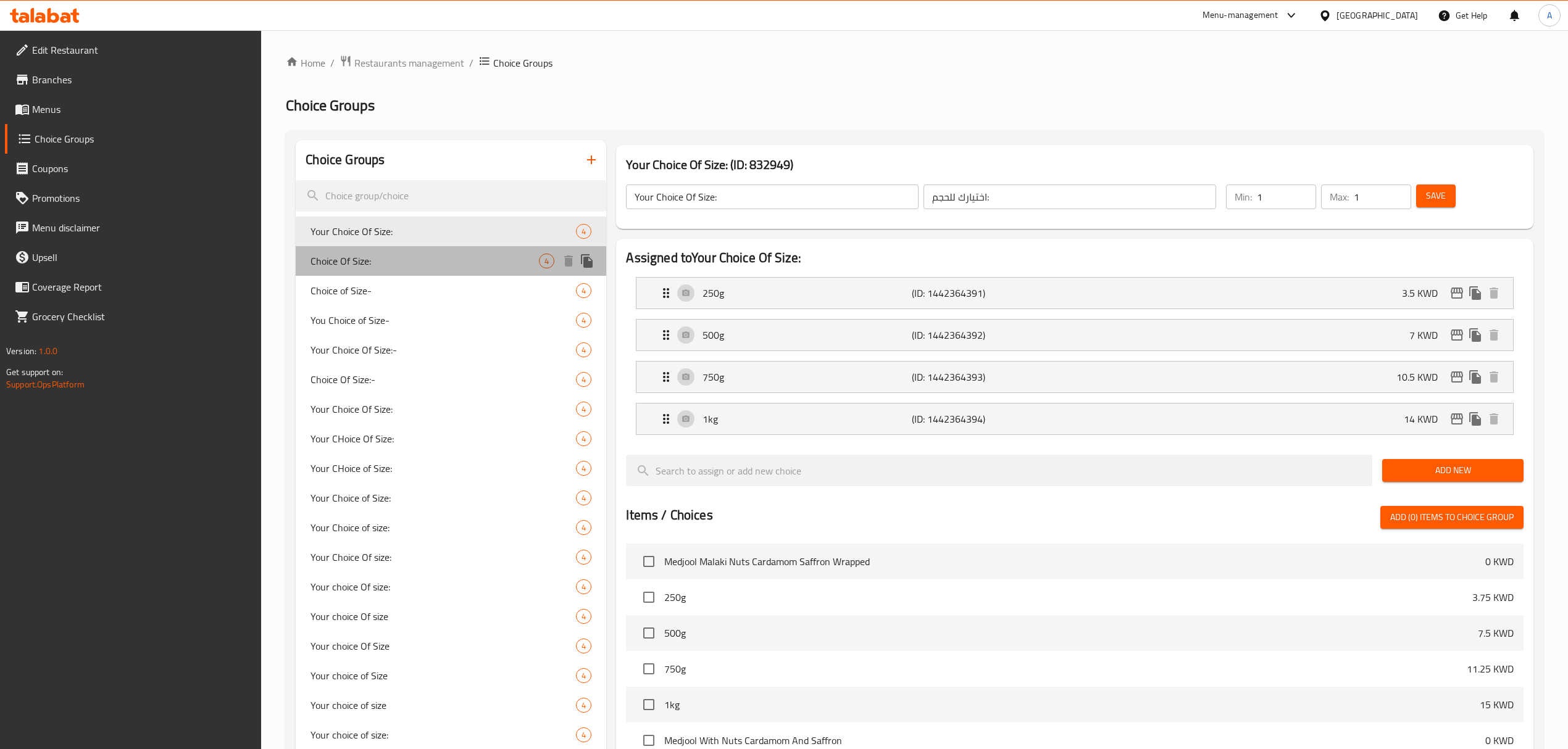
click at [455, 250] on div "Choice Of Size: 4" at bounding box center [451, 261] width 310 height 30
type input "Choice Of Size:"
type input "اختيار الحجم"
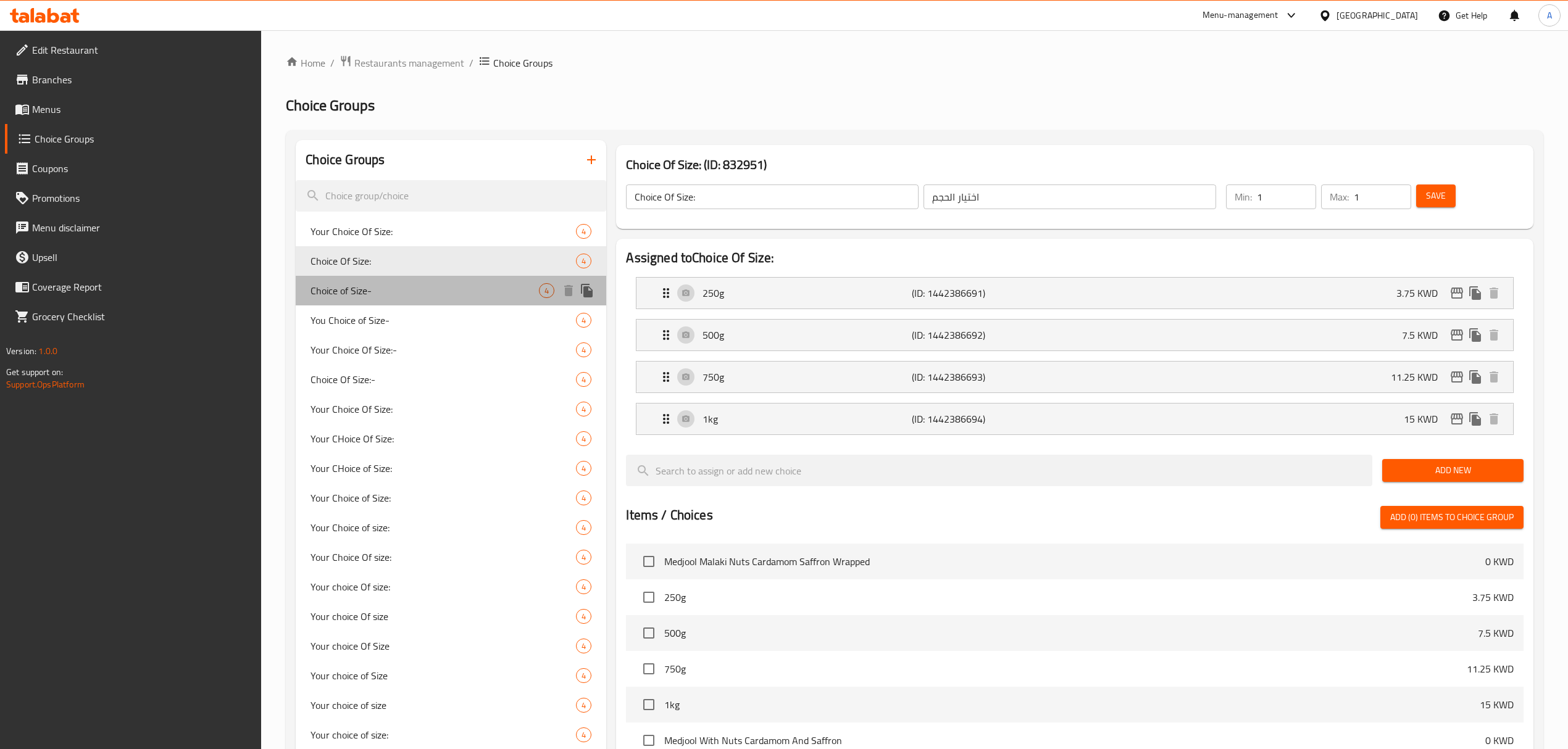
click at [455, 293] on span "Choice of Size-" at bounding box center [424, 290] width 228 height 15
type input "Choice of Size-"
type input "اختيار الحجم-"
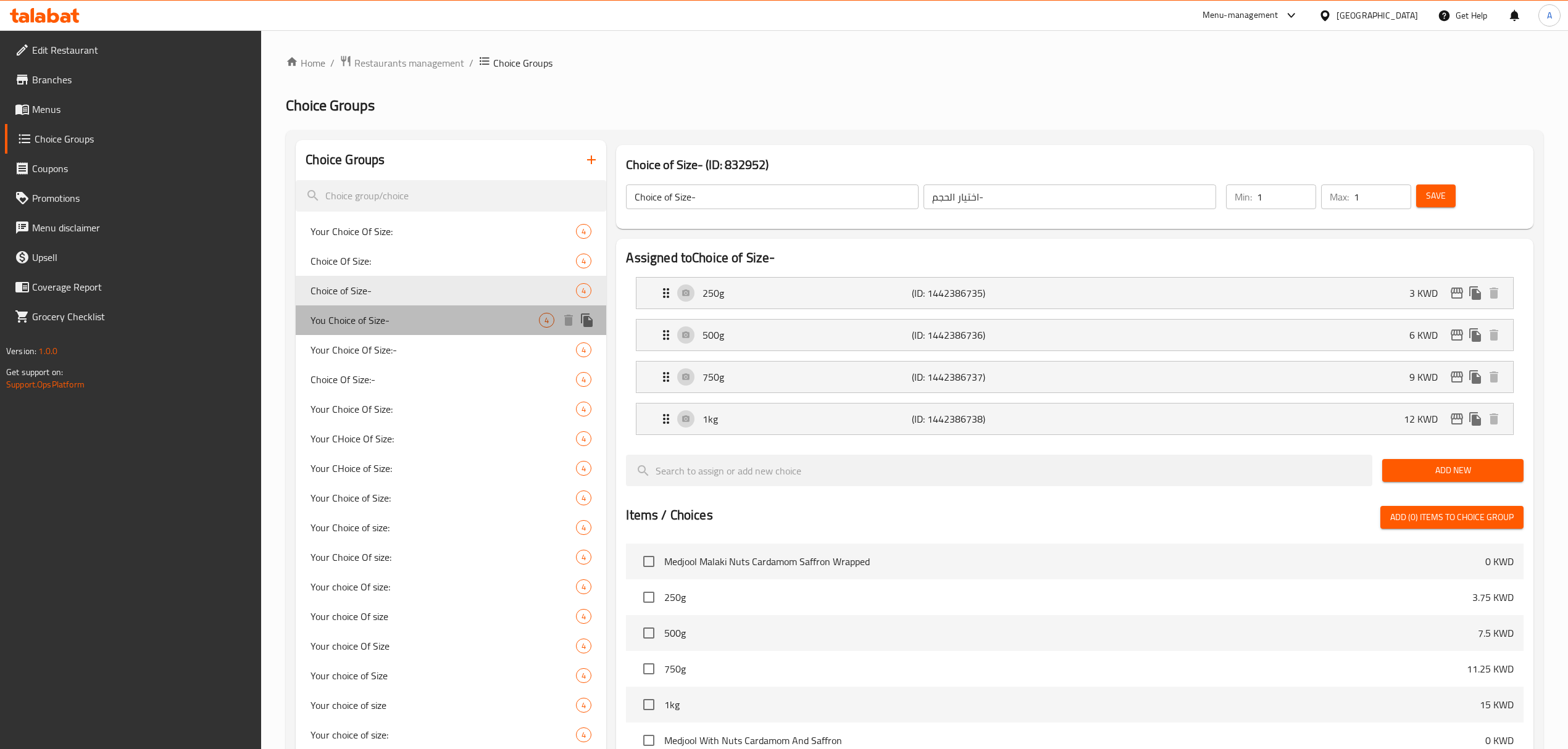
click at [437, 324] on span "You Choice of Size-" at bounding box center [424, 321] width 228 height 15
type input "You Choice of Size-"
type input "اختيارك للحجم -"
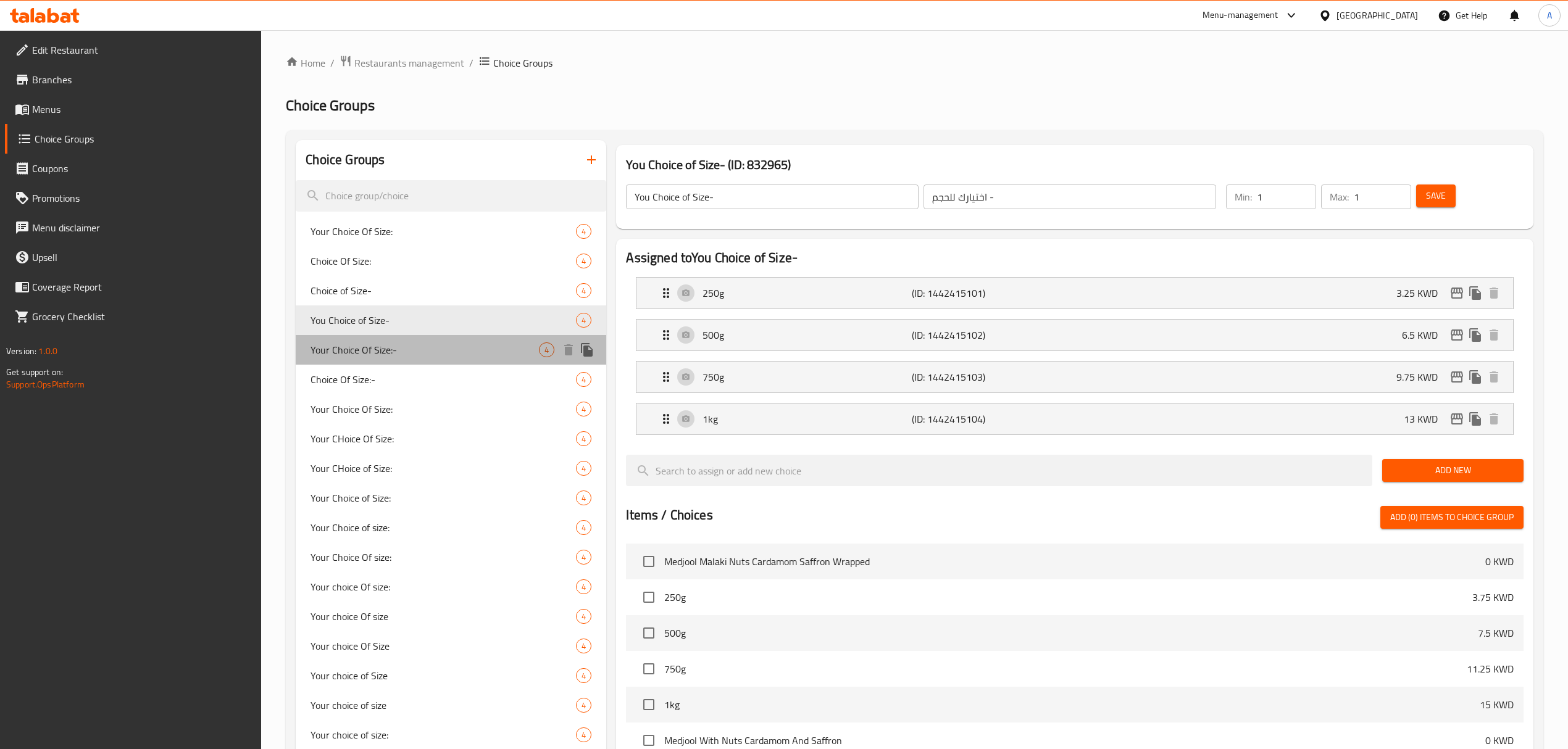
click at [434, 351] on span "Your Choice Of Size:-" at bounding box center [424, 350] width 228 height 15
type input "Your Choice Of Size:-"
type input "اختيارك للحجم:-"
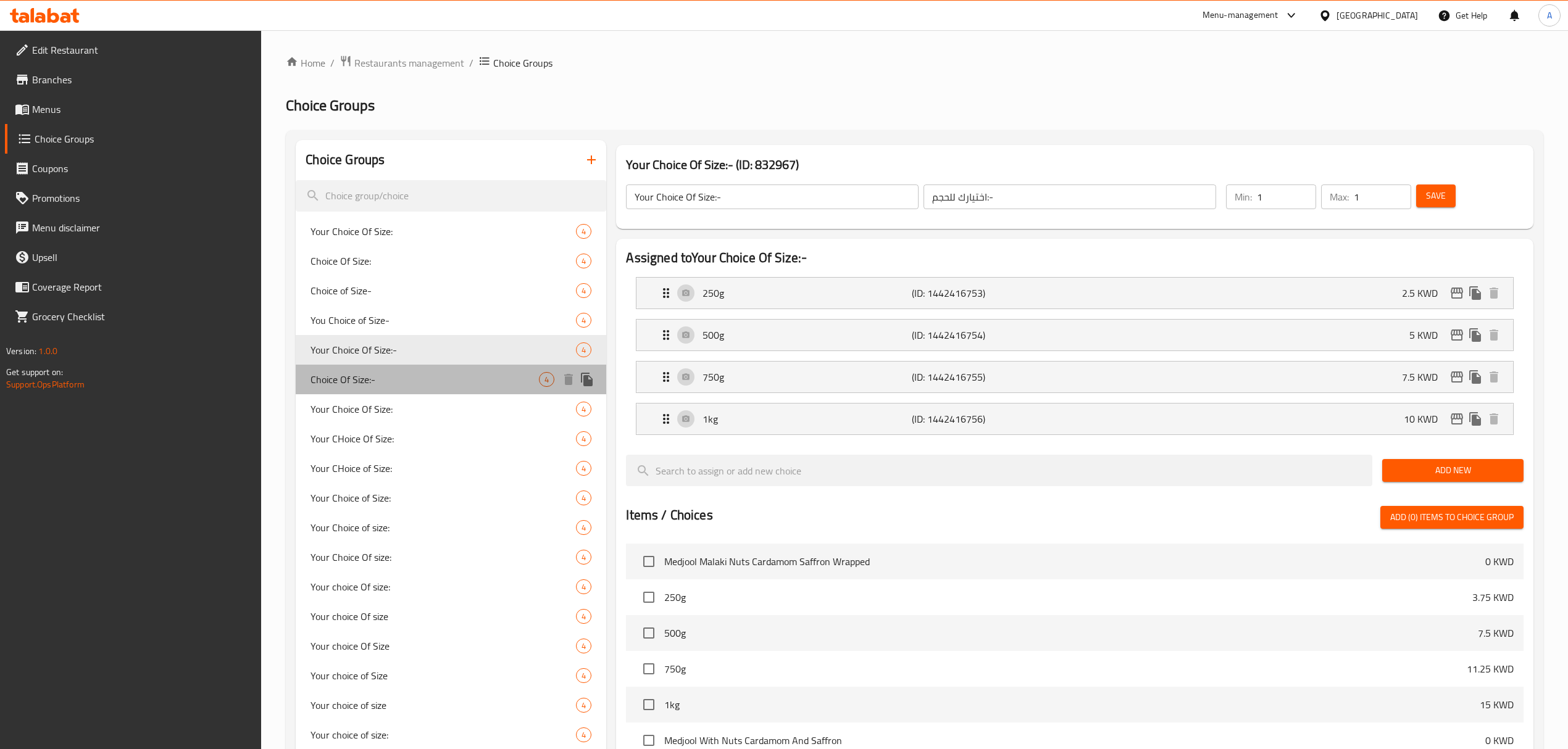
click at [426, 383] on span "Choice Of Size:-" at bounding box center [424, 380] width 228 height 15
type input "Choice Of Size:-"
type input "اختيار الحجم:-"
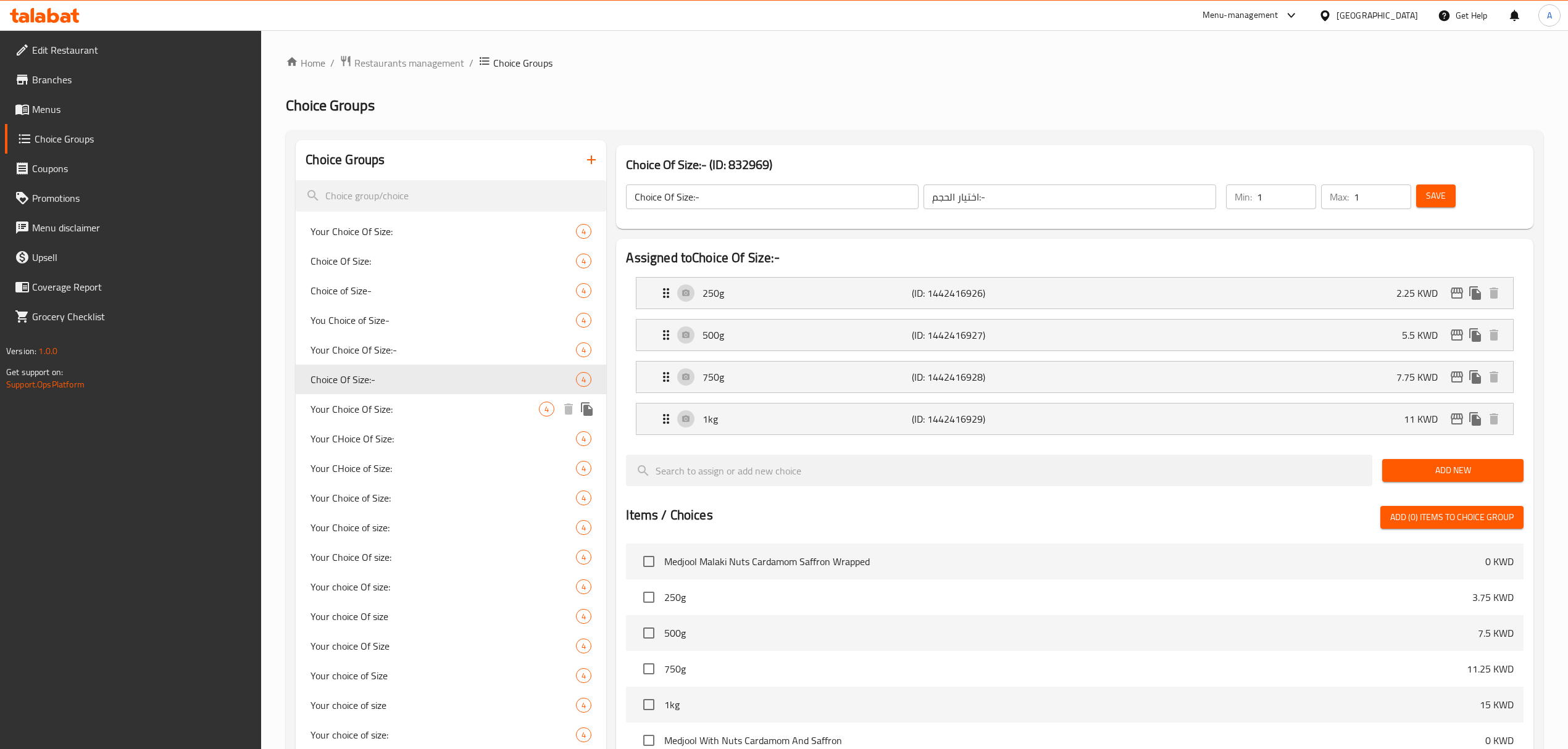
click at [426, 408] on span "Your Choice Of Size:" at bounding box center [424, 409] width 228 height 15
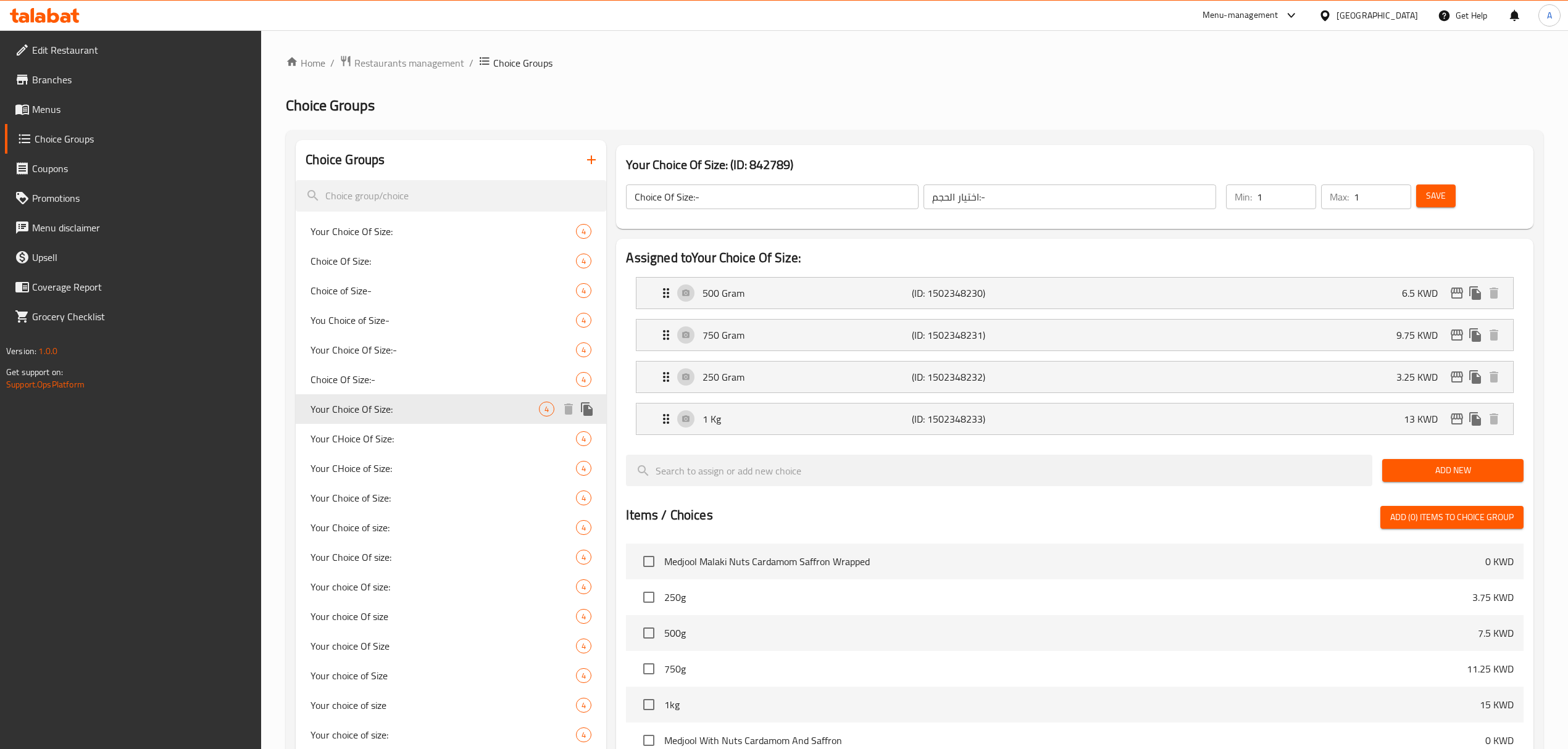
type input "Your Choice Of Size:"
type input "اختيارك للحجم:"
click at [420, 429] on div "Your CHoice Of Size: 4" at bounding box center [451, 439] width 310 height 30
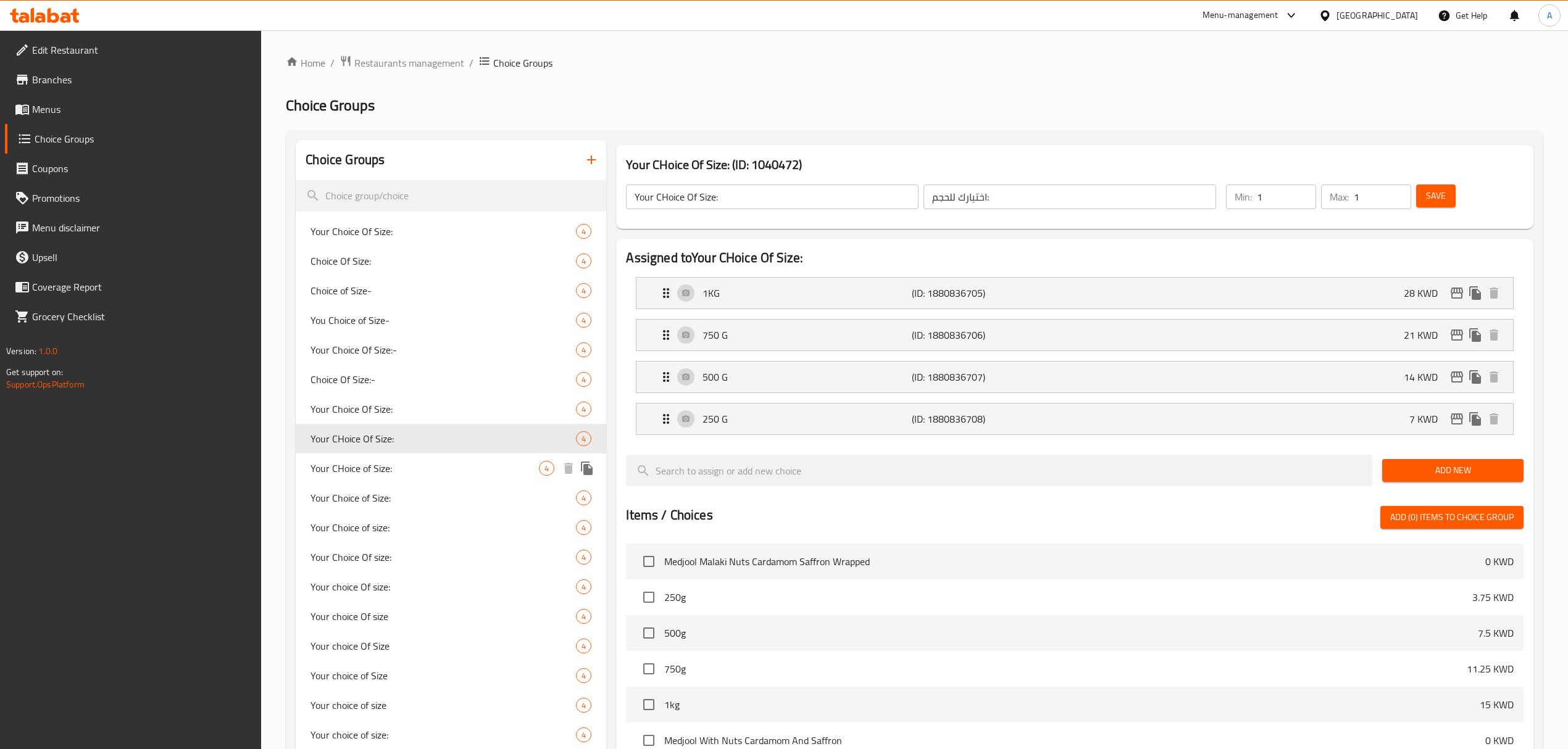
click at [410, 459] on div "Your CHoice of Size: 4" at bounding box center [451, 468] width 310 height 30
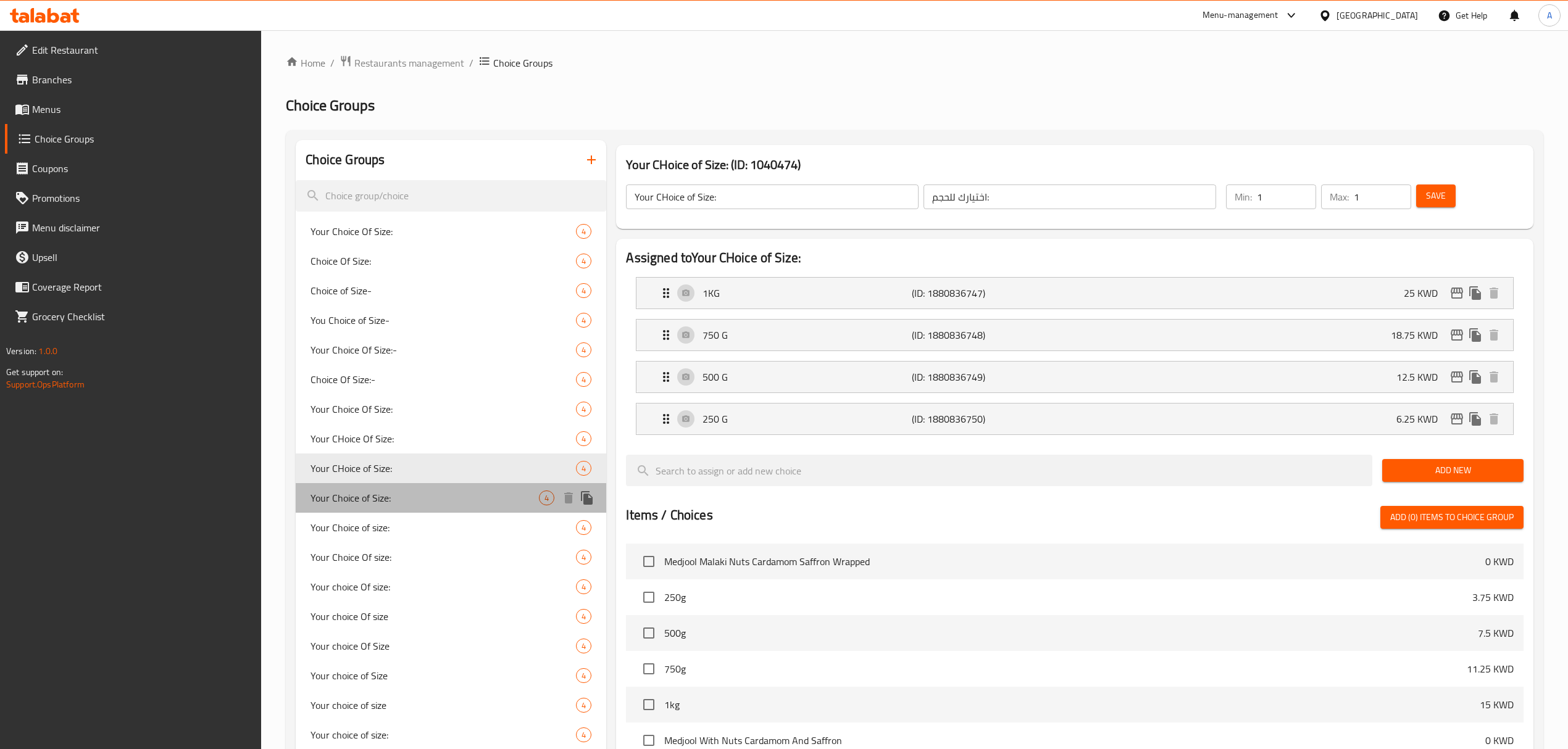
click at [403, 493] on span "Your Choice of Size:" at bounding box center [424, 498] width 228 height 15
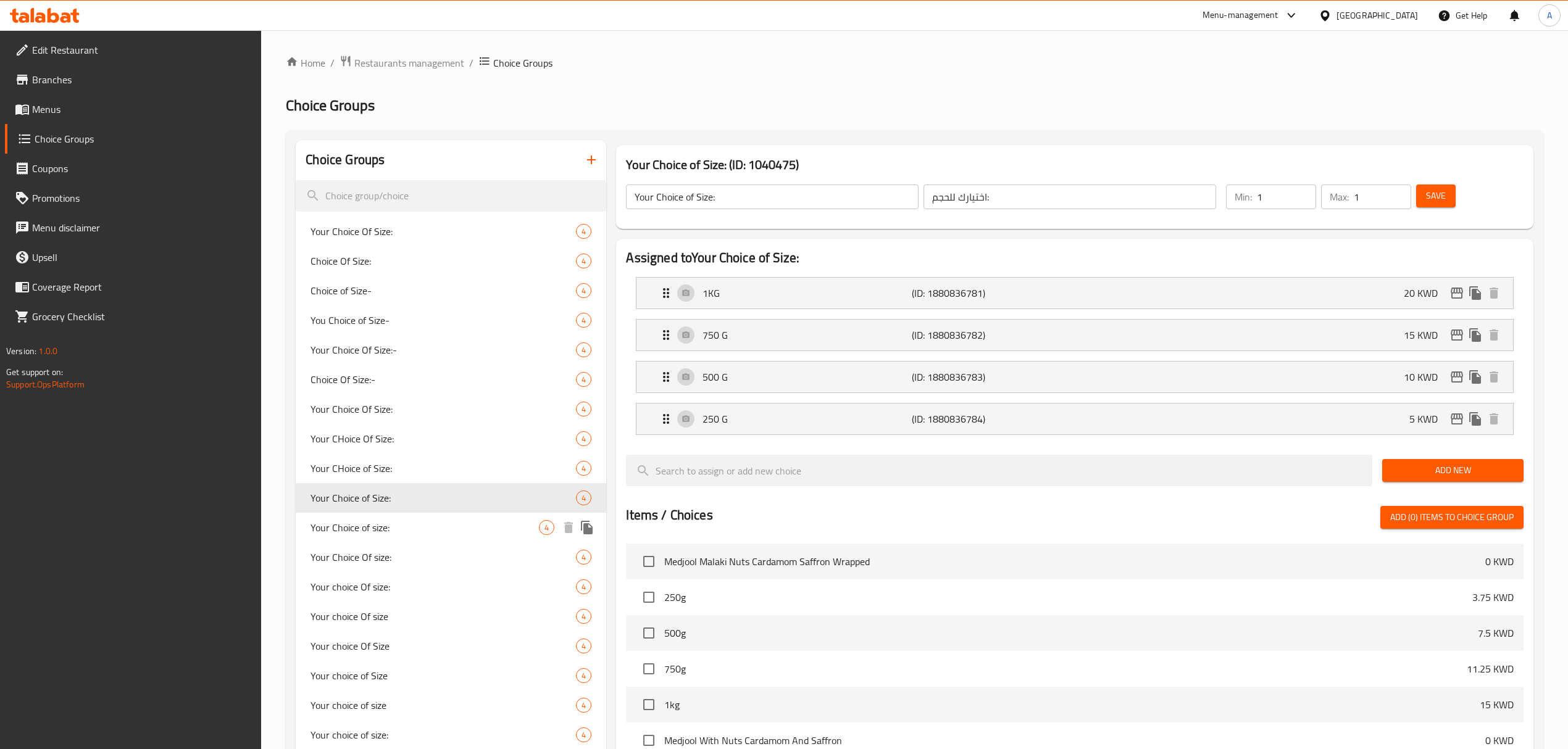
click at [390, 533] on span "Your Choice of size:" at bounding box center [424, 527] width 228 height 15
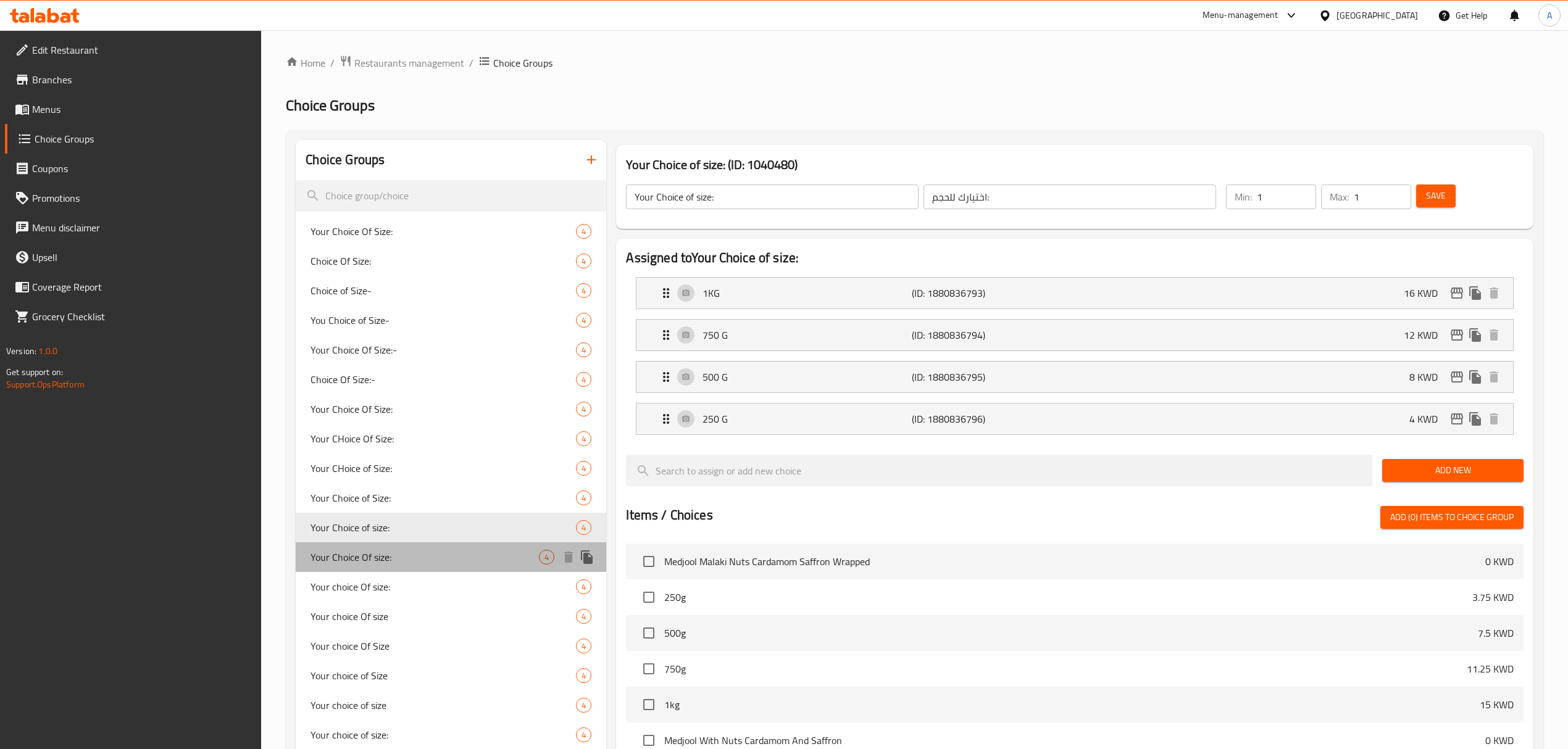
click at [386, 558] on span "Your Choice Of size:" at bounding box center [424, 557] width 228 height 15
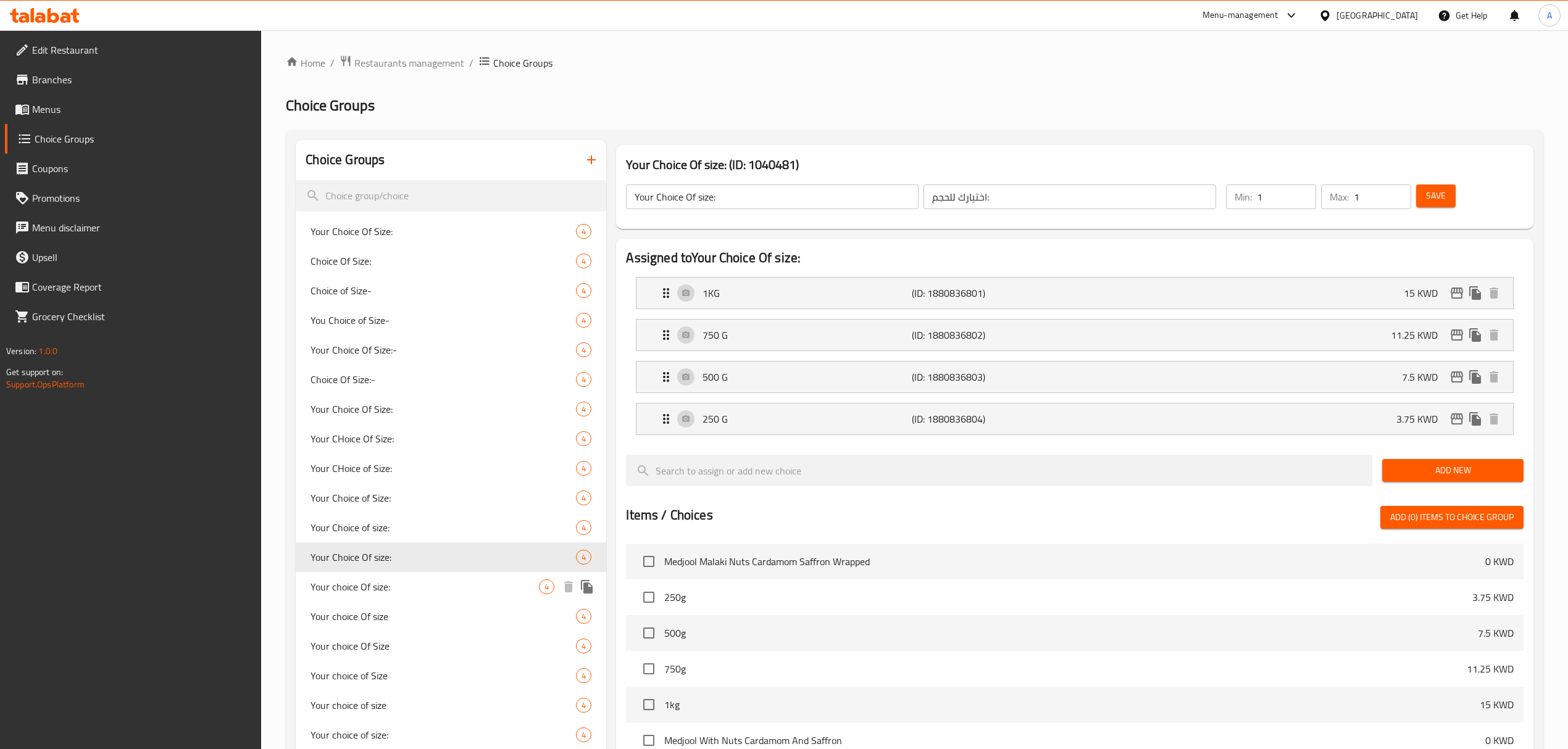
click at [378, 584] on span "Your choice Of size:" at bounding box center [424, 586] width 228 height 15
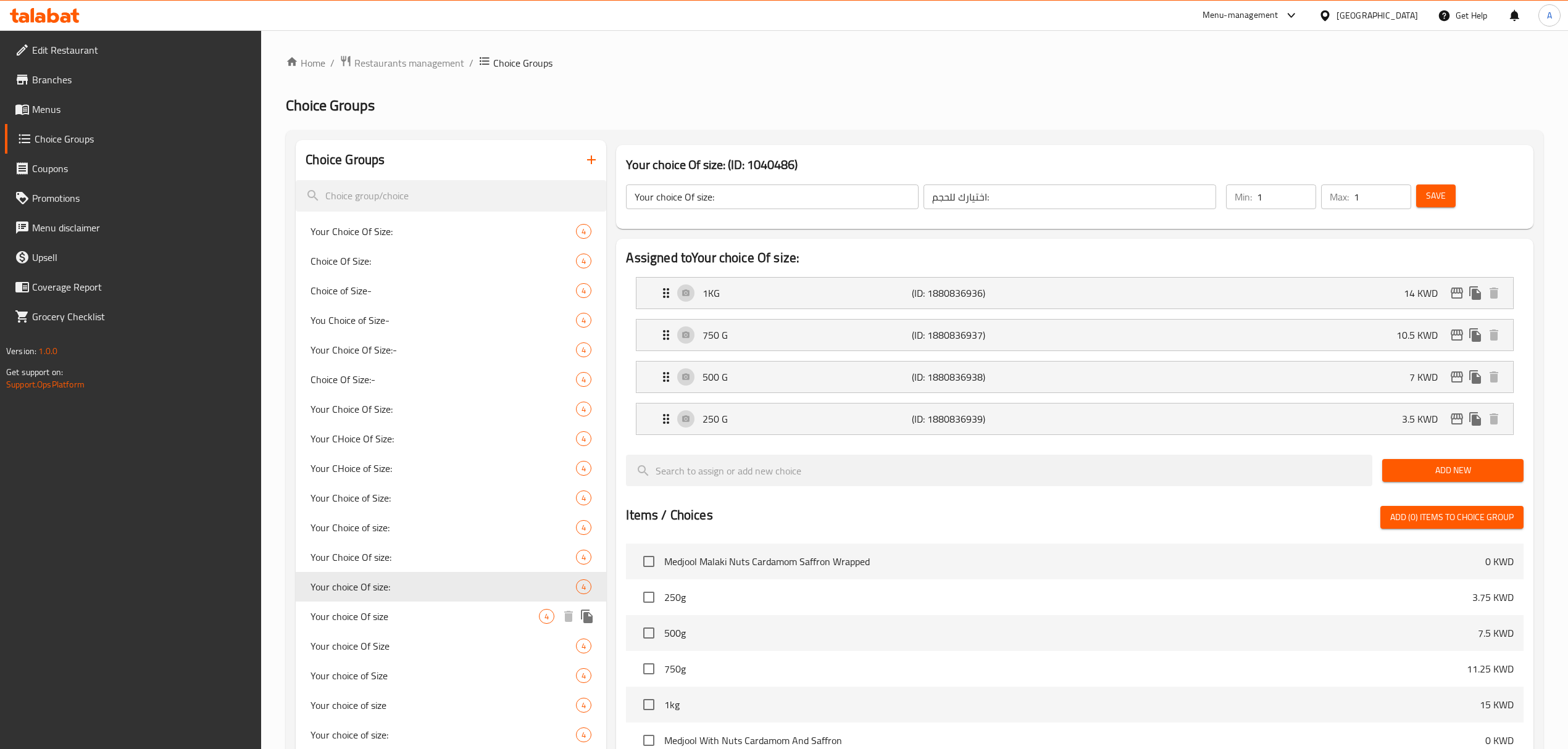
click at [378, 612] on span "Your choice Of size" at bounding box center [424, 616] width 228 height 15
type input "Your choice Of size"
type input "اختيارك للحجم"
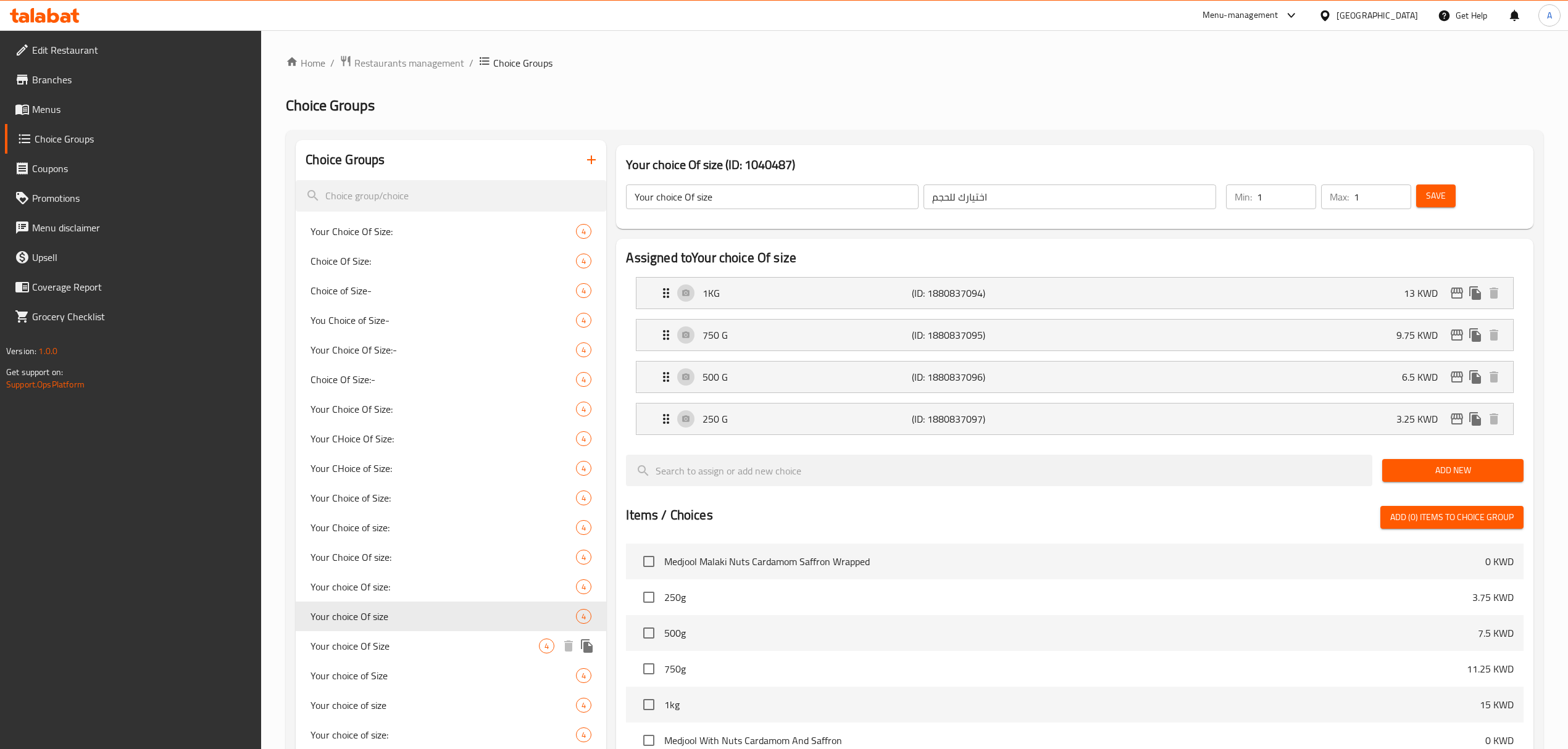
click at [381, 642] on span "Your choice Of Size" at bounding box center [424, 646] width 228 height 15
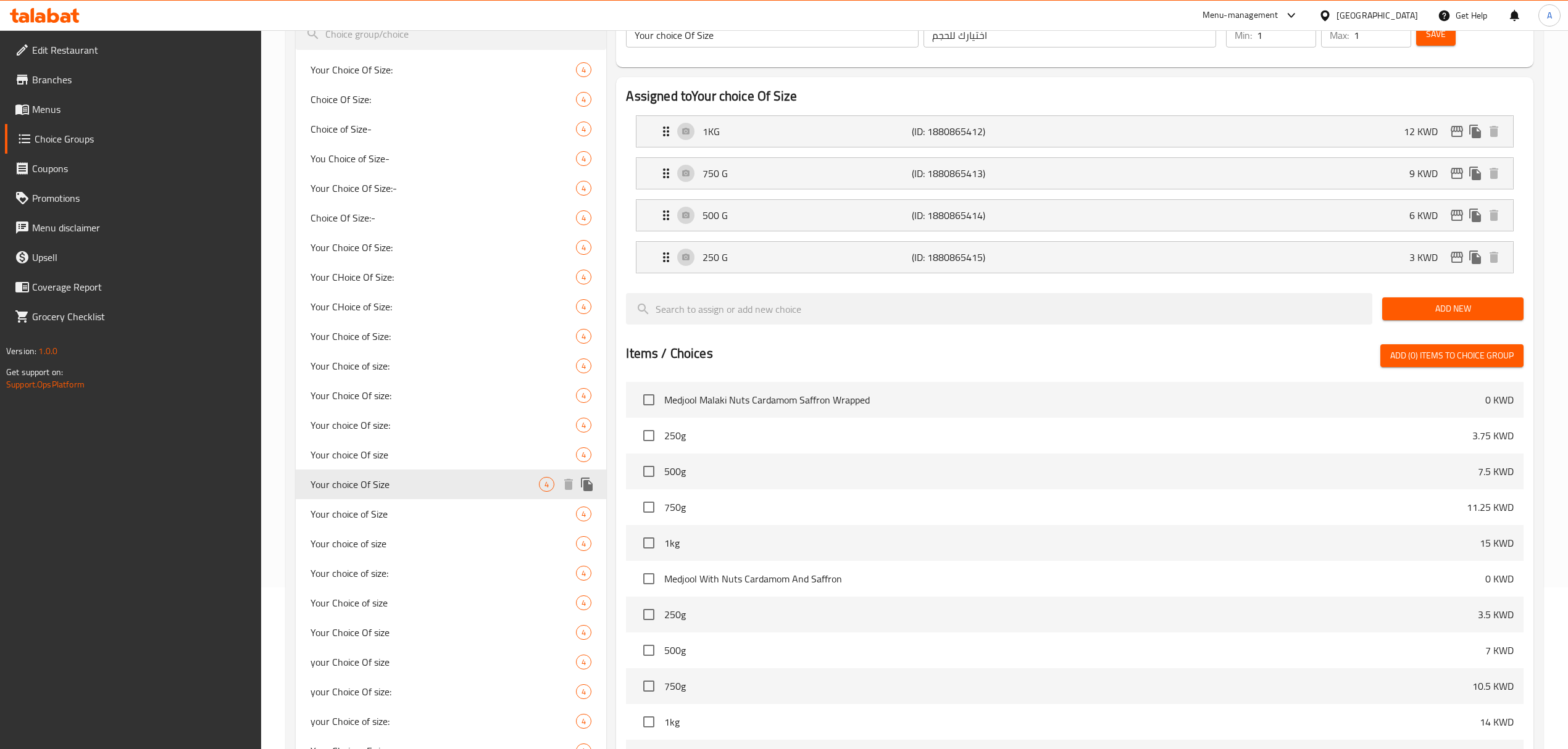
scroll to position [164, 0]
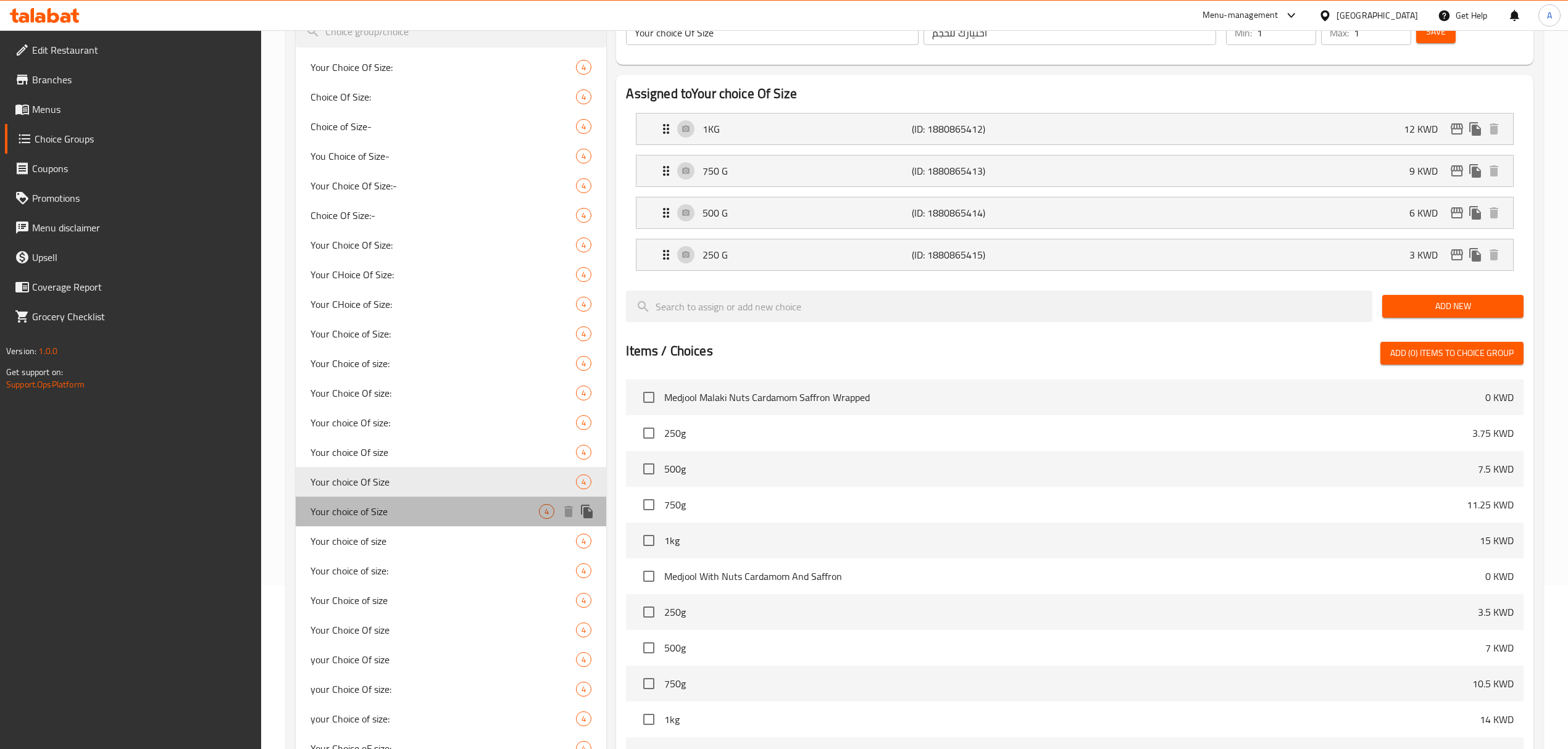
click at [332, 511] on span "Your choice of Size" at bounding box center [424, 511] width 228 height 15
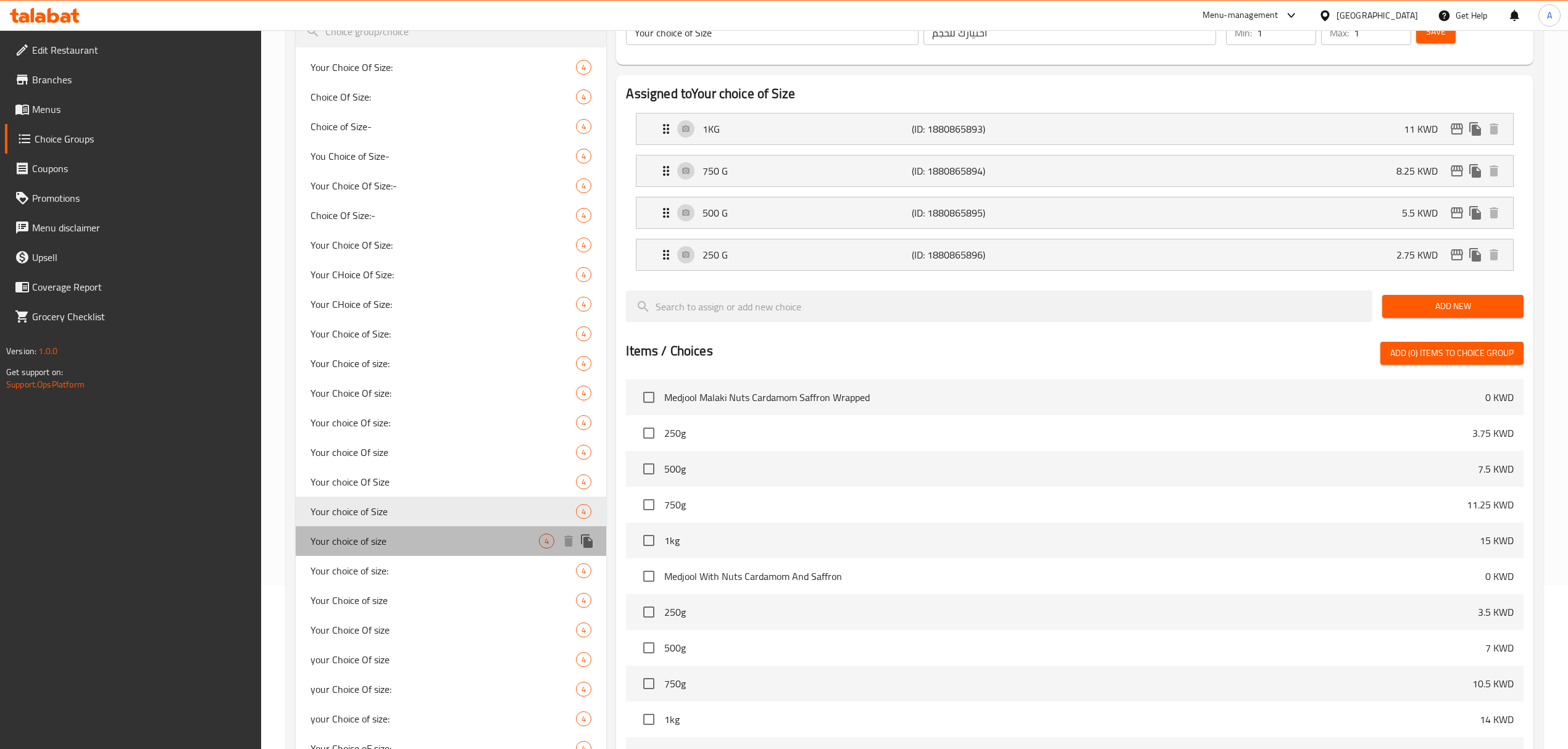
click at [358, 549] on span "Your choice of size" at bounding box center [424, 541] width 228 height 15
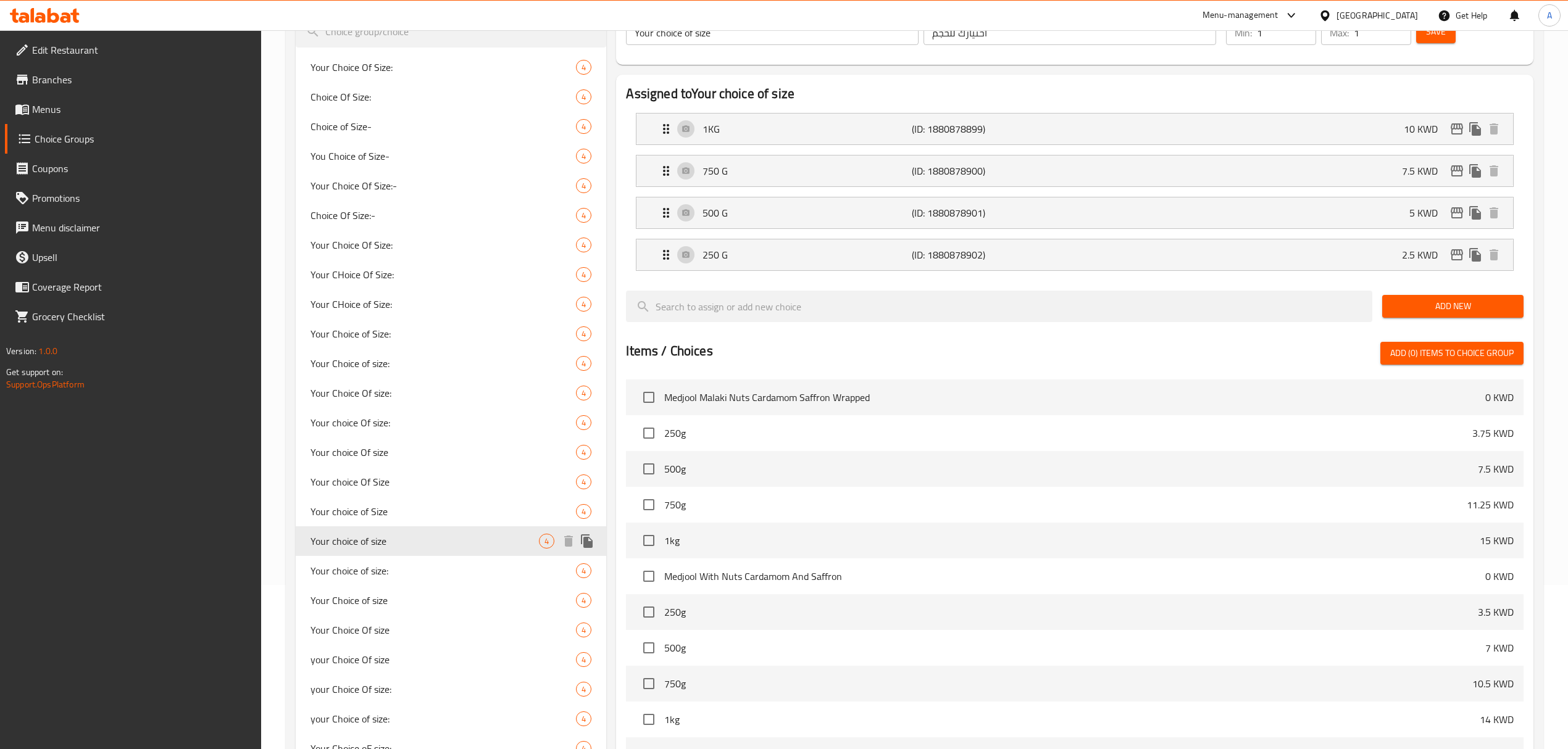
click at [364, 527] on div "Your choice of size 4" at bounding box center [451, 541] width 310 height 30
click at [362, 504] on span "Your choice of Size" at bounding box center [424, 511] width 228 height 15
type input "Your choice of Size"
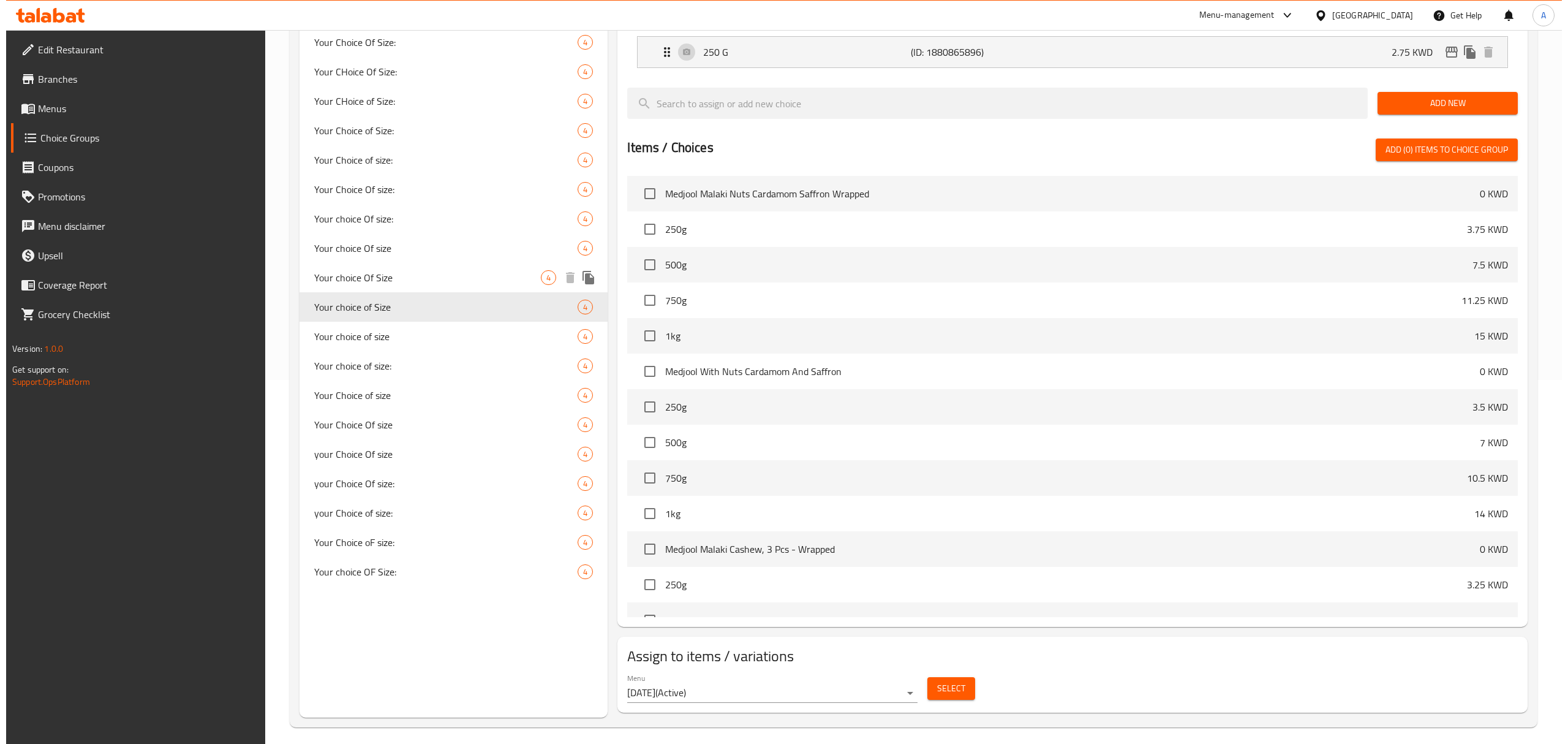
scroll to position [374, 0]
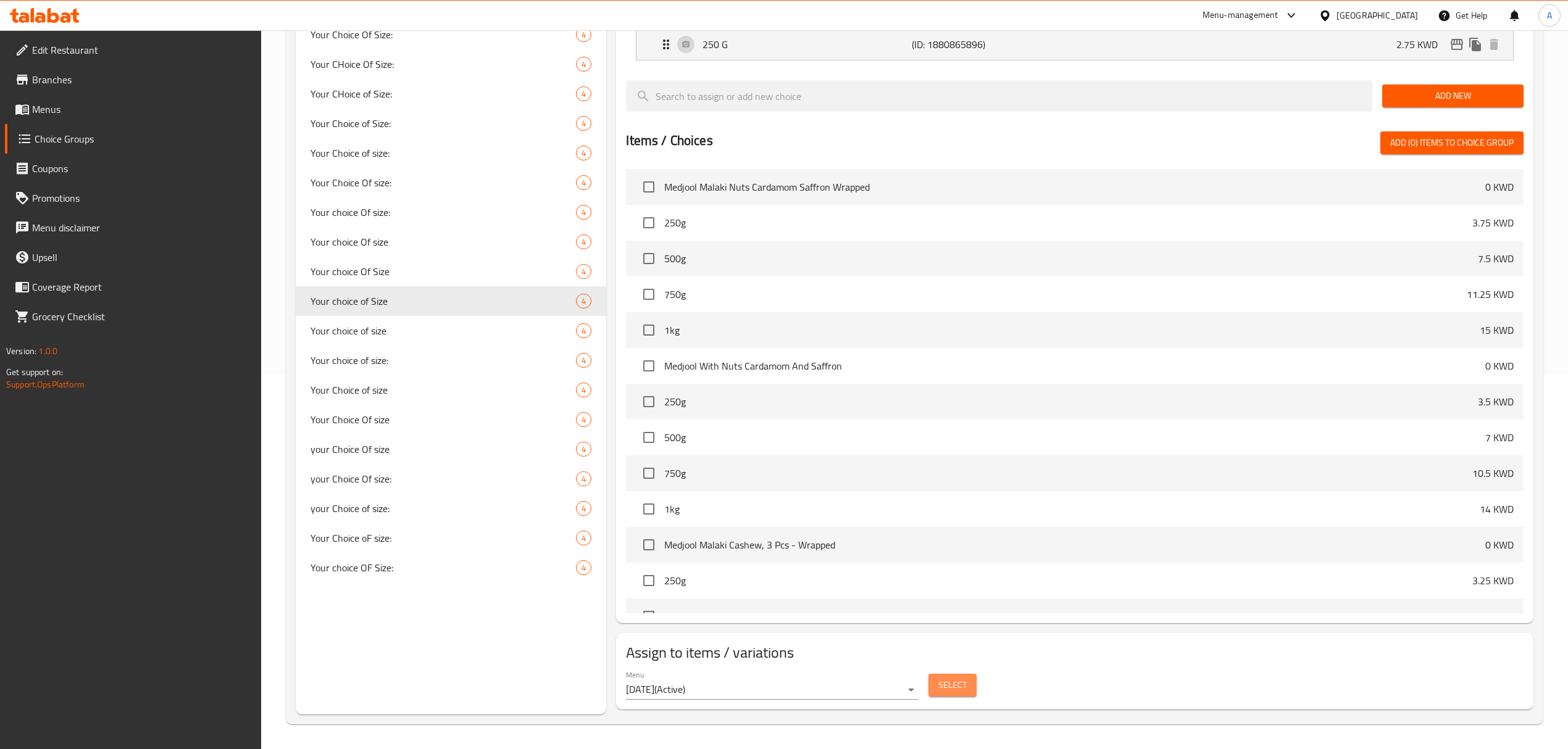
click at [939, 692] on span "Select" at bounding box center [952, 685] width 28 height 16
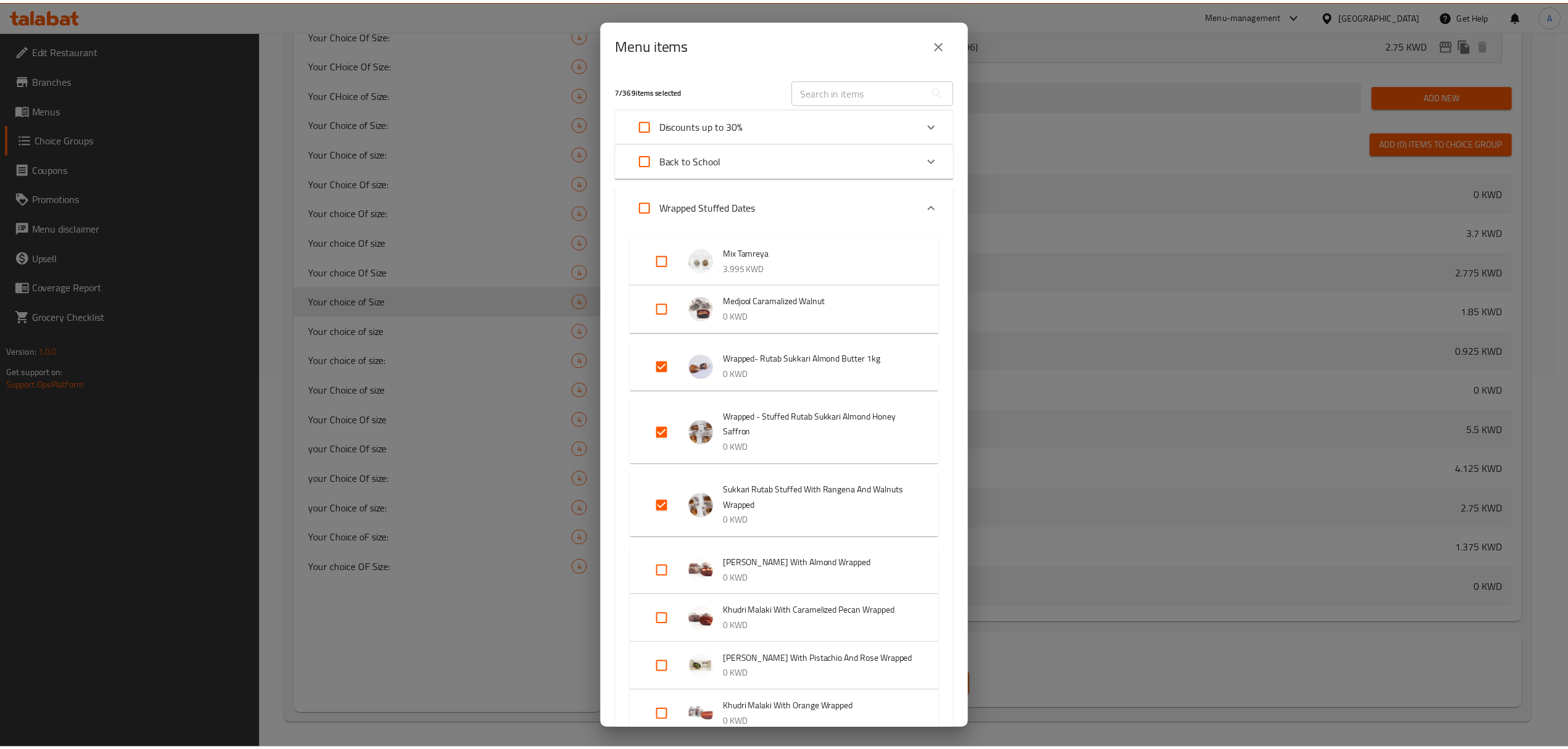
scroll to position [590, 0]
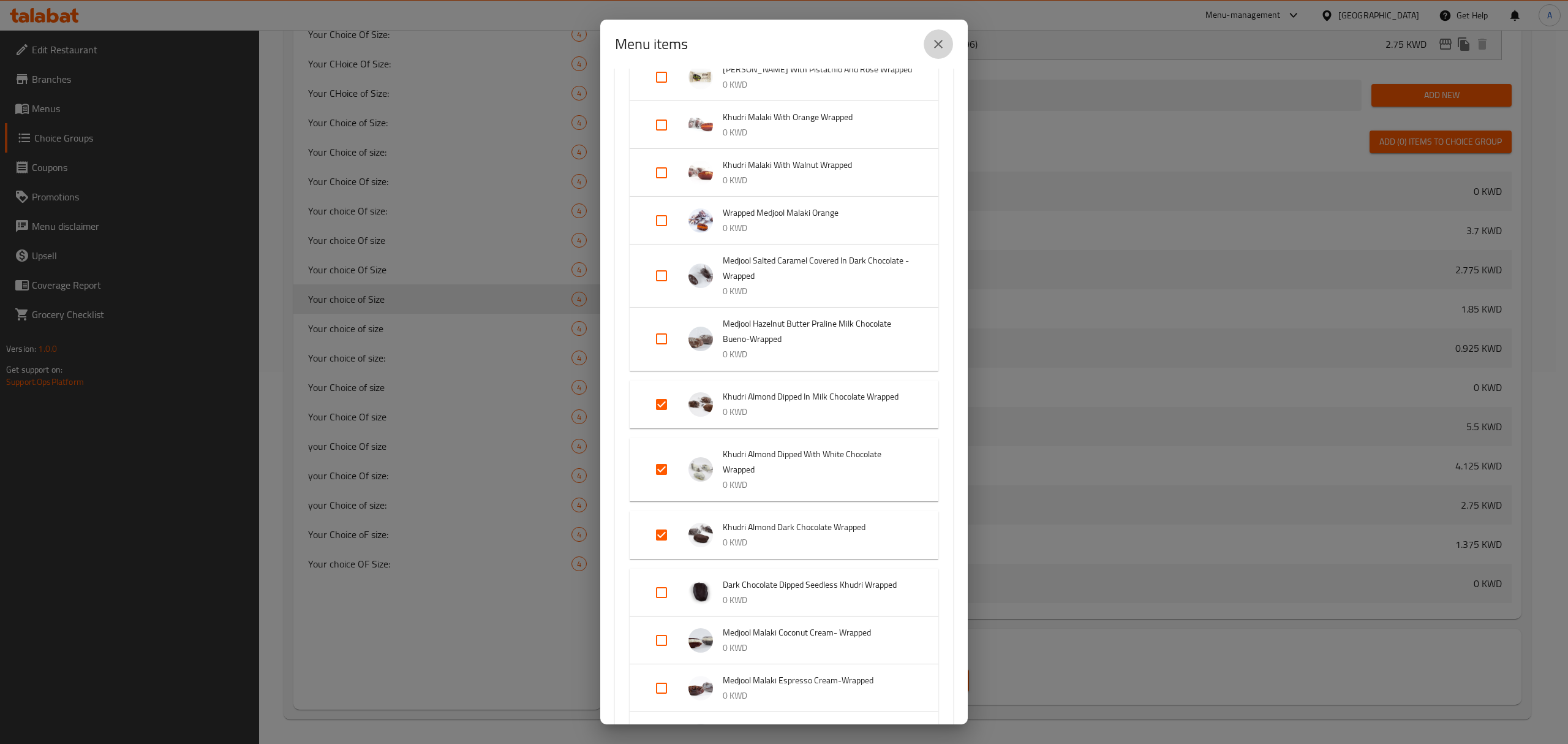
click at [936, 46] on icon "close" at bounding box center [939, 44] width 9 height 9
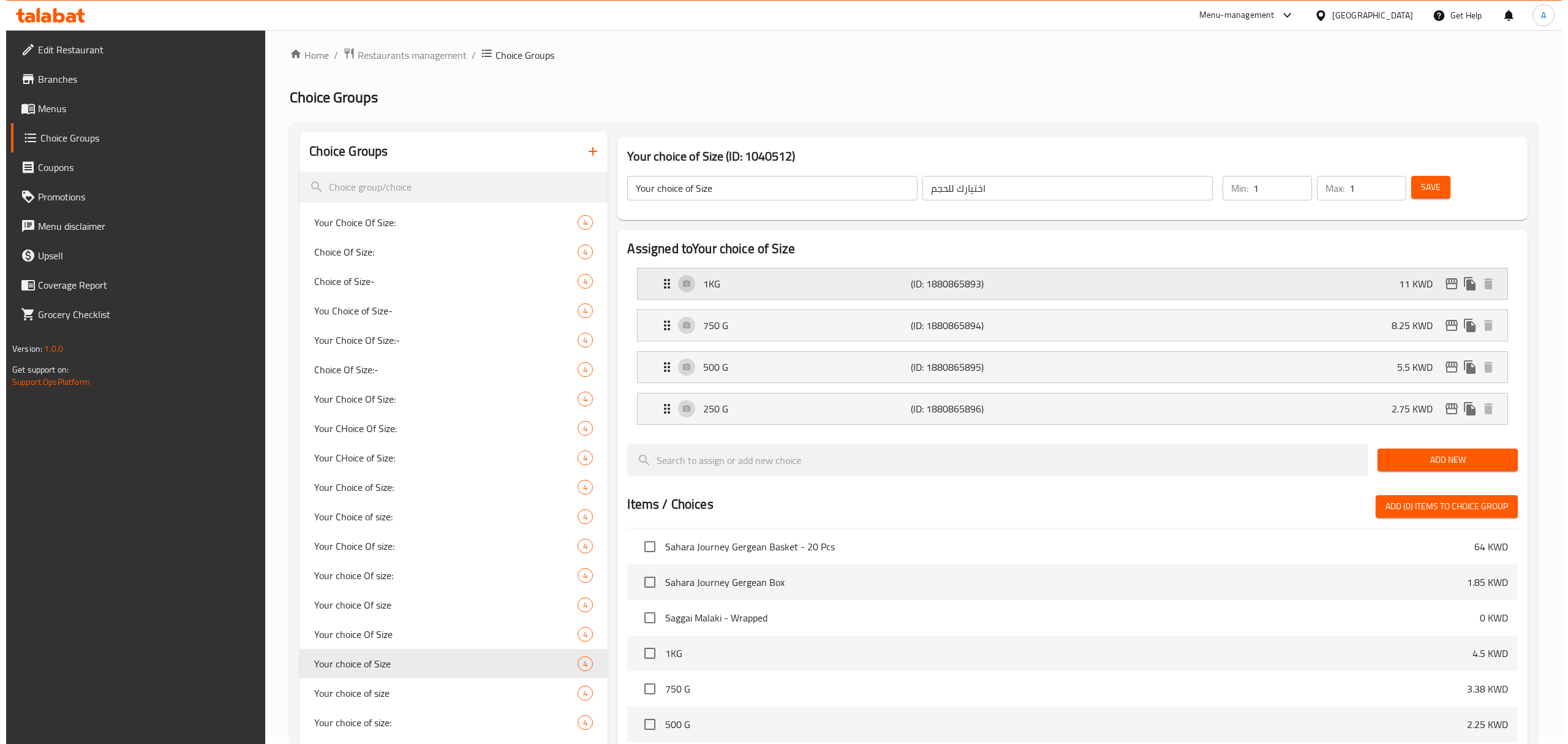
scroll to position [0, 0]
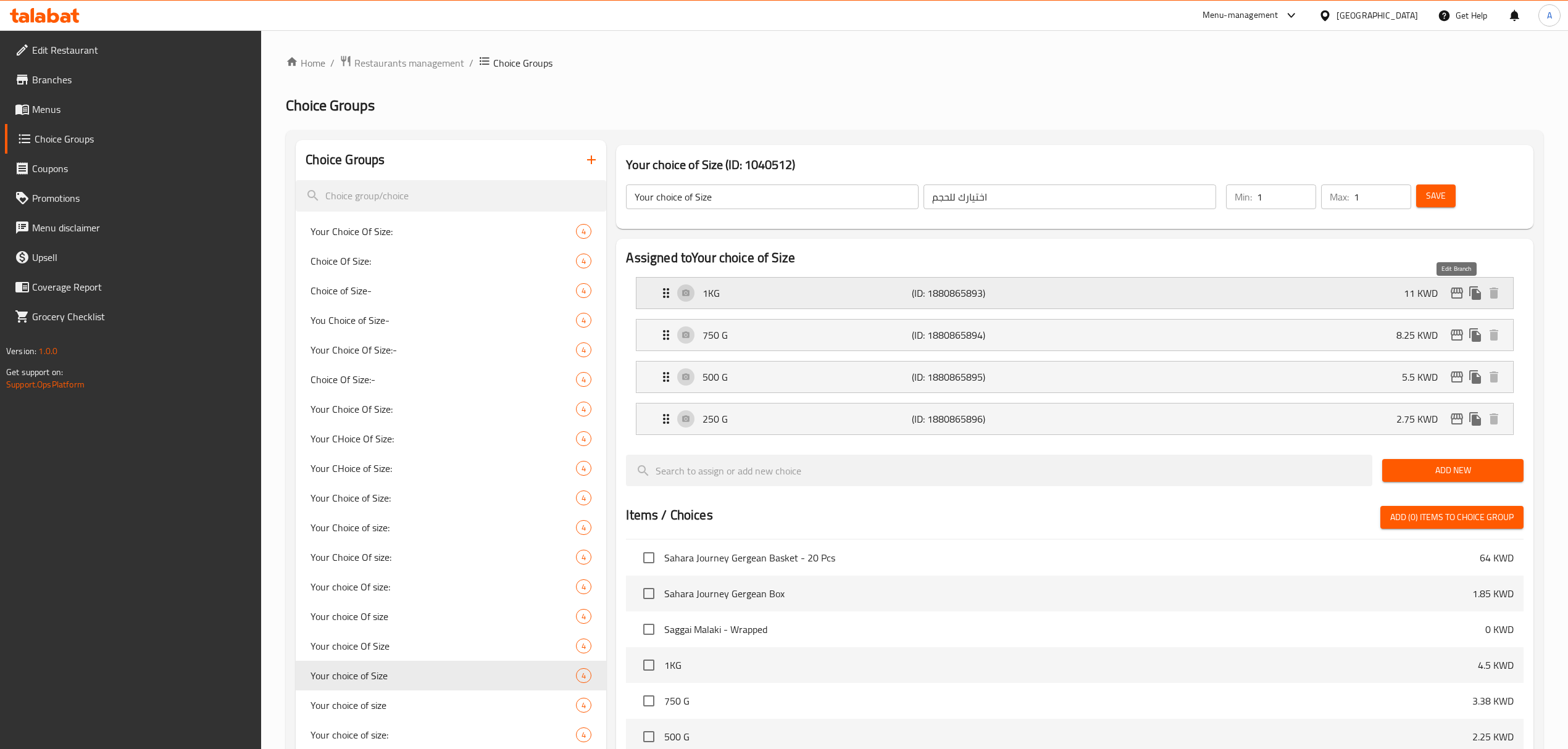
click at [1454, 294] on icon "edit" at bounding box center [1456, 293] width 13 height 11
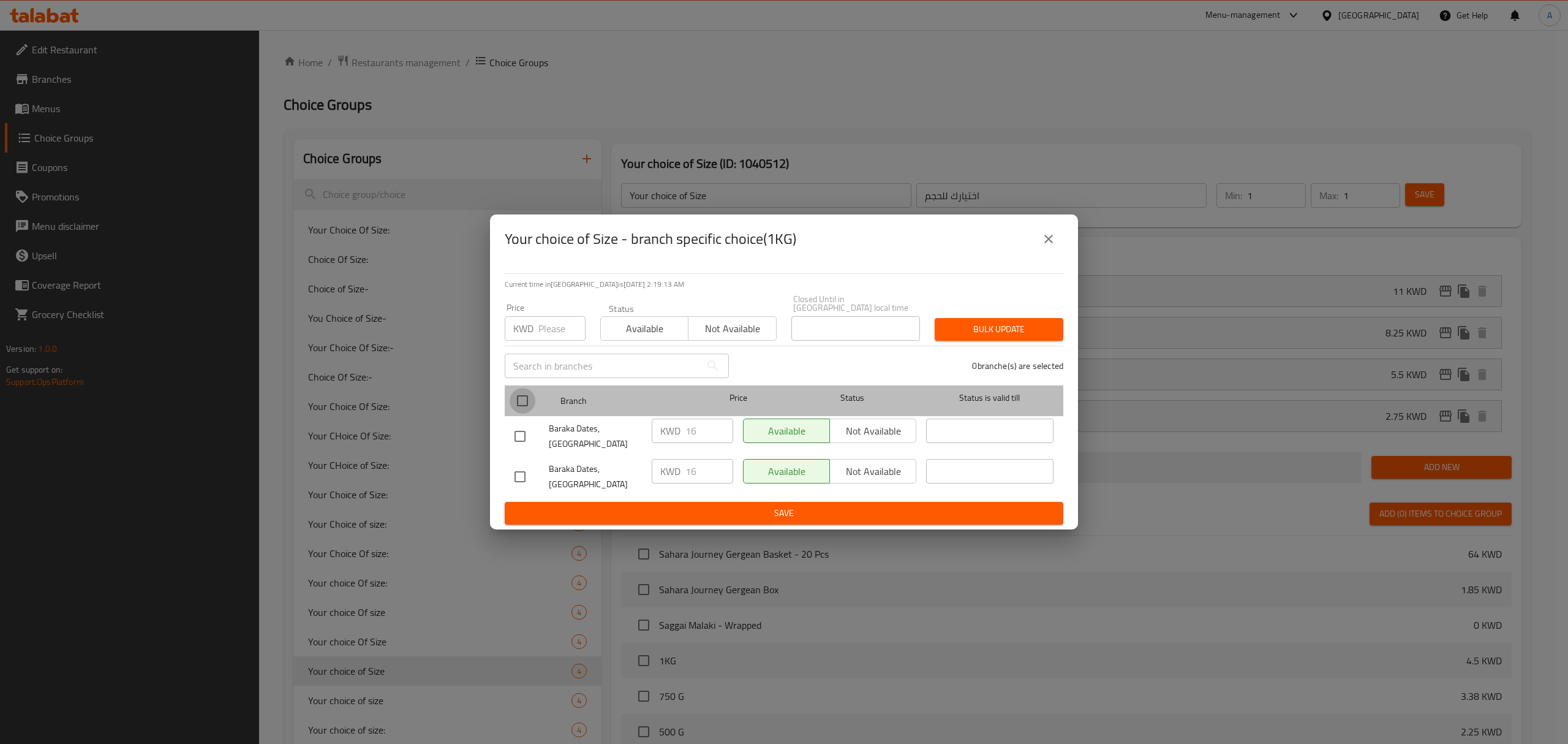
click at [519, 406] on input "checkbox" at bounding box center [522, 401] width 26 height 26
checkbox input "true"
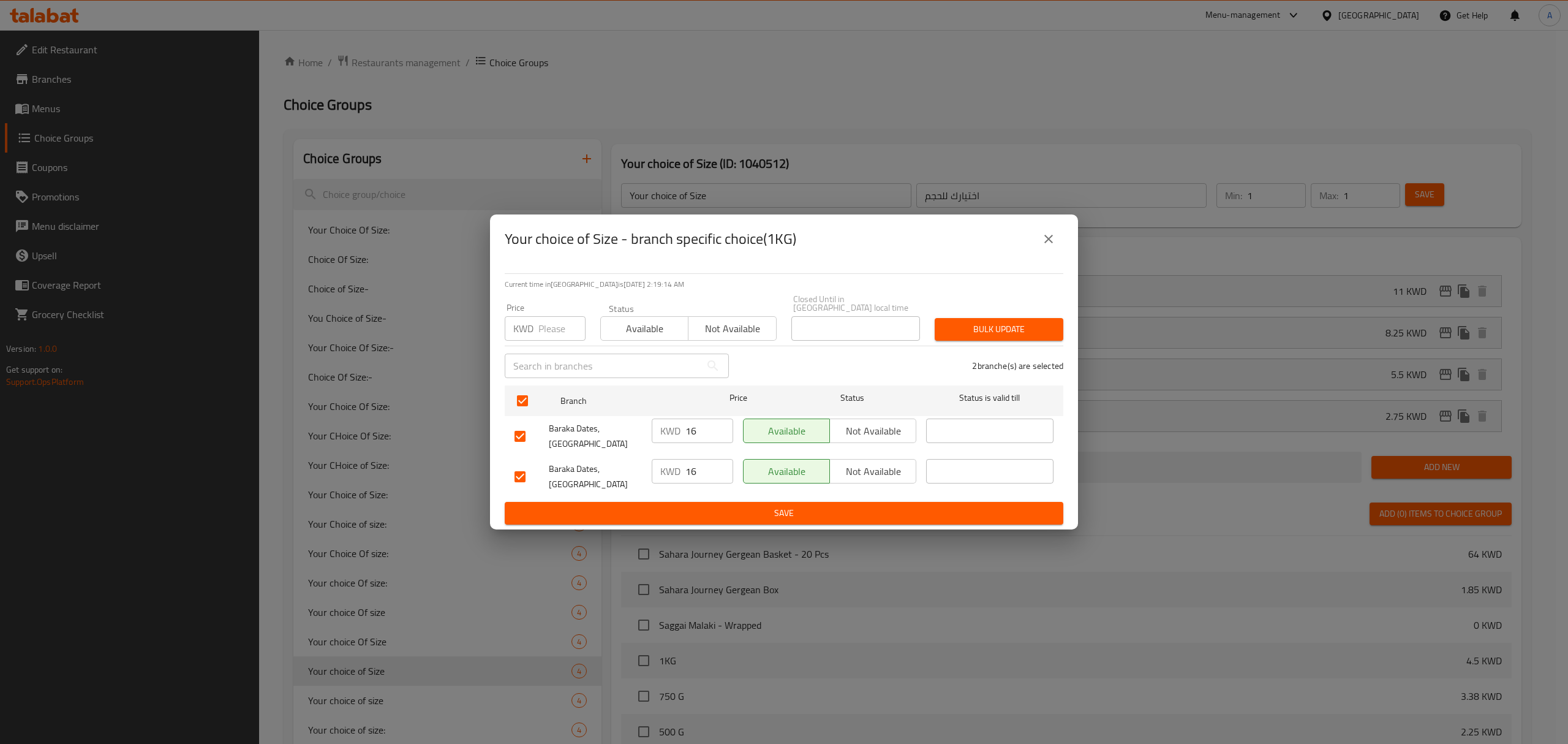
click at [548, 327] on input "number" at bounding box center [562, 328] width 47 height 24
paste input "11"
type input "11"
click at [1003, 337] on span "Bulk update" at bounding box center [999, 329] width 109 height 15
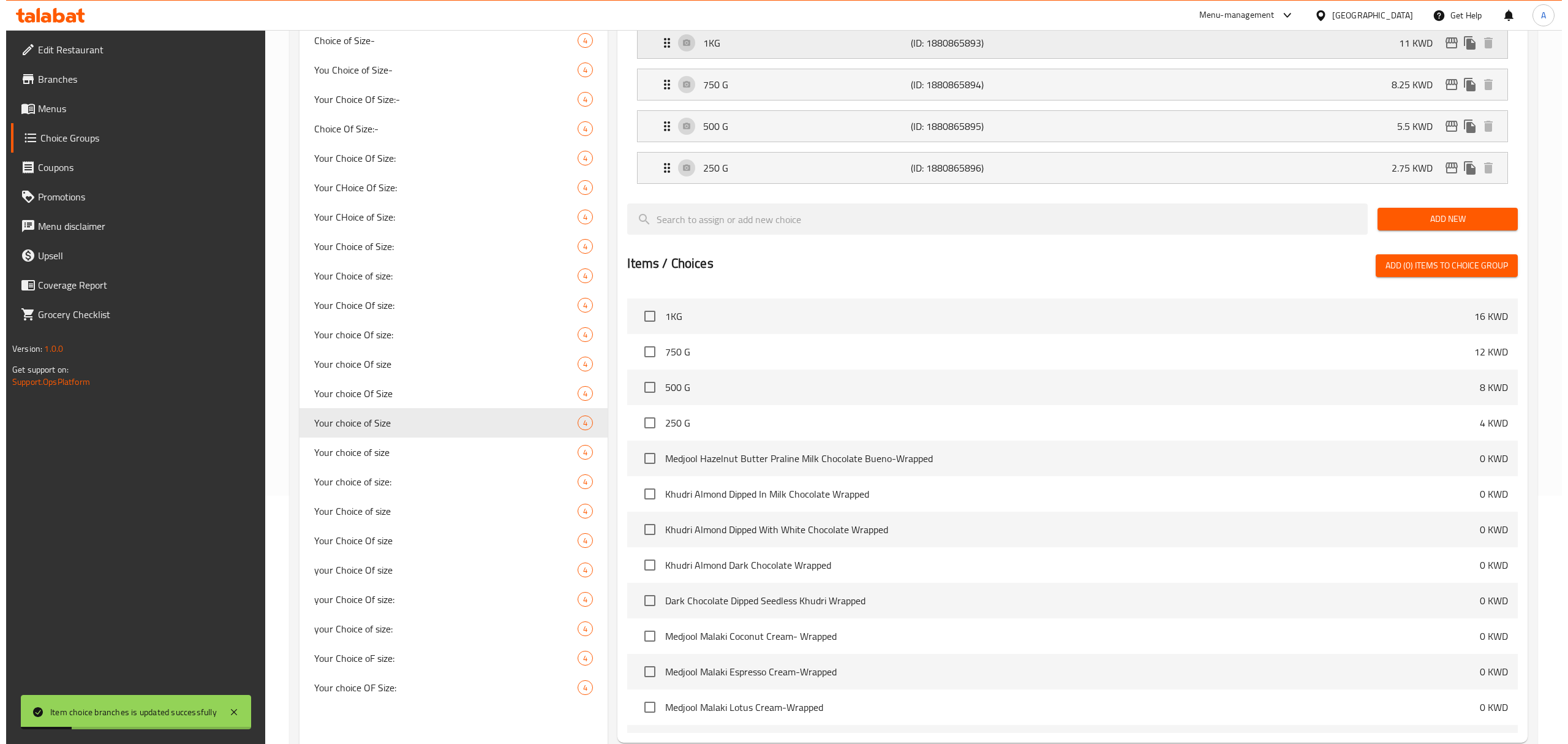
scroll to position [128, 0]
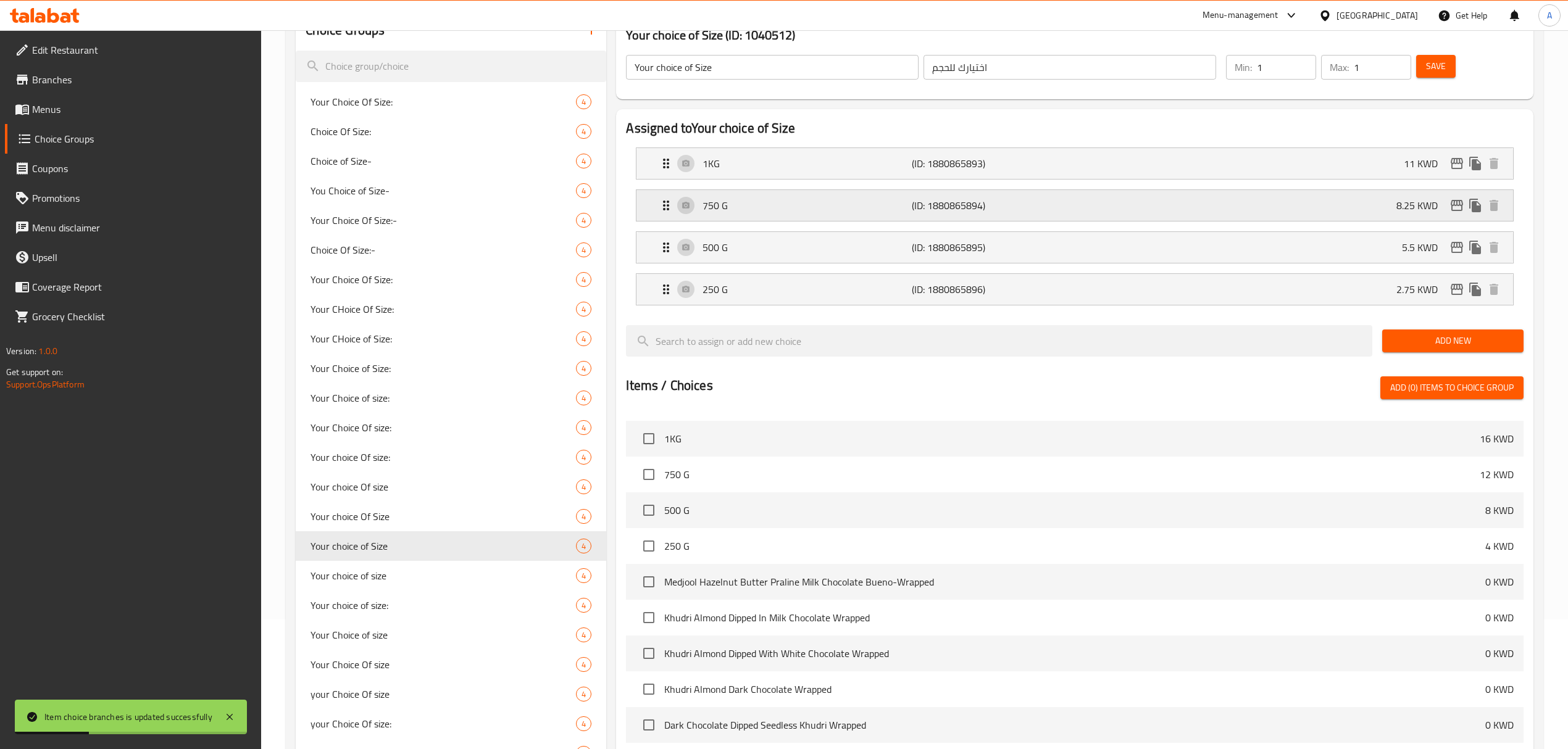
click at [1456, 204] on icon "edit" at bounding box center [1456, 205] width 13 height 11
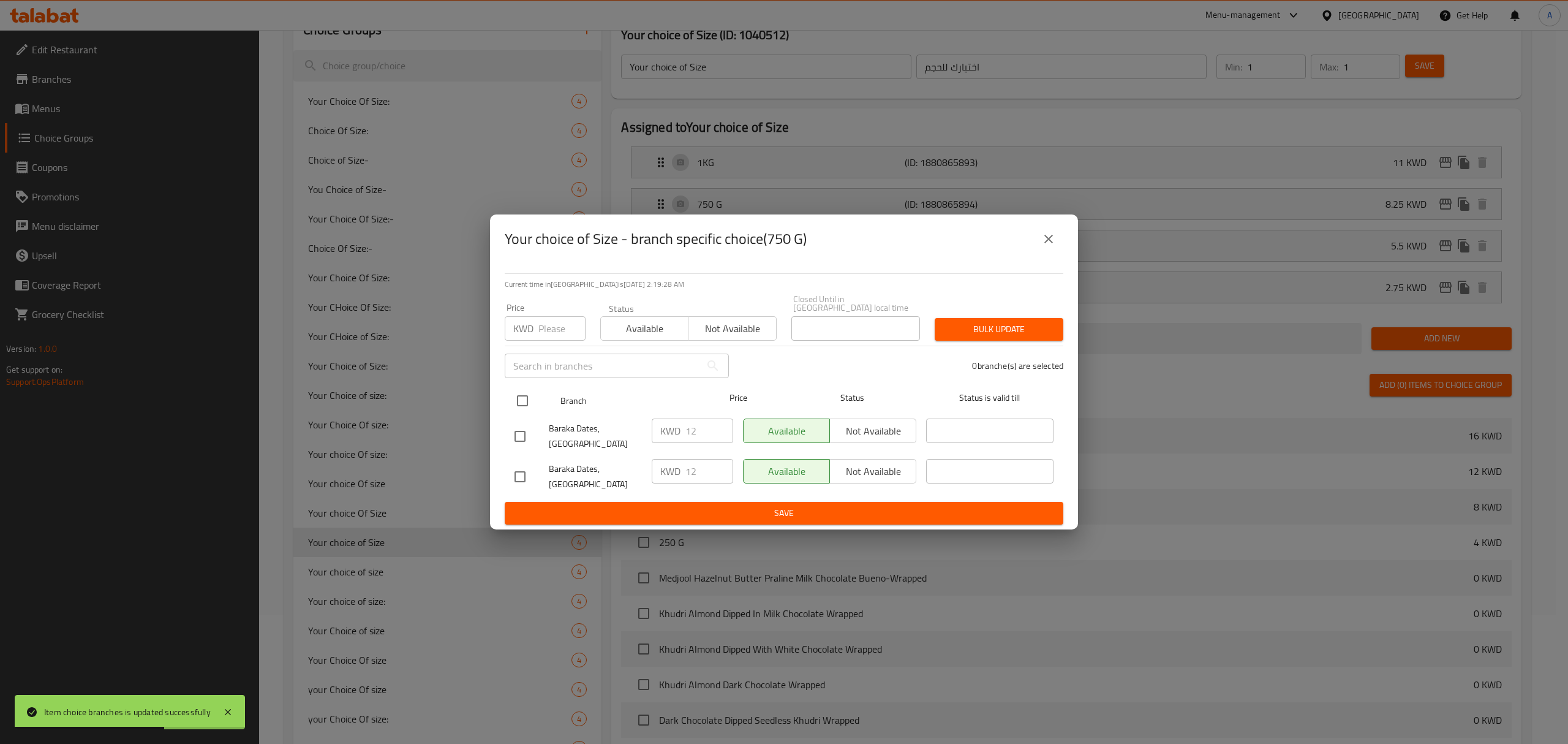
click at [513, 405] on input "checkbox" at bounding box center [522, 401] width 26 height 26
checkbox input "true"
click at [541, 333] on input "number" at bounding box center [562, 328] width 47 height 24
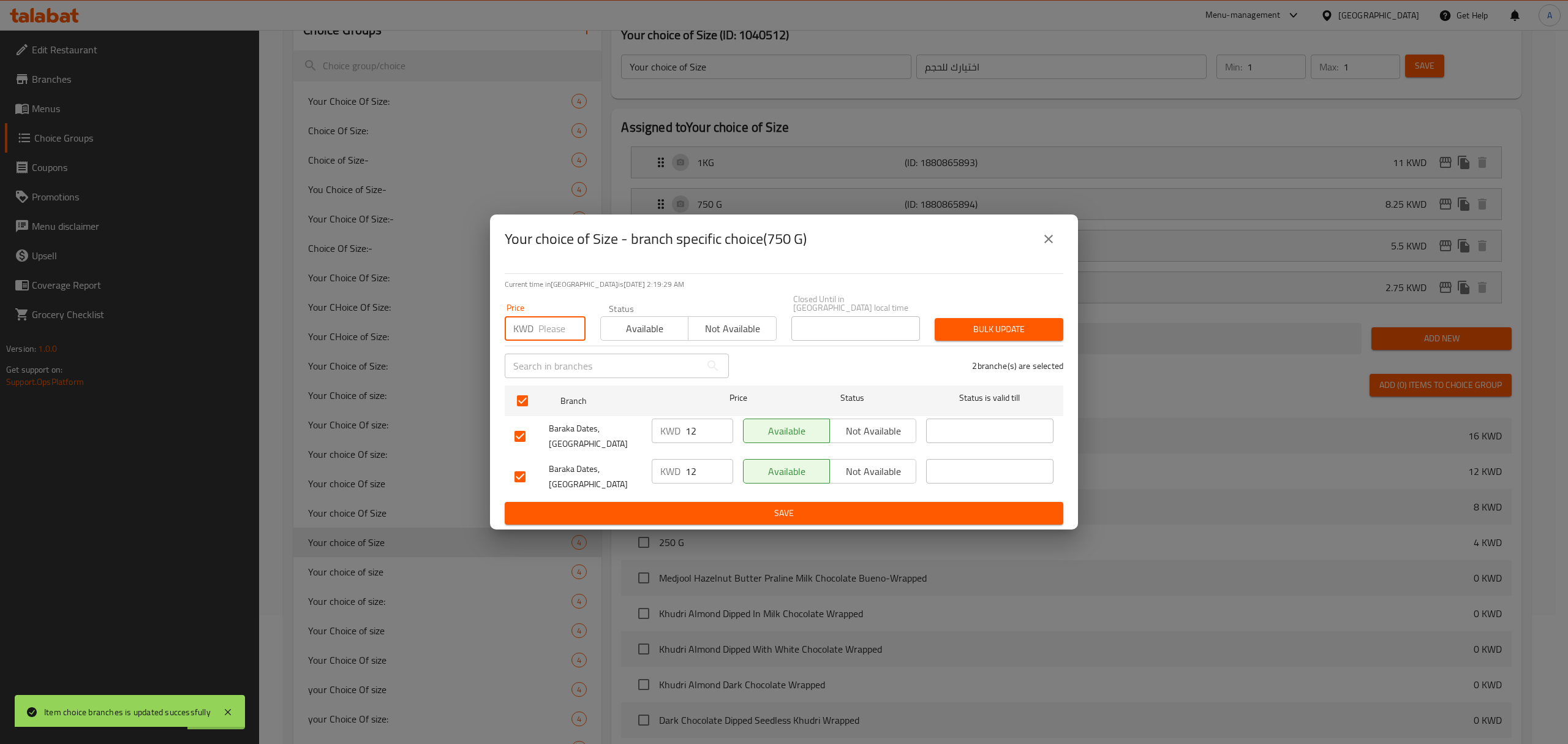
paste input "8.25"
type input "8.25"
click at [995, 324] on button "Bulk update" at bounding box center [999, 329] width 128 height 23
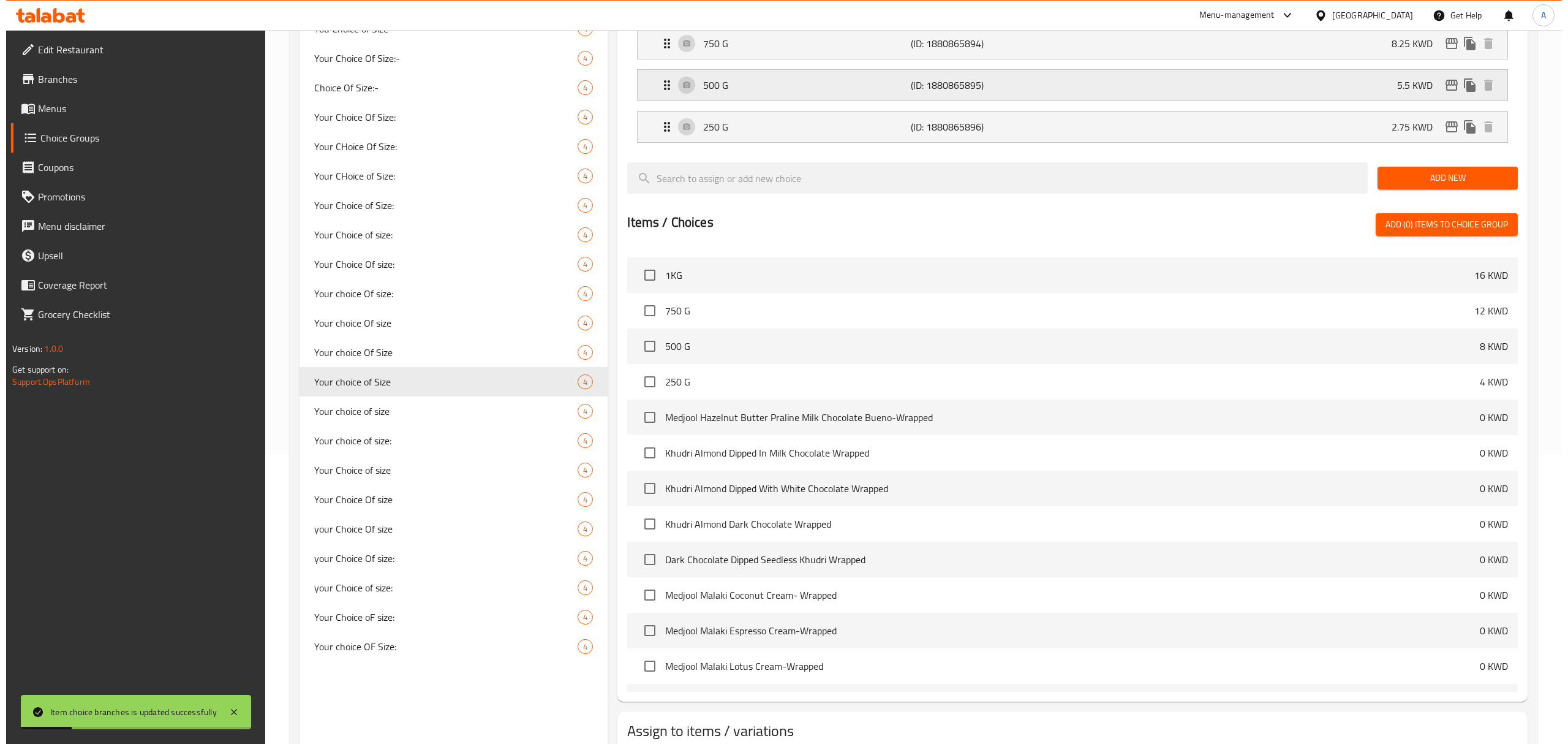
scroll to position [47, 0]
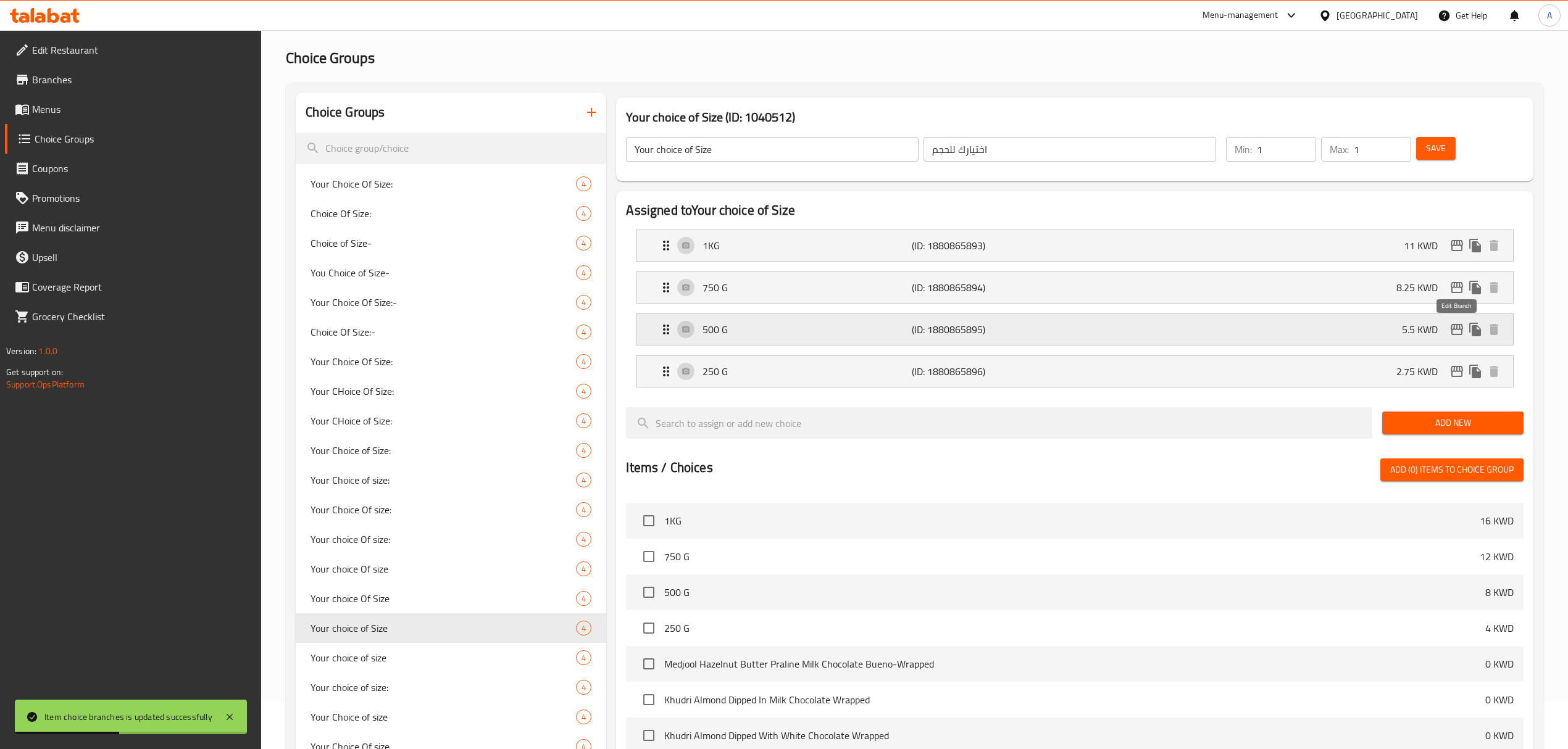
click at [1453, 329] on icon "edit" at bounding box center [1456, 329] width 15 height 15
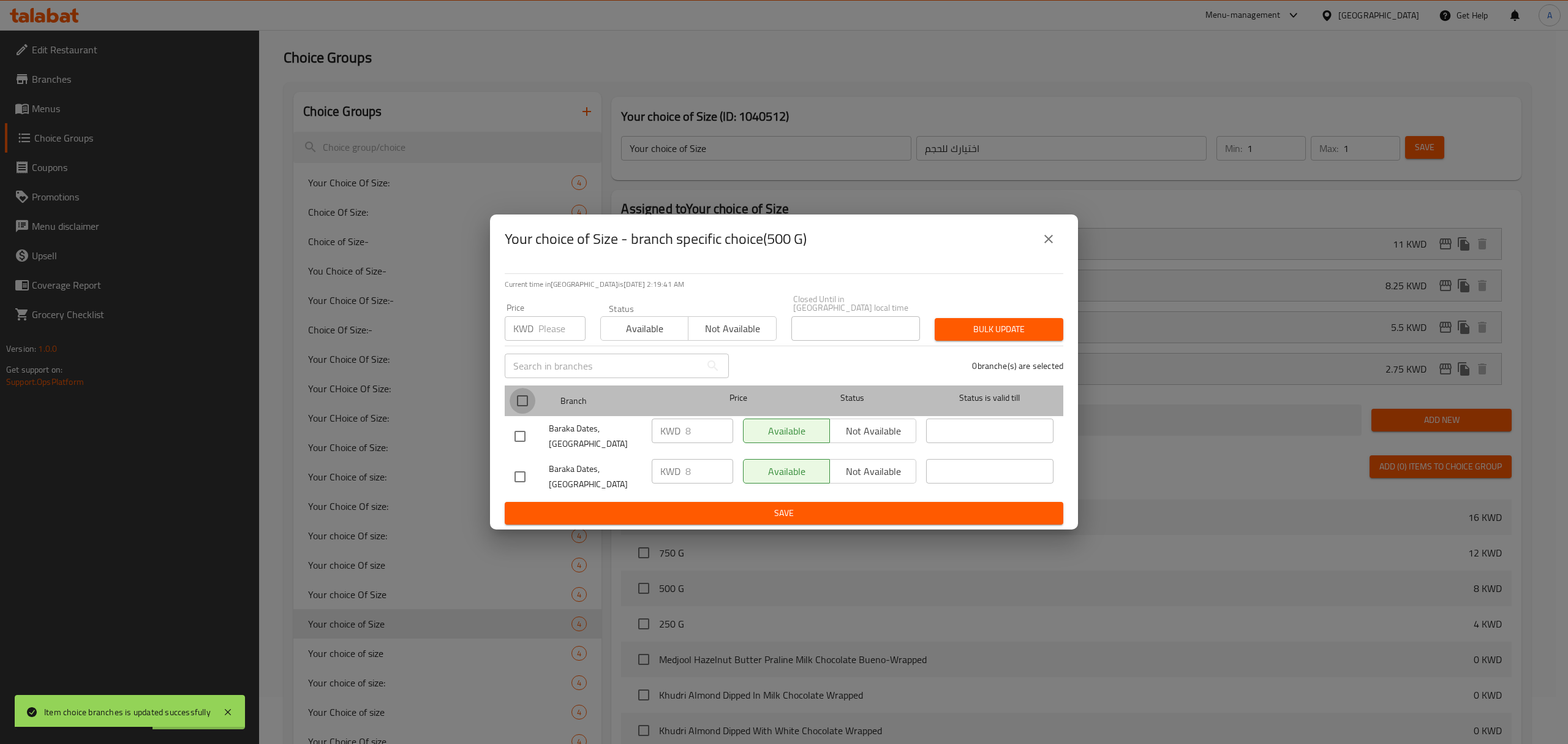
click at [520, 407] on input "checkbox" at bounding box center [522, 401] width 26 height 26
checkbox input "true"
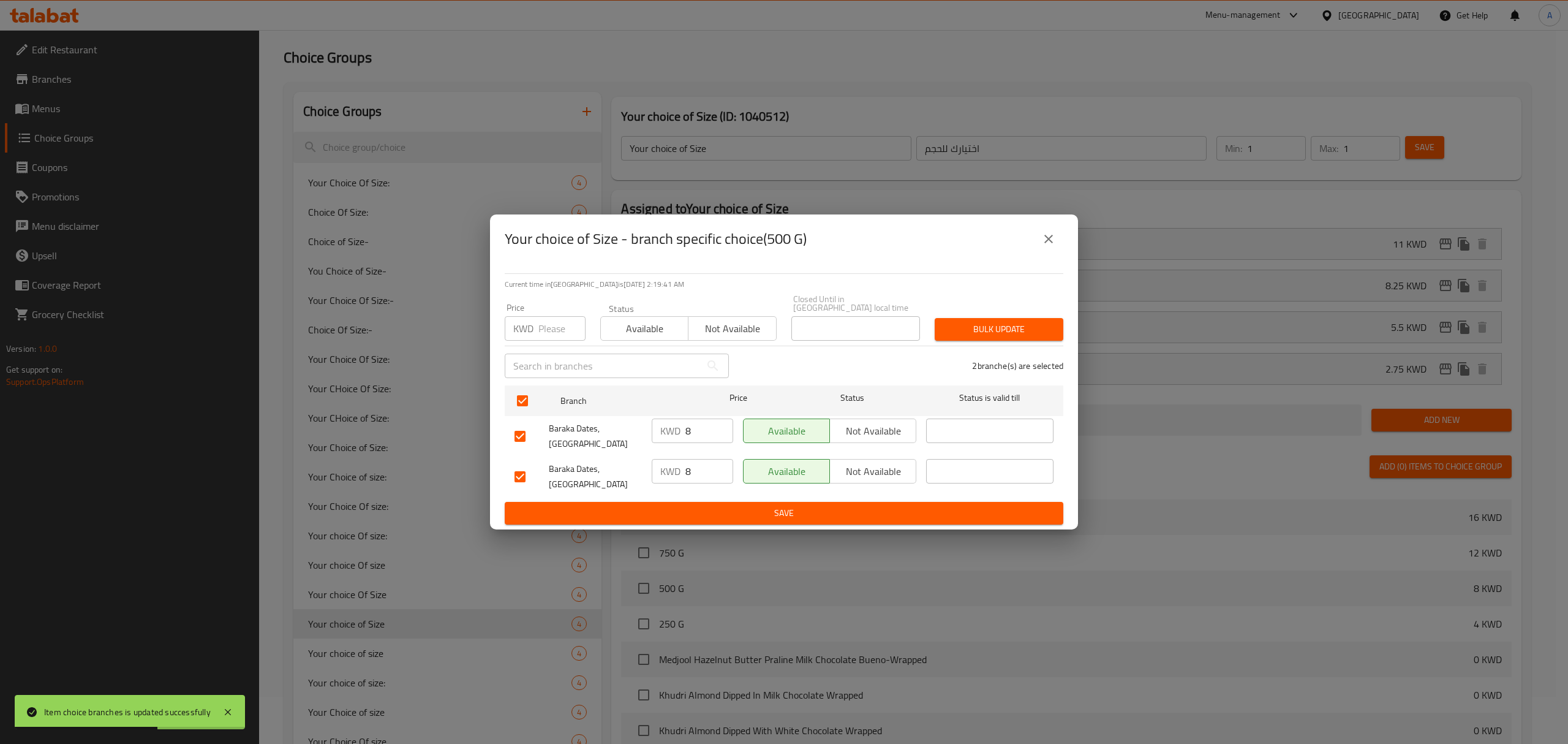
click at [556, 339] on input "number" at bounding box center [562, 328] width 47 height 24
paste input "5.5"
type input "5.5"
click at [1001, 332] on span "Bulk update" at bounding box center [999, 329] width 109 height 15
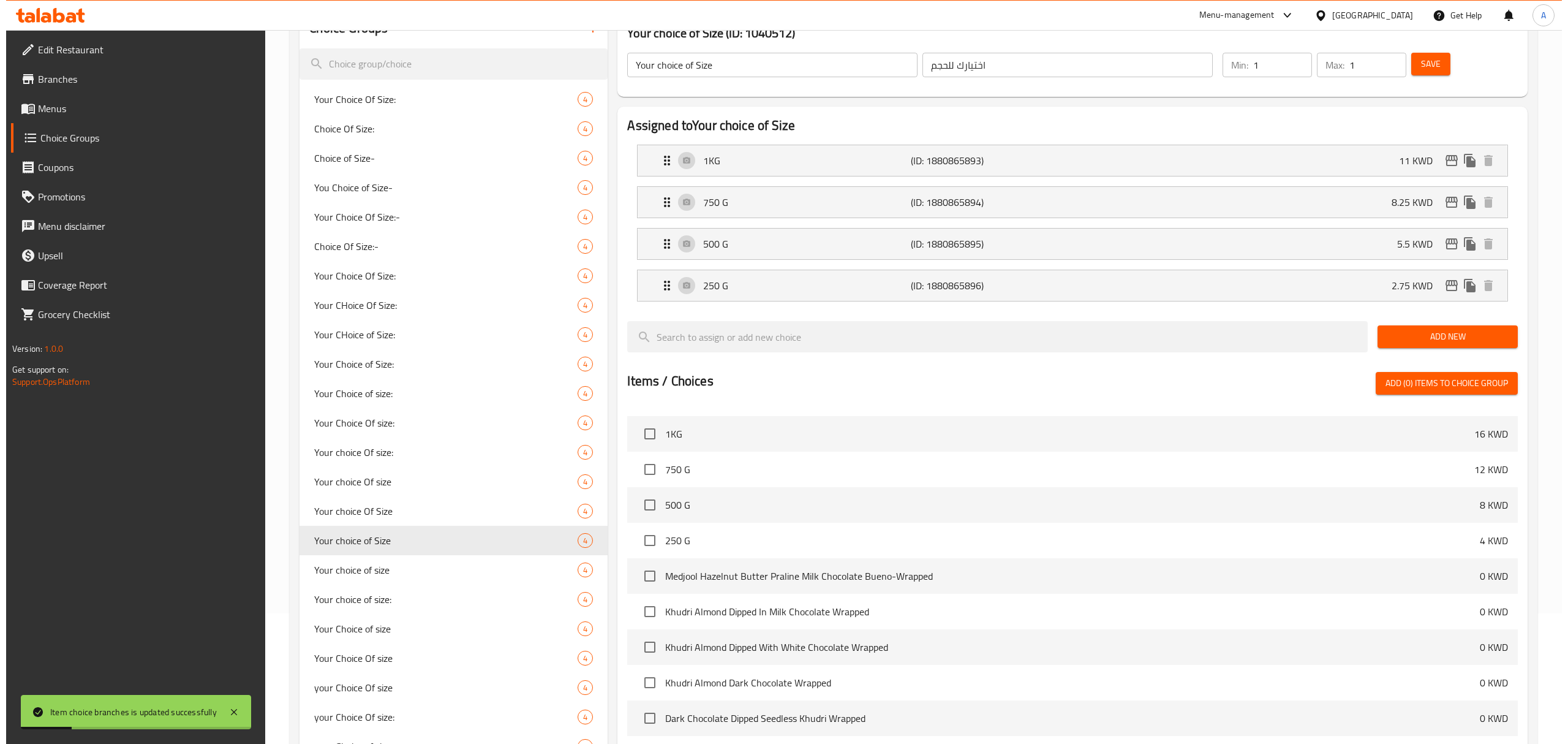
scroll to position [128, 0]
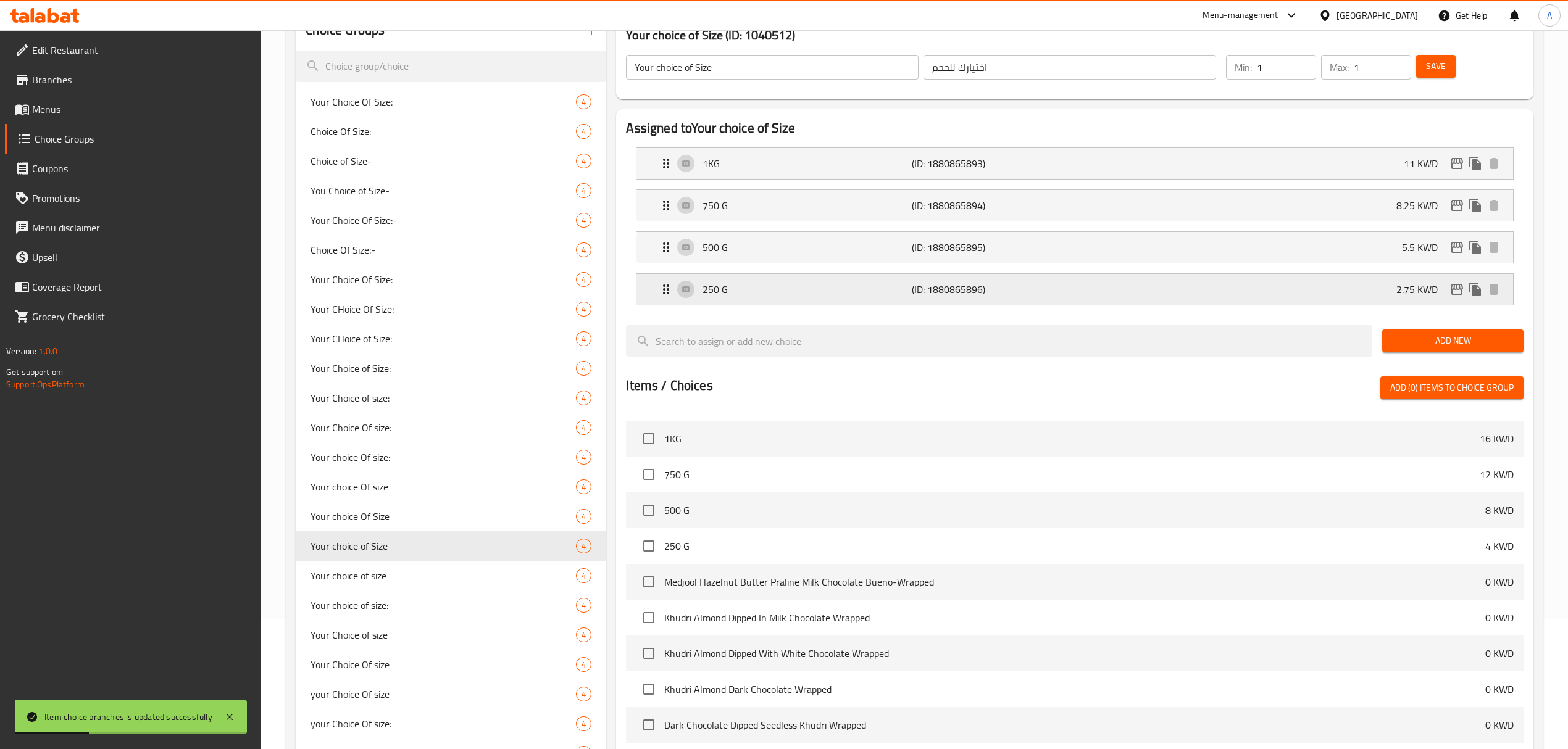
click at [1456, 292] on icon "edit" at bounding box center [1456, 290] width 15 height 15
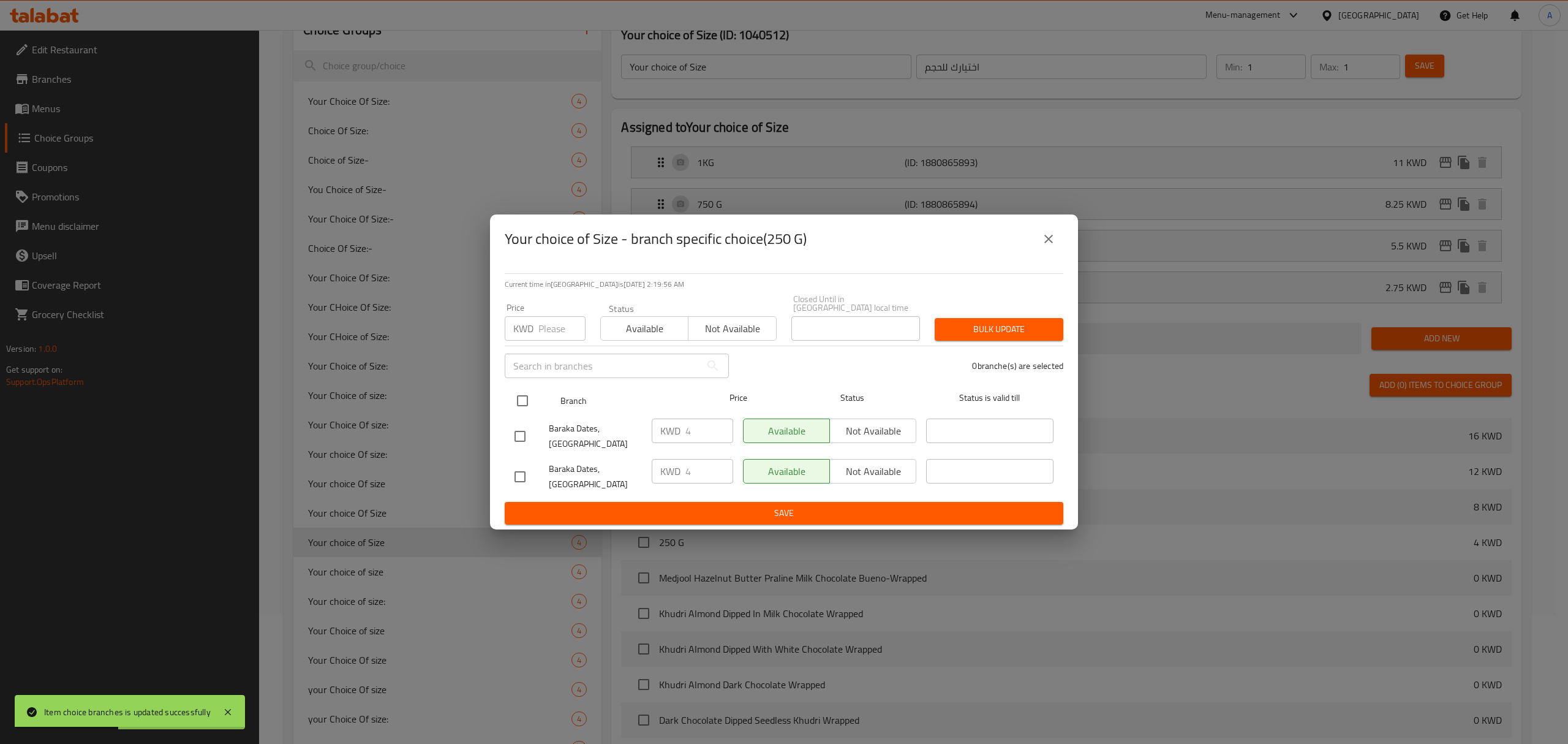
click at [525, 402] on input "checkbox" at bounding box center [522, 401] width 26 height 26
checkbox input "true"
drag, startPoint x: 549, startPoint y: 325, endPoint x: 559, endPoint y: 327, distance: 10.2
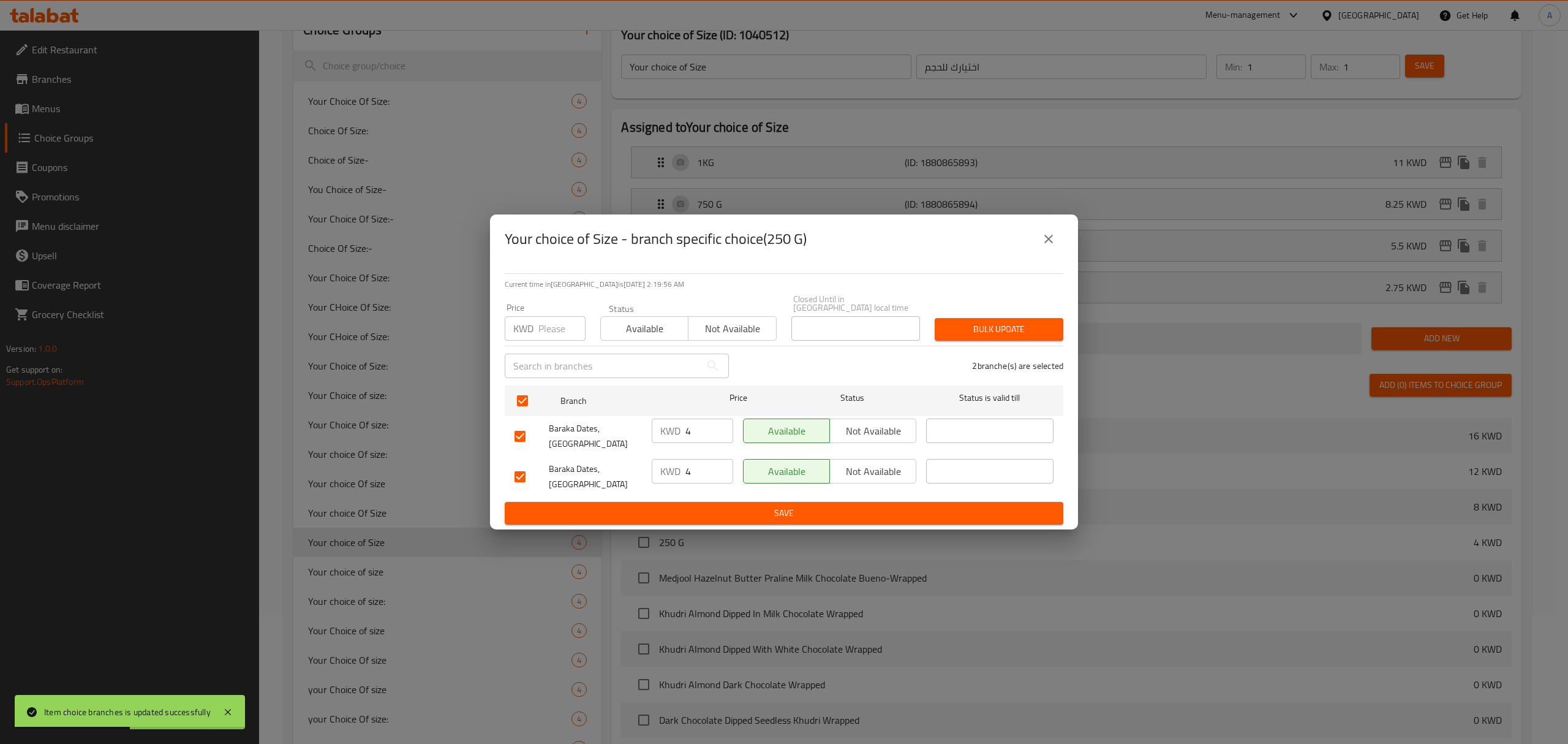
click at [552, 327] on input "number" at bounding box center [562, 328] width 47 height 24
paste input "2.75"
type input "2.75"
click at [1003, 322] on div "Bulk update" at bounding box center [999, 329] width 143 height 37
click at [1003, 329] on span "Bulk update" at bounding box center [999, 329] width 109 height 15
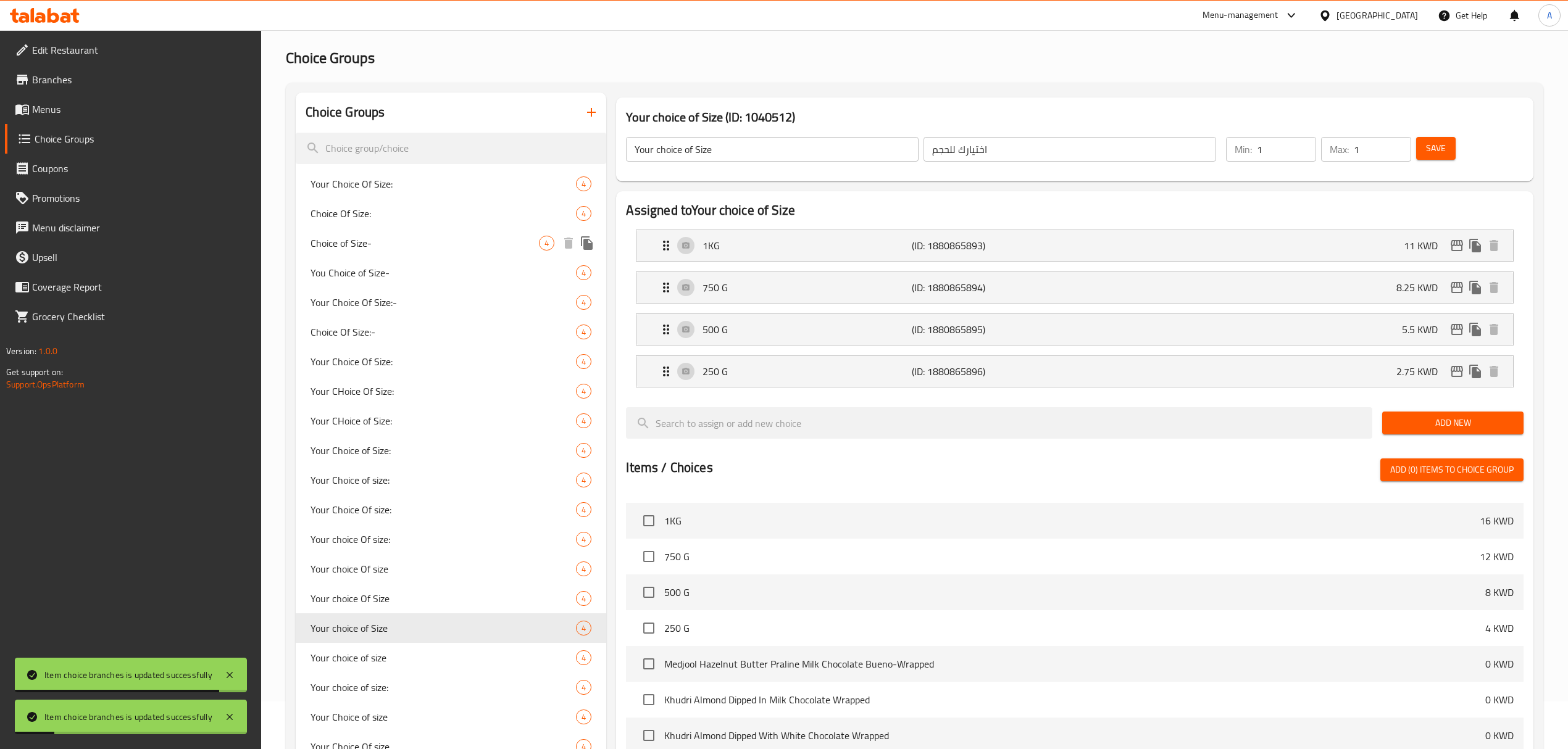
scroll to position [0, 0]
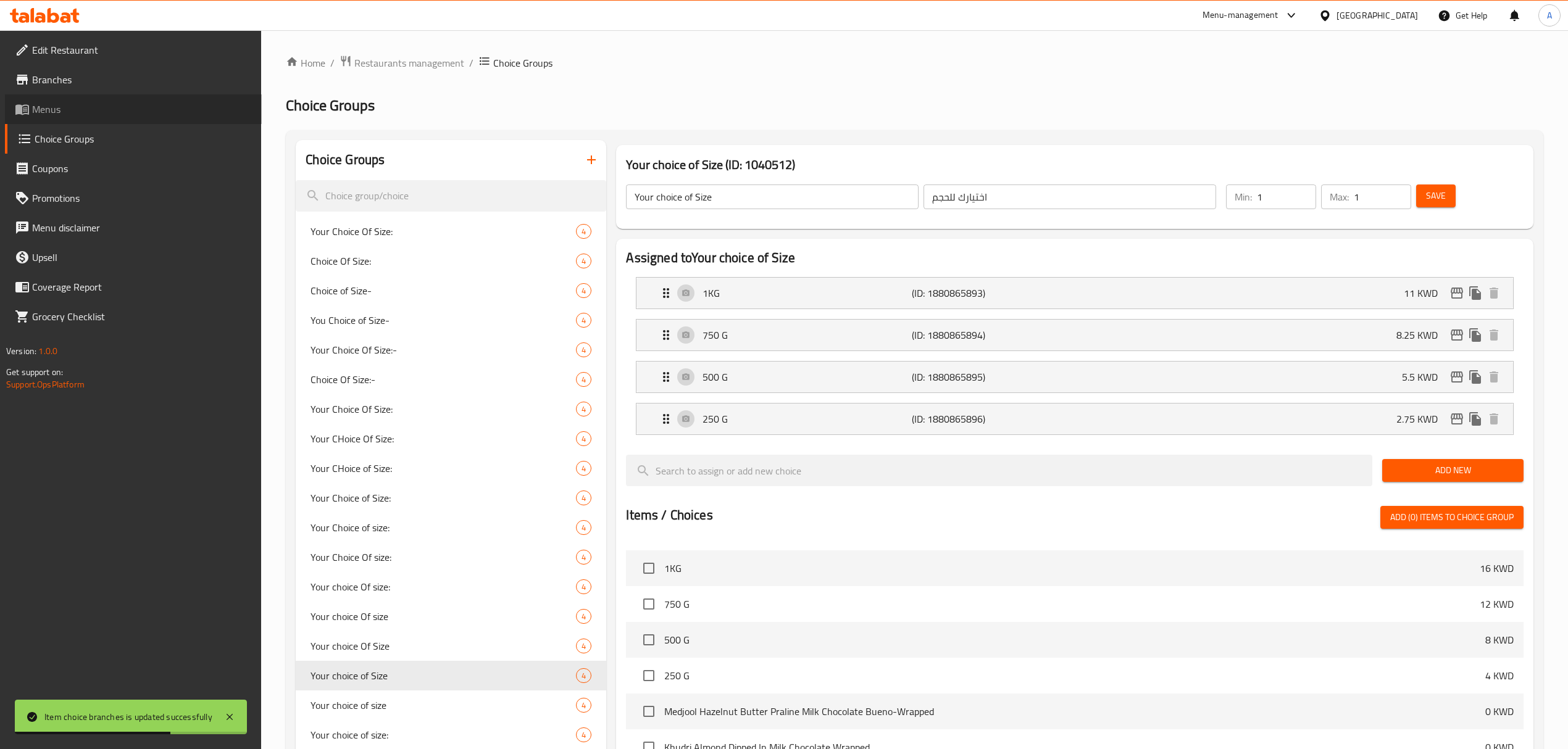
click at [127, 102] on span "Menus" at bounding box center [141, 109] width 219 height 15
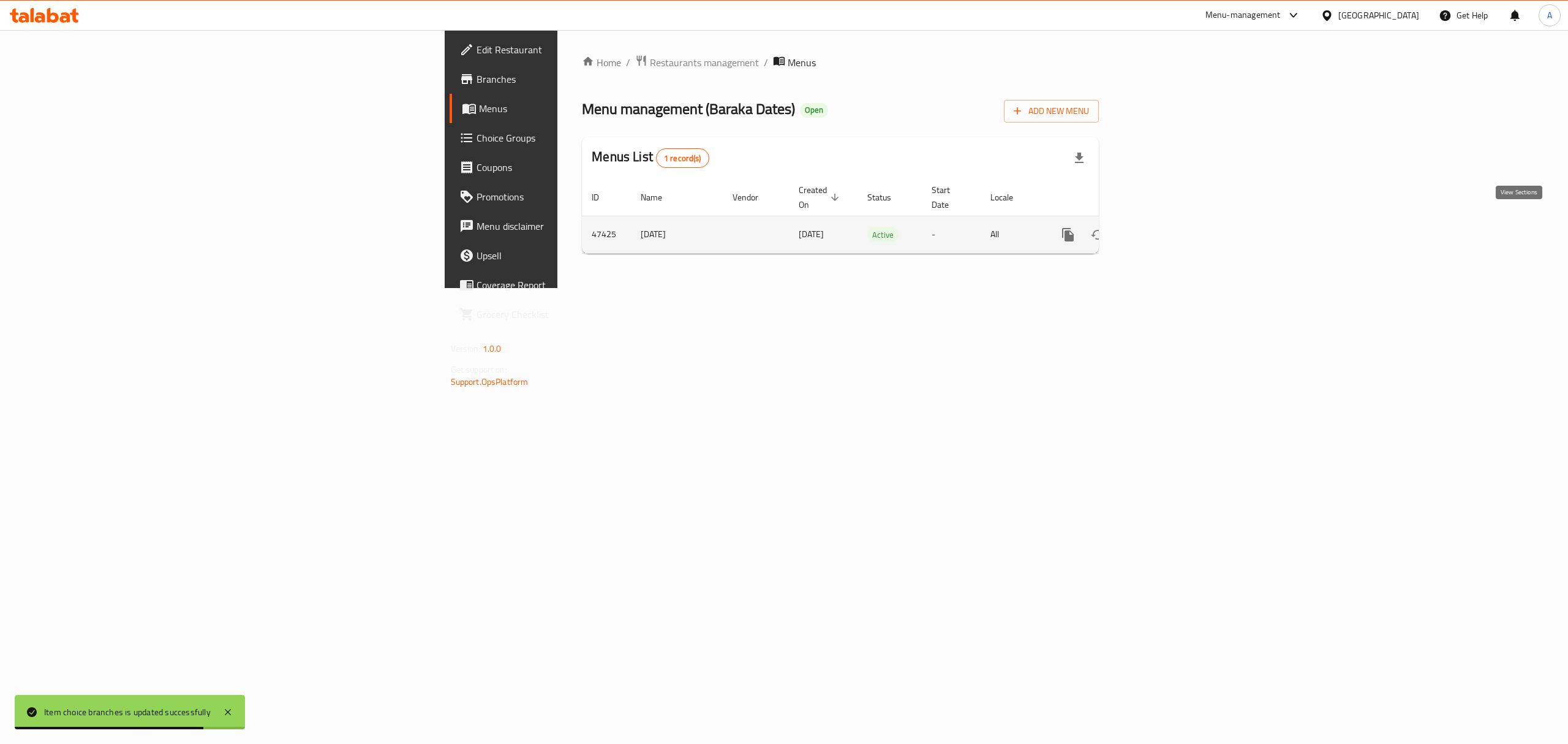
click at [1164, 227] on icon "enhanced table" at bounding box center [1157, 235] width 15 height 15
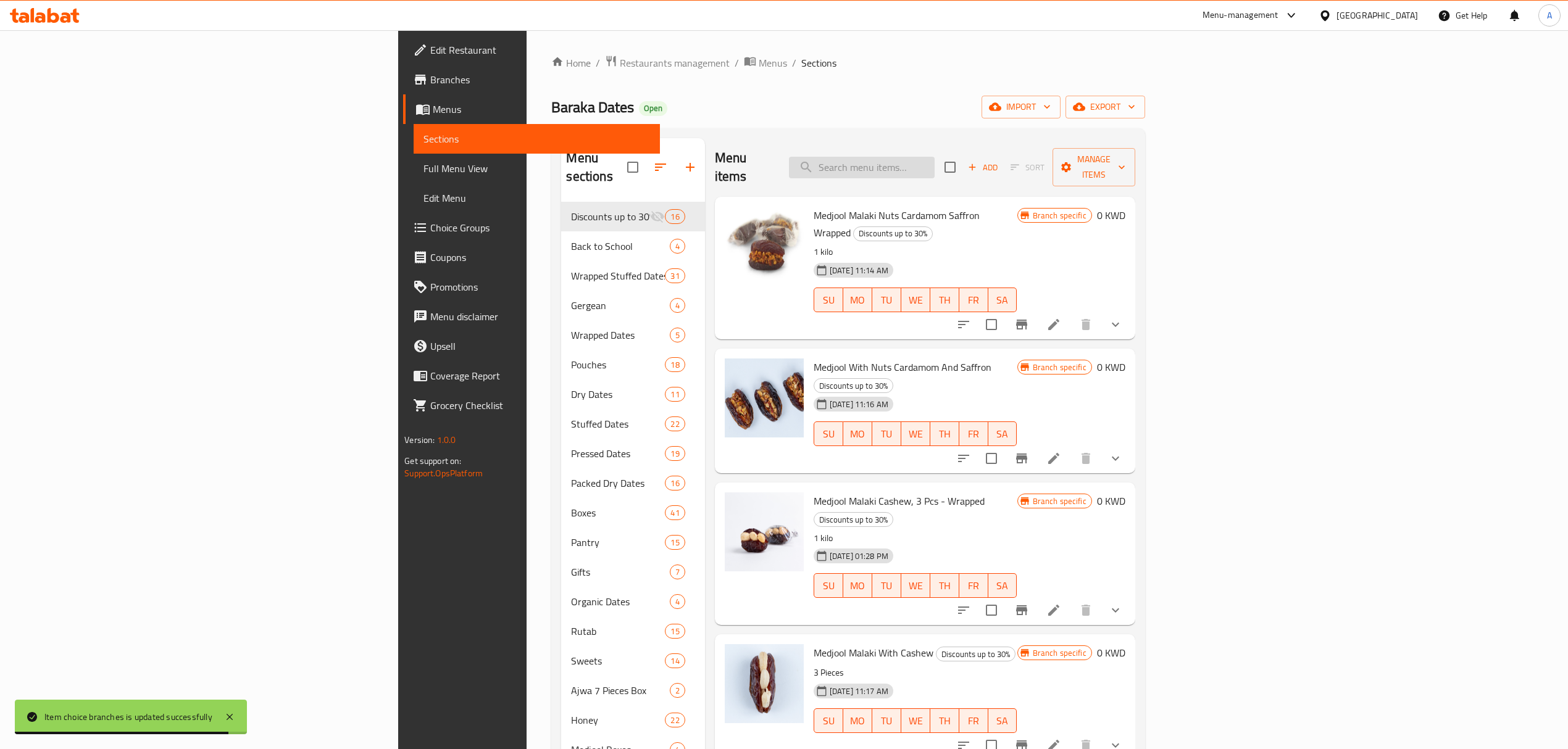
click at [935, 169] on input "search" at bounding box center [862, 167] width 146 height 21
paste input "Ajwa Al Madeena Mumtaz - Wrapped"
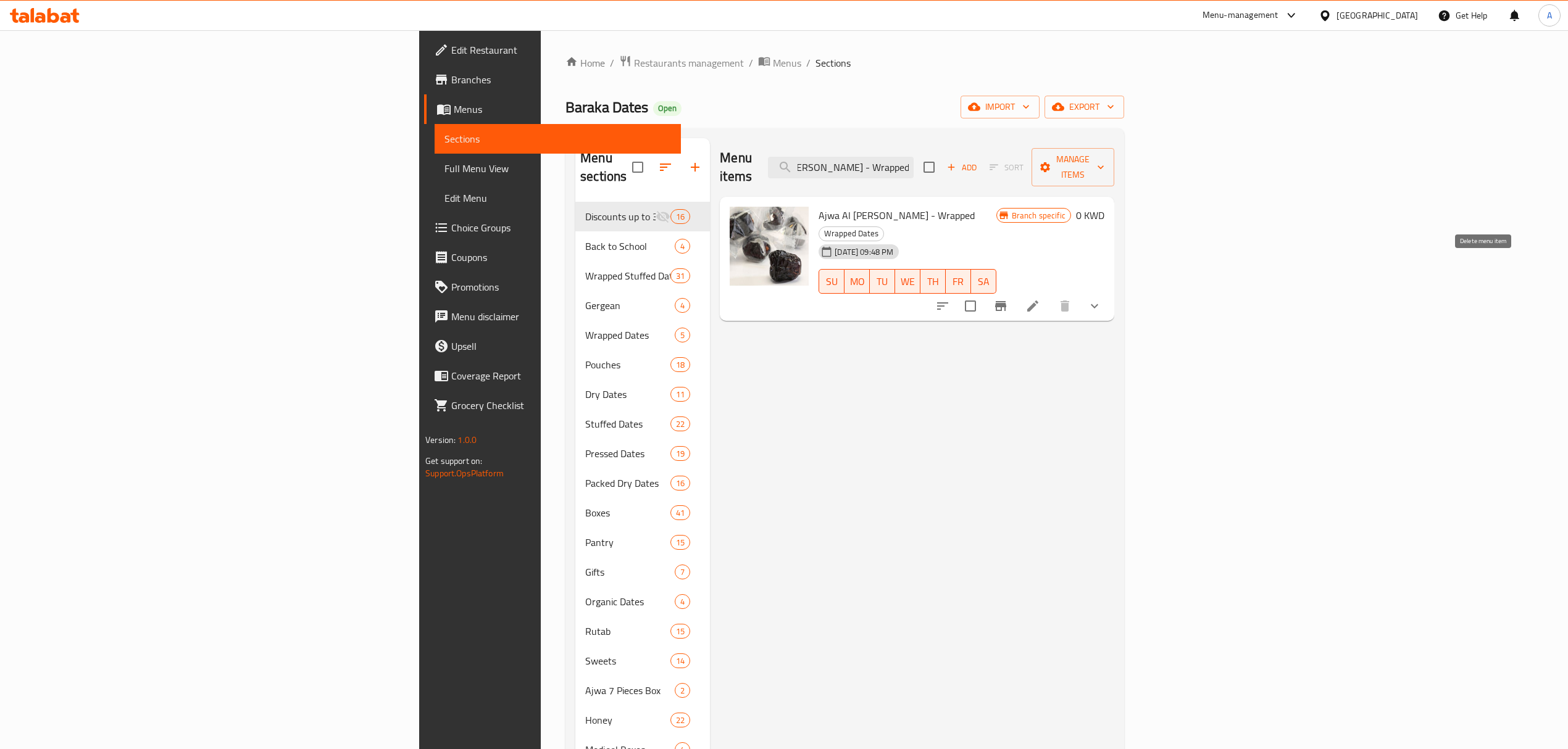
type input "Ajwa Al Madeena Mumtaz - Wrapped"
click at [1050, 295] on li at bounding box center [1032, 306] width 35 height 22
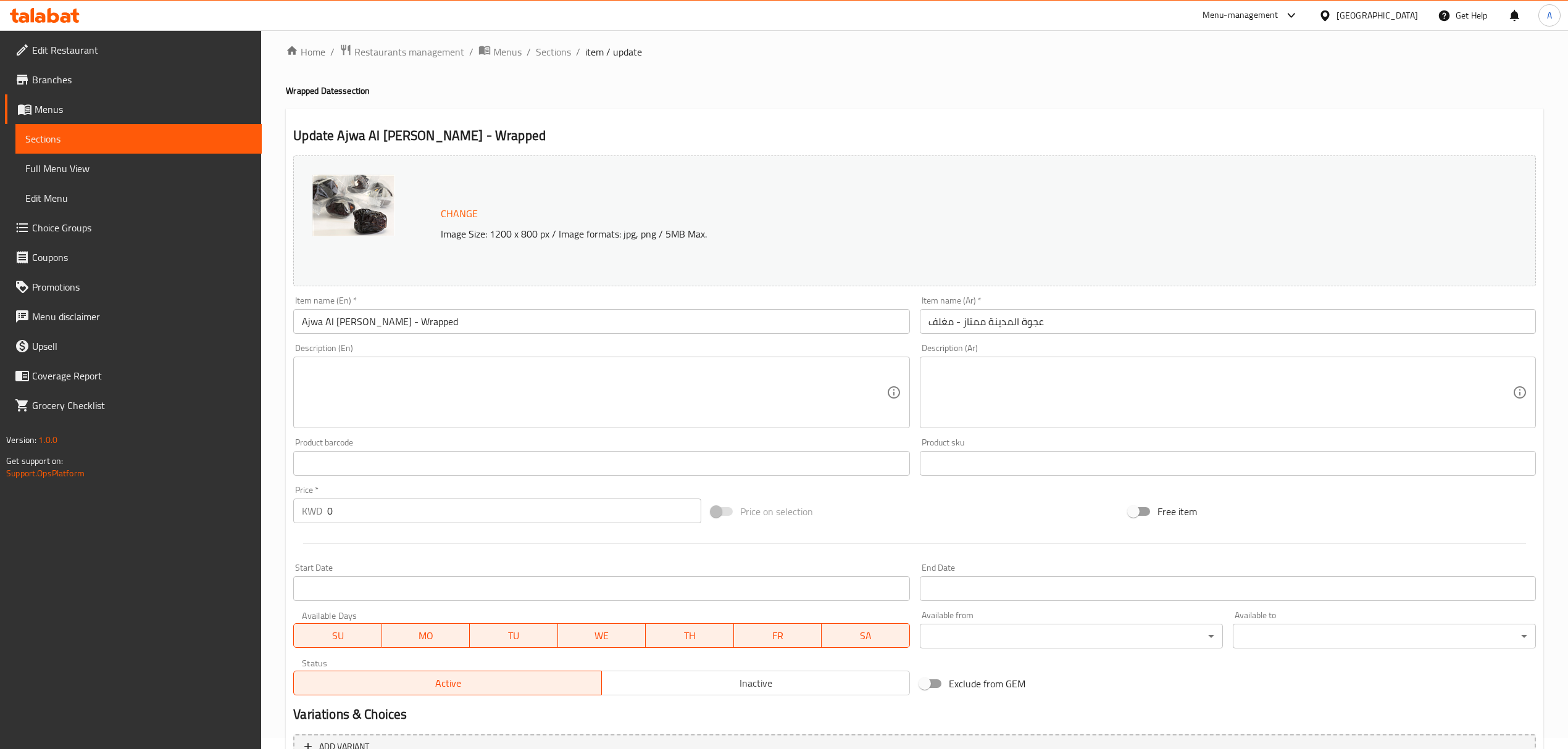
scroll to position [161, 0]
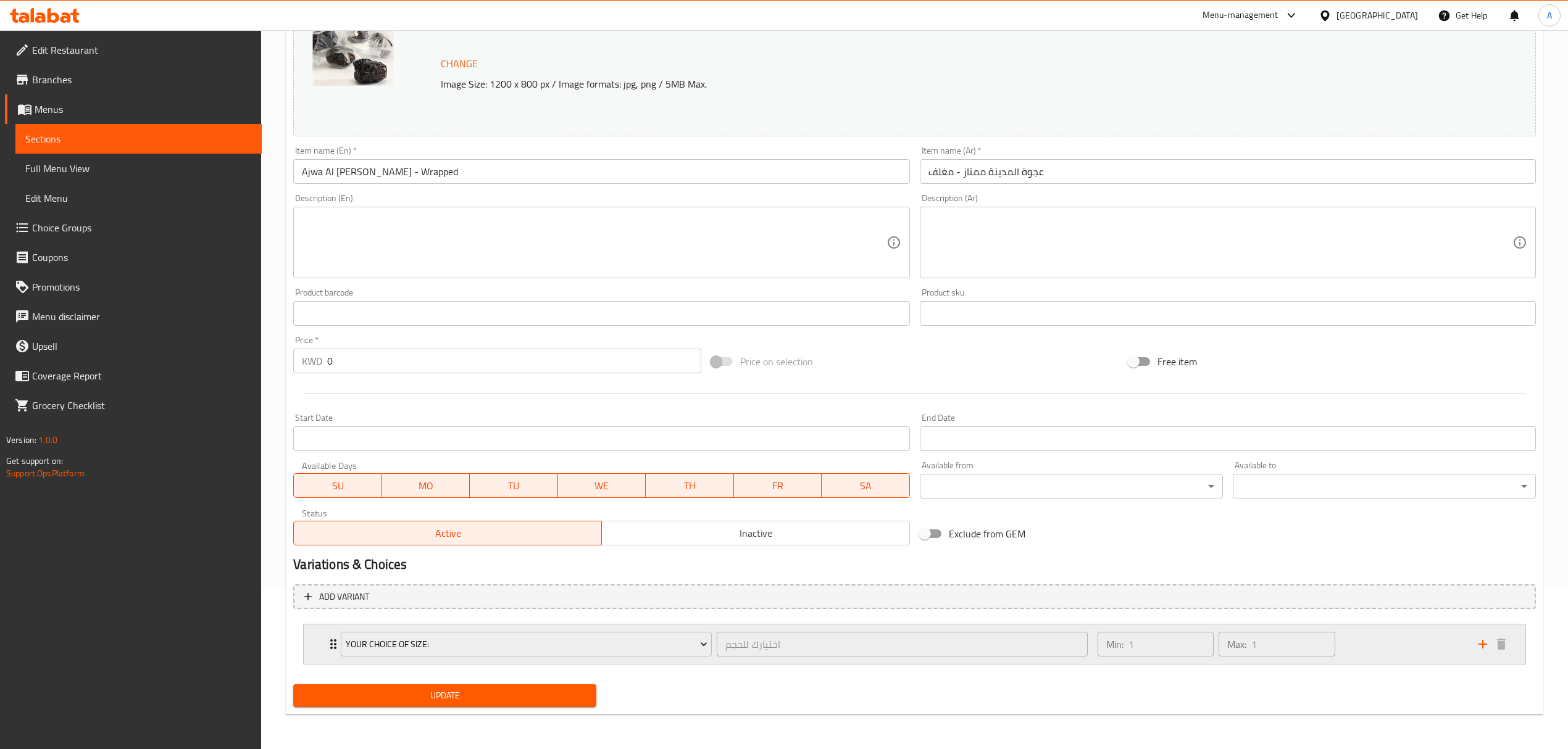
click at [1354, 643] on div "Min: 1 ​ Max: 1 ​" at bounding box center [1280, 643] width 381 height 39
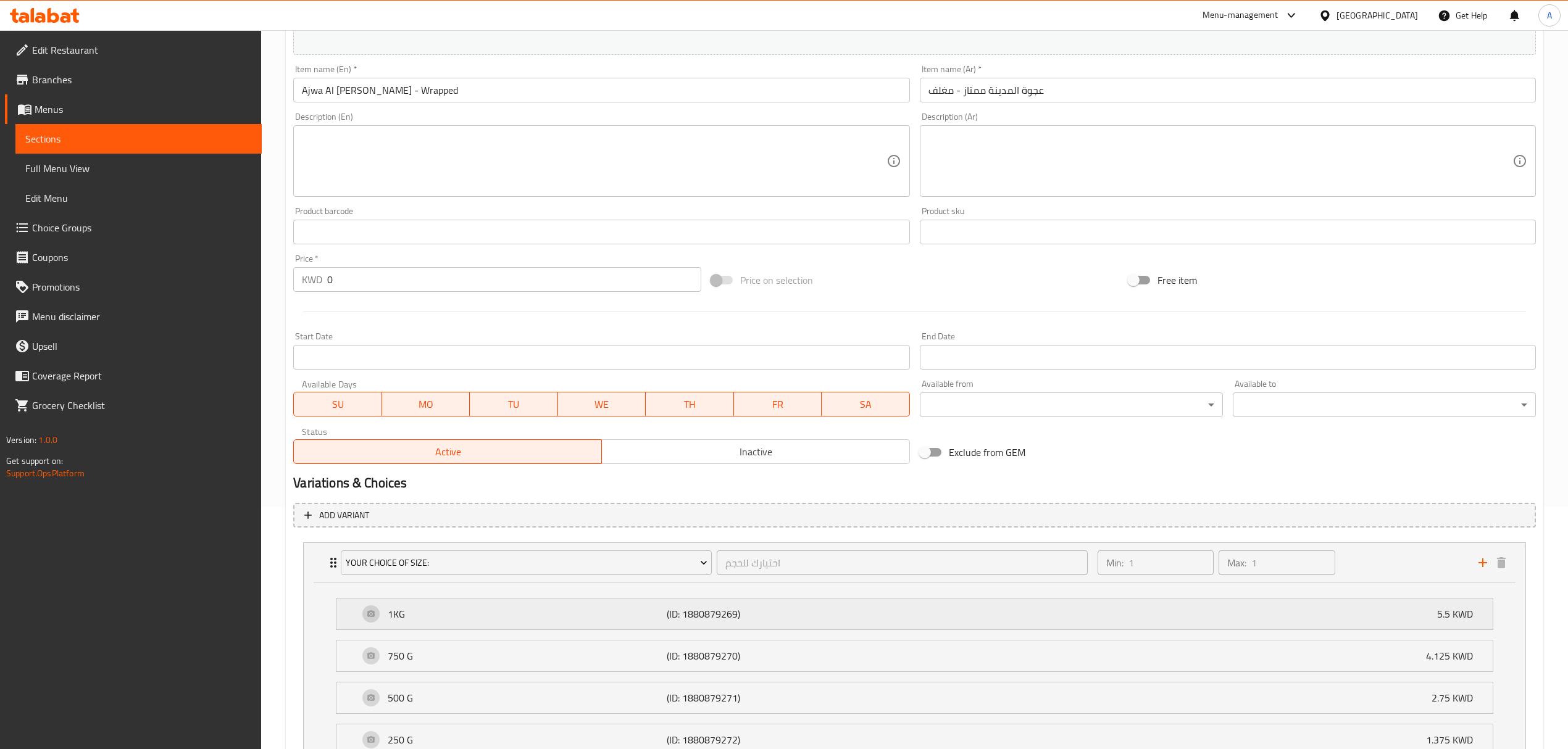
scroll to position [356, 0]
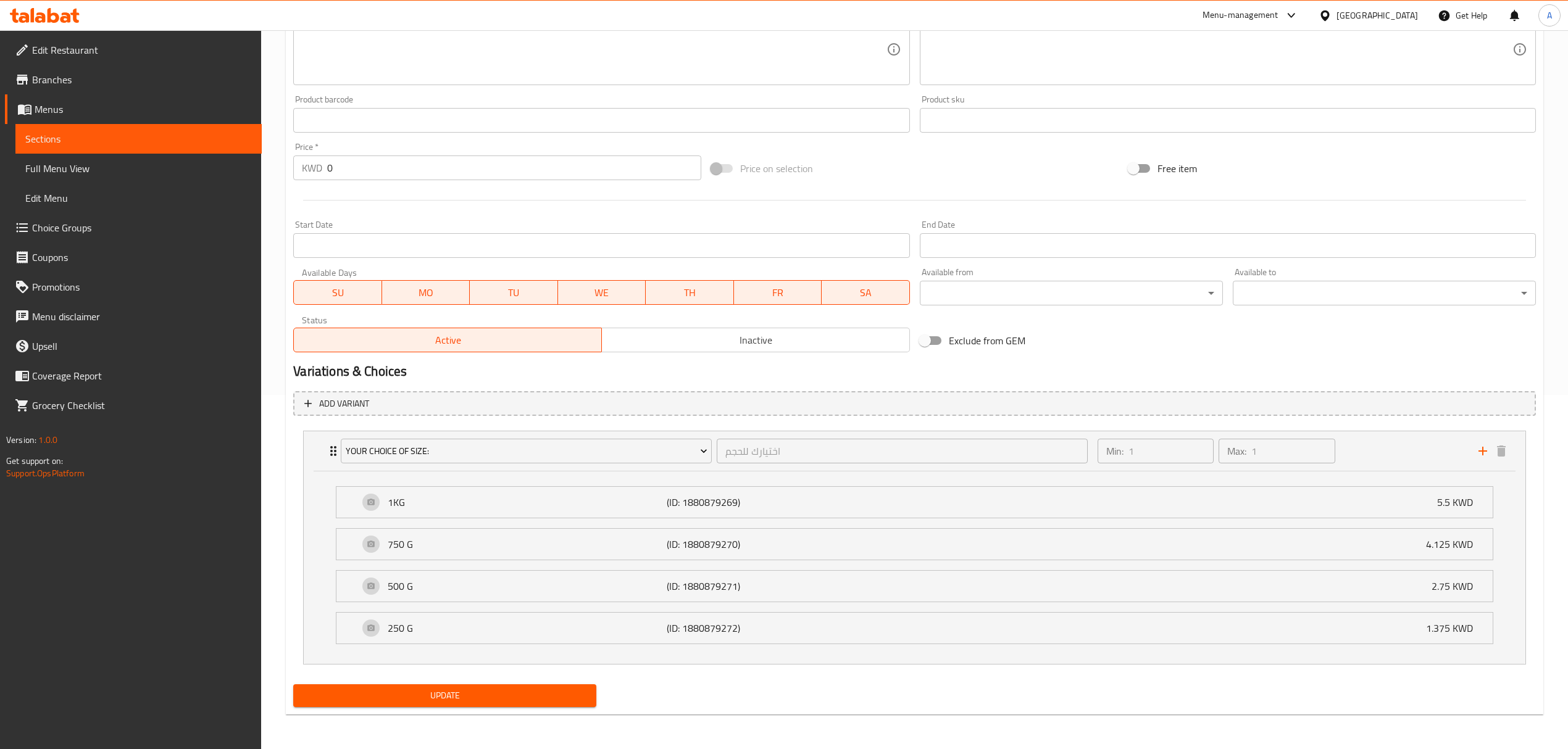
click at [107, 228] on span "Choice Groups" at bounding box center [141, 228] width 219 height 15
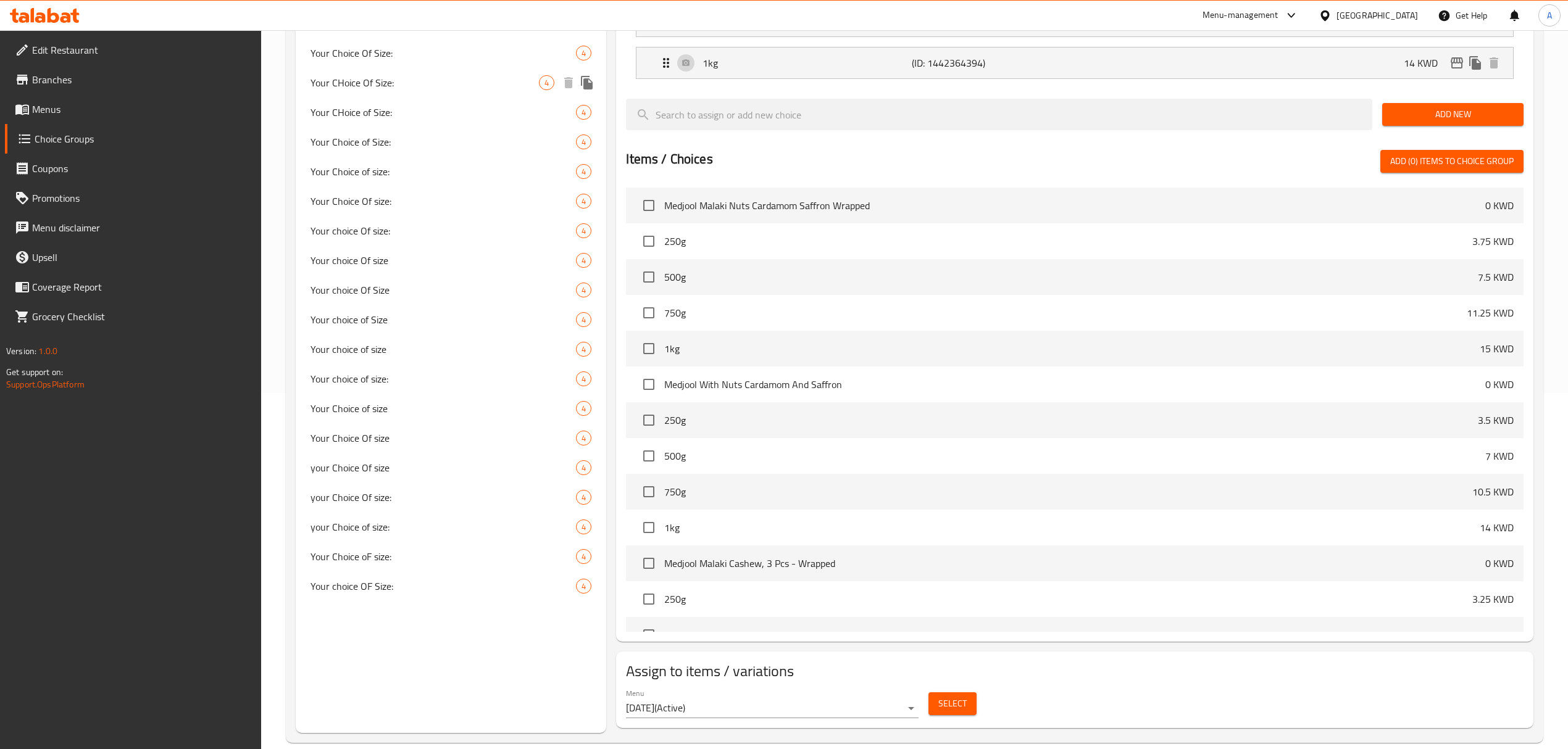
scroll to position [175, 0]
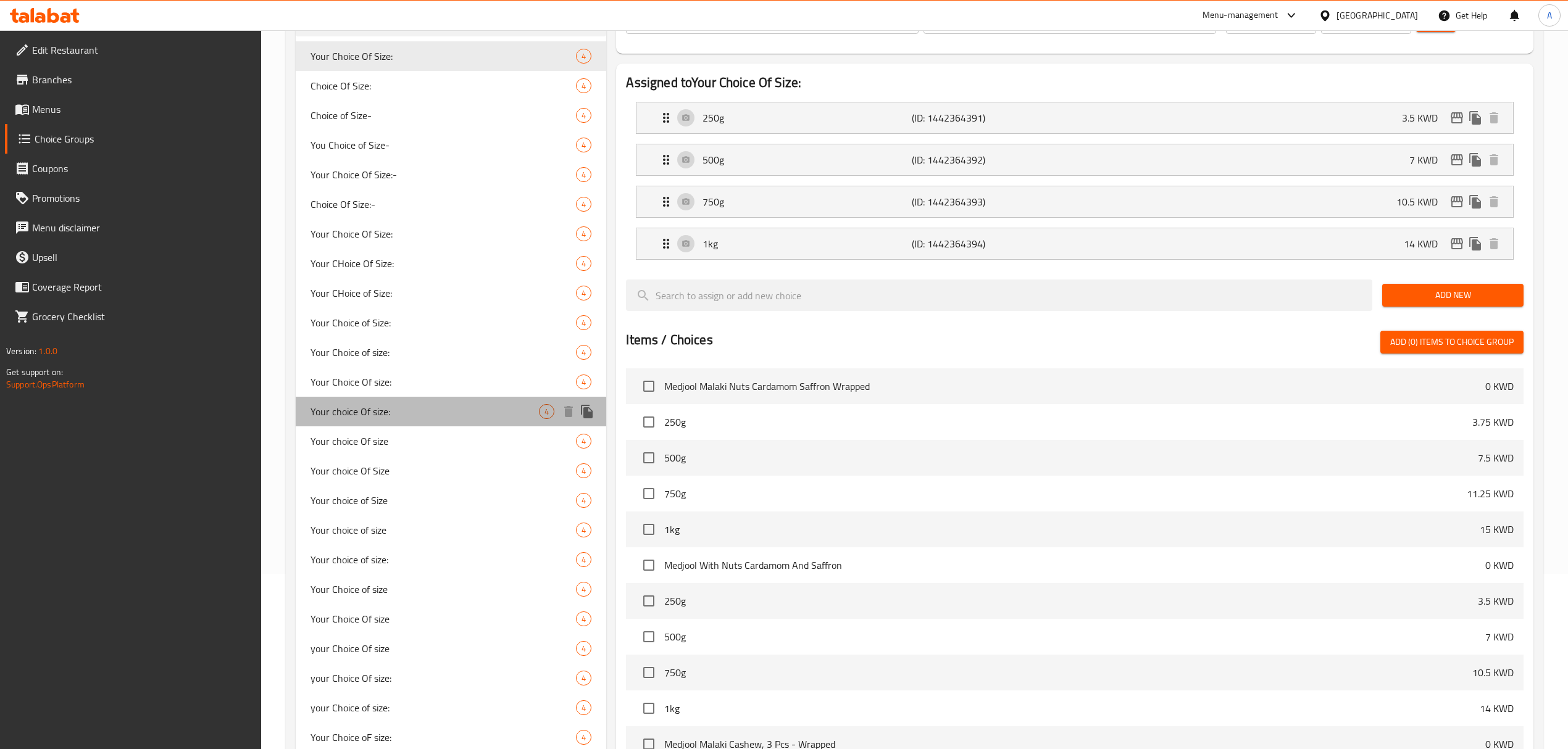
click at [364, 419] on span "Your choice Of size:" at bounding box center [424, 411] width 228 height 15
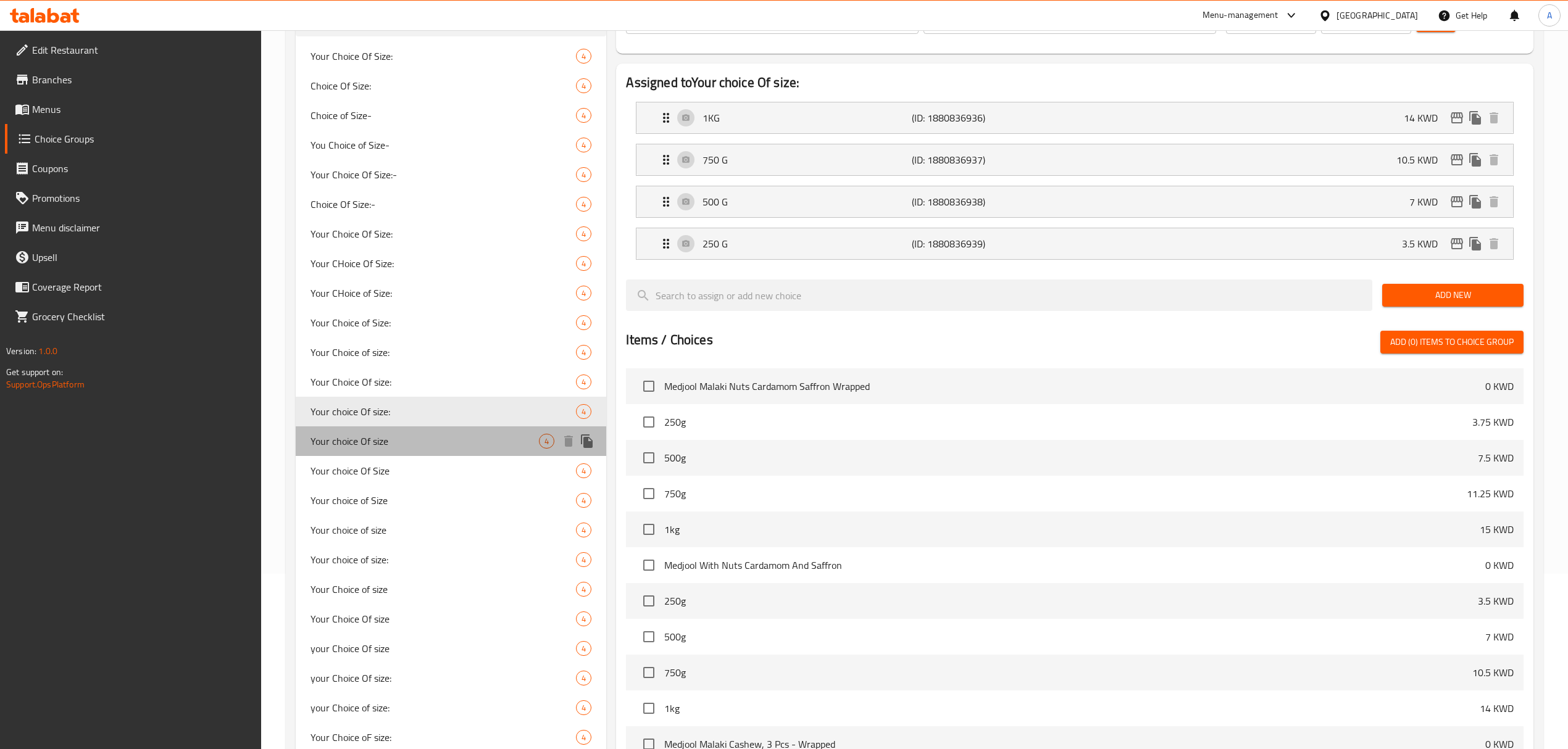
click at [401, 443] on span "Your choice Of size" at bounding box center [424, 441] width 228 height 15
type input "Your choice Of size"
type input "اختيارك للحجم"
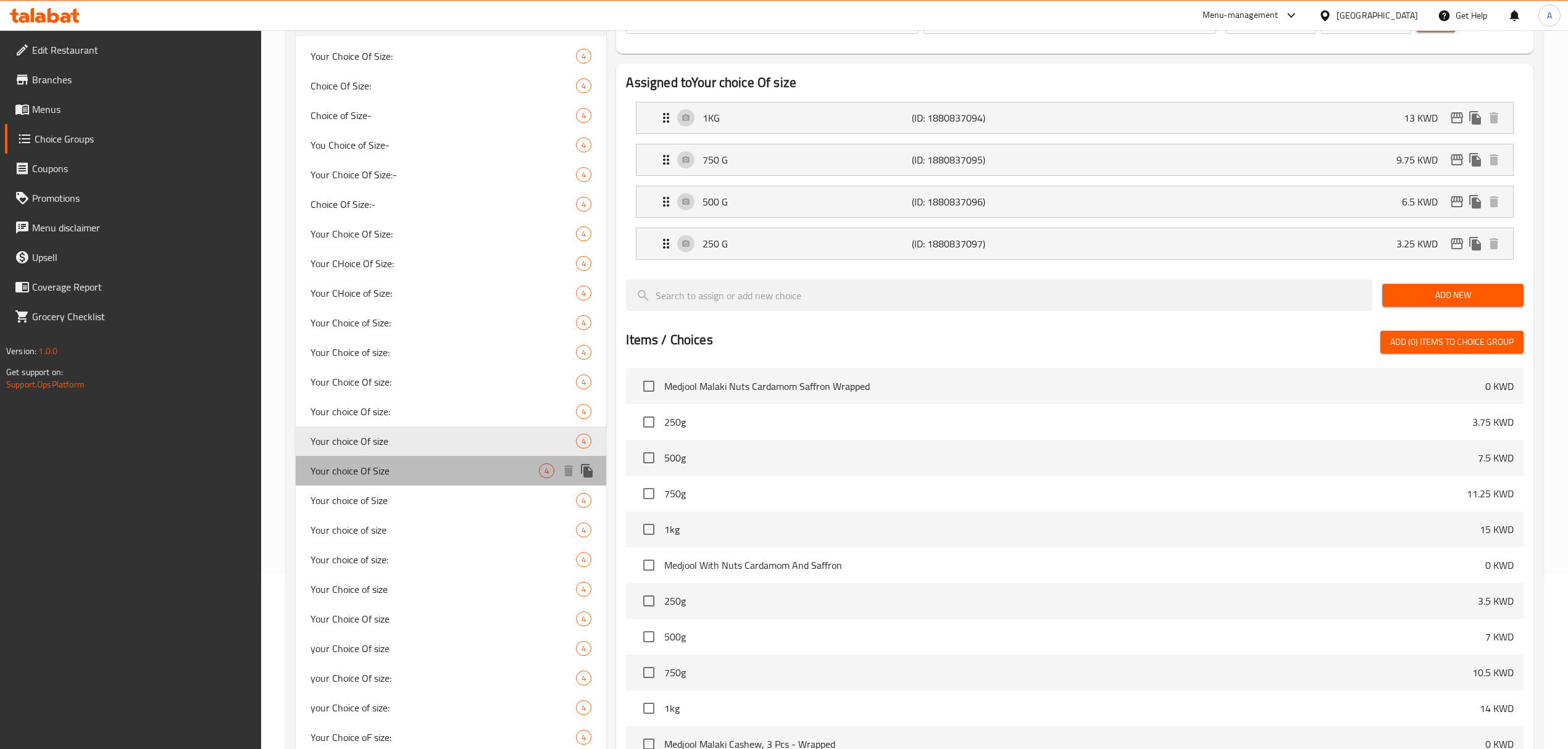
click at [406, 475] on span "Your choice Of Size" at bounding box center [424, 471] width 228 height 15
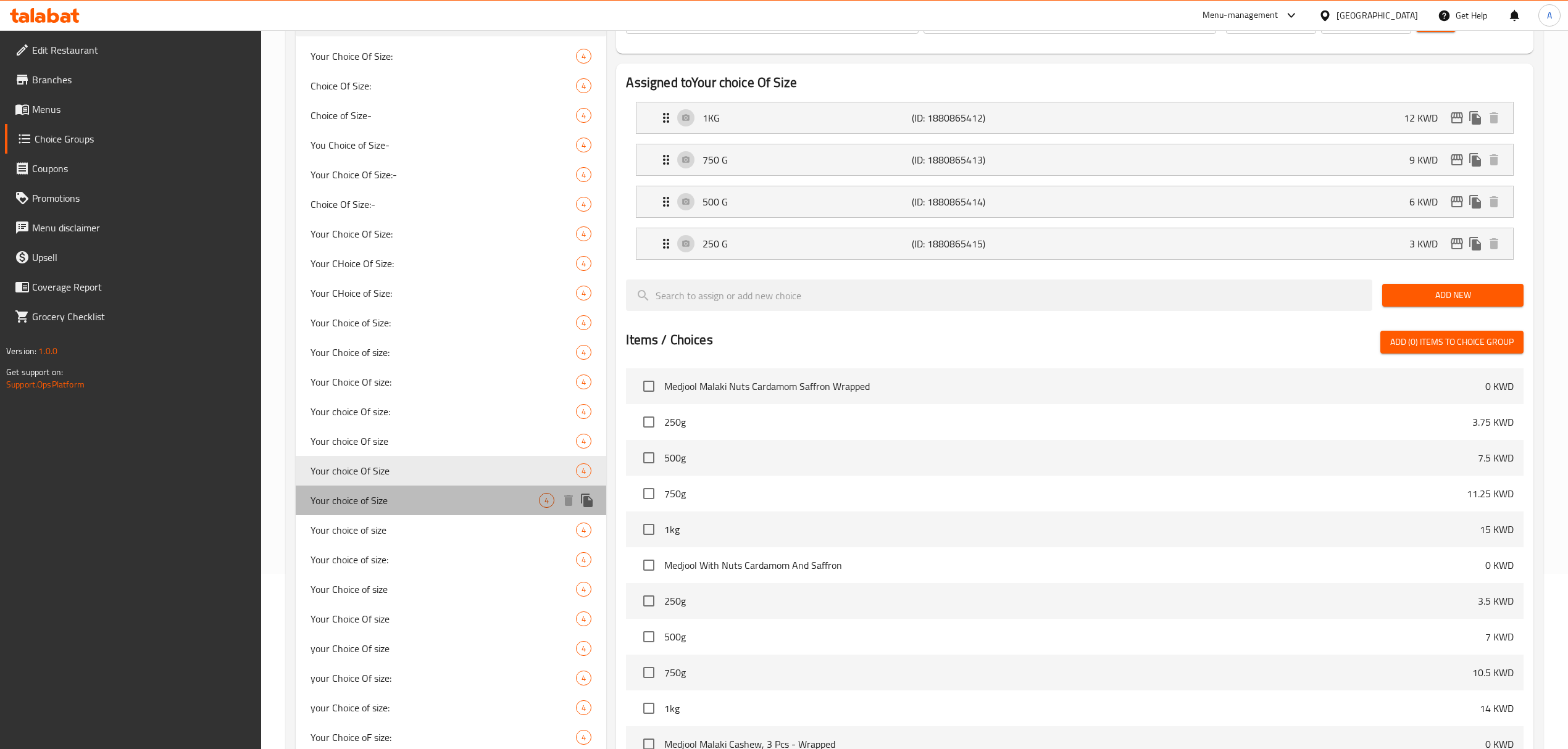
click at [403, 511] on div "Your choice of Size 4" at bounding box center [451, 500] width 310 height 30
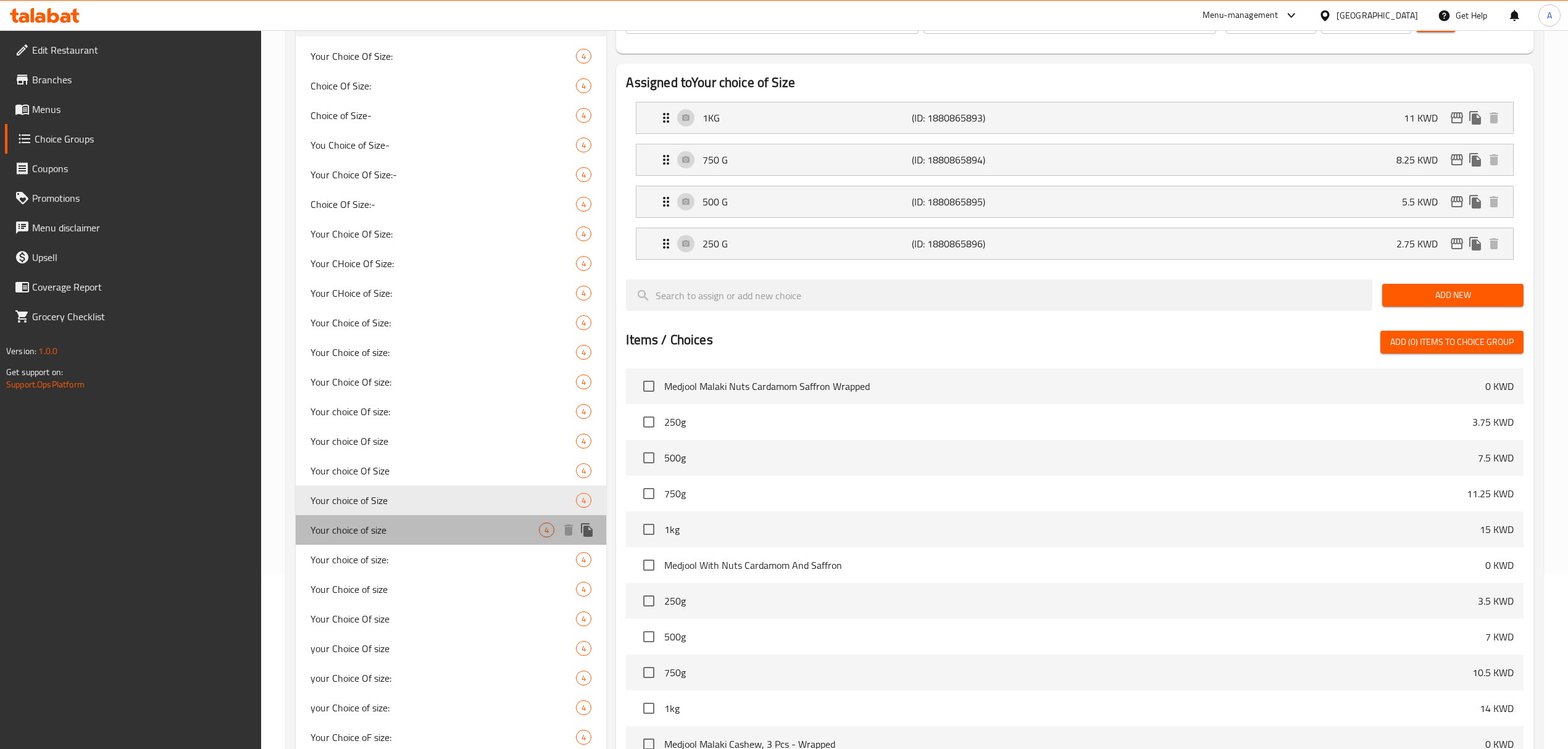
click at [403, 541] on div "Your choice of size 4" at bounding box center [451, 530] width 310 height 30
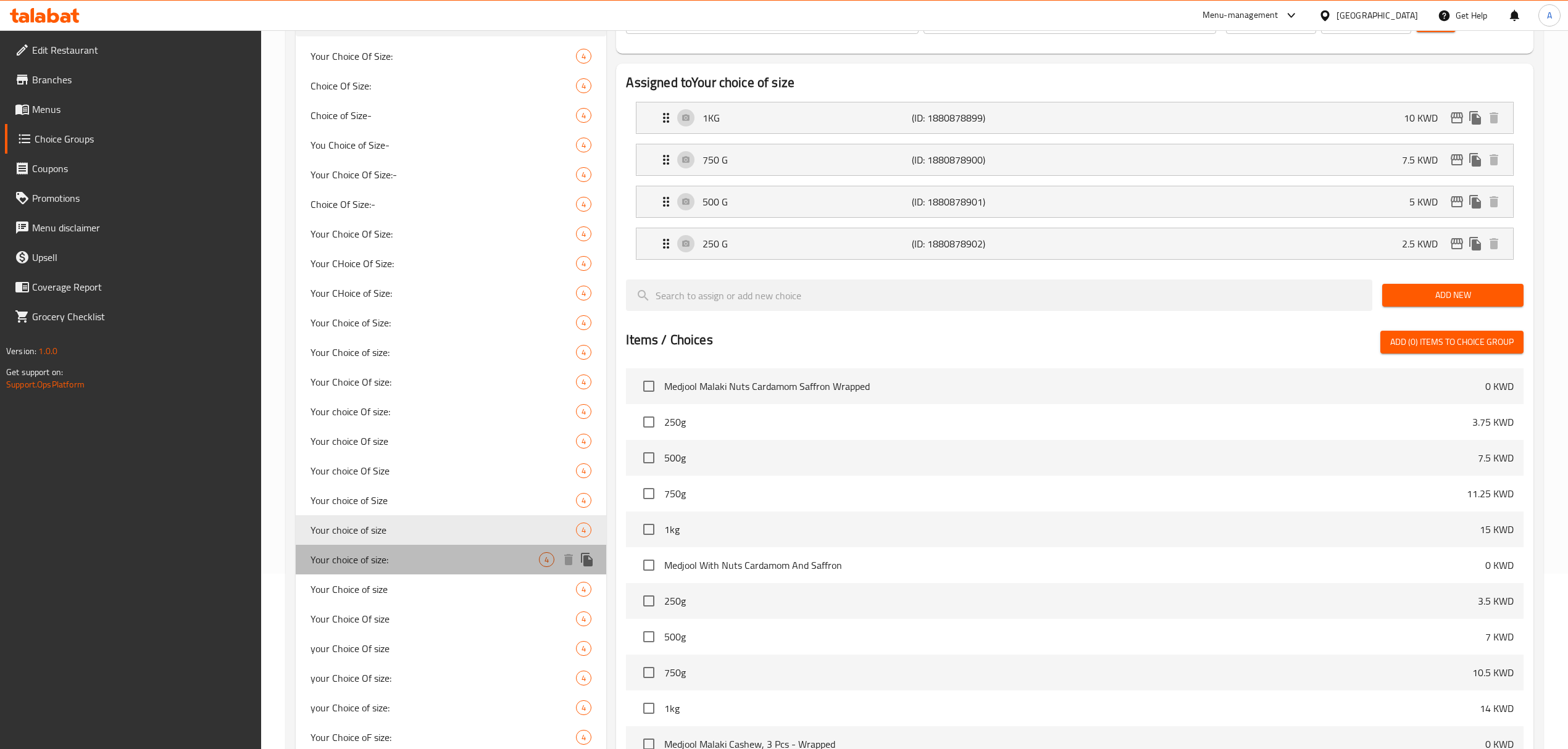
click at [398, 558] on span "Your choice of size:" at bounding box center [424, 560] width 228 height 15
type input "Your choice of size:"
type input "اختيارك للحجم:"
click at [396, 572] on div "Your choice of size: 4" at bounding box center [451, 560] width 310 height 30
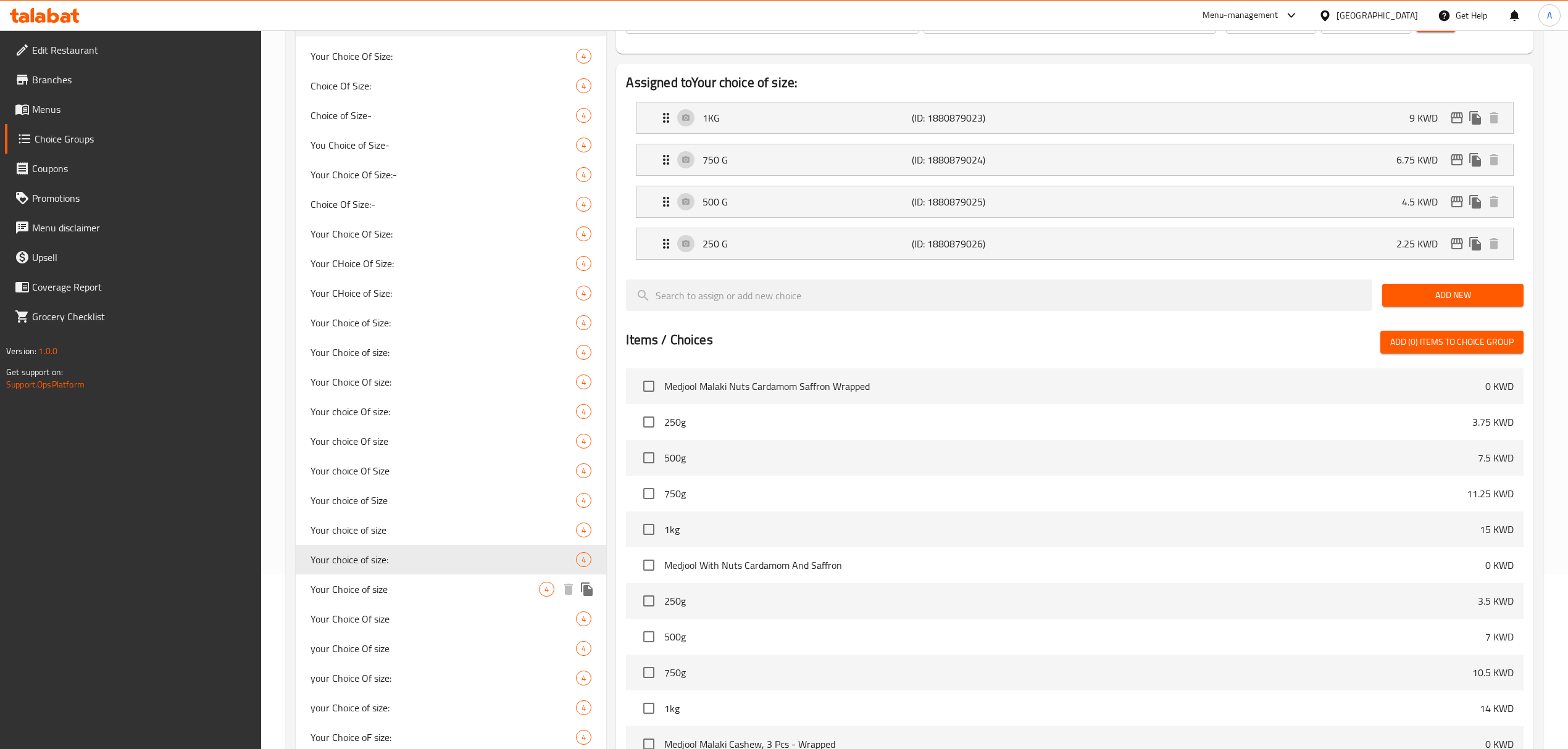
click at [396, 588] on span "Your Choice of size" at bounding box center [424, 589] width 228 height 15
type input "Your Choice of size"
type input "اختيارك للحجم"
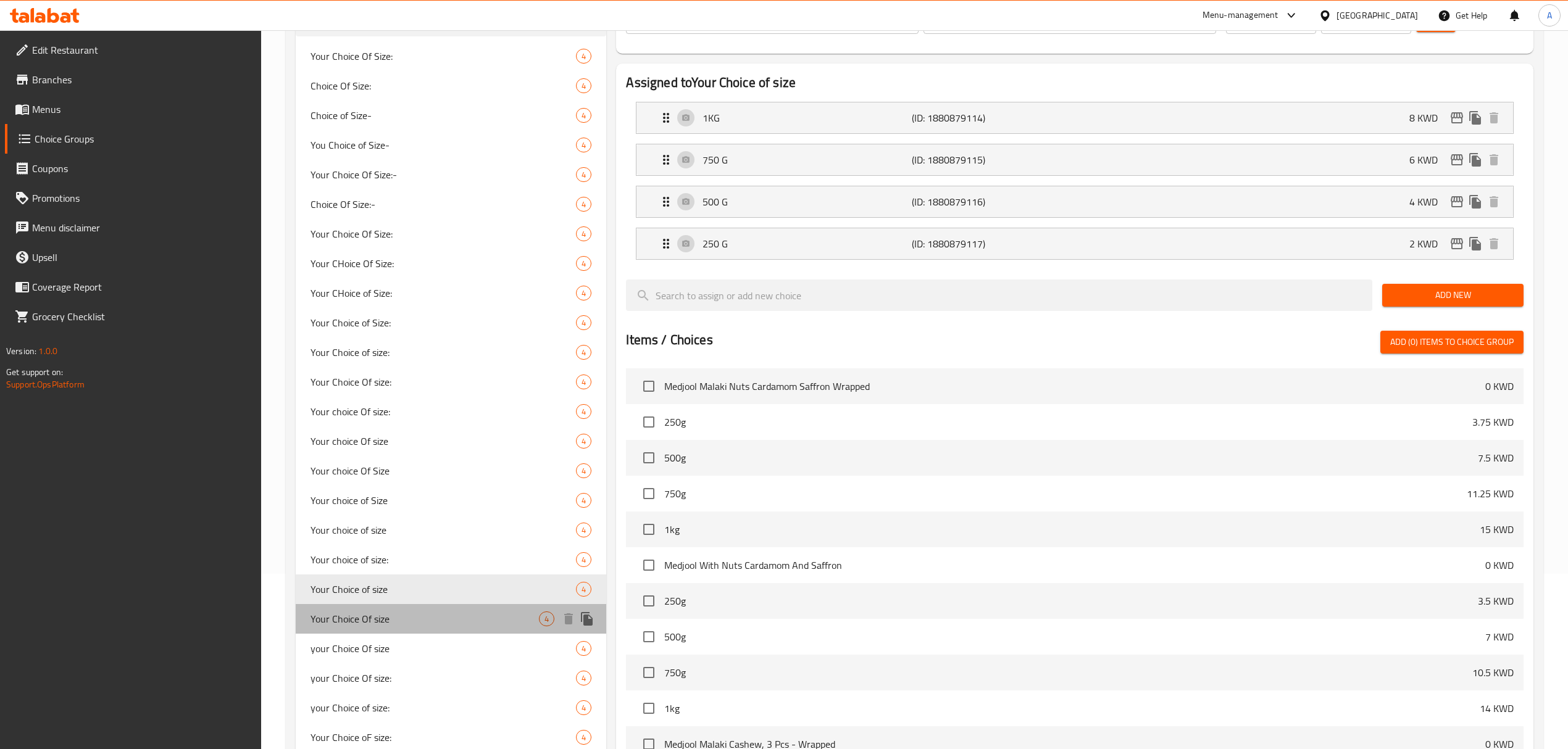
click at [396, 609] on div "Your Choice Of size 4" at bounding box center [451, 619] width 310 height 30
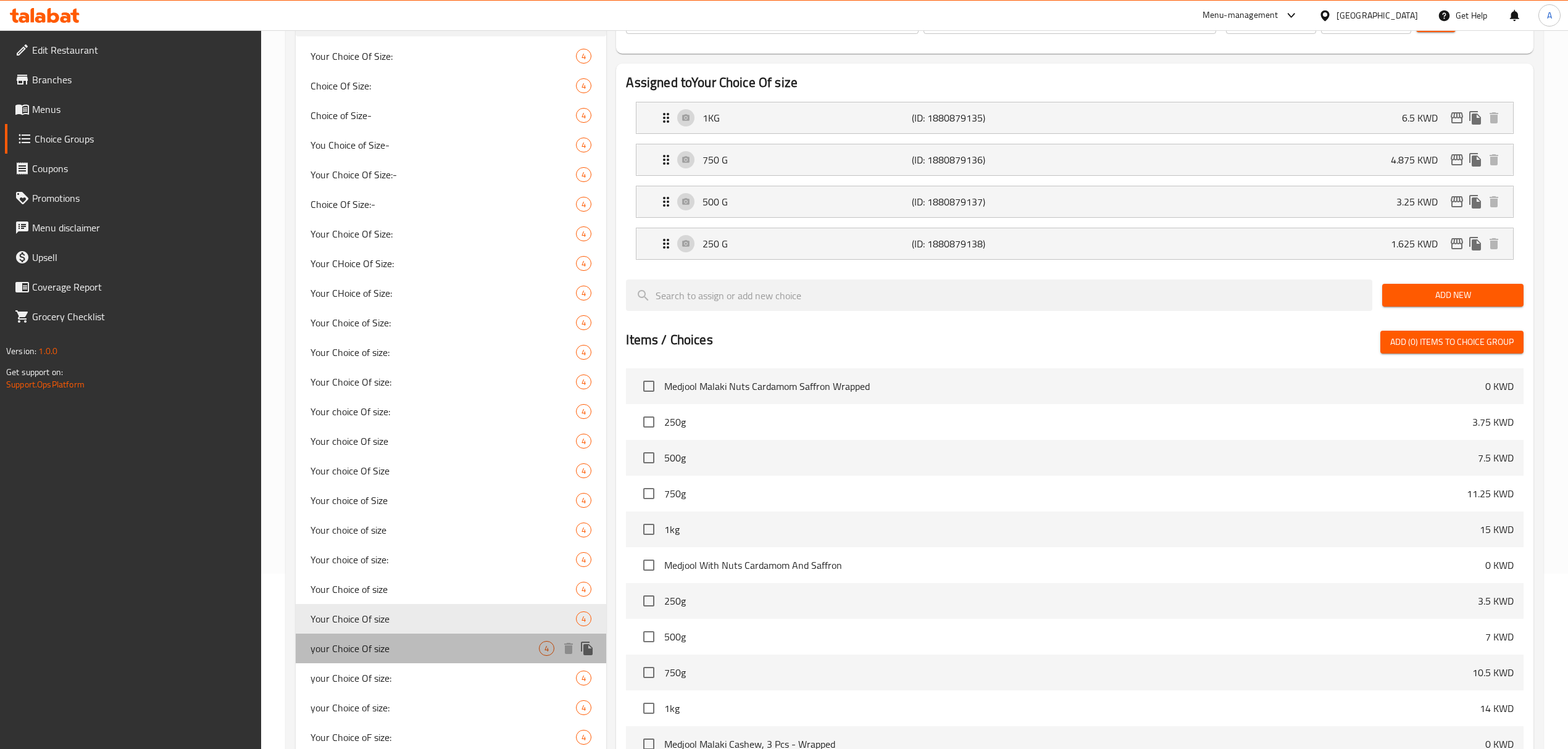
click at [390, 643] on span "your Choice Of size" at bounding box center [424, 649] width 228 height 15
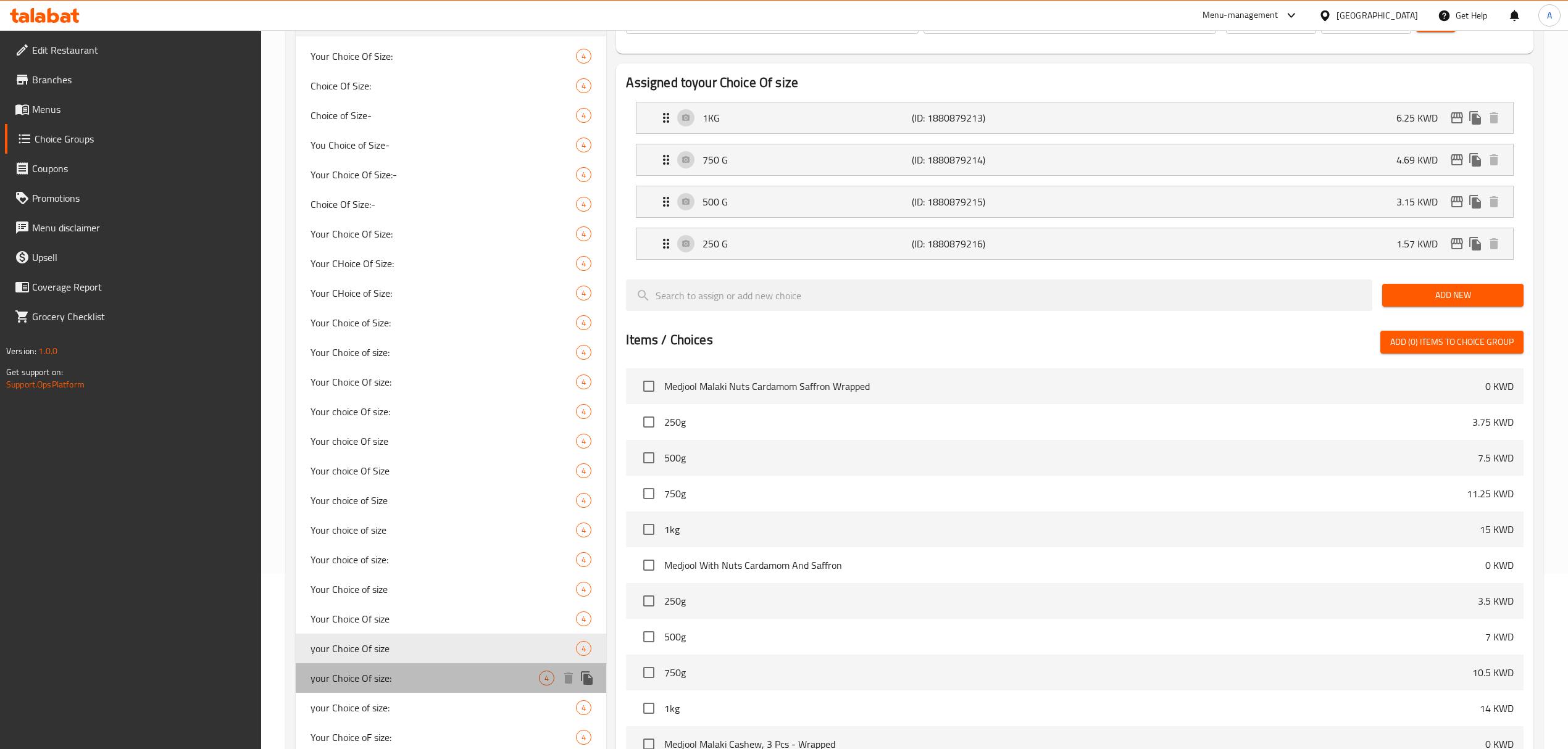
click at [388, 671] on span "your Choice Of size:" at bounding box center [424, 678] width 228 height 15
type input "your Choice Of size:"
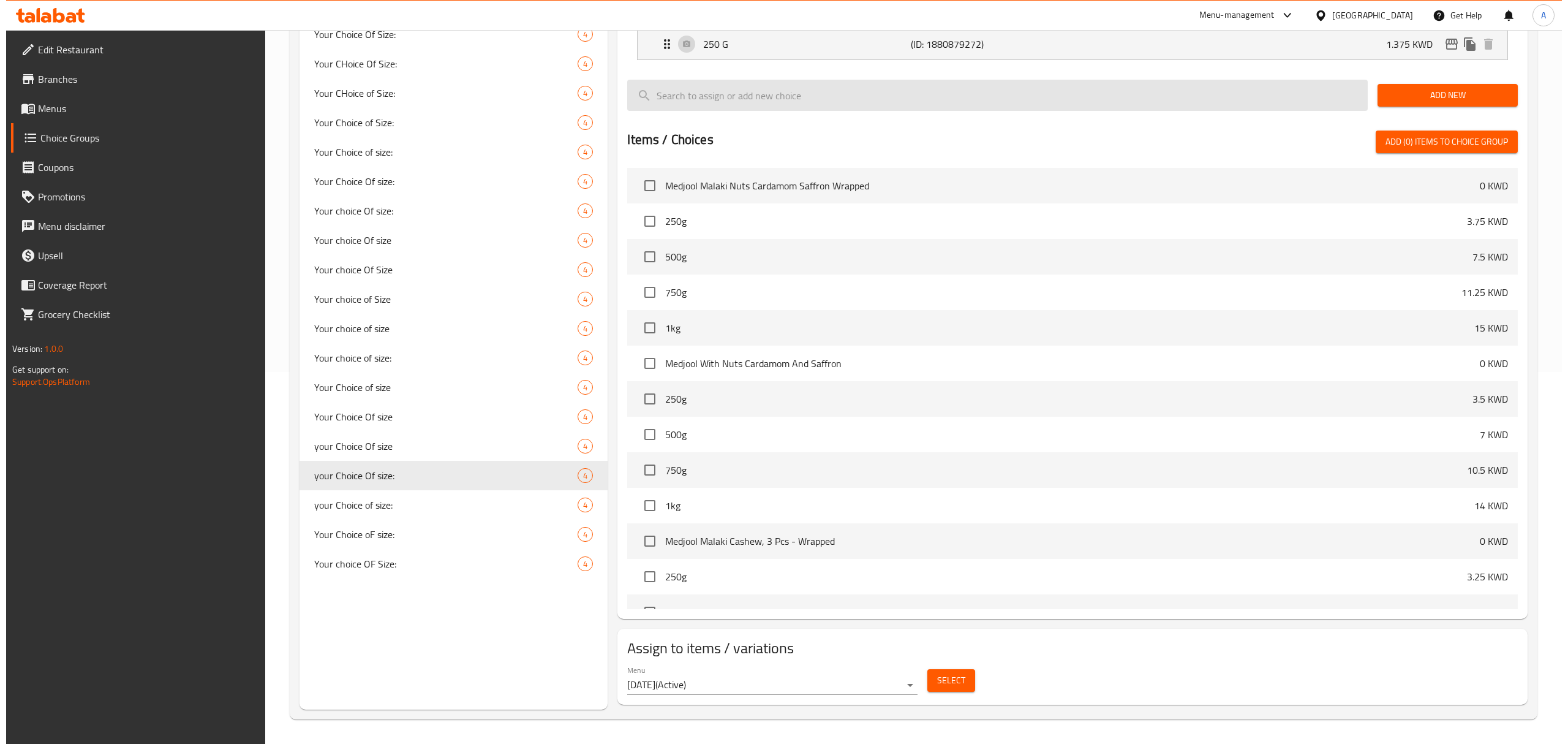
scroll to position [374, 0]
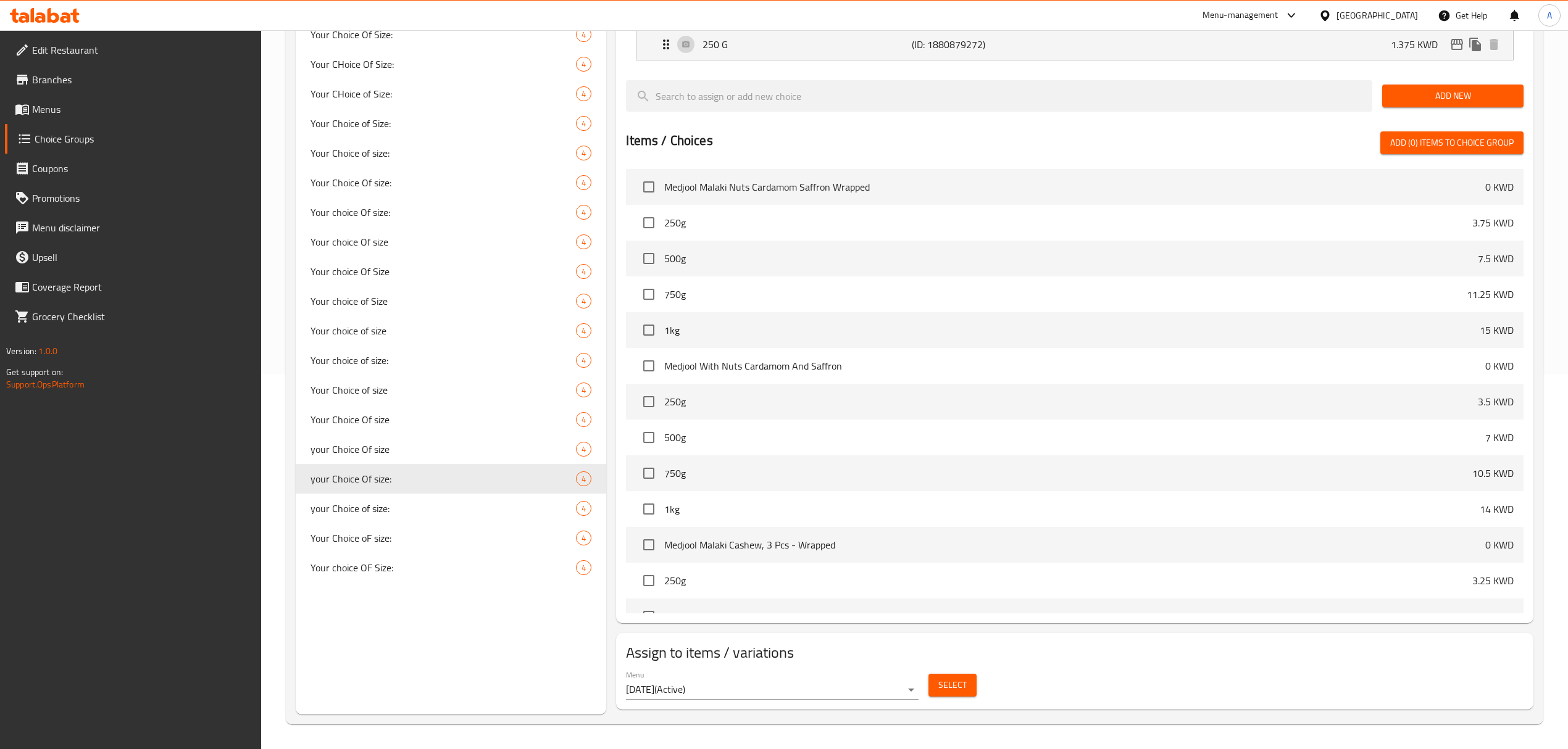
click at [965, 690] on span "Select" at bounding box center [952, 685] width 28 height 16
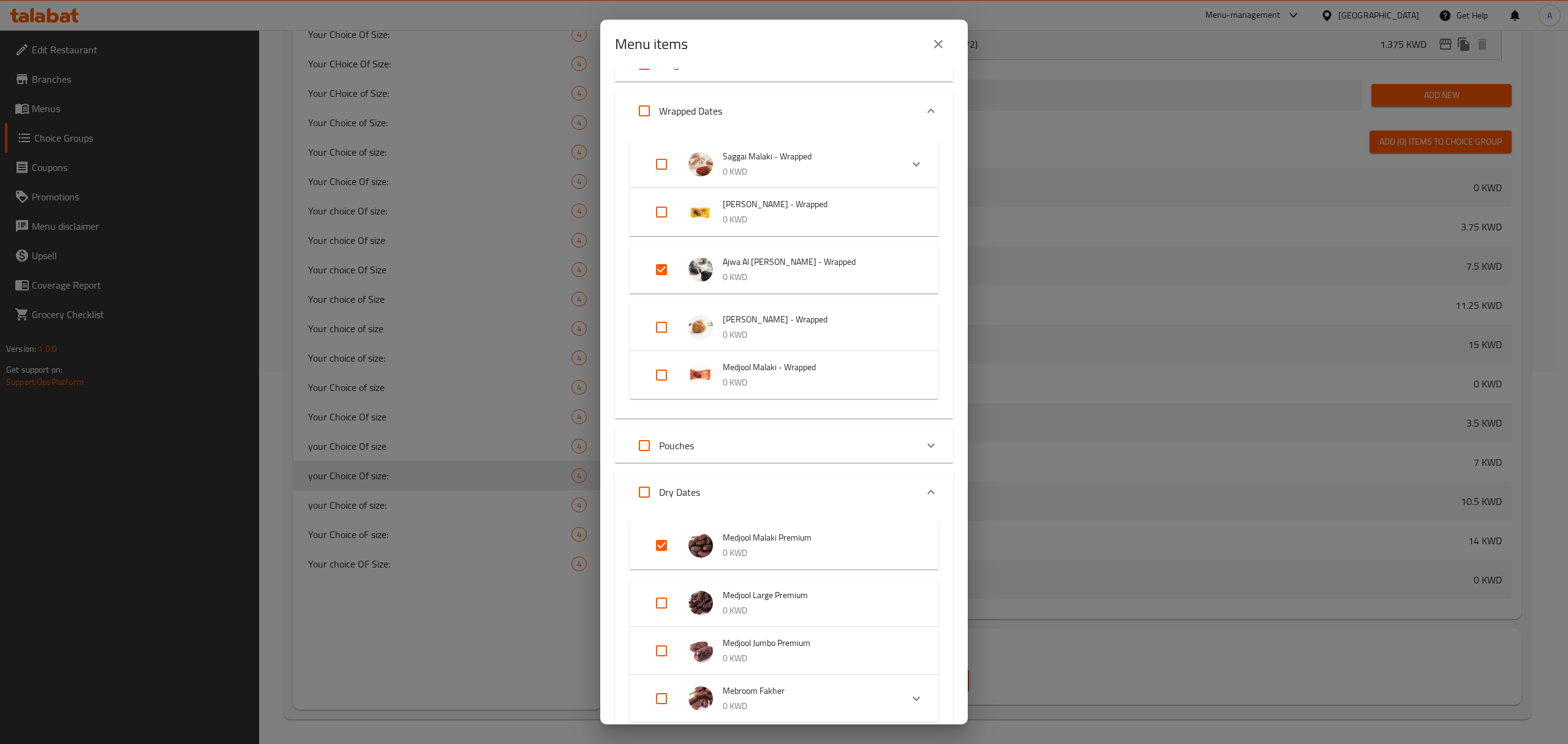
scroll to position [4390, 0]
click at [945, 49] on icon "close" at bounding box center [939, 44] width 15 height 15
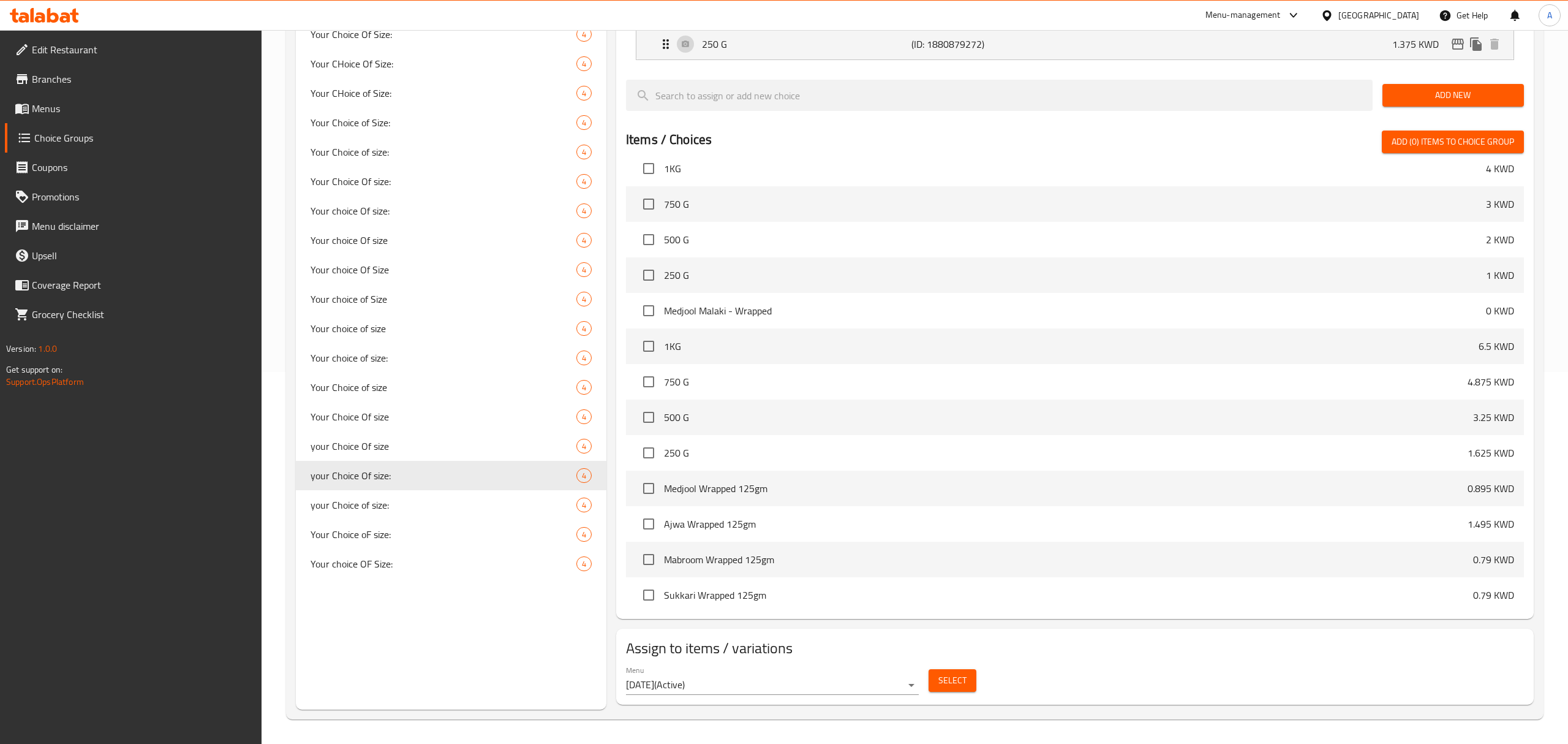
scroll to position [3958, 0]
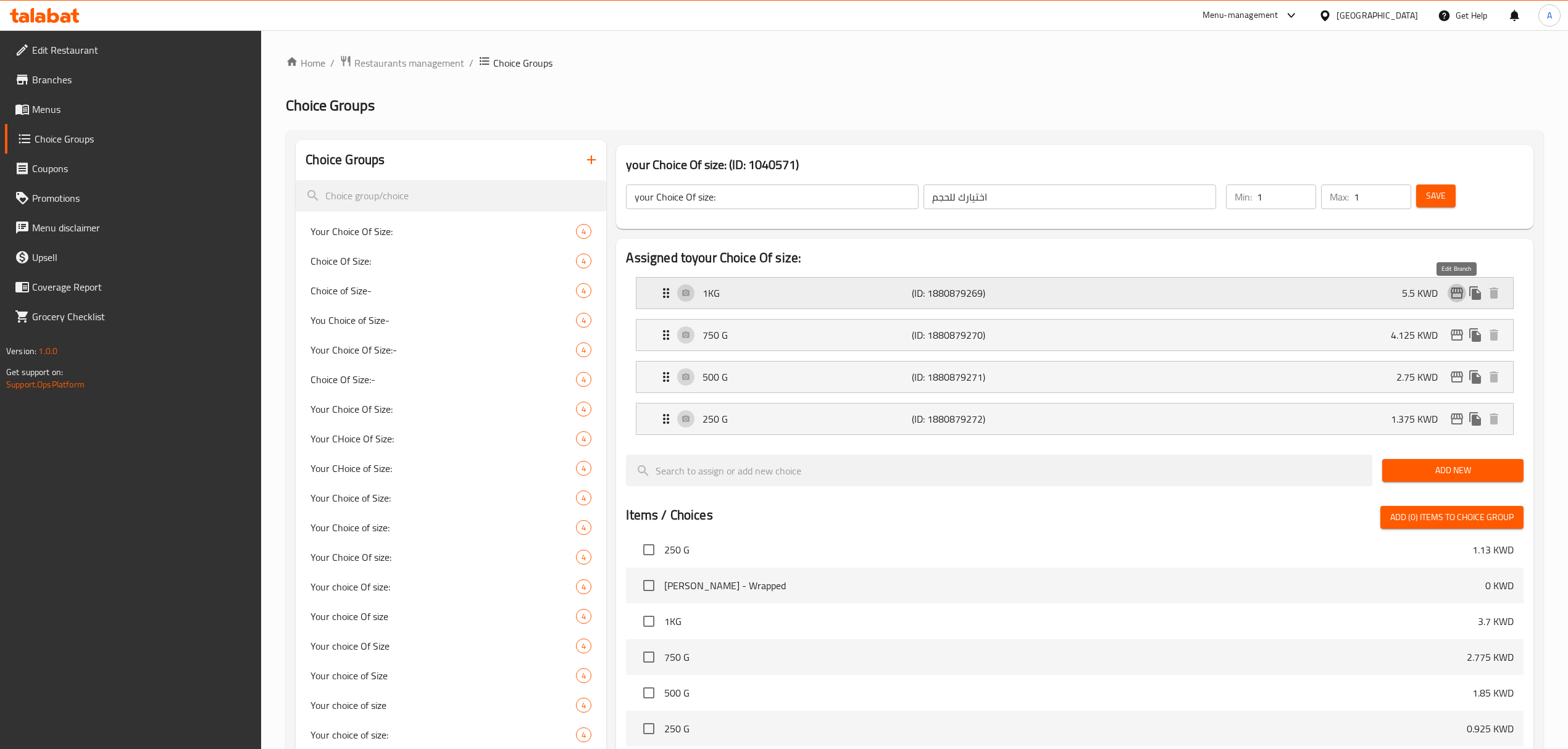
click at [1456, 292] on icon "edit" at bounding box center [1456, 293] width 13 height 11
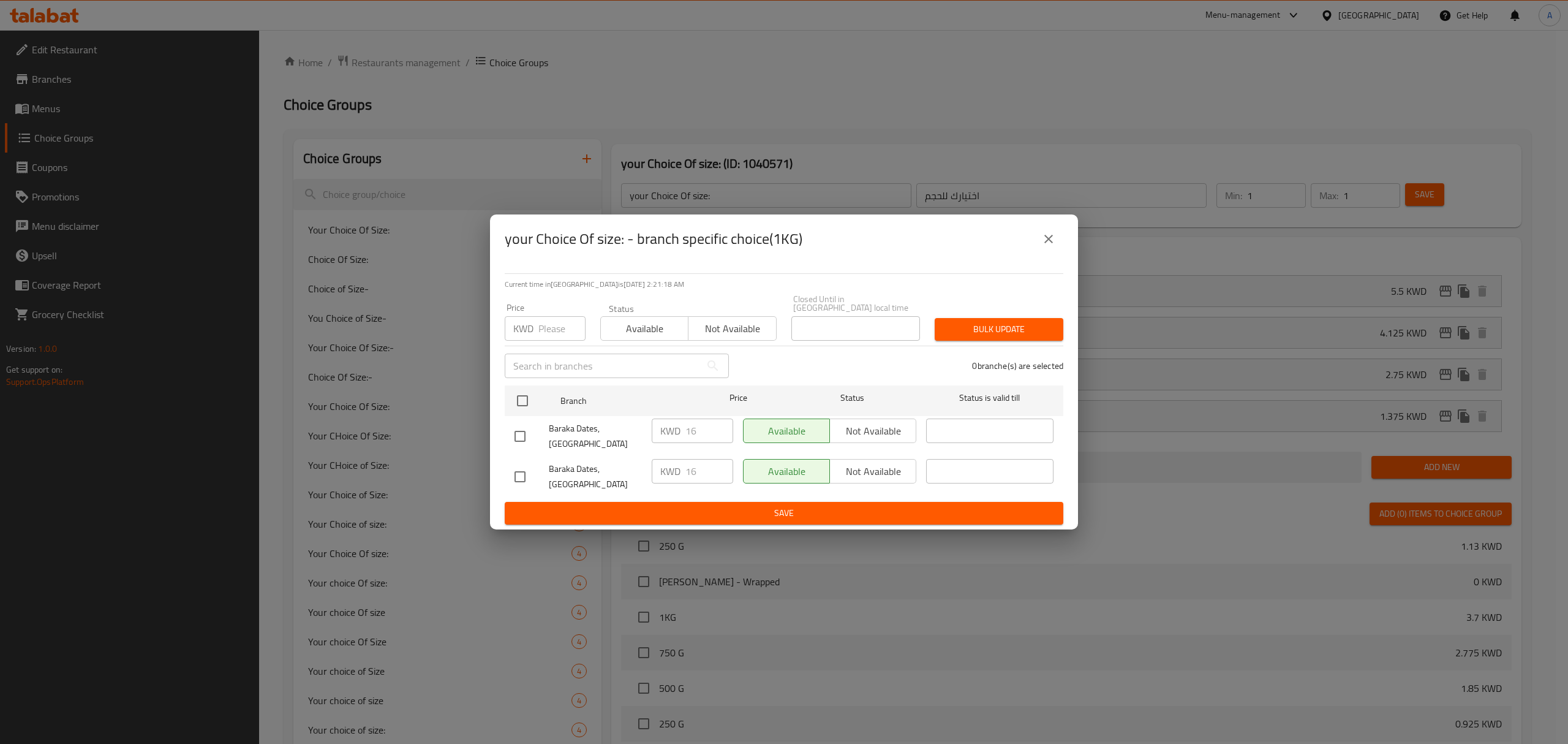
click at [1041, 247] on icon "close" at bounding box center [1049, 239] width 15 height 15
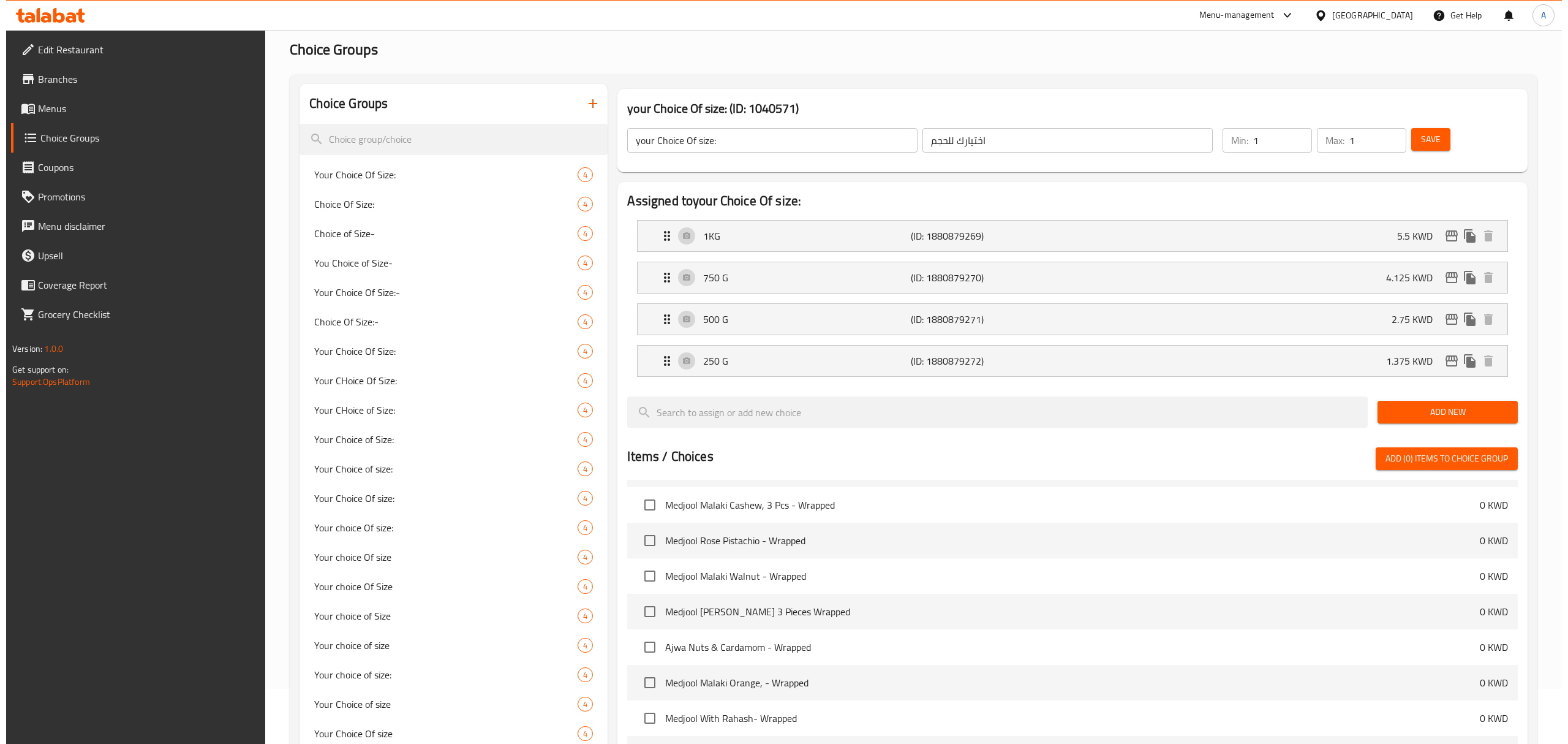
scroll to position [47, 0]
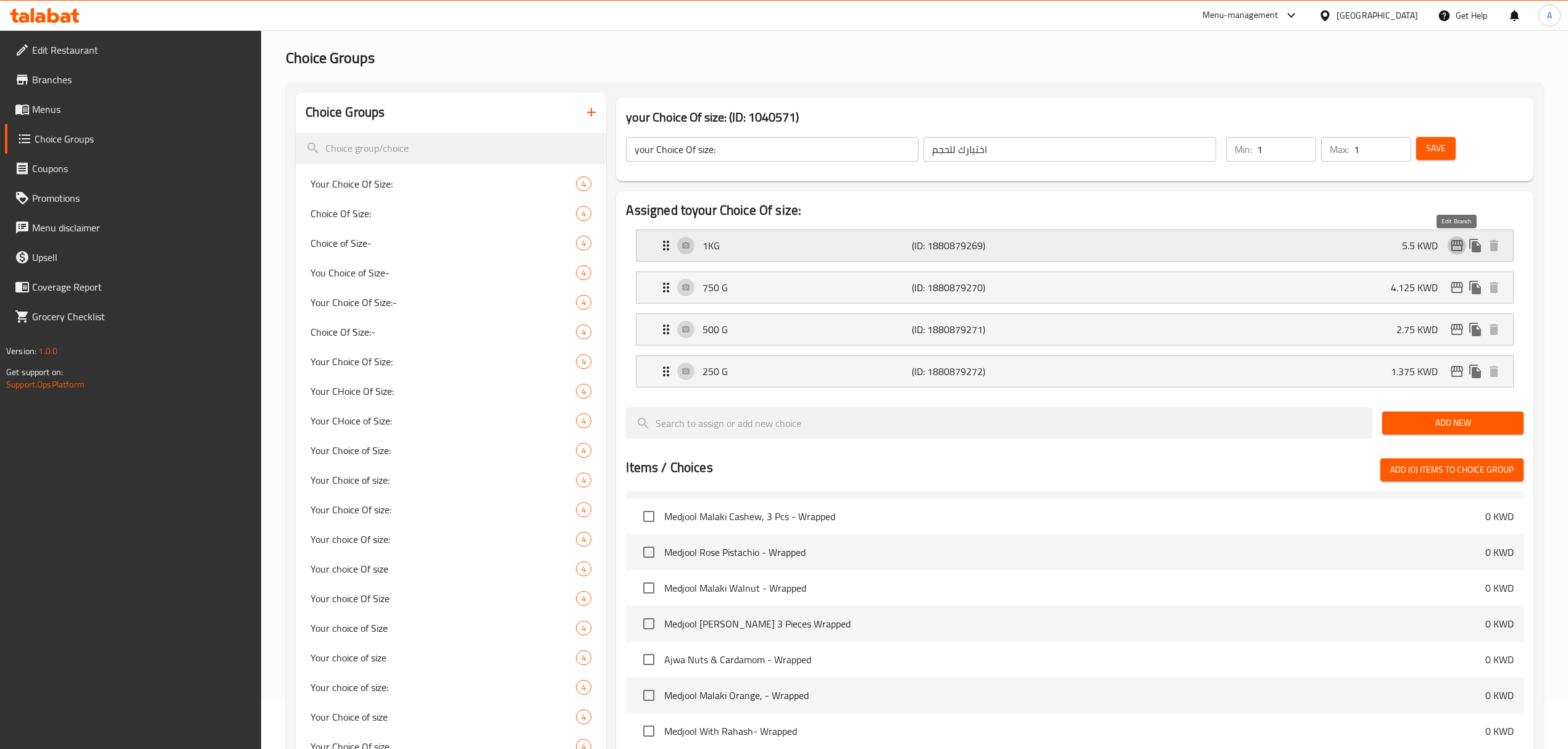
click at [1451, 247] on icon "edit" at bounding box center [1456, 245] width 13 height 11
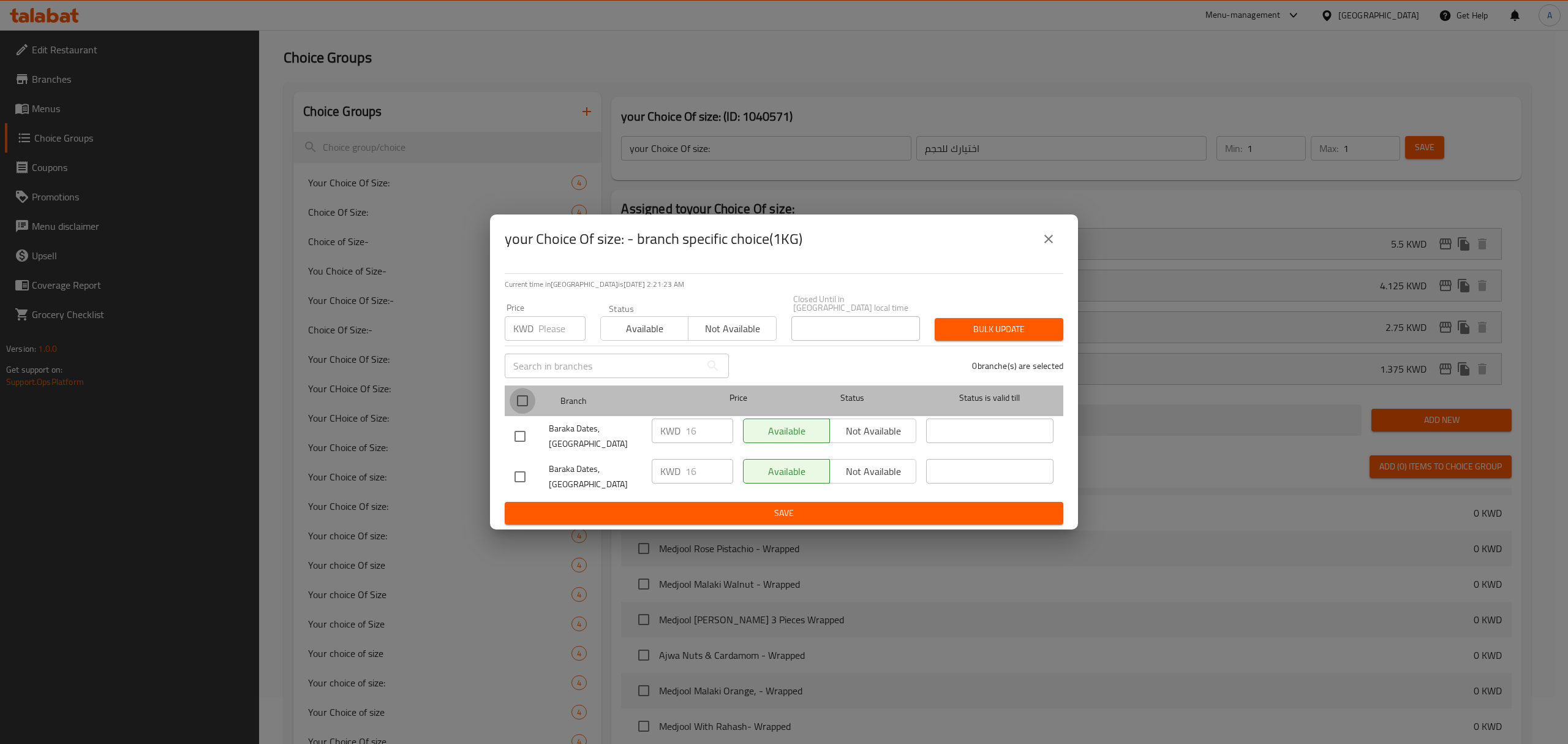
click at [510, 405] on input "checkbox" at bounding box center [522, 401] width 26 height 26
checkbox input "true"
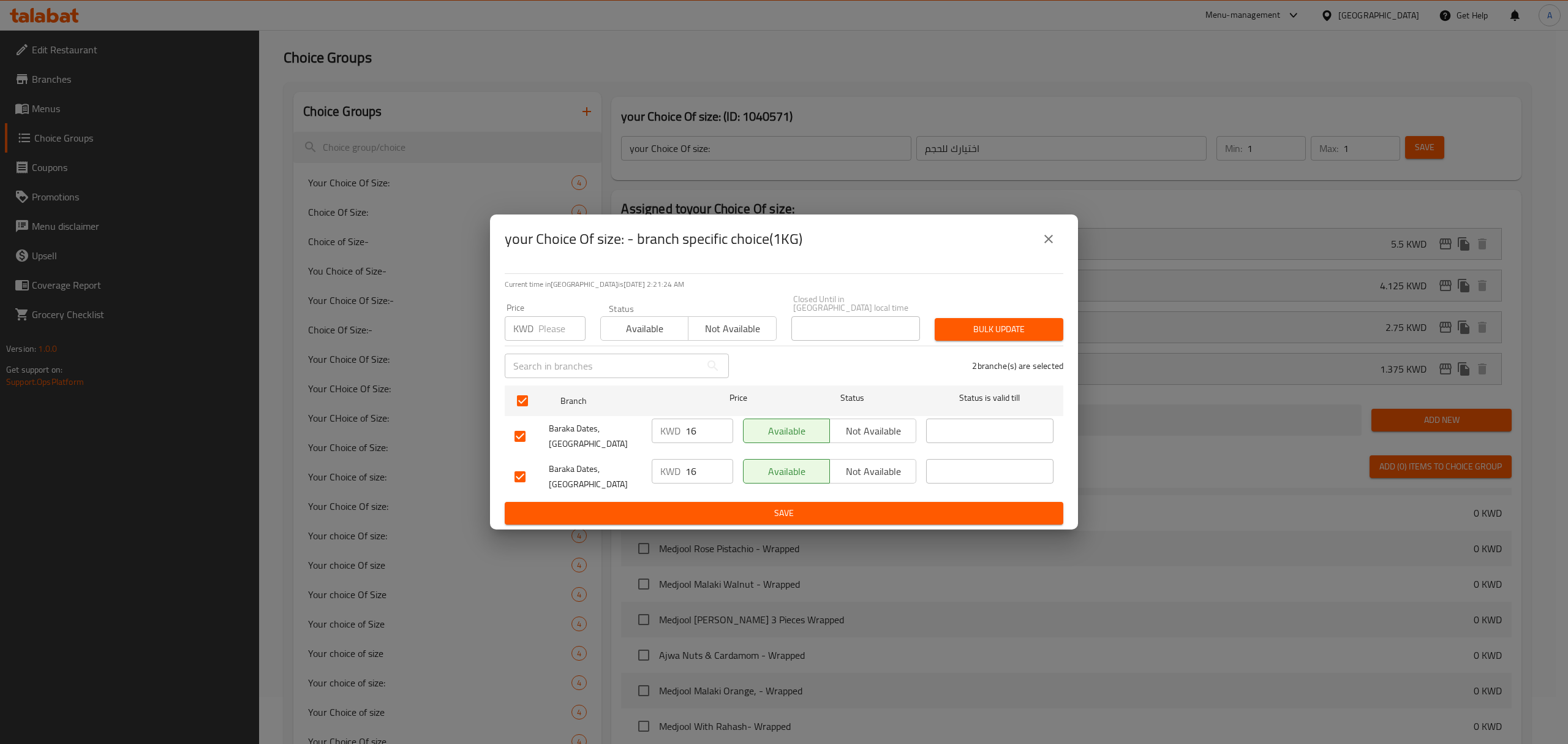
click at [556, 338] on input "number" at bounding box center [562, 328] width 47 height 24
paste input "5.5"
type input "5.5"
click at [1030, 332] on span "Bulk update" at bounding box center [999, 329] width 109 height 15
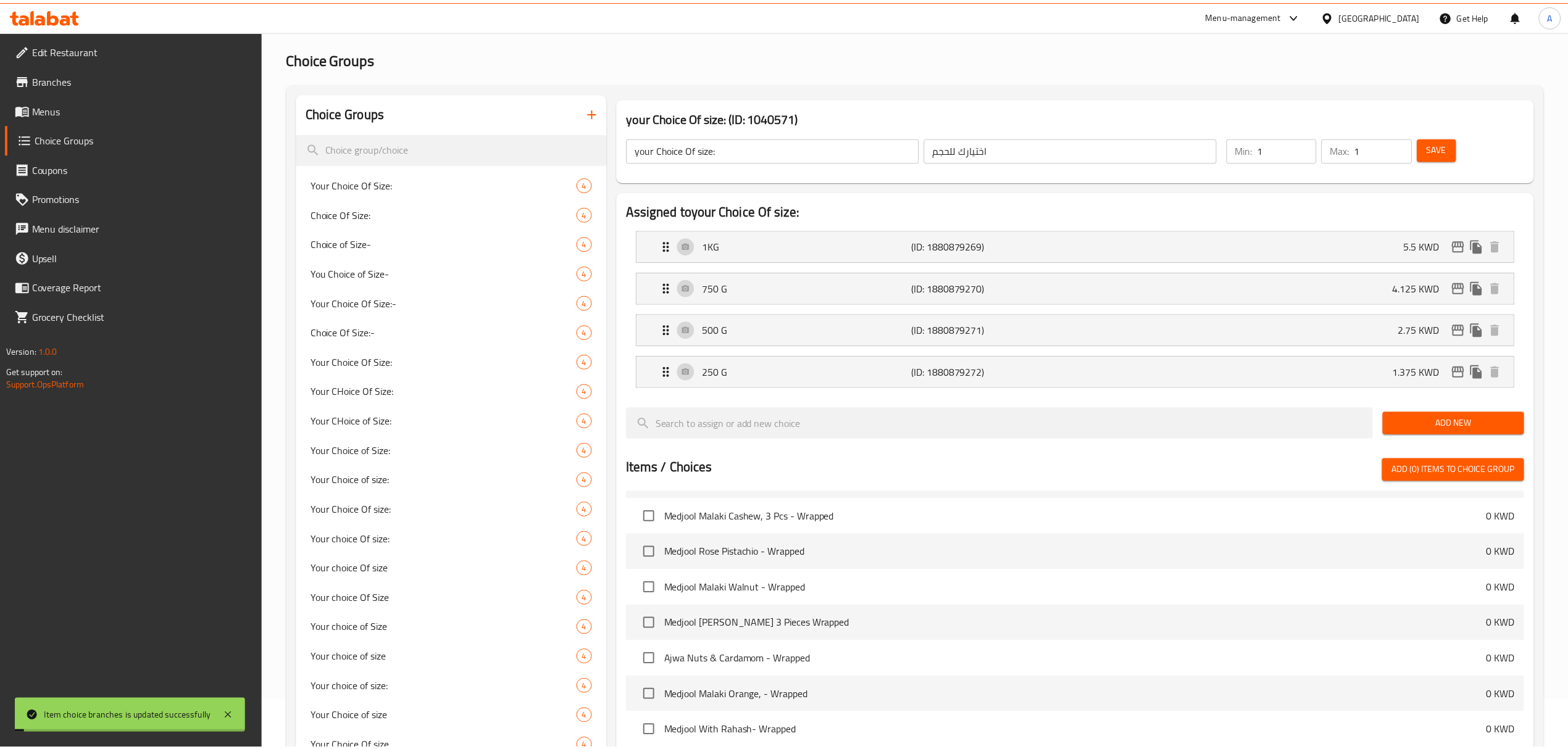
scroll to position [377, 0]
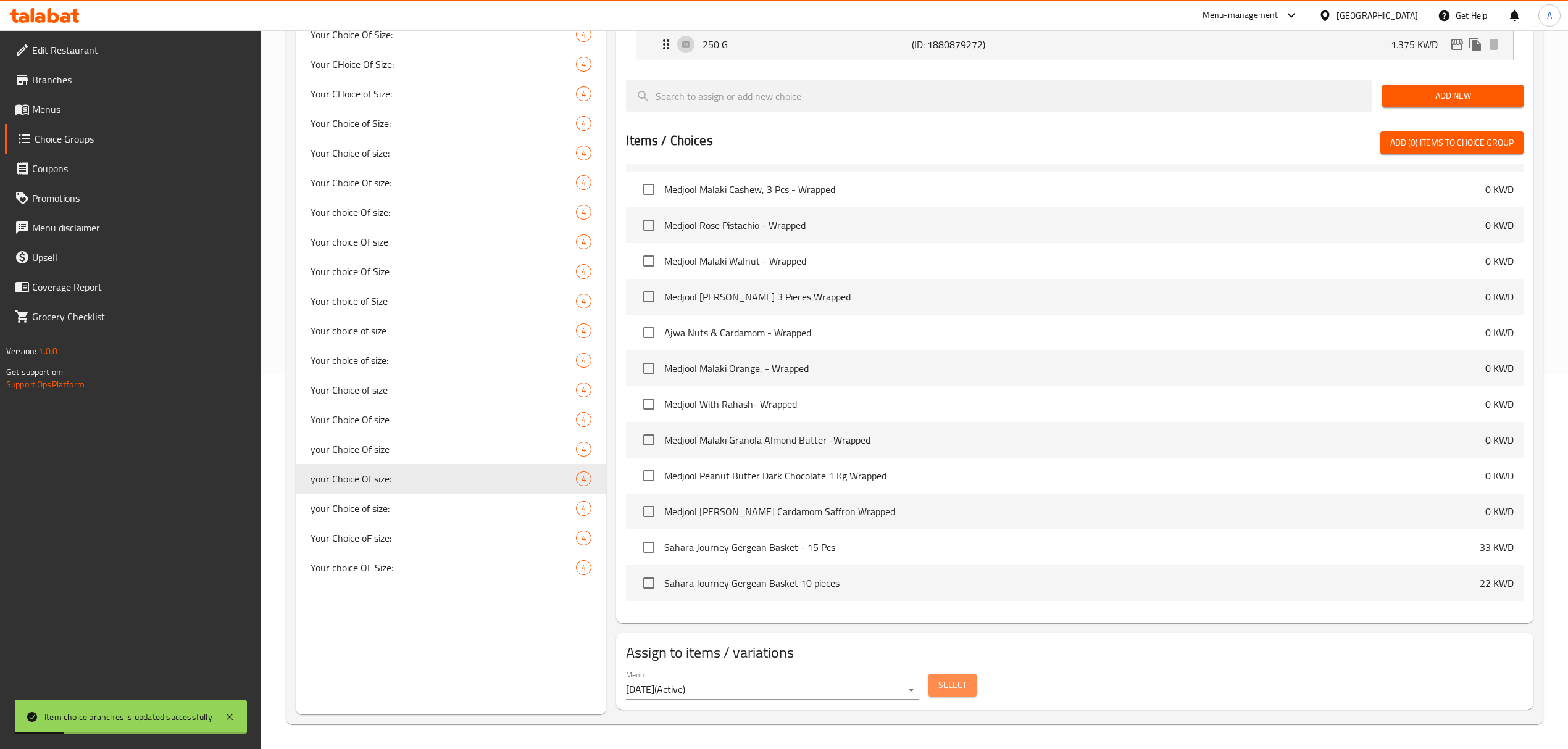
click at [946, 692] on span "Select" at bounding box center [952, 685] width 28 height 16
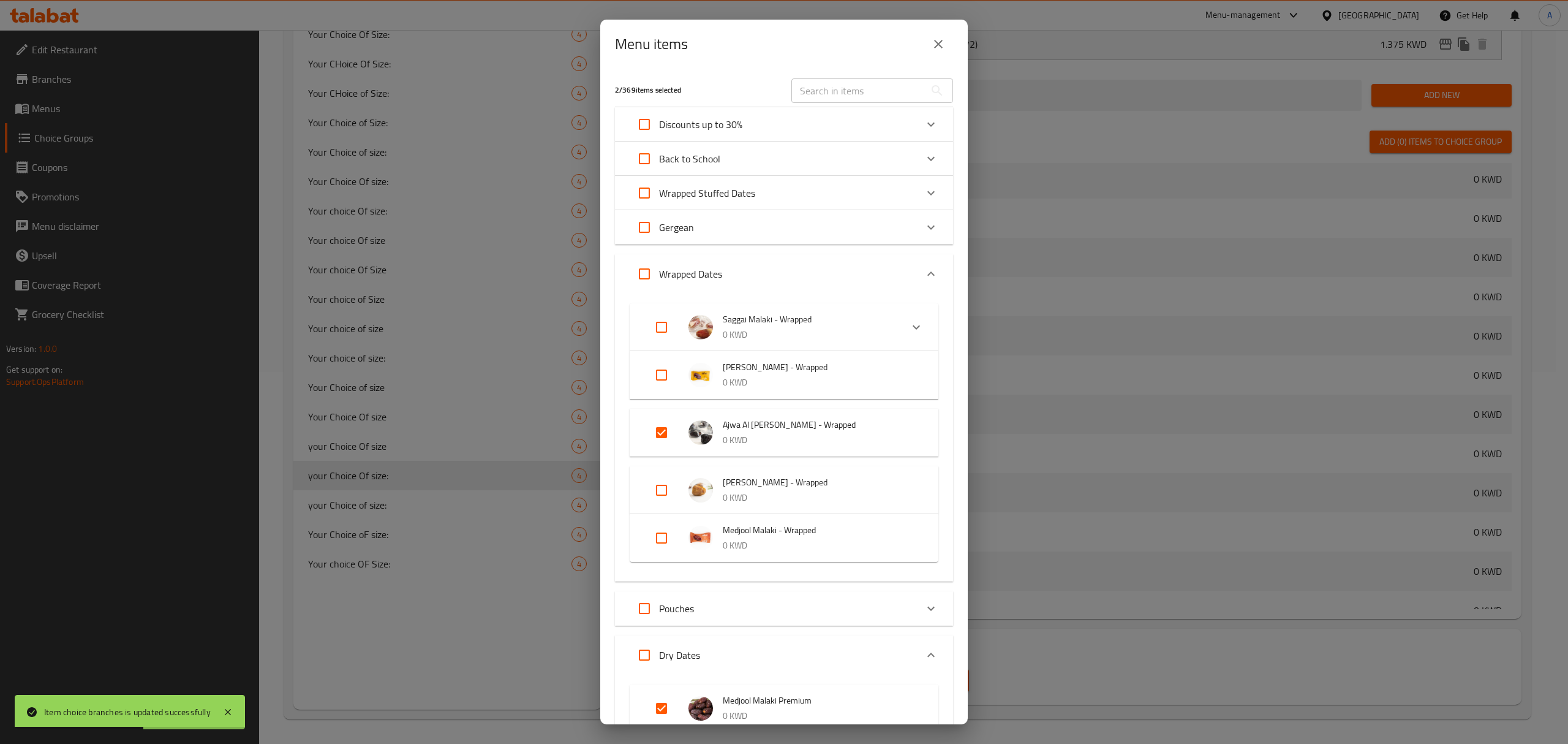
click at [937, 43] on icon "close" at bounding box center [939, 44] width 9 height 9
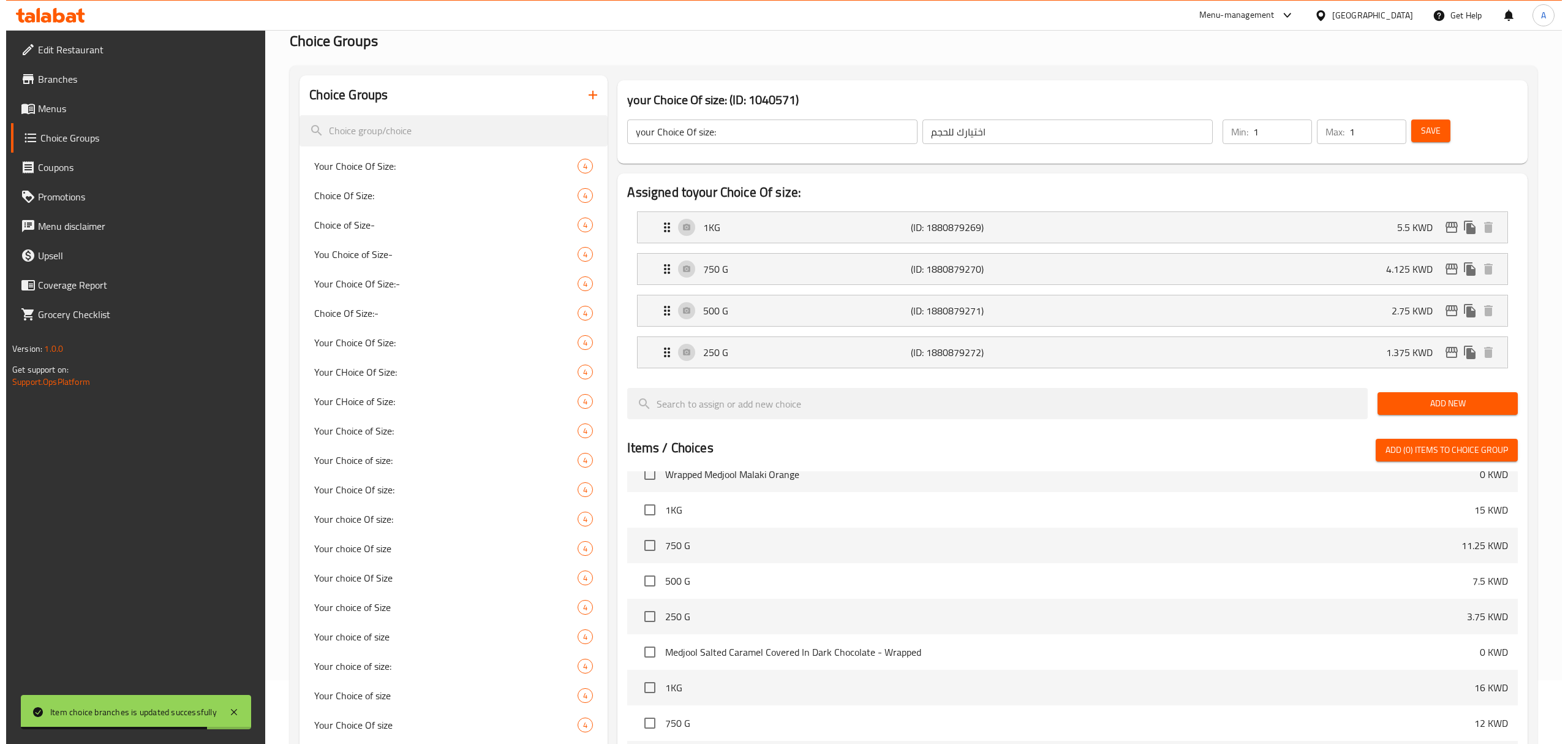
scroll to position [47, 0]
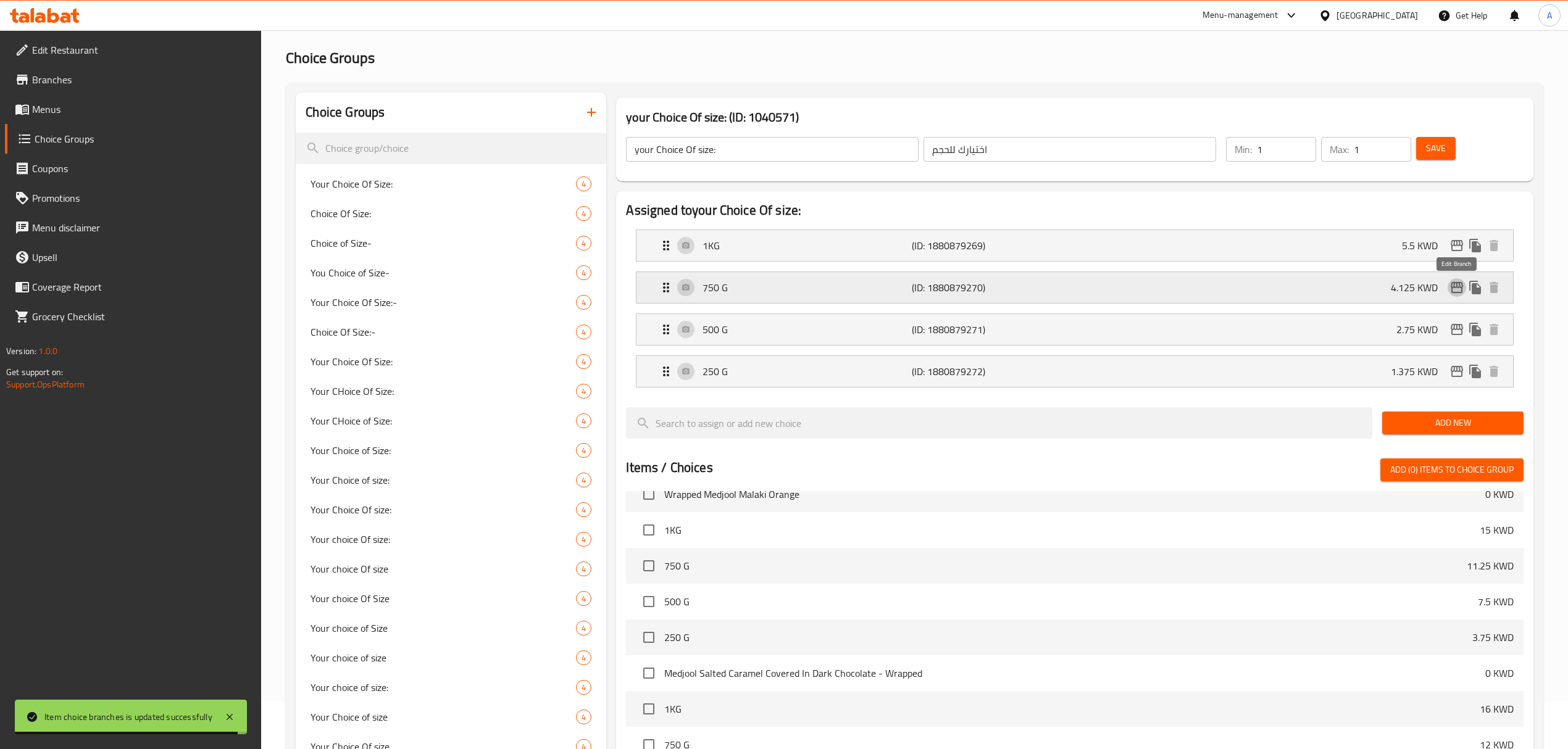
click at [1450, 291] on icon "edit" at bounding box center [1456, 287] width 15 height 15
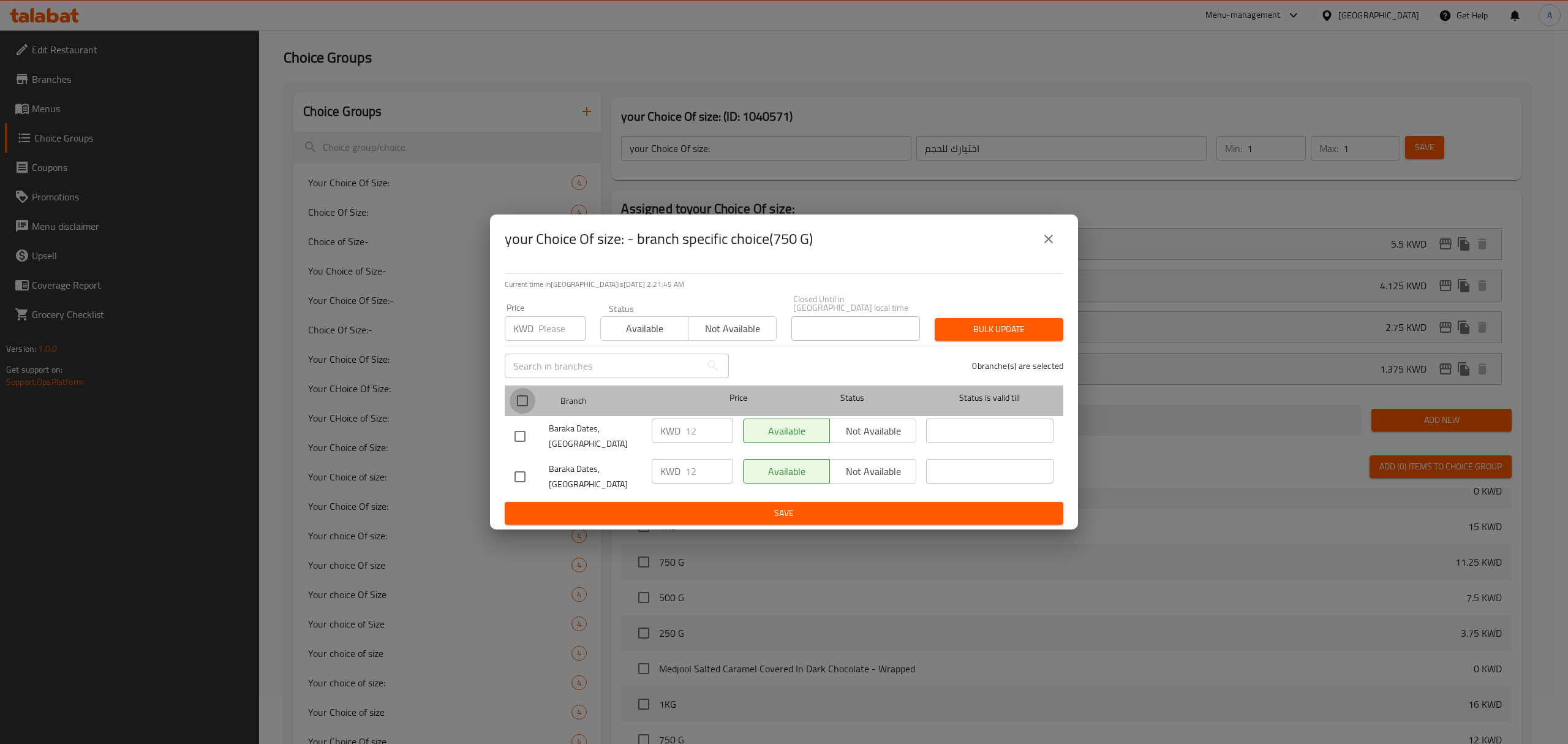
click at [519, 406] on input "checkbox" at bounding box center [522, 401] width 26 height 26
checkbox input "true"
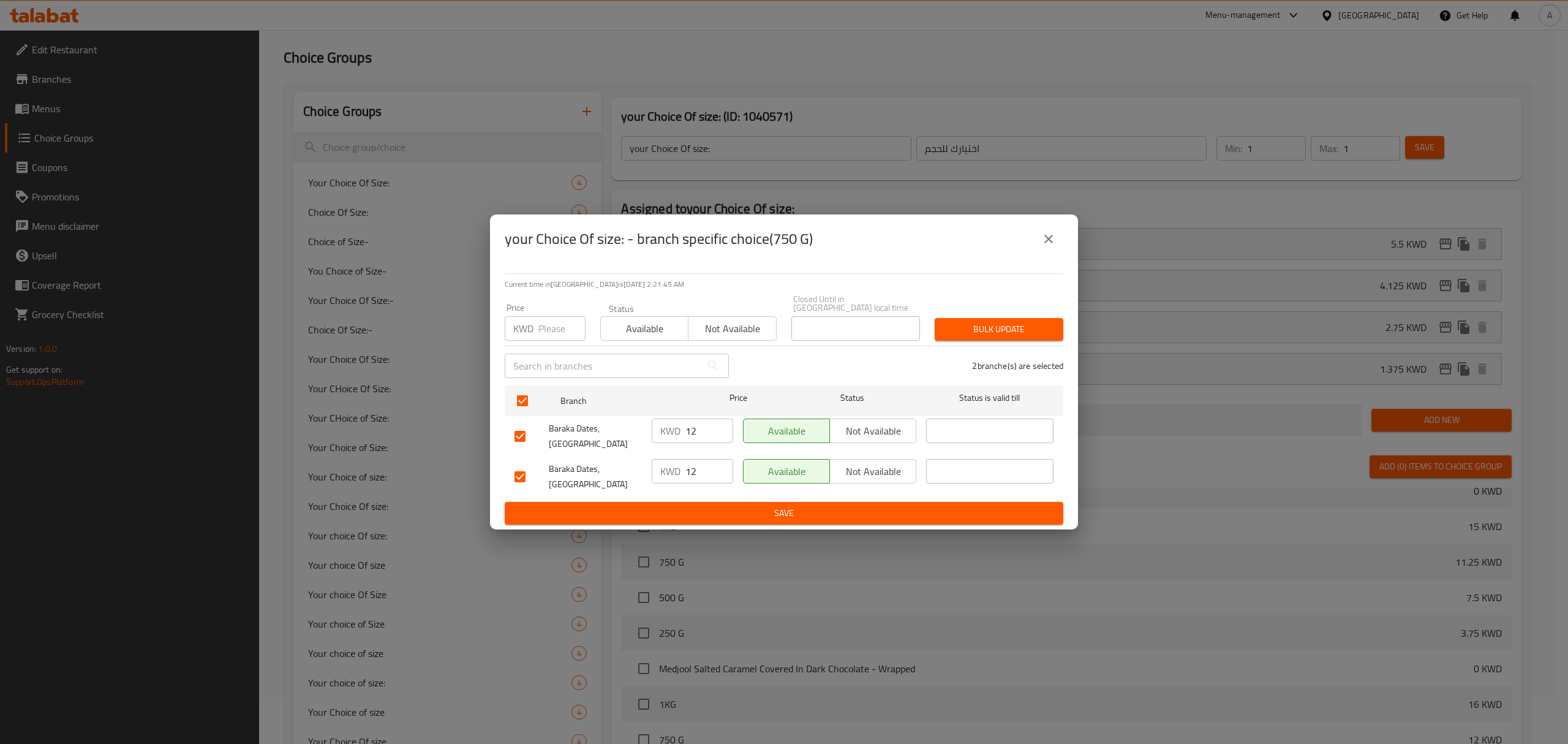
click at [559, 335] on input "number" at bounding box center [562, 328] width 47 height 24
paste input "4.125"
type input "4.125"
click at [1015, 346] on div "Bulk update" at bounding box center [999, 329] width 143 height 37
click at [1010, 327] on span "Bulk update" at bounding box center [999, 329] width 109 height 15
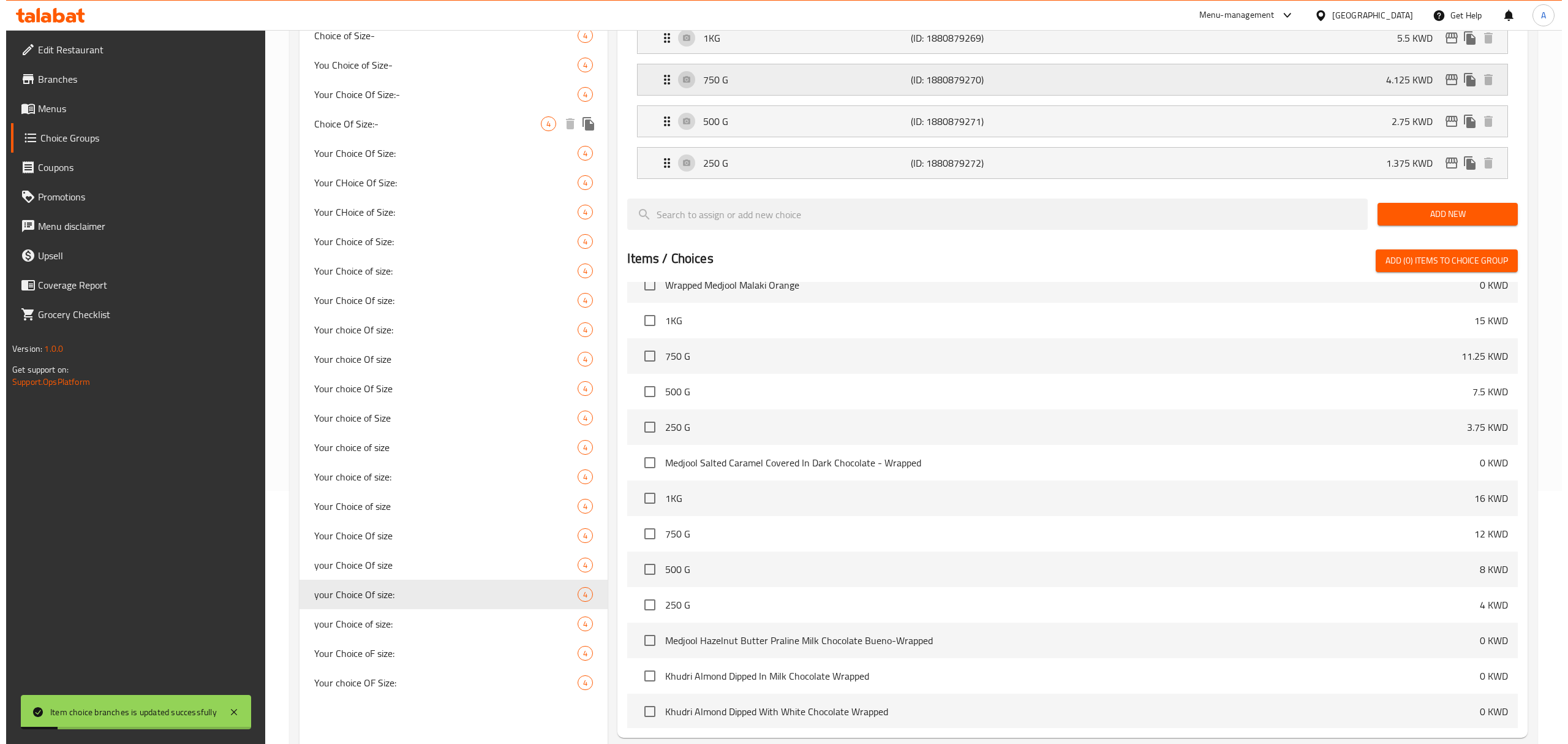
scroll to position [128, 0]
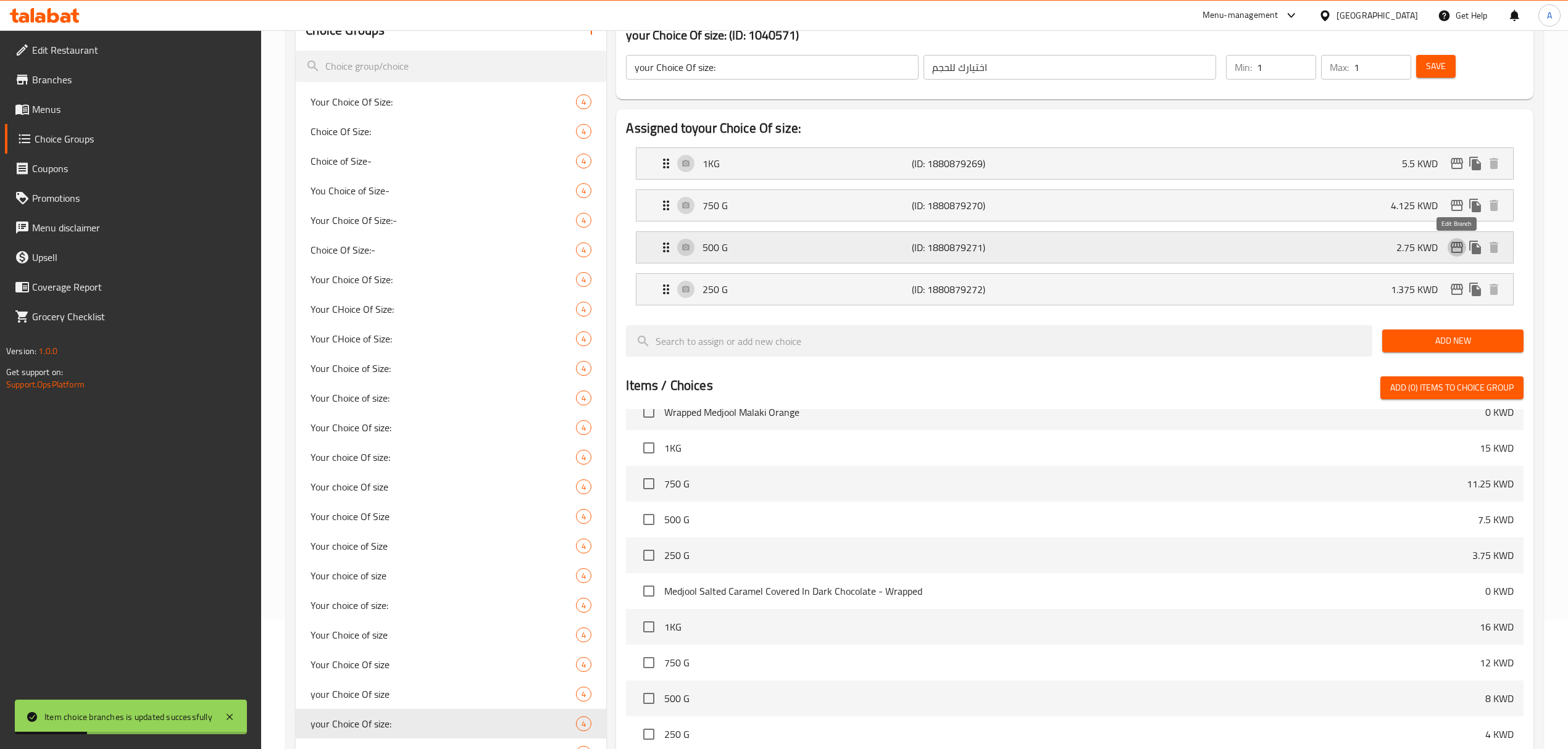
click at [1453, 244] on icon "edit" at bounding box center [1456, 247] width 15 height 15
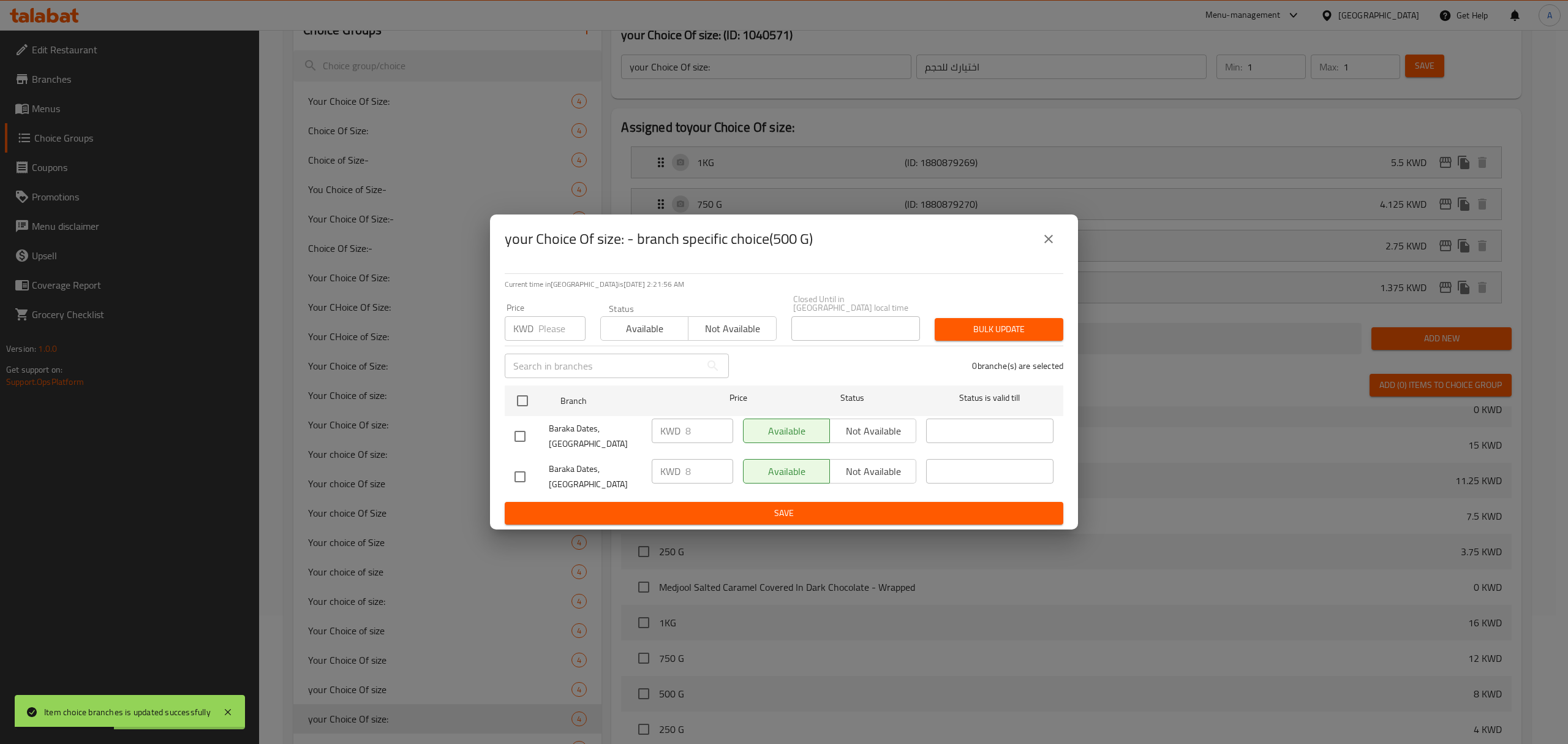
click at [508, 423] on li "Baraka Dates, Shuwaikh KWD 8 ​ Available Not available ​" at bounding box center [784, 436] width 559 height 40
click at [517, 409] on input "checkbox" at bounding box center [522, 401] width 26 height 26
checkbox input "true"
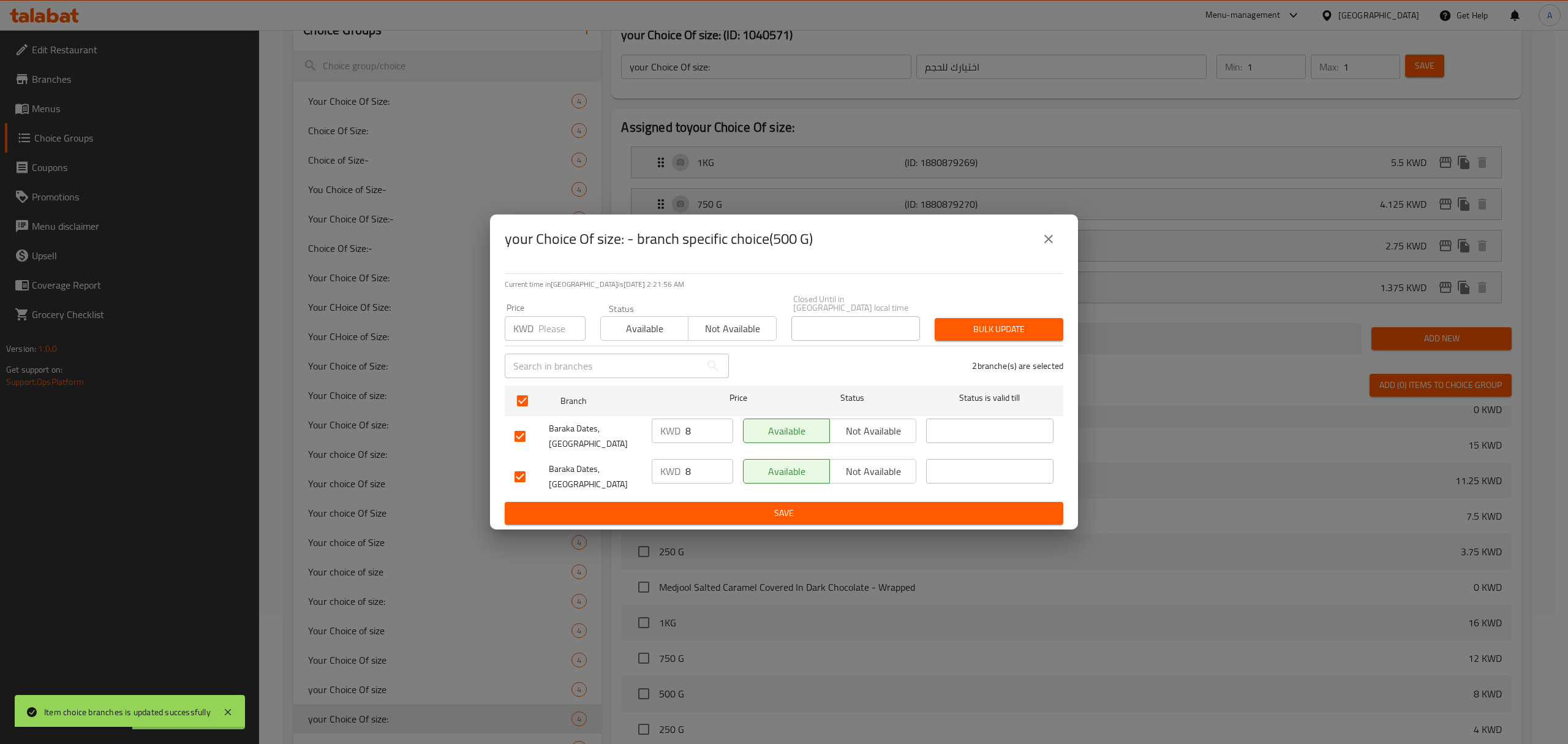
click at [560, 332] on input "number" at bounding box center [562, 328] width 47 height 24
paste input "2.75"
type input "2.75"
click at [991, 340] on button "Bulk update" at bounding box center [999, 329] width 128 height 23
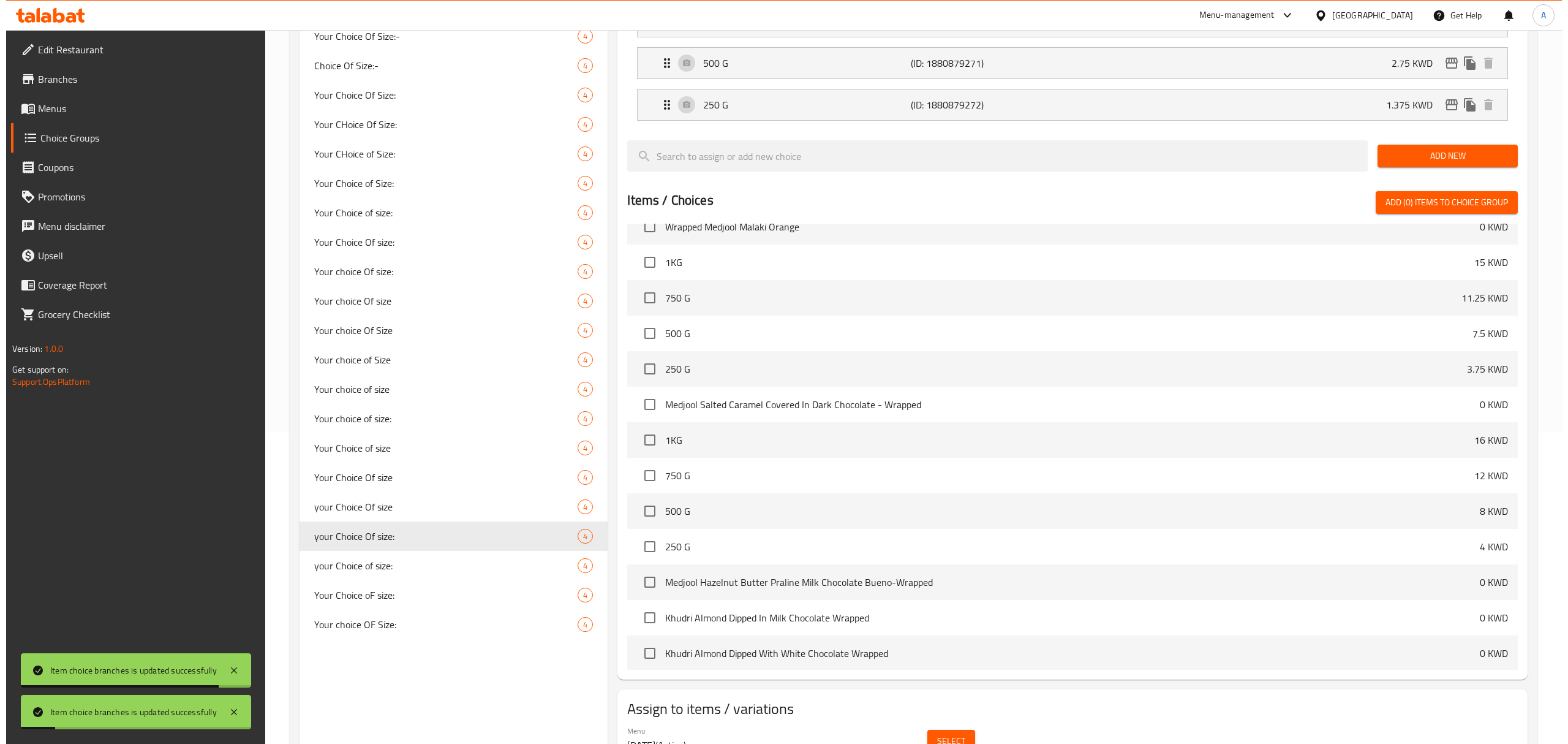
scroll to position [292, 0]
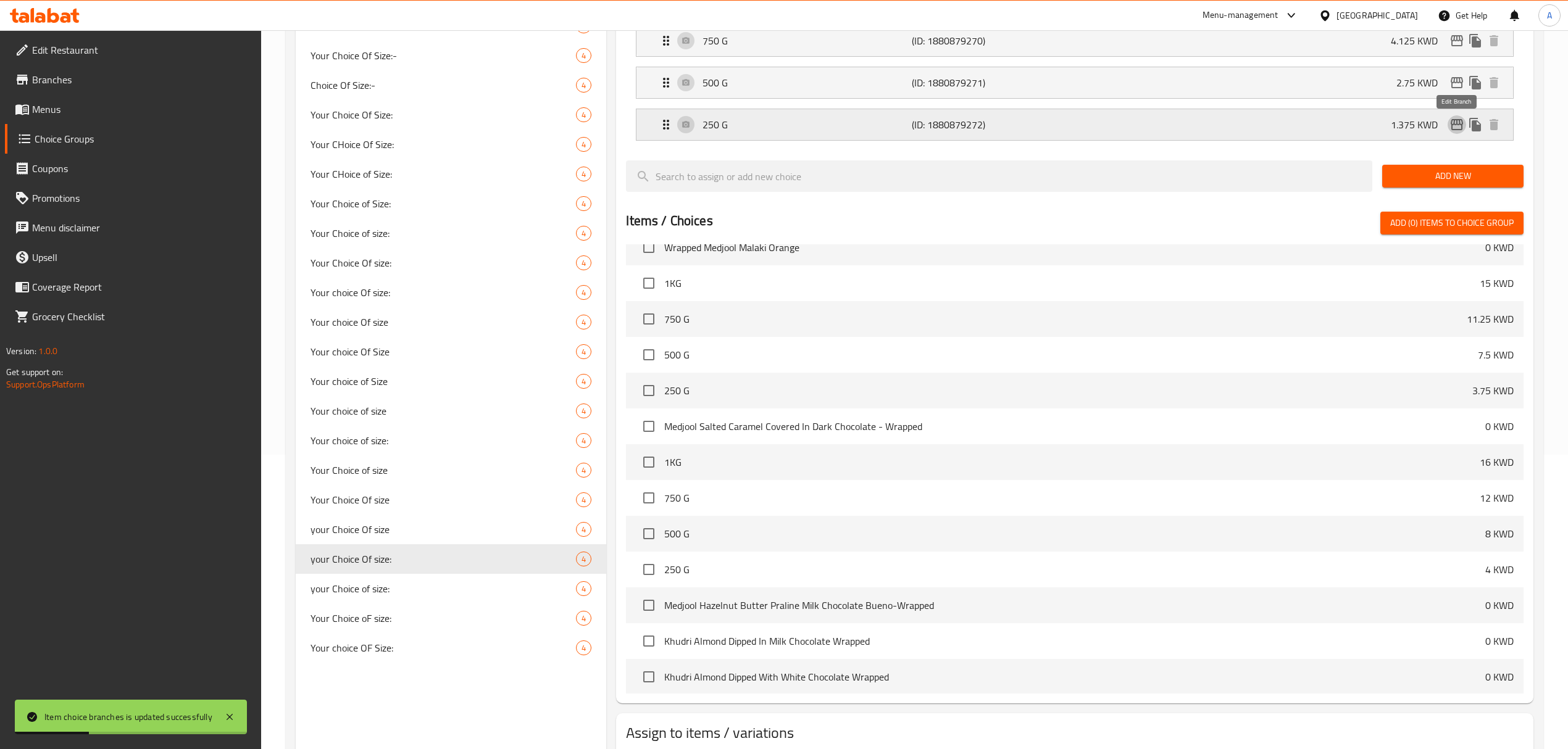
click at [1451, 132] on icon "edit" at bounding box center [1456, 125] width 15 height 15
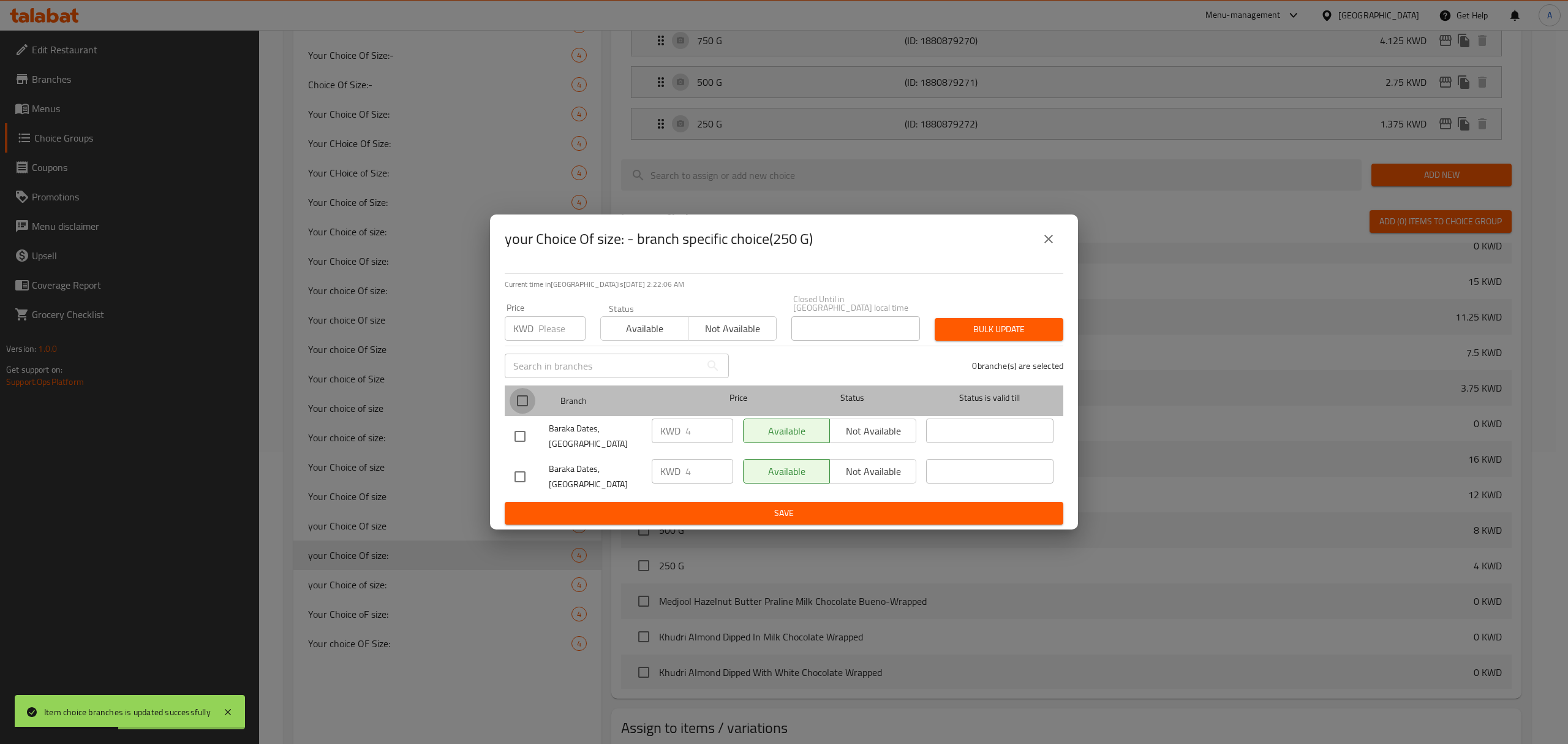
click at [526, 408] on input "checkbox" at bounding box center [522, 401] width 26 height 26
checkbox input "true"
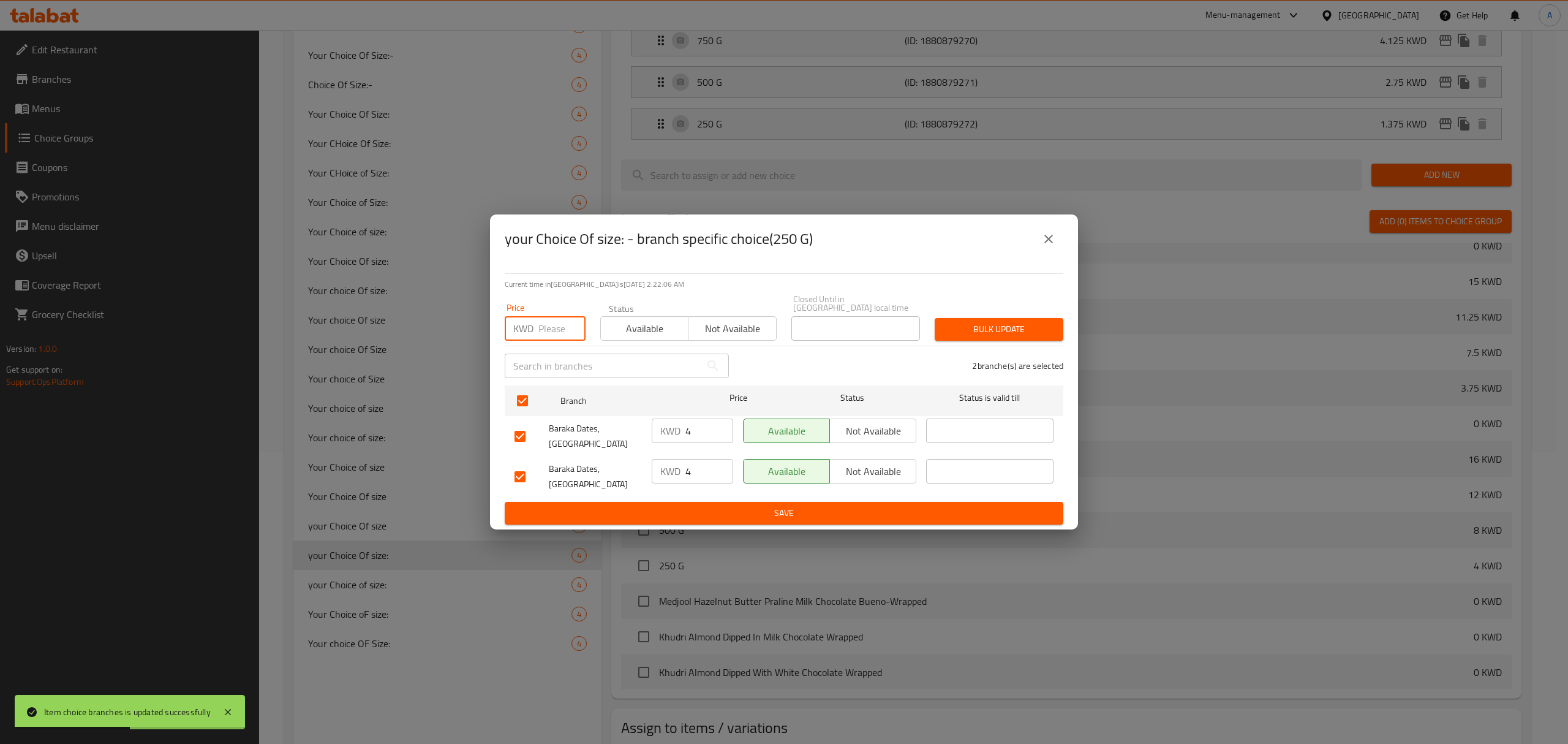
click at [539, 340] on input "number" at bounding box center [562, 328] width 47 height 24
paste input "1.375"
type input "1.375"
click at [1017, 336] on span "Bulk update" at bounding box center [999, 329] width 109 height 15
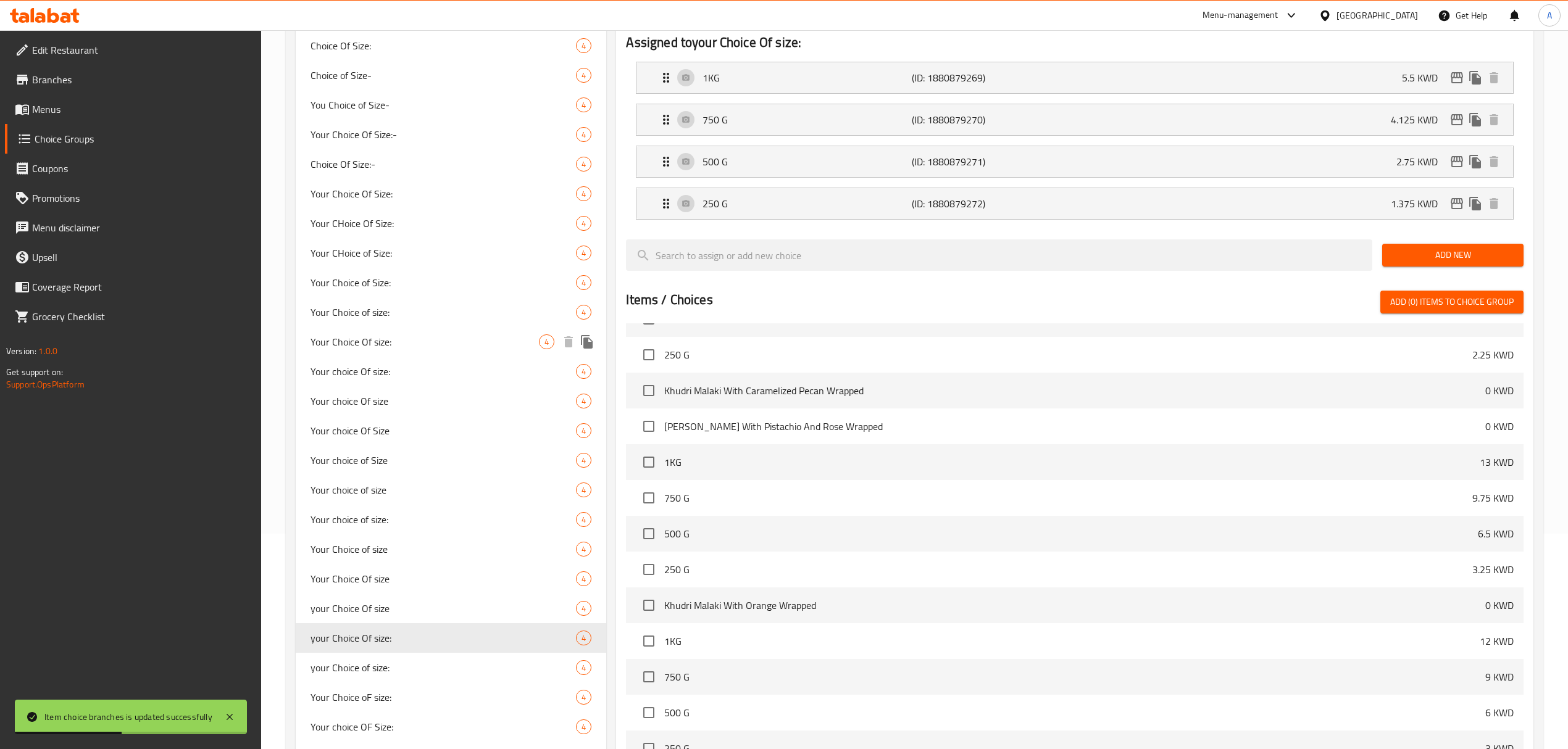
scroll to position [129, 0]
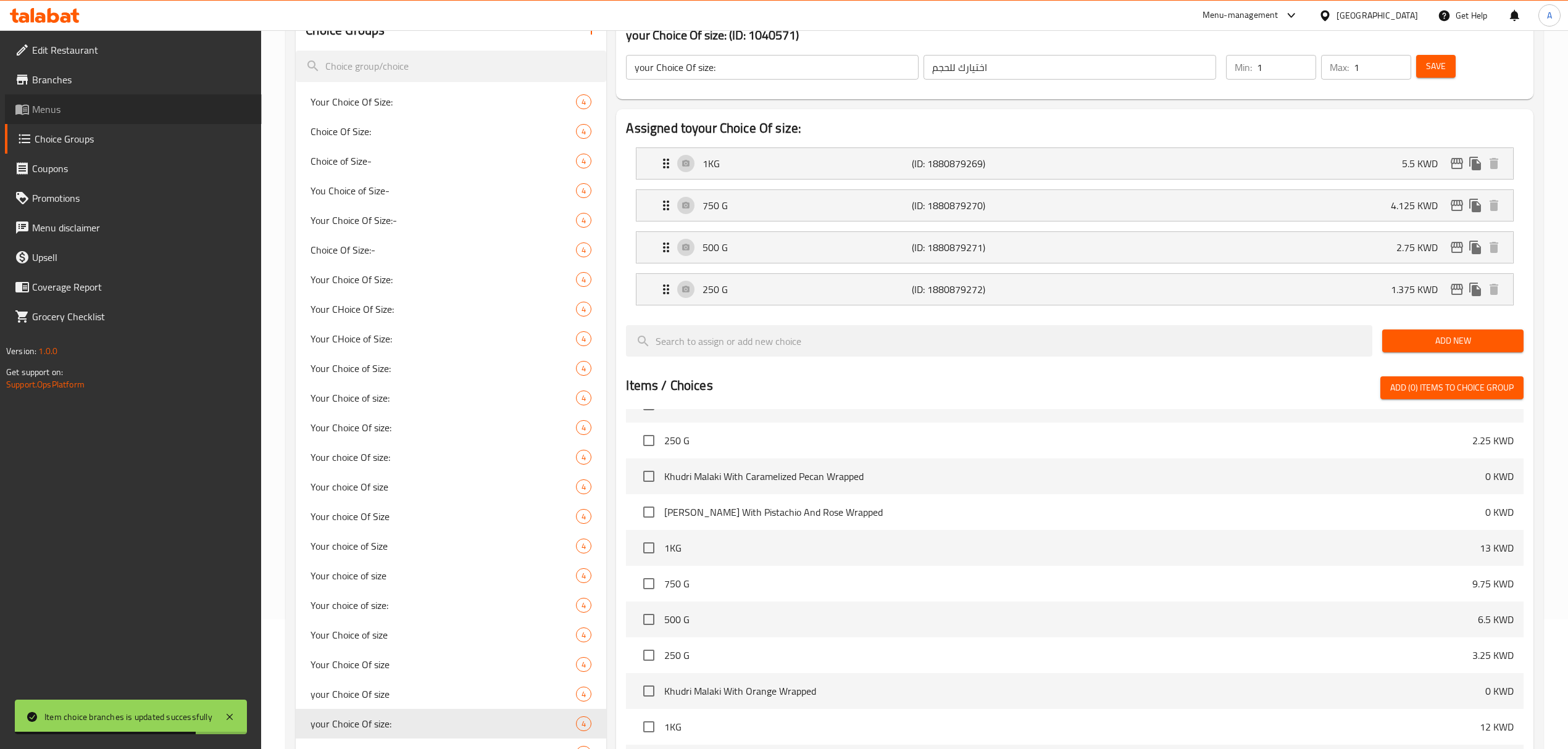
click at [50, 107] on span "Menus" at bounding box center [141, 109] width 219 height 15
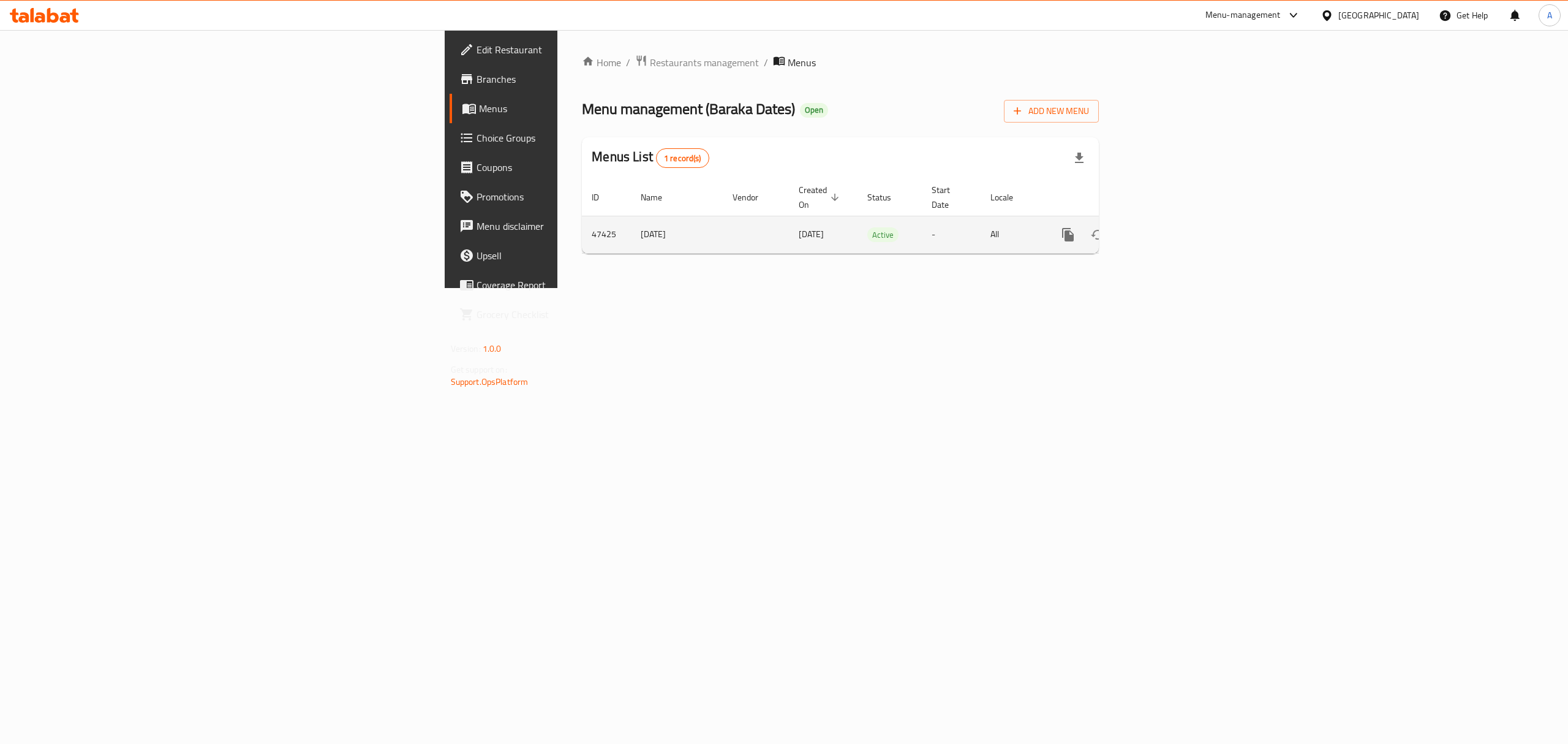
click at [1164, 227] on icon "enhanced table" at bounding box center [1157, 235] width 15 height 15
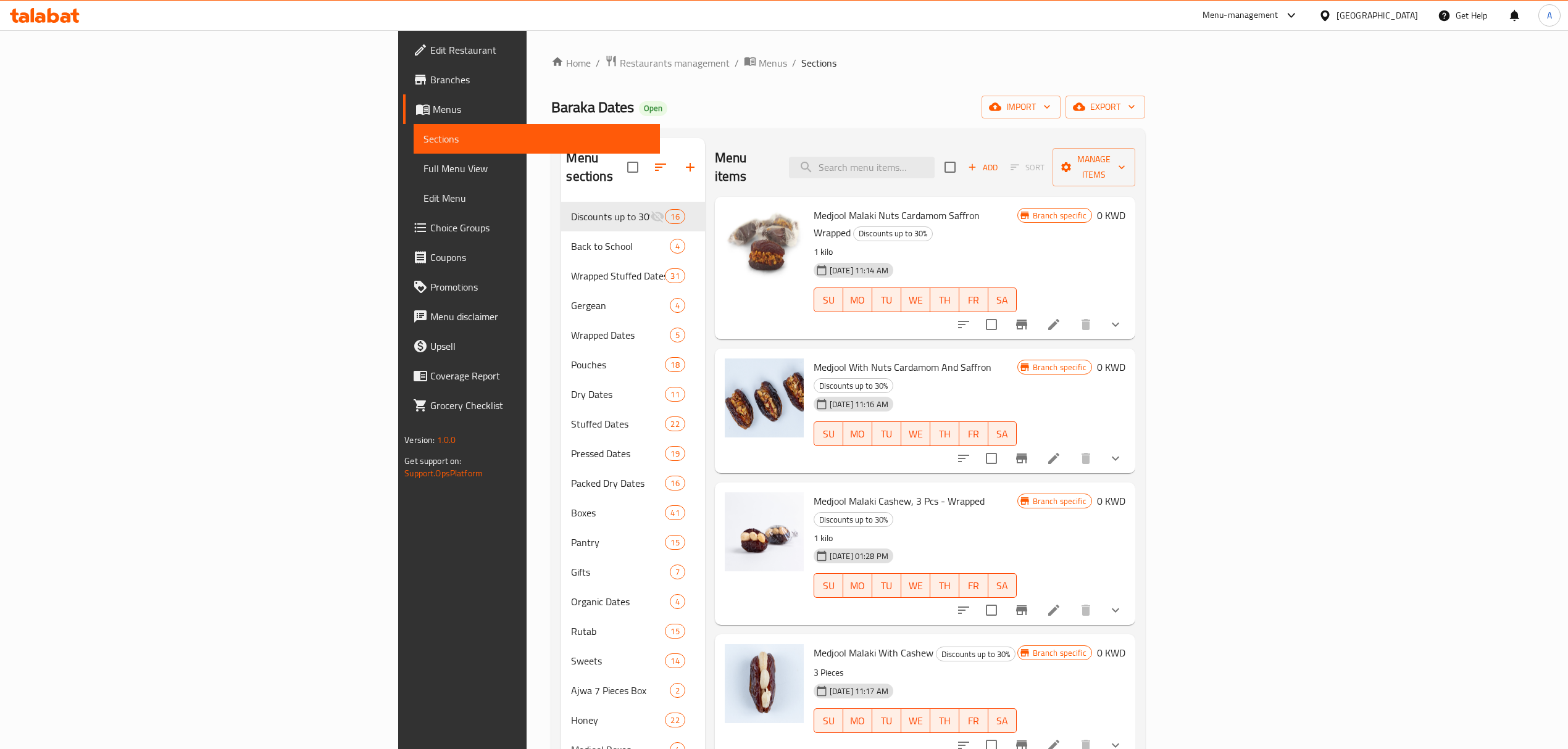
click at [423, 163] on span "Full Menu View" at bounding box center [536, 168] width 227 height 15
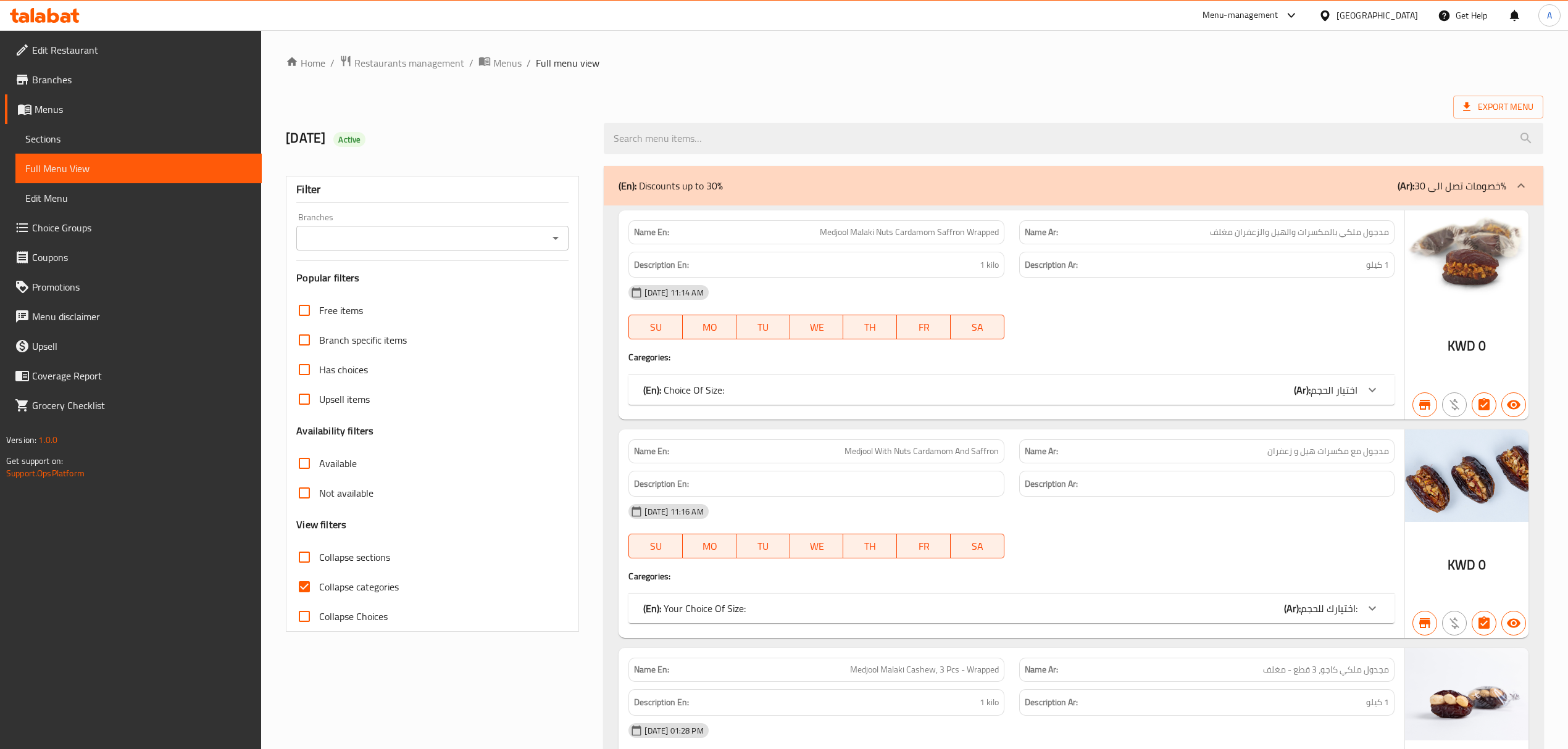
click at [493, 235] on input "Branches" at bounding box center [422, 238] width 245 height 17
click at [445, 285] on li "Baraka Dates, Shuwaikh" at bounding box center [432, 293] width 272 height 22
type input "Baraka Dates, Shuwaikh"
click at [304, 586] on input "Collapse categories" at bounding box center [304, 586] width 30 height 30
checkbox input "false"
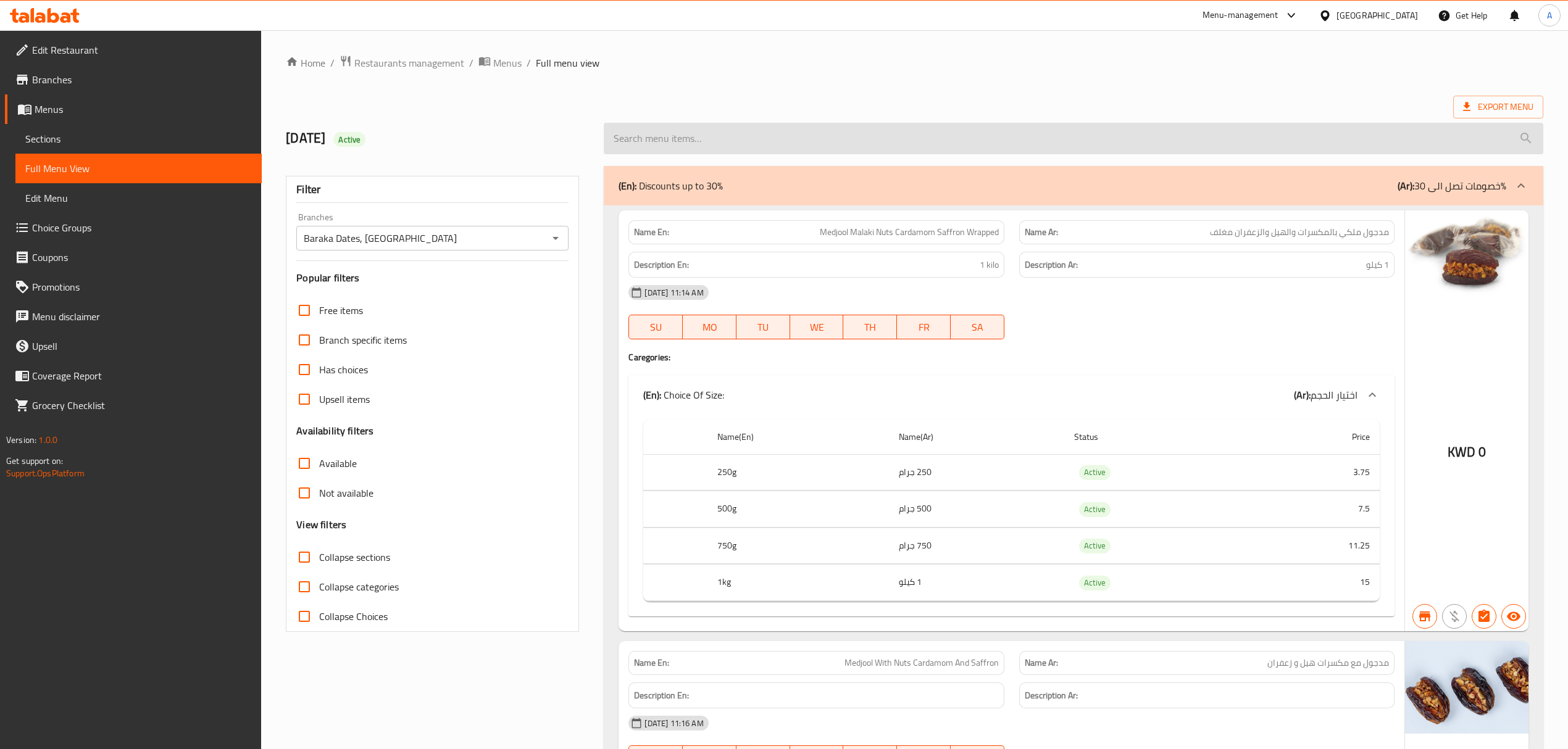
click at [810, 137] on input "search" at bounding box center [1073, 138] width 939 height 32
paste input "Khudri Almond Dipped In Milk Chocolate Wrapped"
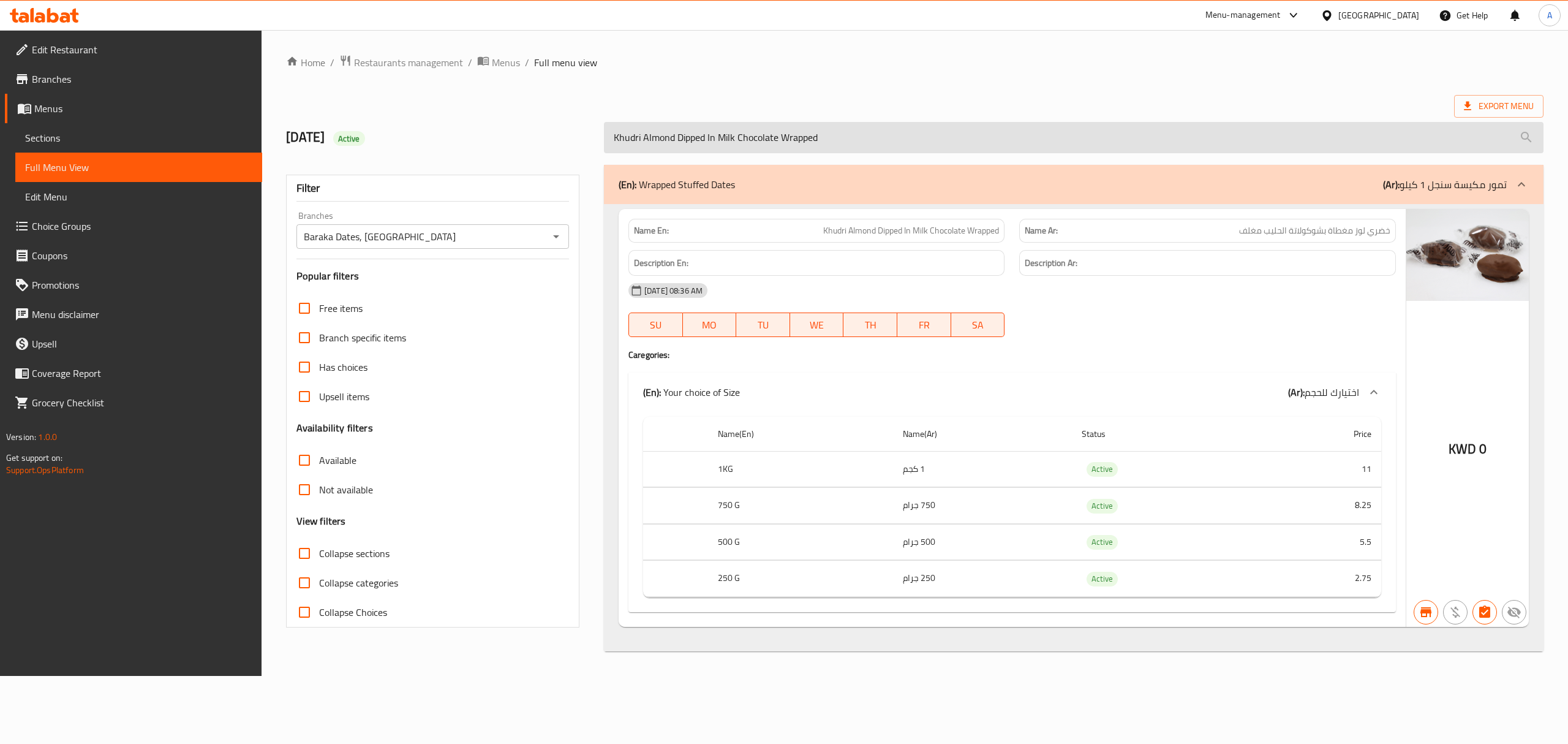
click at [908, 142] on input "Khudri Almond Dipped In Milk Chocolate Wrapped" at bounding box center [1074, 137] width 939 height 32
paste input "With White"
click at [749, 145] on input "Khudri Almond Dipped With White Chocolate Wrapped" at bounding box center [1074, 137] width 939 height 32
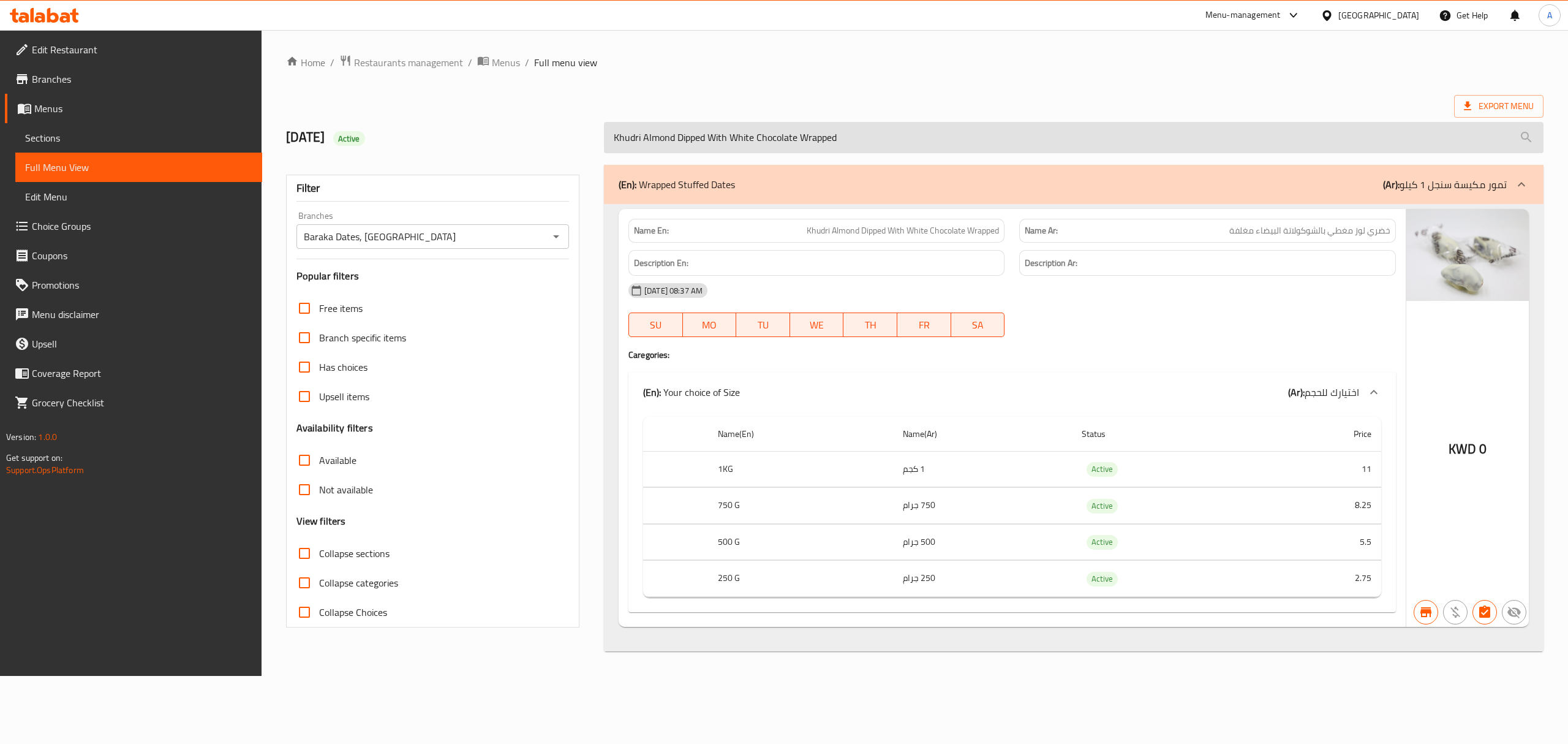
click at [749, 145] on input "Khudri Almond Dipped With White Chocolate Wrapped" at bounding box center [1074, 137] width 939 height 32
paste input "Ajwa Al Madeena Mumtaz -"
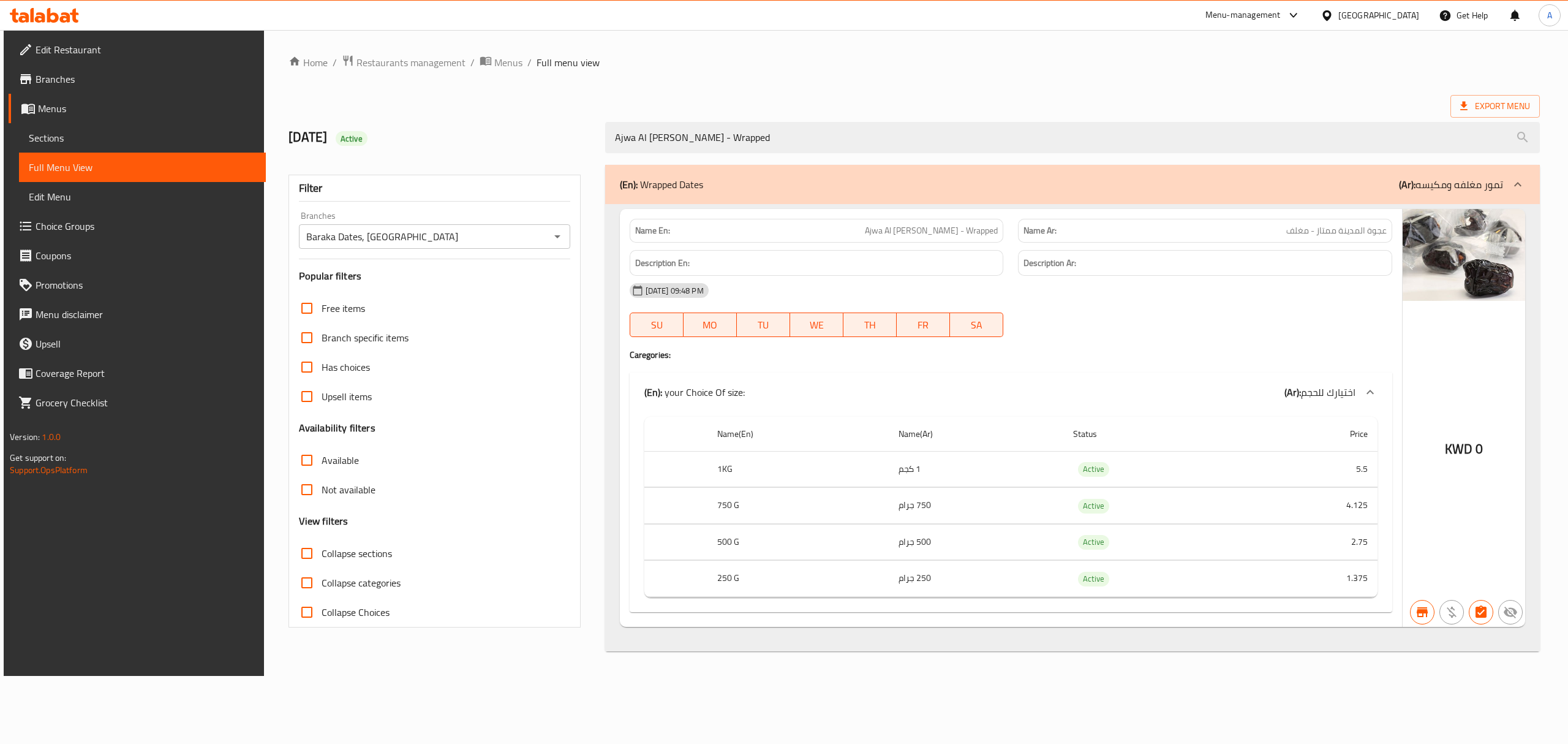
type input "Ajwa Al Madeena Mumtaz - Wrapped"
click at [1400, 18] on div "[GEOGRAPHIC_DATA]" at bounding box center [1379, 15] width 81 height 13
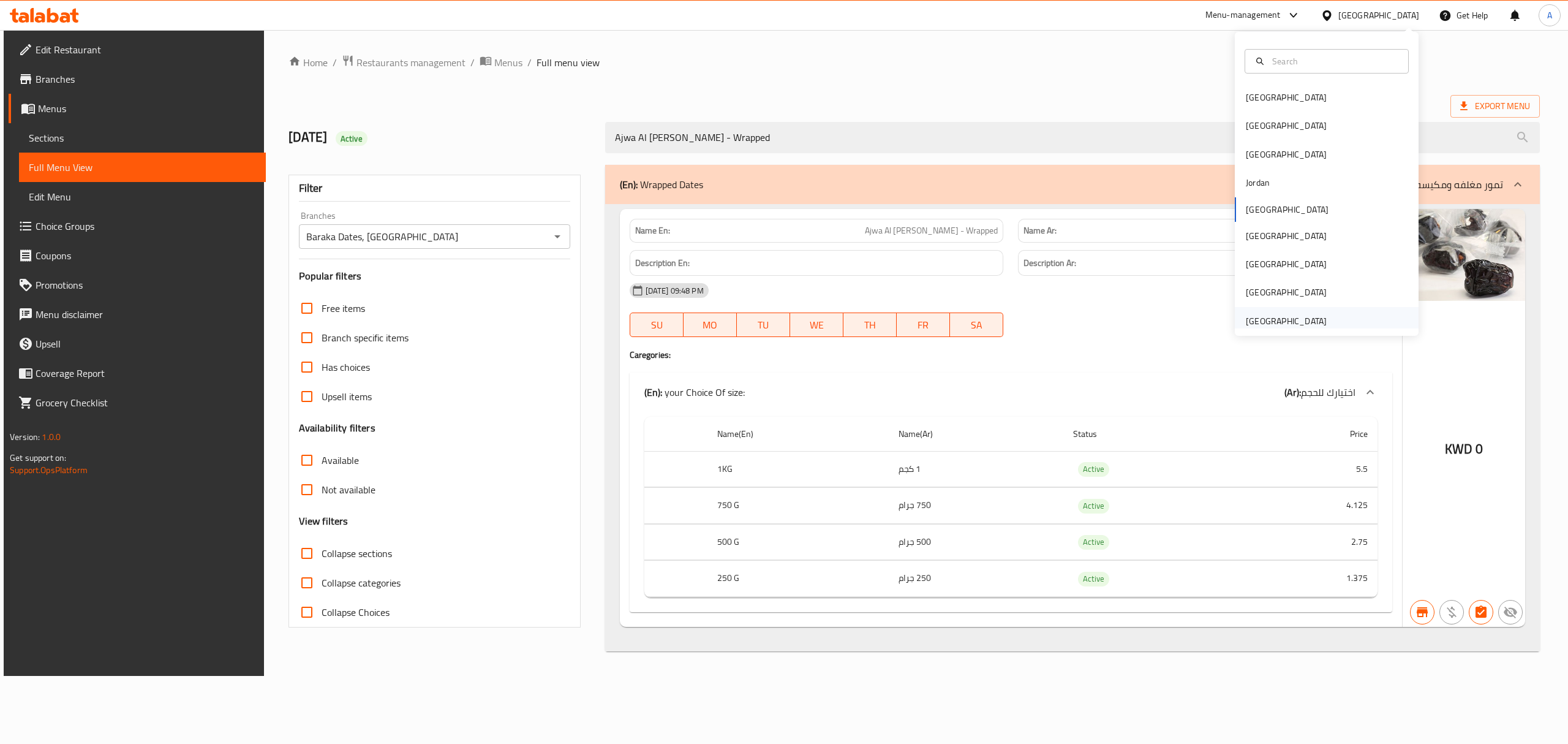
click at [1294, 325] on div "[GEOGRAPHIC_DATA]" at bounding box center [1286, 321] width 81 height 13
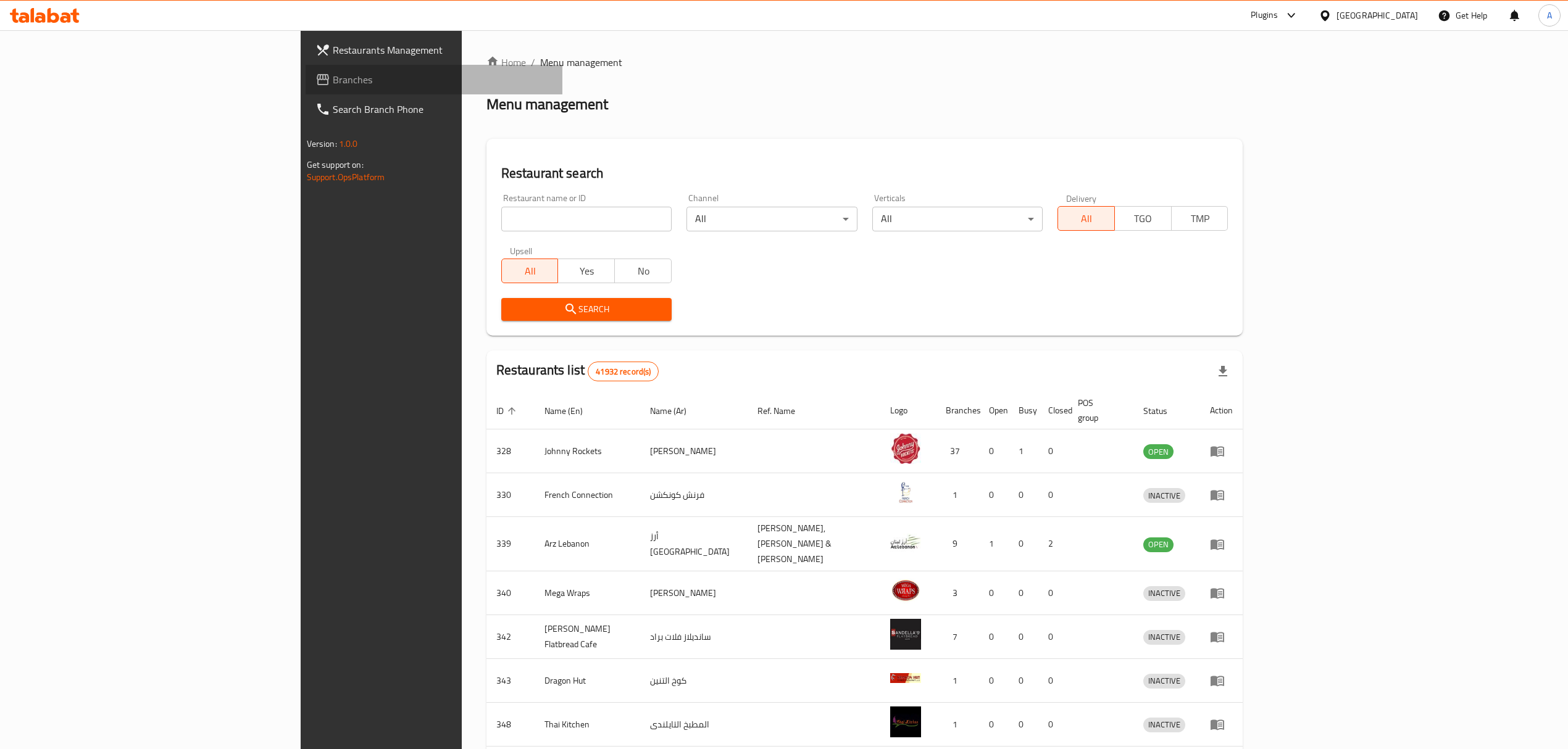
click at [333, 72] on span "Branches" at bounding box center [442, 80] width 219 height 15
